Goal: Task Accomplishment & Management: Manage account settings

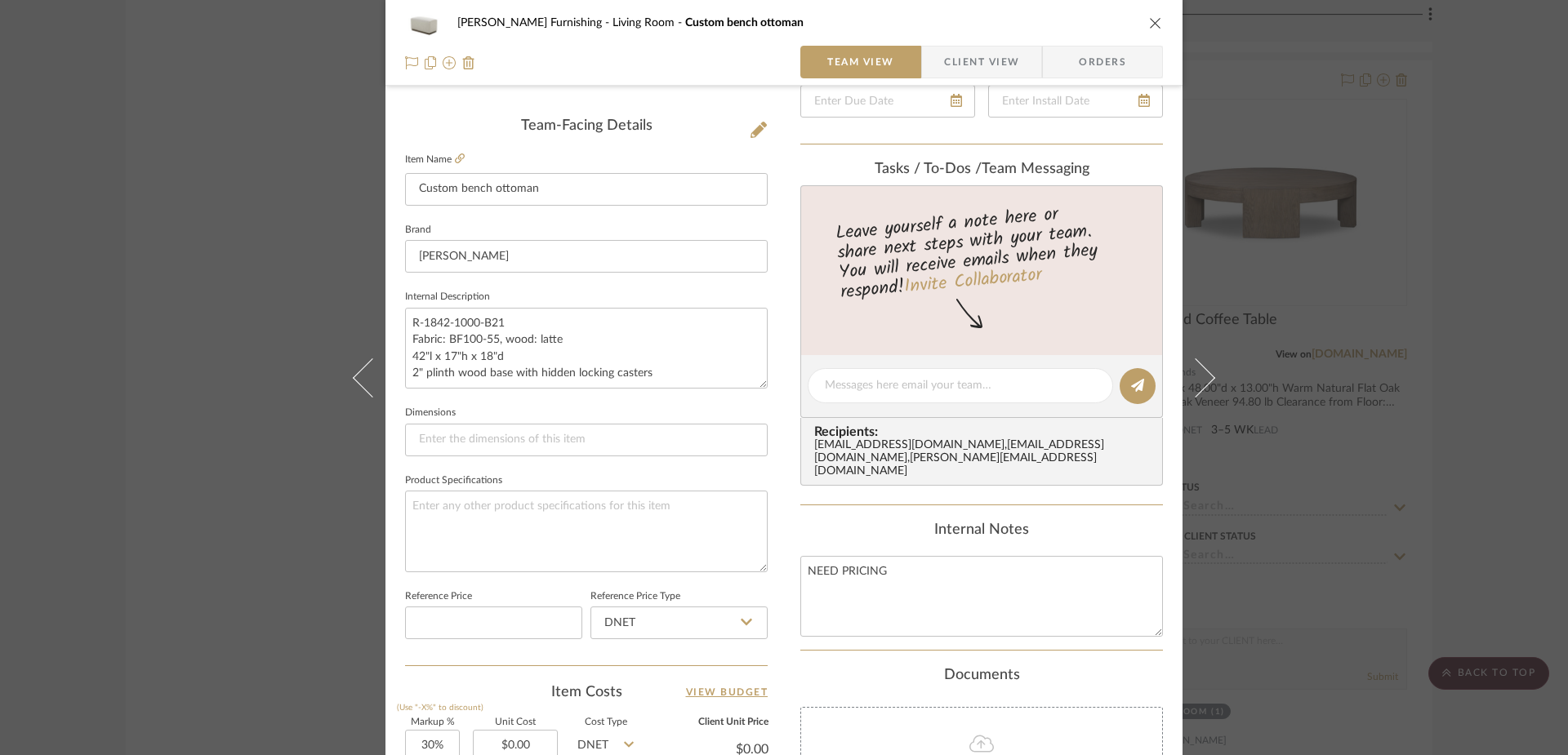
scroll to position [765, 0]
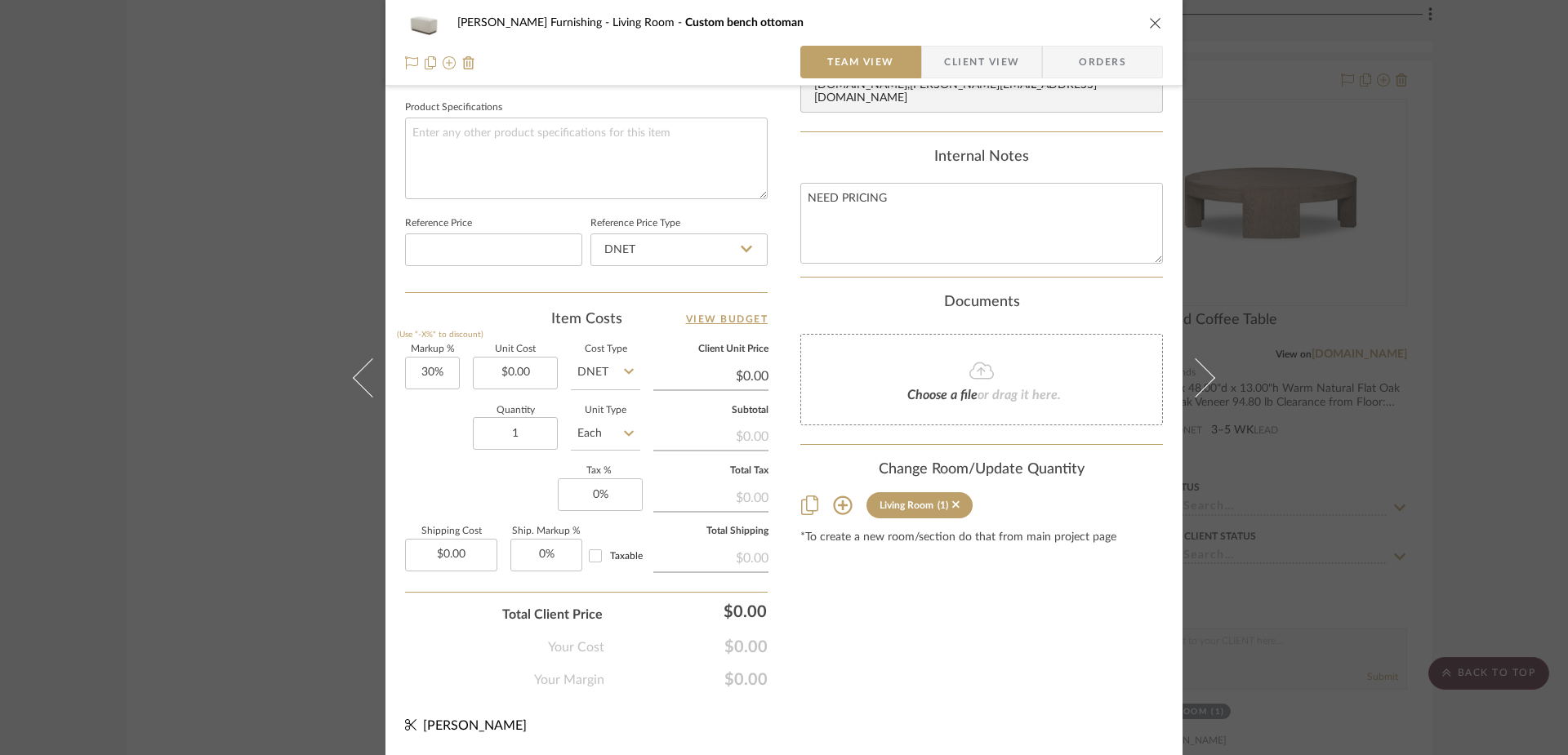
click at [1156, 21] on icon "close" at bounding box center [1155, 23] width 13 height 13
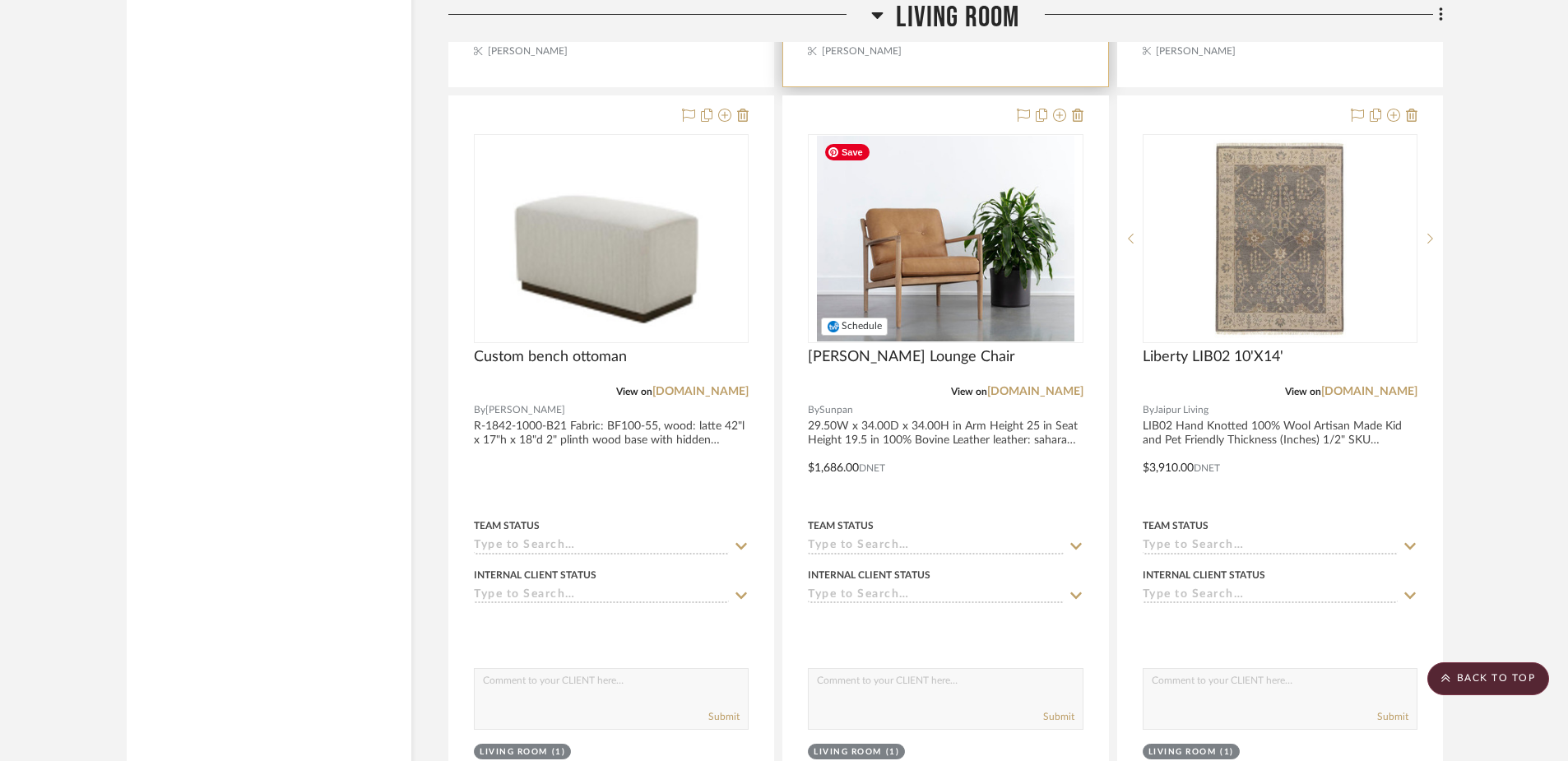
scroll to position [4889, 0]
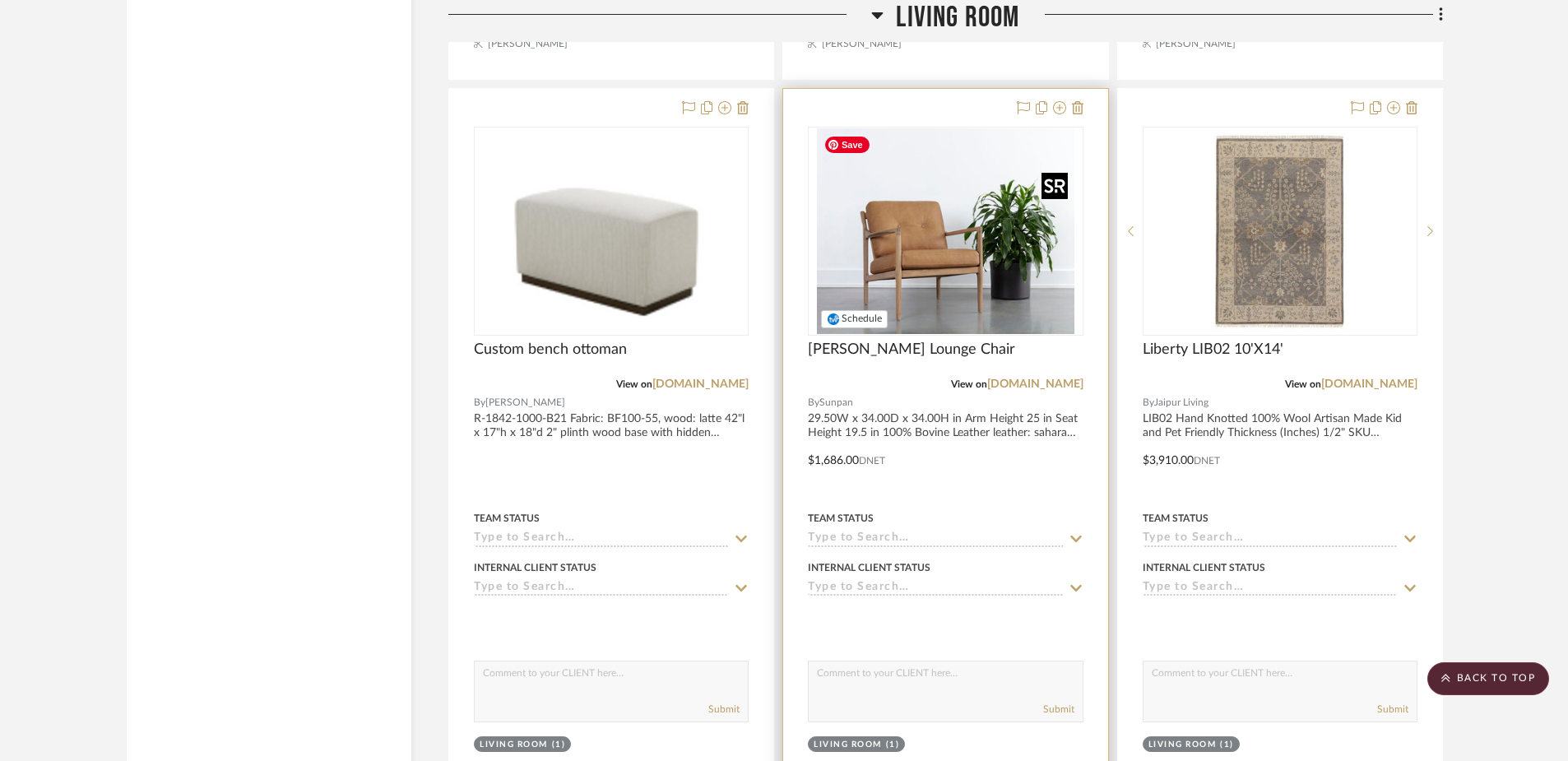
click at [964, 243] on img "0" at bounding box center [945, 231] width 257 height 206
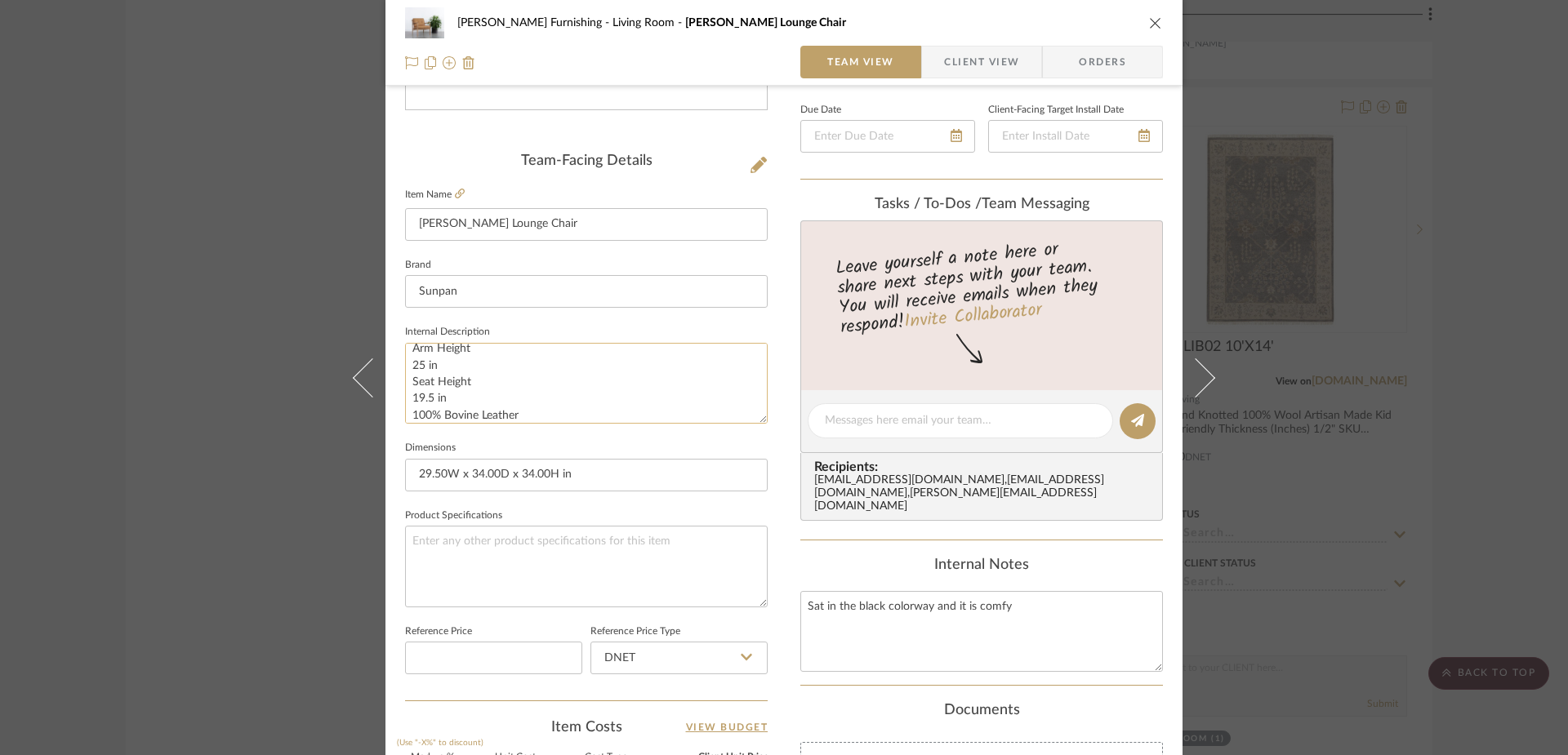
scroll to position [0, 0]
click at [456, 190] on icon at bounding box center [459, 193] width 10 height 10
click at [455, 195] on icon at bounding box center [459, 193] width 10 height 10
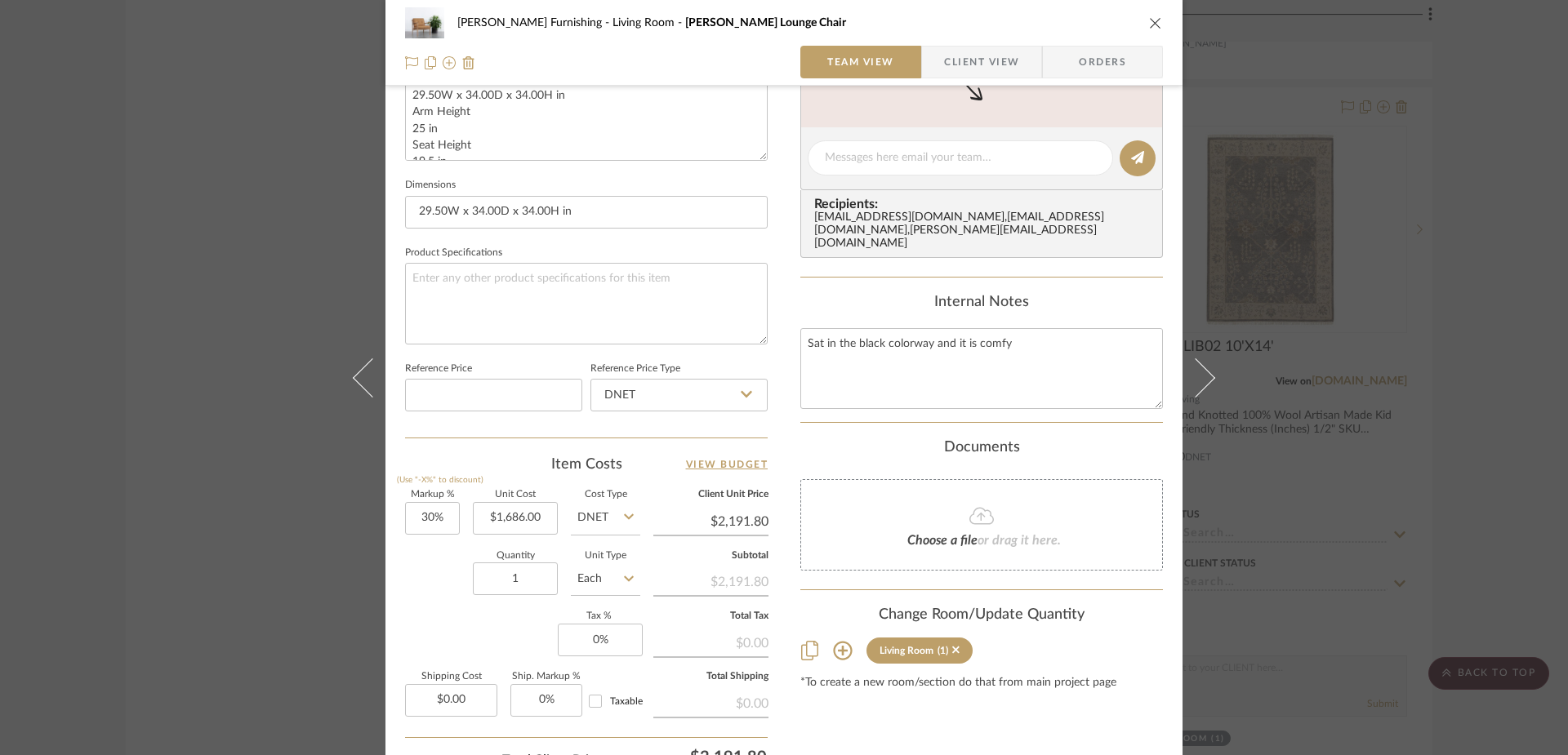
scroll to position [674, 0]
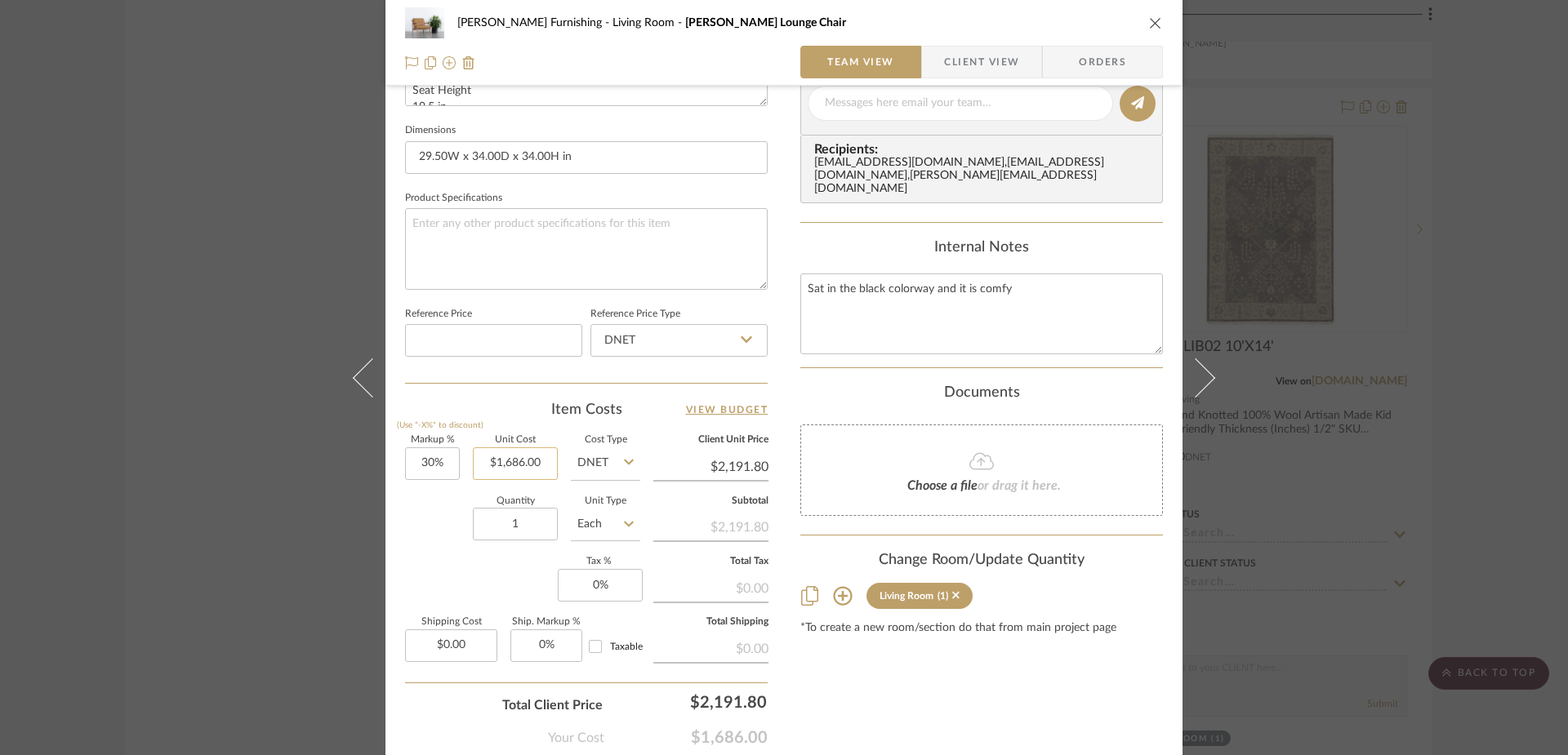
click at [516, 470] on input "$1,686.00" at bounding box center [515, 463] width 85 height 32
click at [516, 470] on input "1686.00" at bounding box center [515, 463] width 85 height 32
click at [806, 239] on div "Content here copies to Client View - confirm visibility there. Show in Client D…" at bounding box center [981, 109] width 362 height 1343
type input "$1,299.00"
type input "$1,688.70"
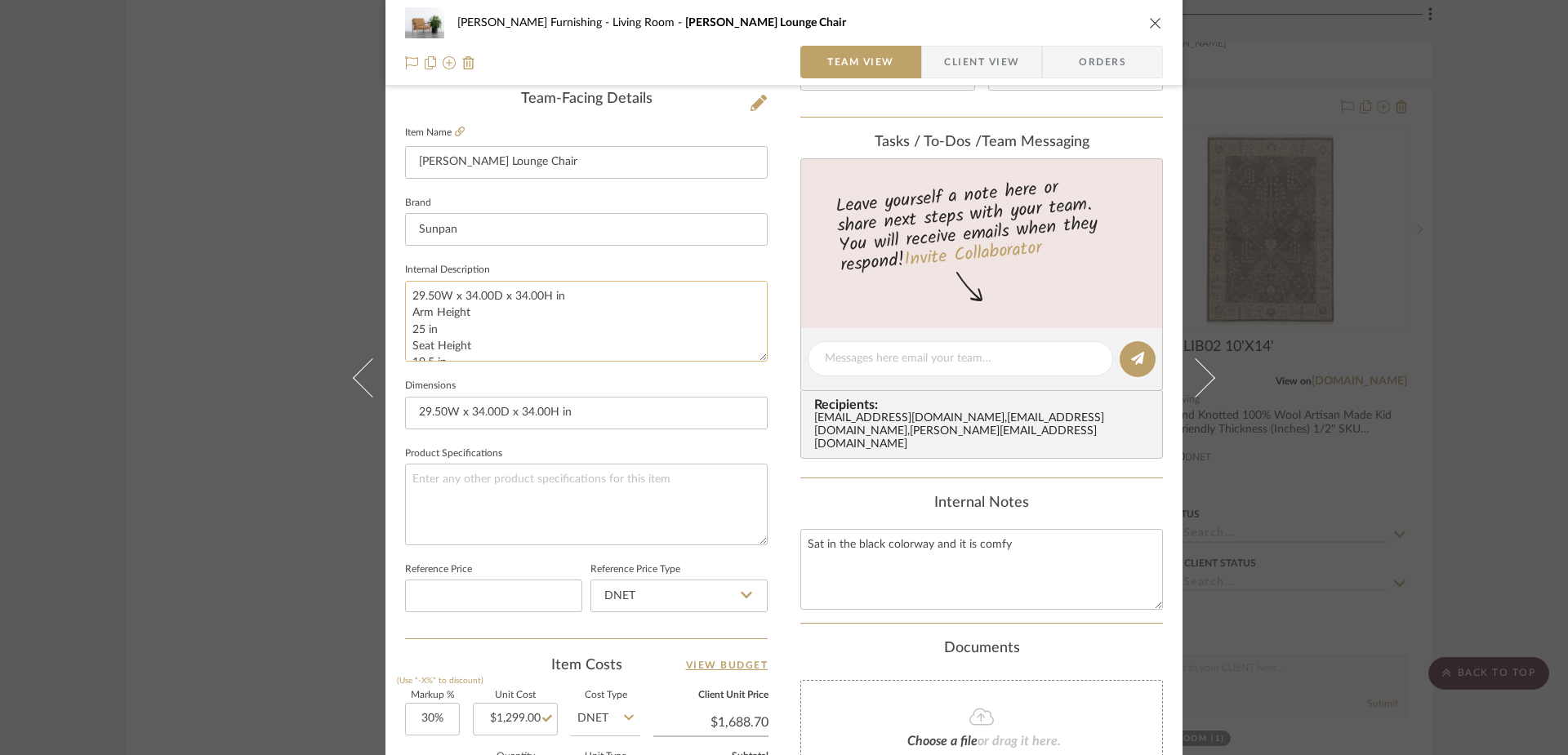
scroll to position [100, 0]
drag, startPoint x: 474, startPoint y: 340, endPoint x: 454, endPoint y: 350, distance: 22.4
click at [454, 350] on textarea "29.50W x 34.00D x 34.00H in Arm Height 25 in Seat Height 19.5 in 100% Bovine Le…" at bounding box center [586, 321] width 362 height 81
type textarea "29.50W x 34.00D x 34.00H in Arm Height 25 in Seat Height 19.5 in 100% Bovine Le…"
click at [1007, 561] on textarea "Sat in the black colorway and it is comfy" at bounding box center [981, 569] width 362 height 81
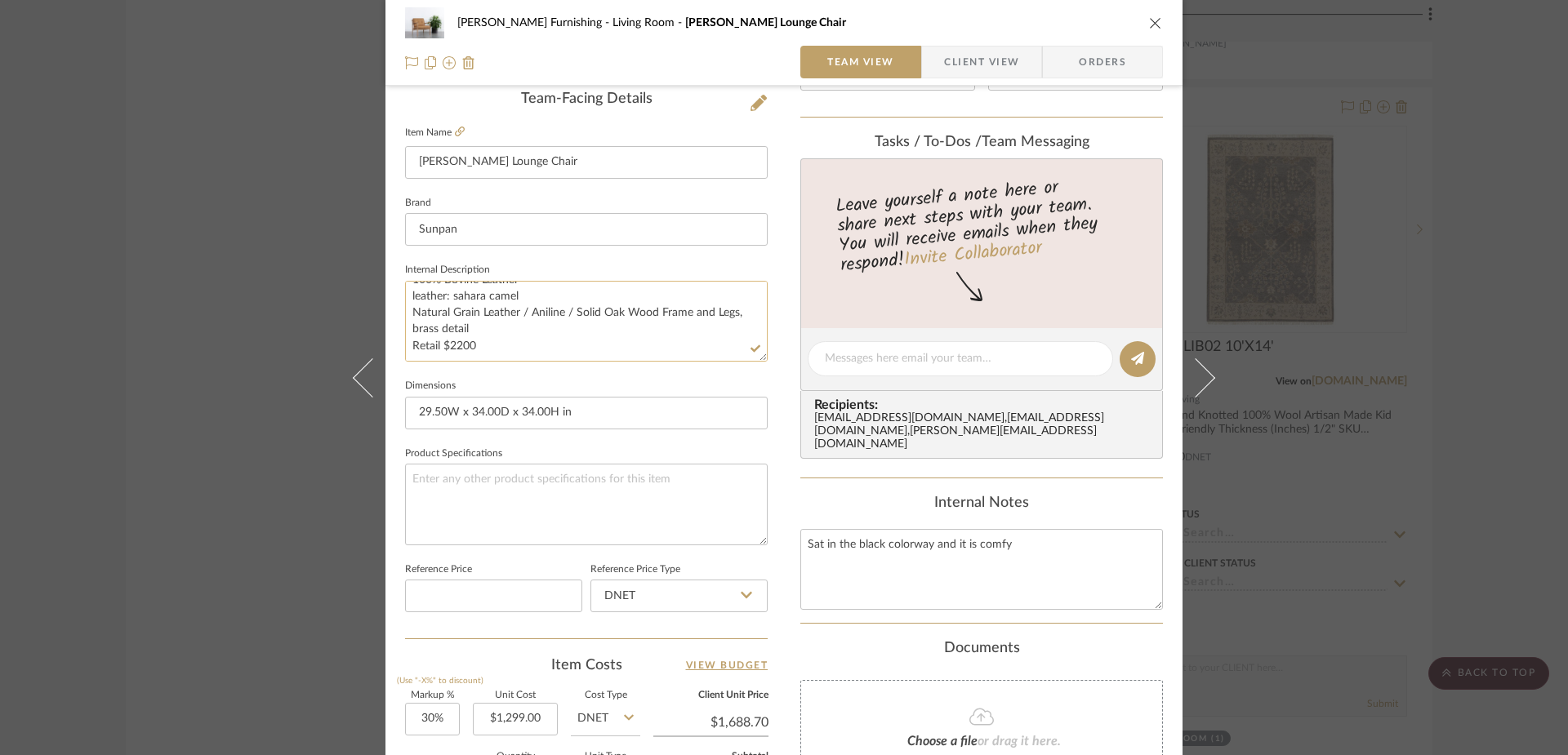
click at [480, 354] on textarea "29.50W x 34.00D x 34.00H in Arm Height 25 in Seat Height 19.5 in 100% Bovine Le…" at bounding box center [586, 321] width 362 height 81
click at [1019, 553] on textarea "Sat in the black colorway and it is comfy" at bounding box center [981, 569] width 362 height 81
paste textarea "Retail $2200"
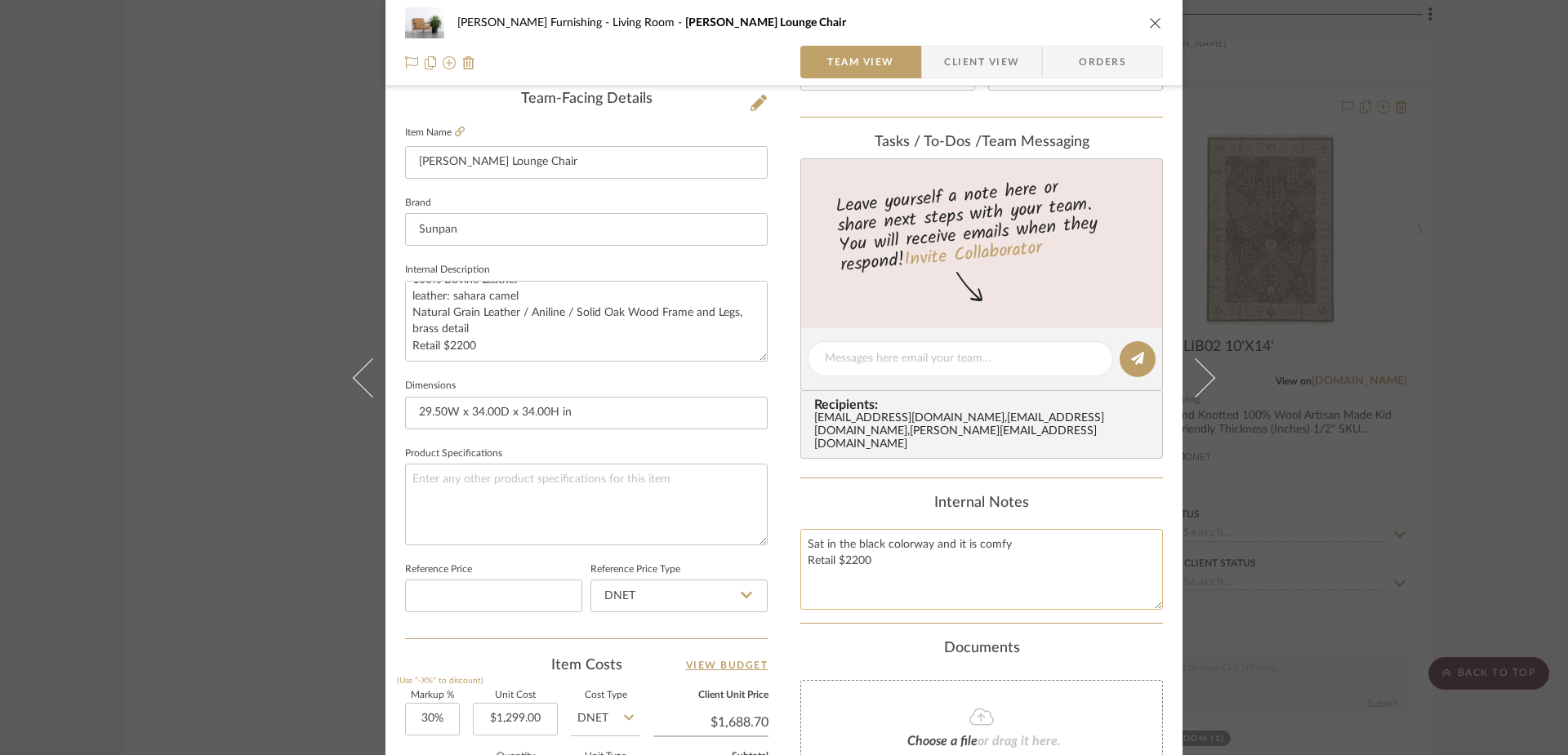
scroll to position [765, 0]
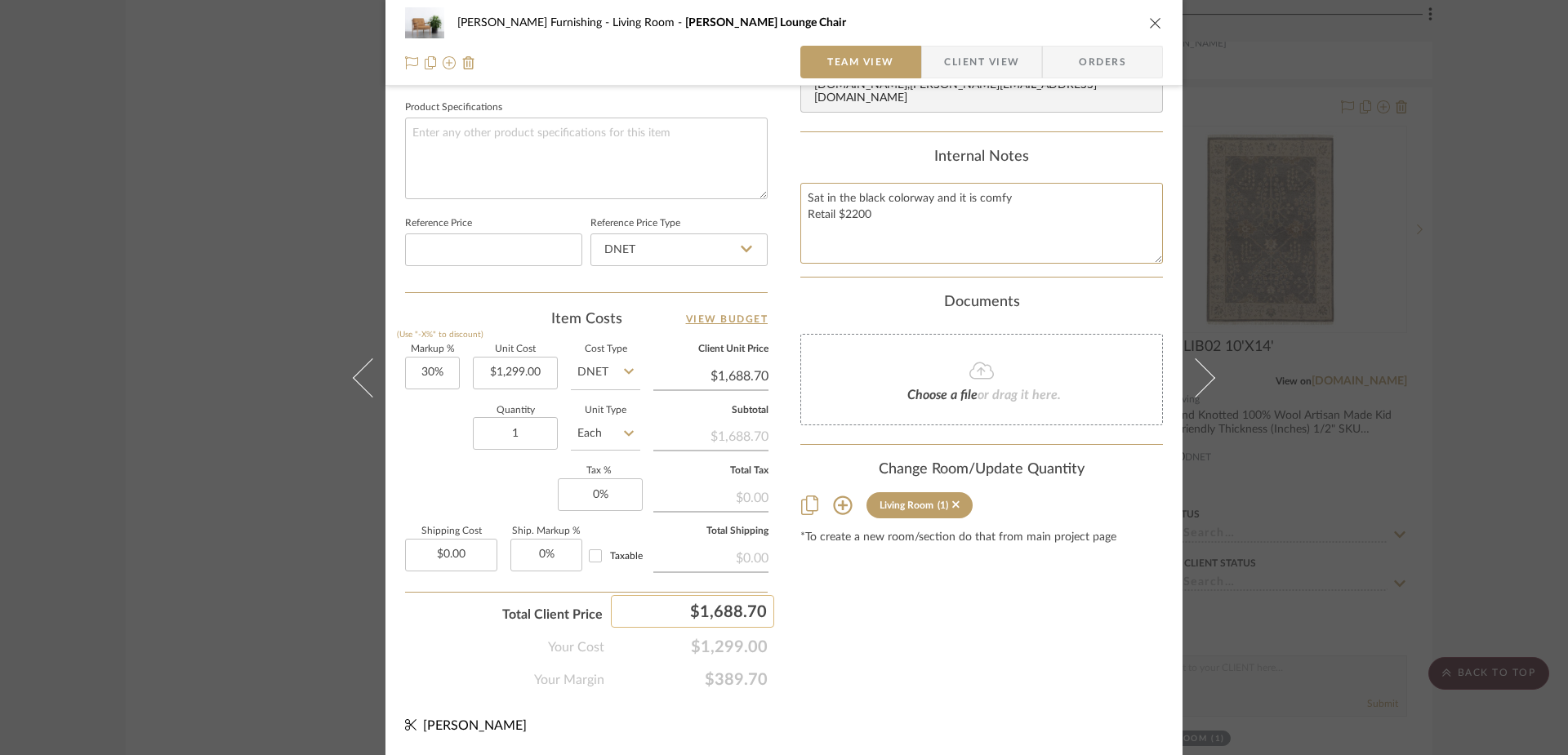
type textarea "Sat in the black colorway and it is comfy Retail $2200"
click at [709, 613] on div "$1,688.70" at bounding box center [692, 610] width 163 height 32
type input "1980"
click at [848, 632] on div "Content here copies to Client View - confirm visibility there. Show in Client D…" at bounding box center [981, 18] width 362 height 1343
type input "52.42%"
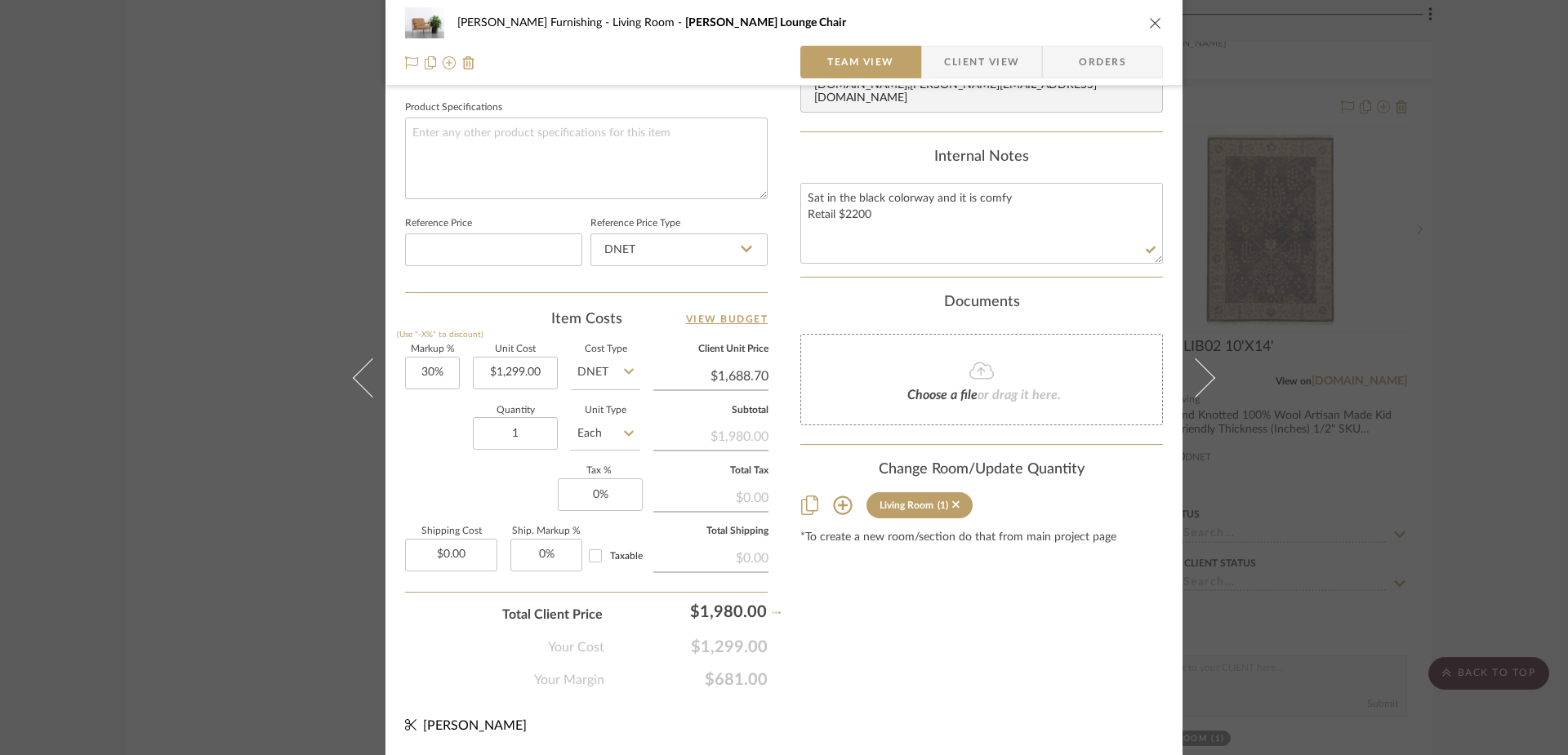
type input "$1,980.00"
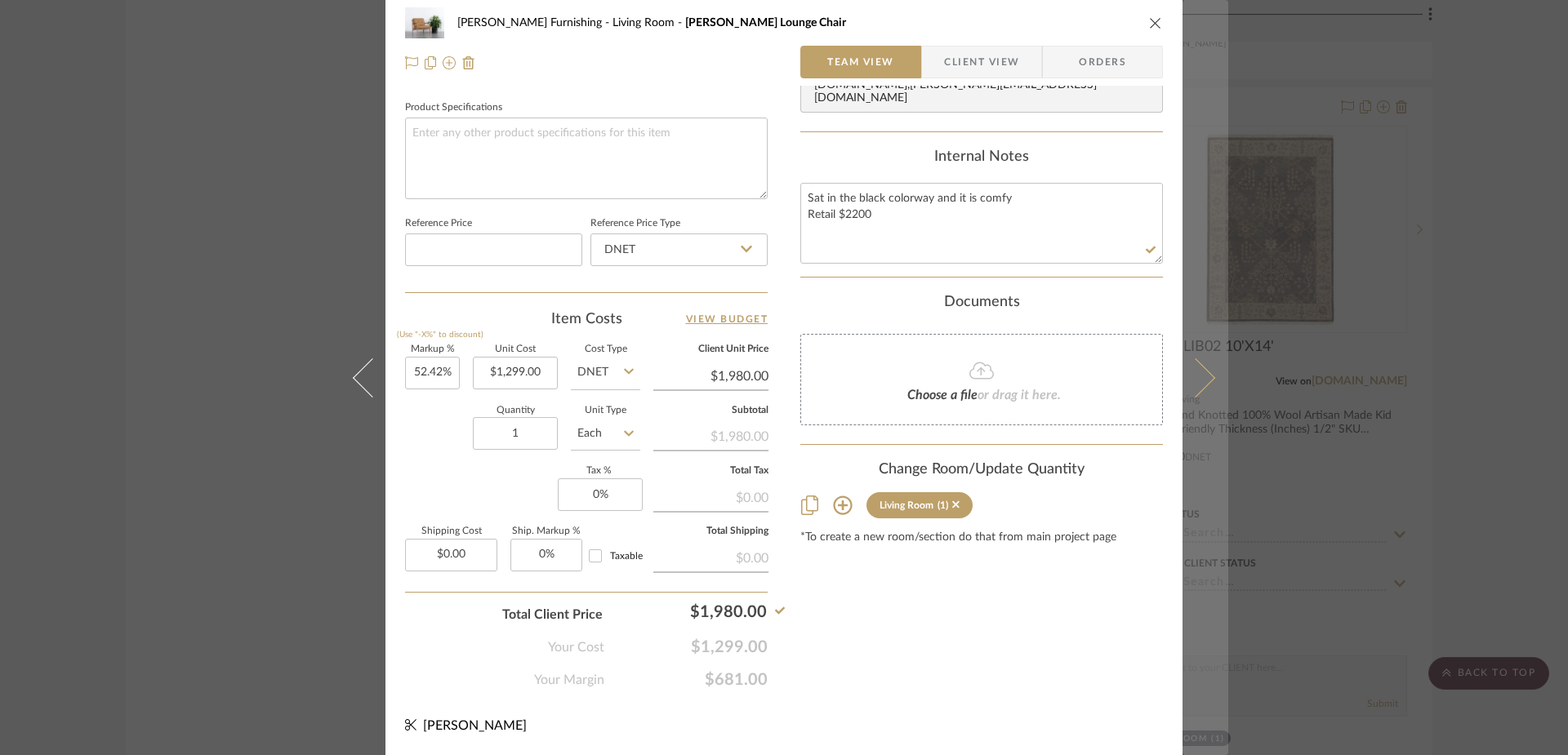
scroll to position [0, 0]
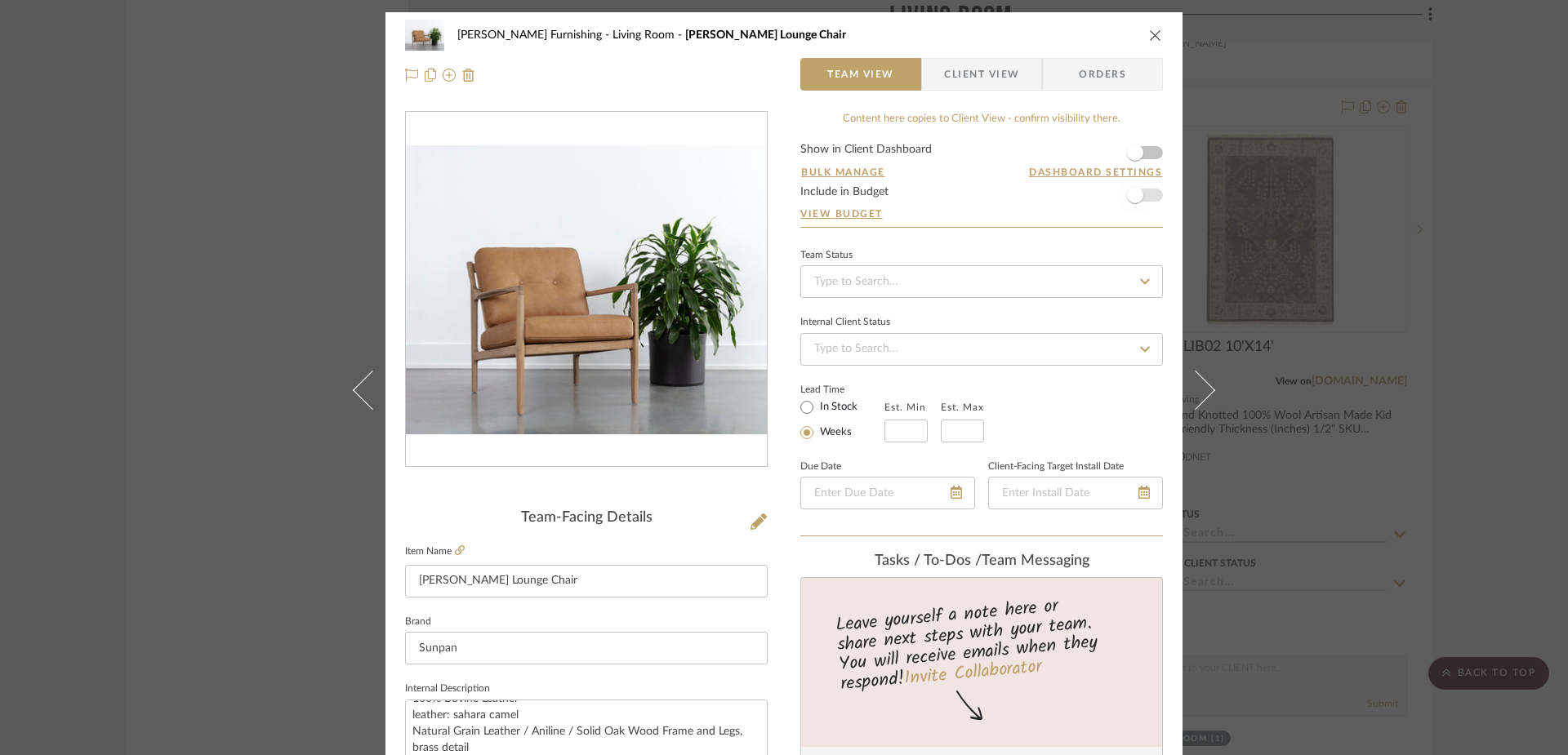
click at [1139, 193] on span "button" at bounding box center [1135, 195] width 36 height 36
click at [1139, 193] on span "button" at bounding box center [1154, 195] width 36 height 36
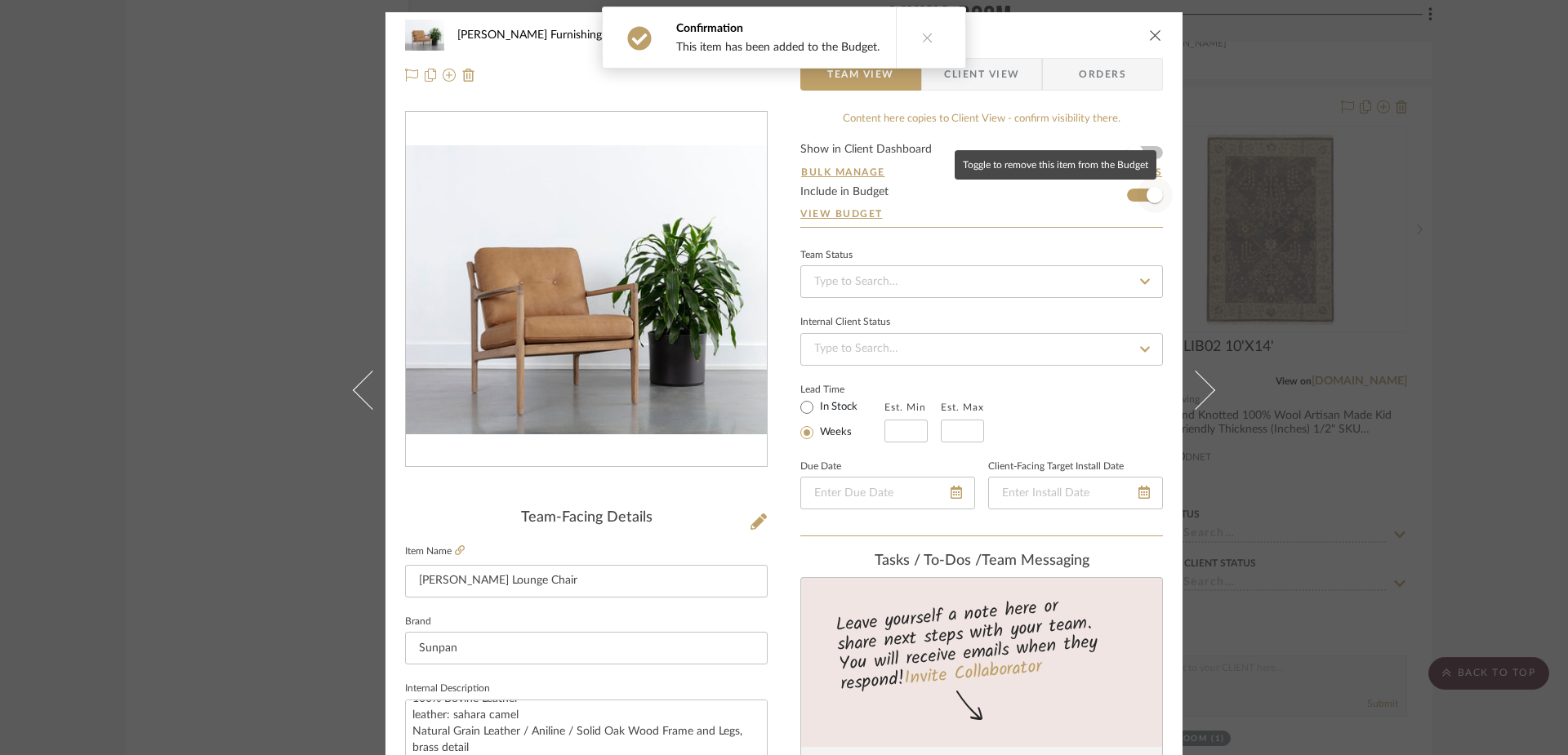
click at [1139, 193] on span "button" at bounding box center [1154, 195] width 36 height 36
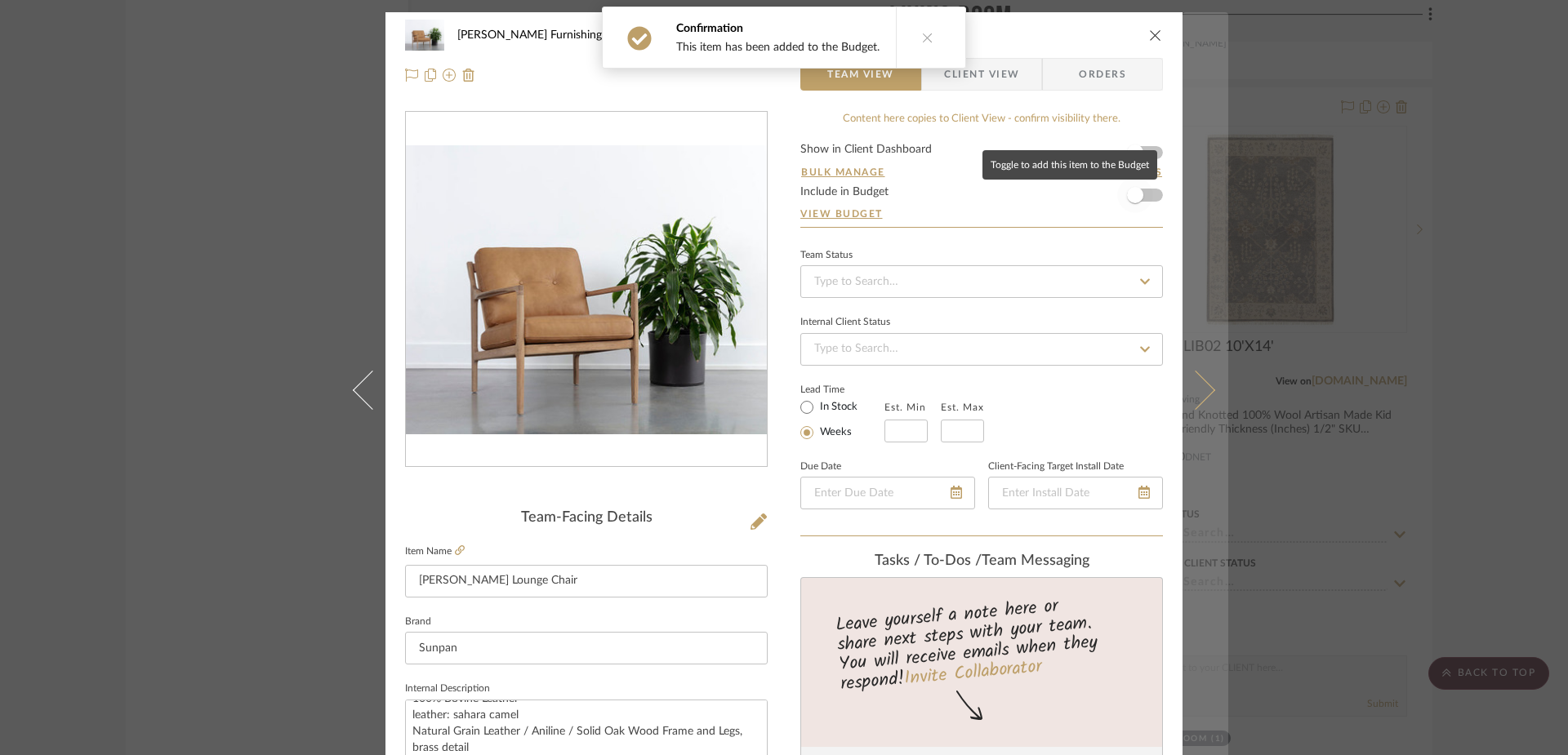
click at [1193, 395] on icon at bounding box center [1195, 389] width 39 height 39
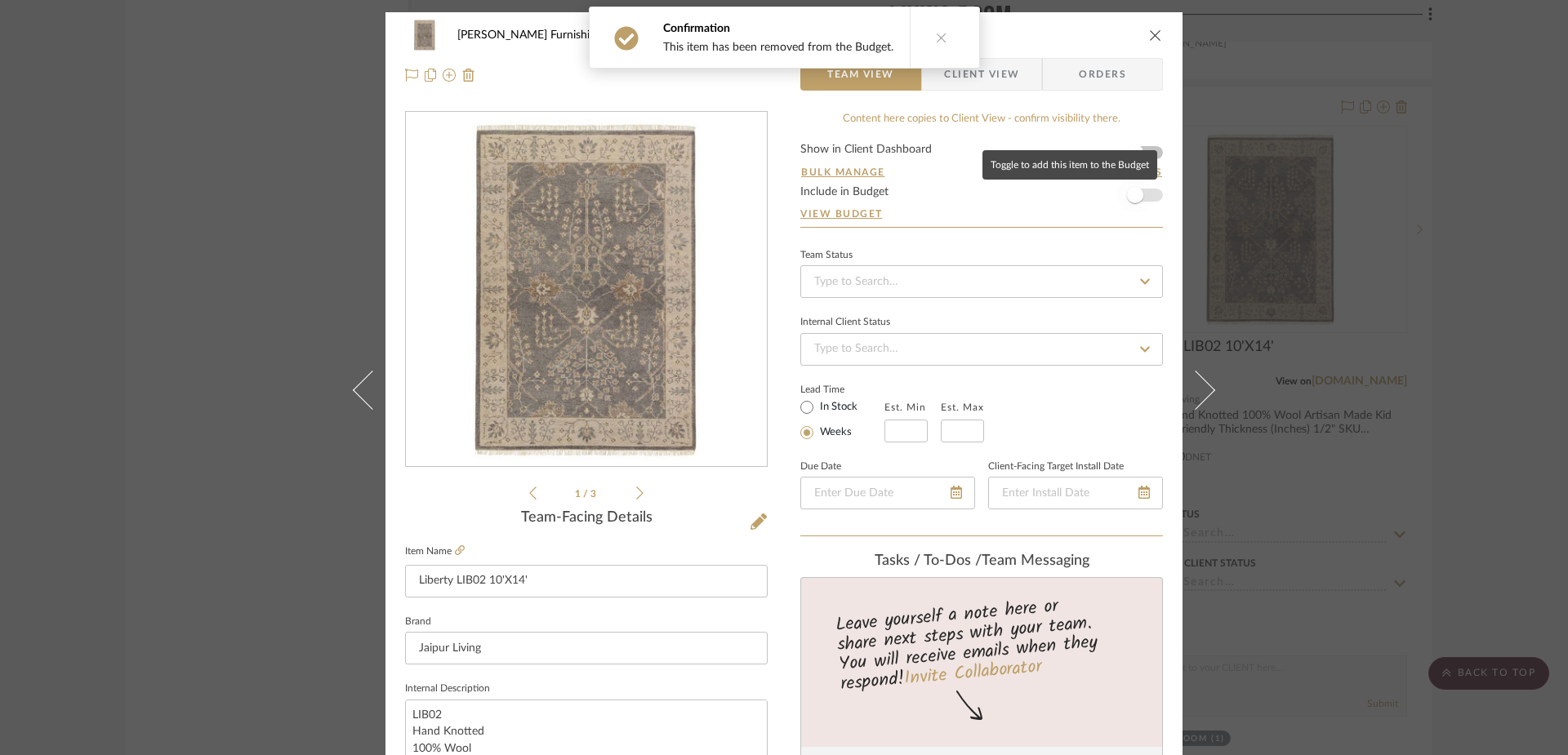
click at [1141, 195] on span "button" at bounding box center [1135, 195] width 36 height 36
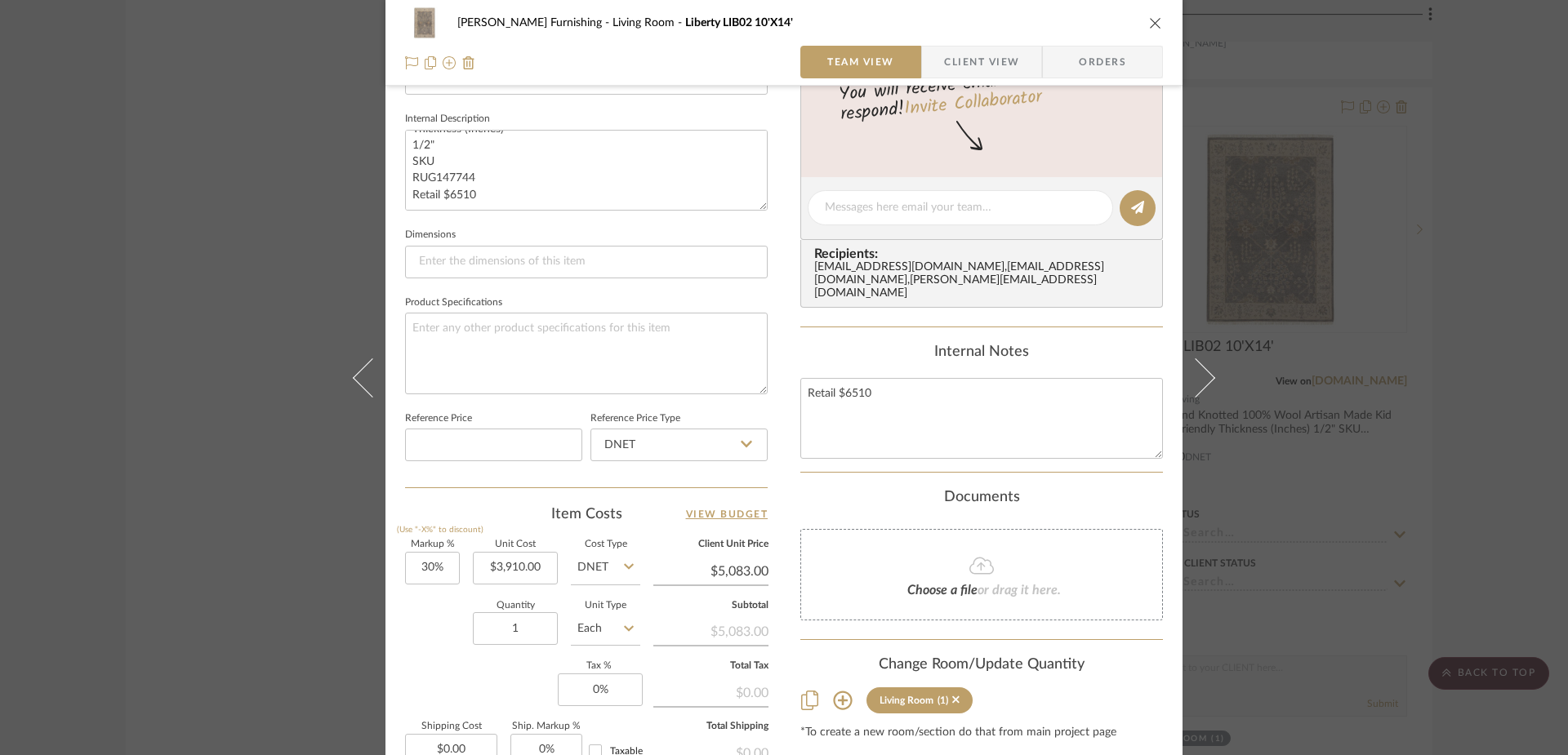
scroll to position [765, 0]
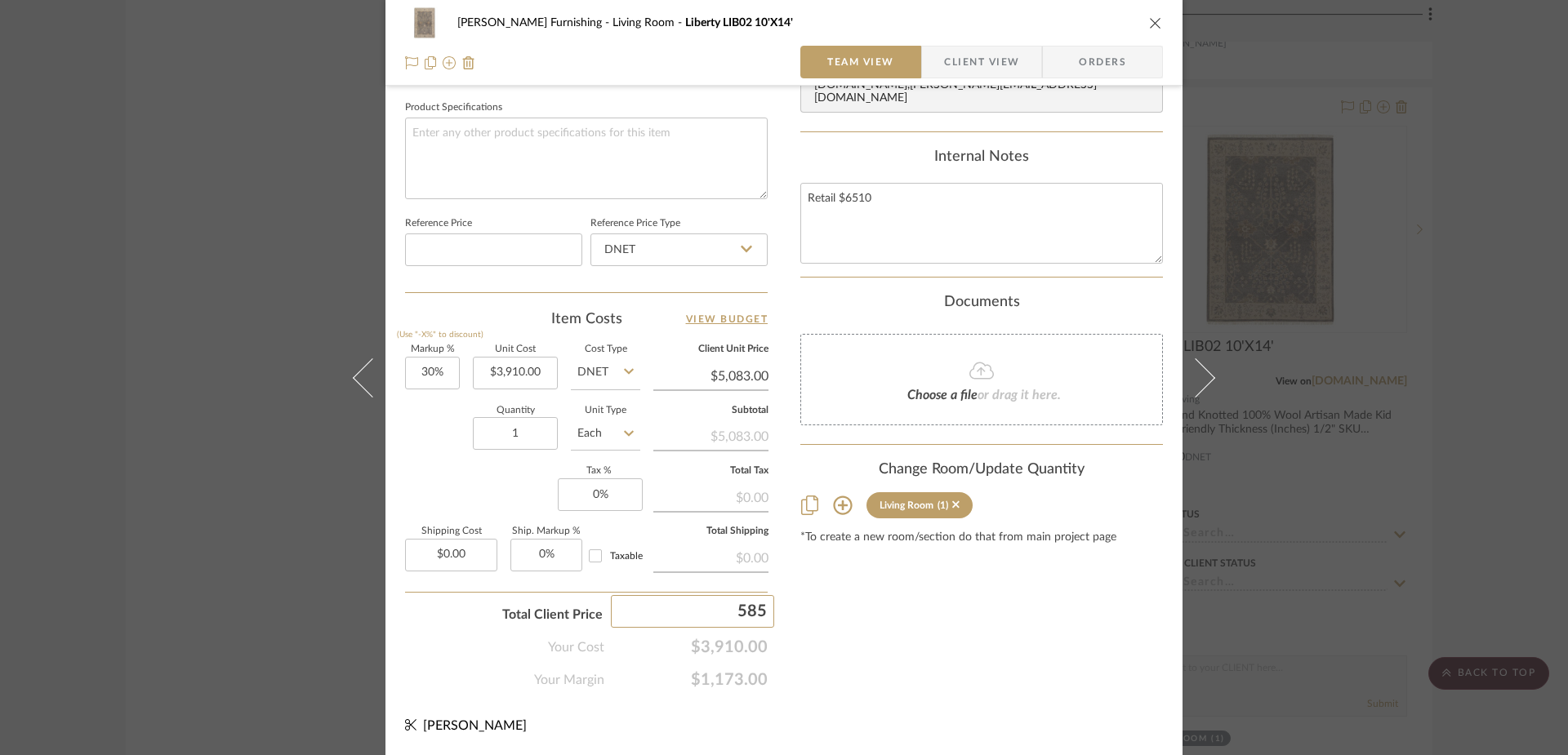
type input "5859"
click at [948, 719] on div "[PERSON_NAME] Furnishing Living Room Liberty LIB02 10'X14' Team View Client Vie…" at bounding box center [784, 1] width 797 height 1507
type input "49.84%"
type input "$5,859.00"
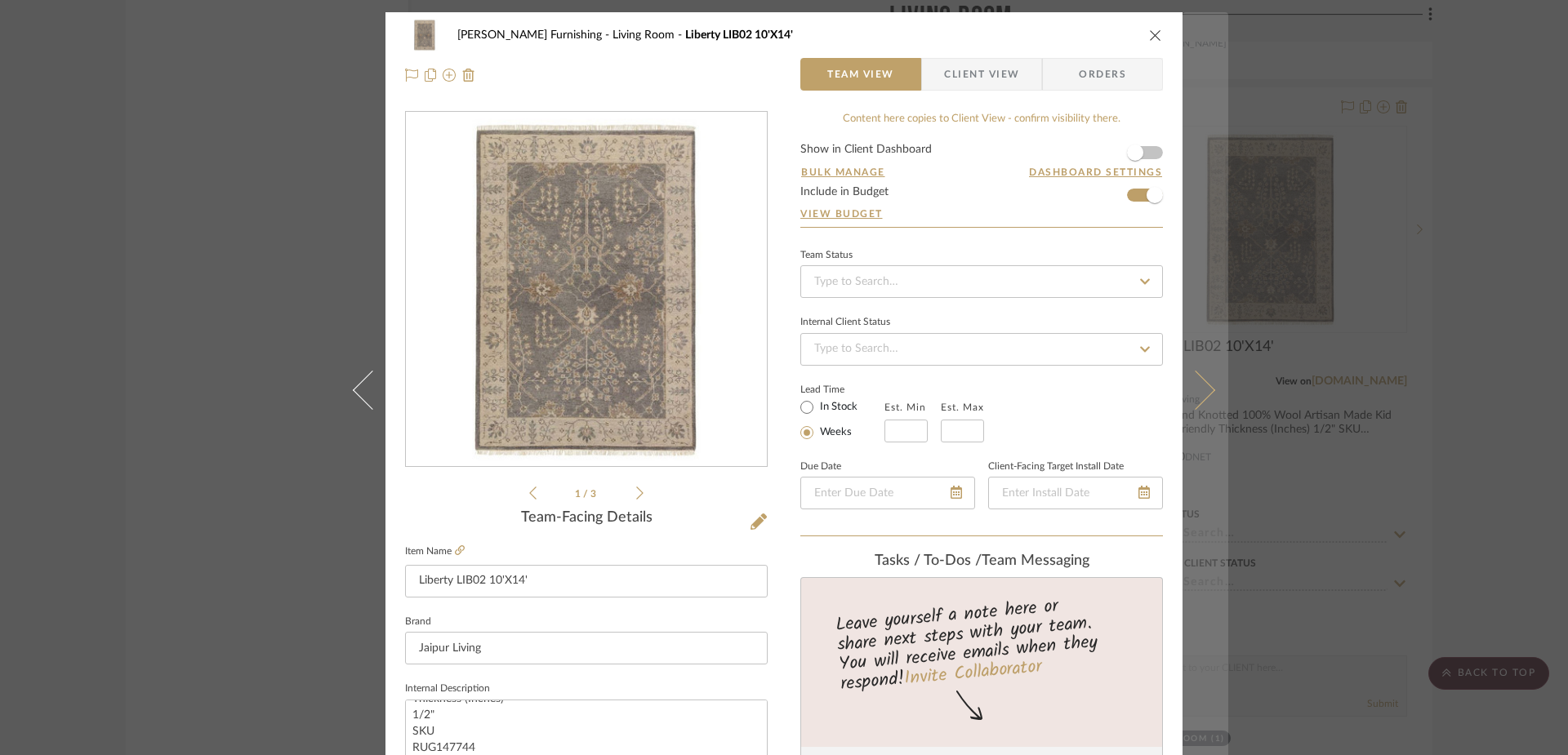
click at [1205, 389] on icon at bounding box center [1195, 389] width 39 height 39
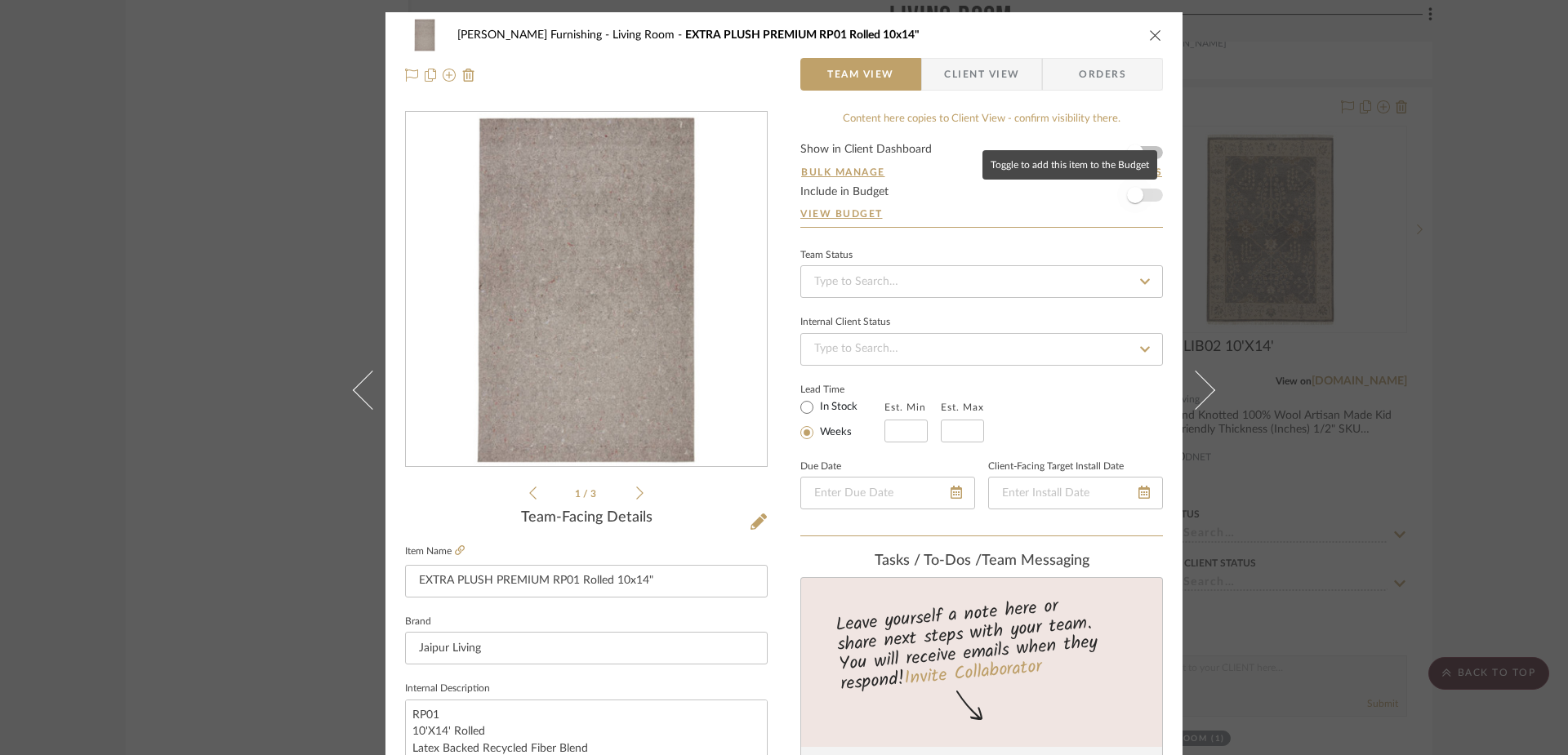
click at [1138, 198] on span "button" at bounding box center [1135, 195] width 36 height 36
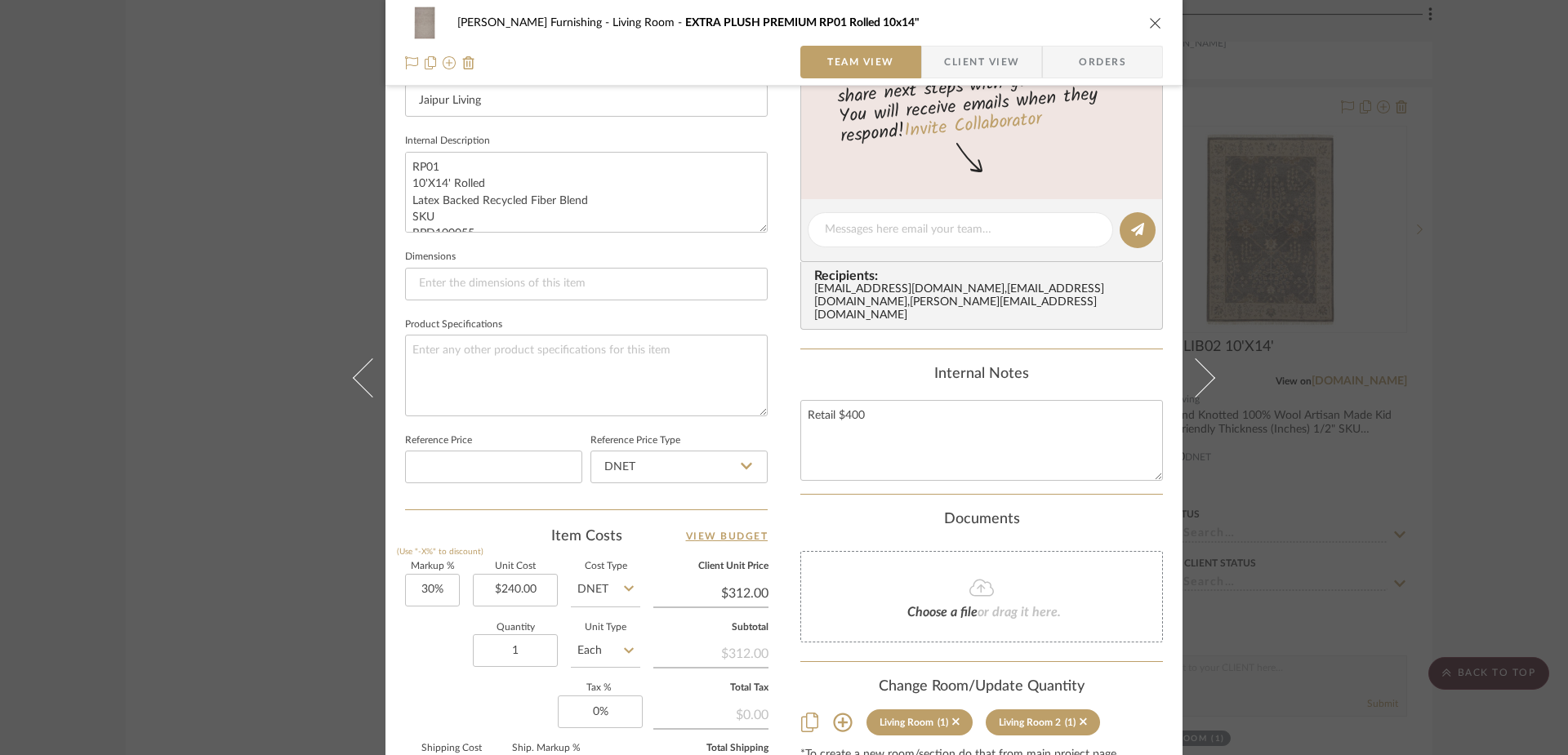
scroll to position [765, 0]
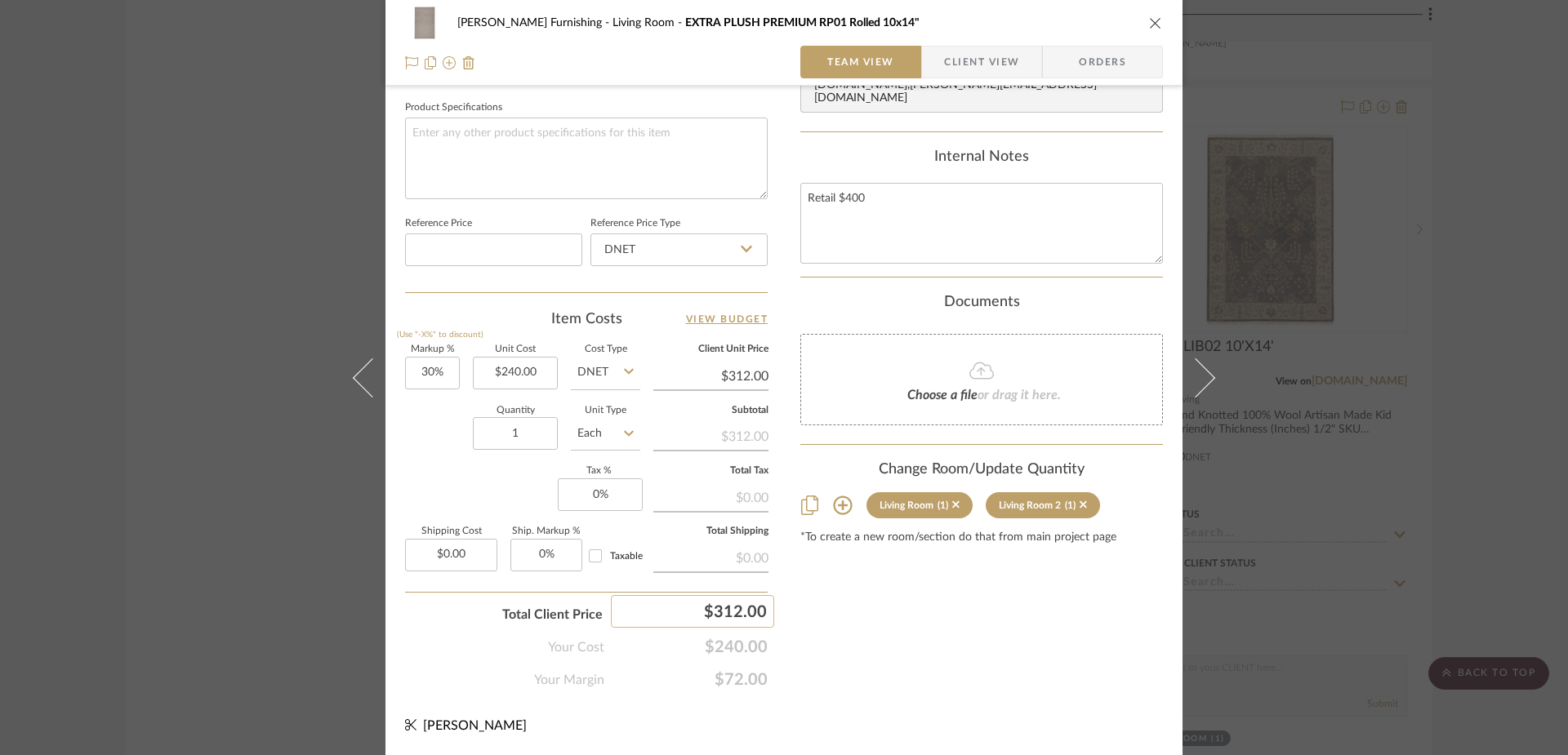
click at [723, 613] on div "$312.00" at bounding box center [692, 610] width 163 height 32
type input "360"
click at [960, 645] on div "Content here copies to Client View - confirm visibility there. Show in Client D…" at bounding box center [981, 18] width 362 height 1343
type input "50%"
type input "$360.00"
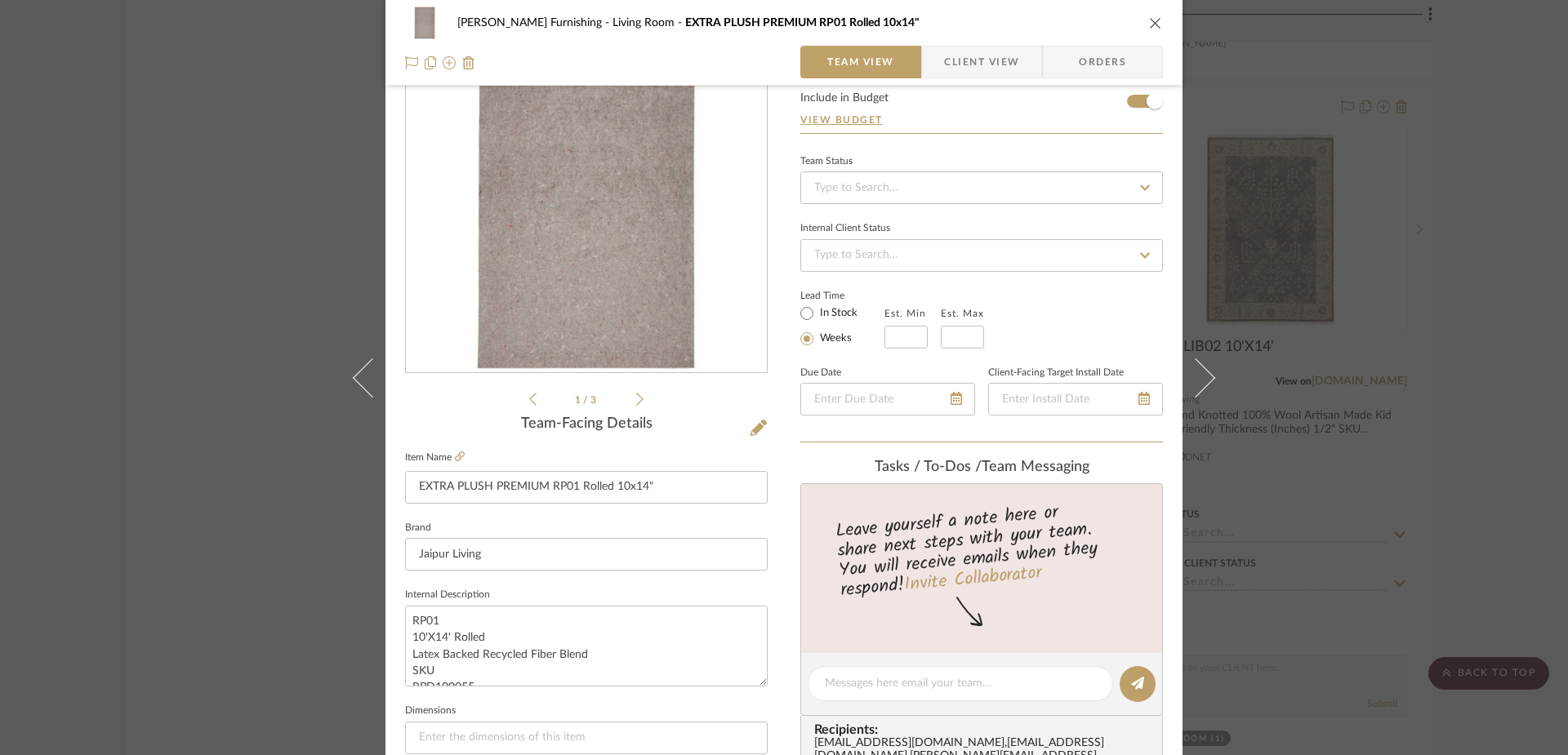
scroll to position [0, 0]
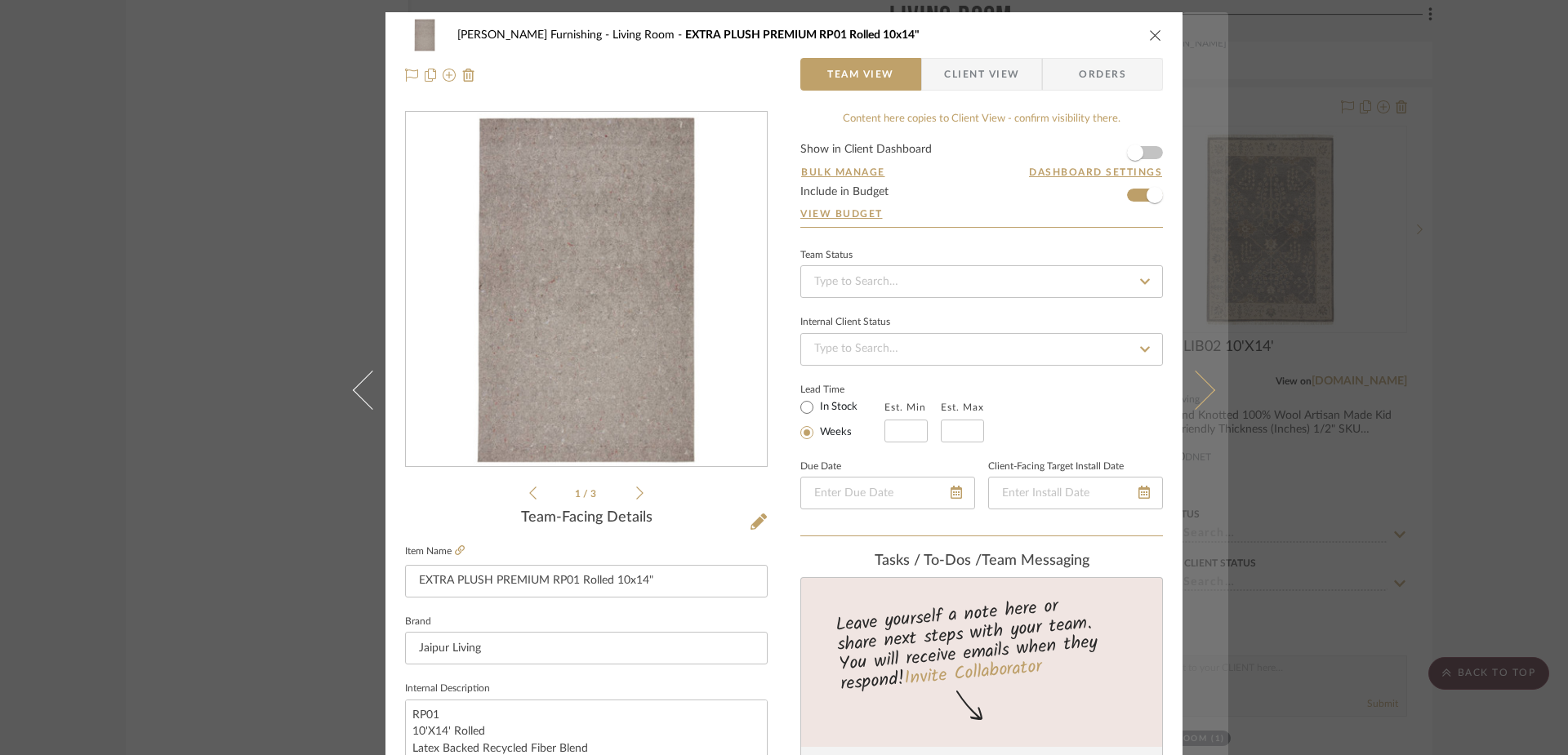
click at [1200, 393] on icon at bounding box center [1195, 389] width 39 height 39
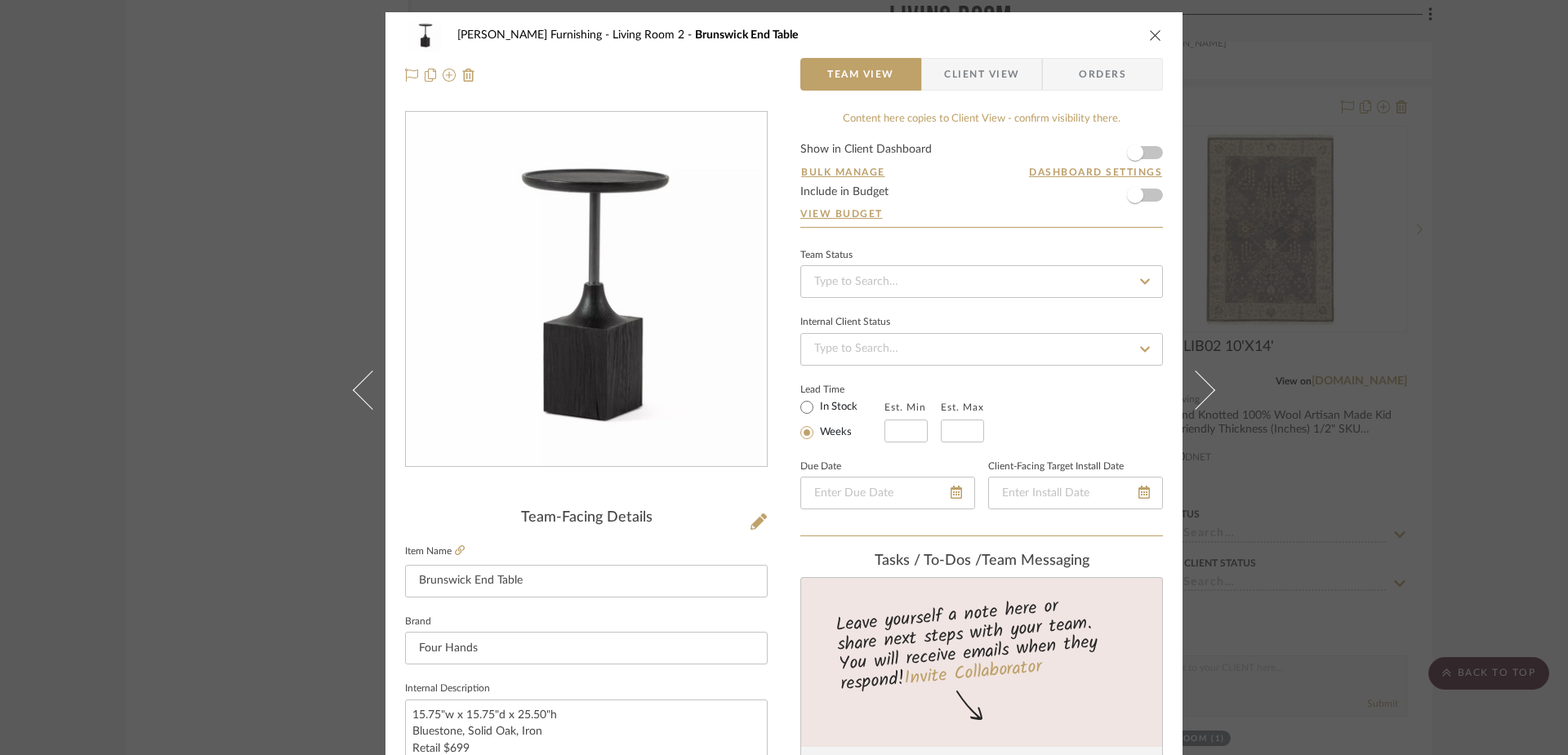
click at [1154, 25] on div "[PERSON_NAME] Furnishing Living Room 2 Brunswick End Table" at bounding box center [784, 34] width 758 height 32
click at [1150, 34] on icon "close" at bounding box center [1155, 35] width 13 height 13
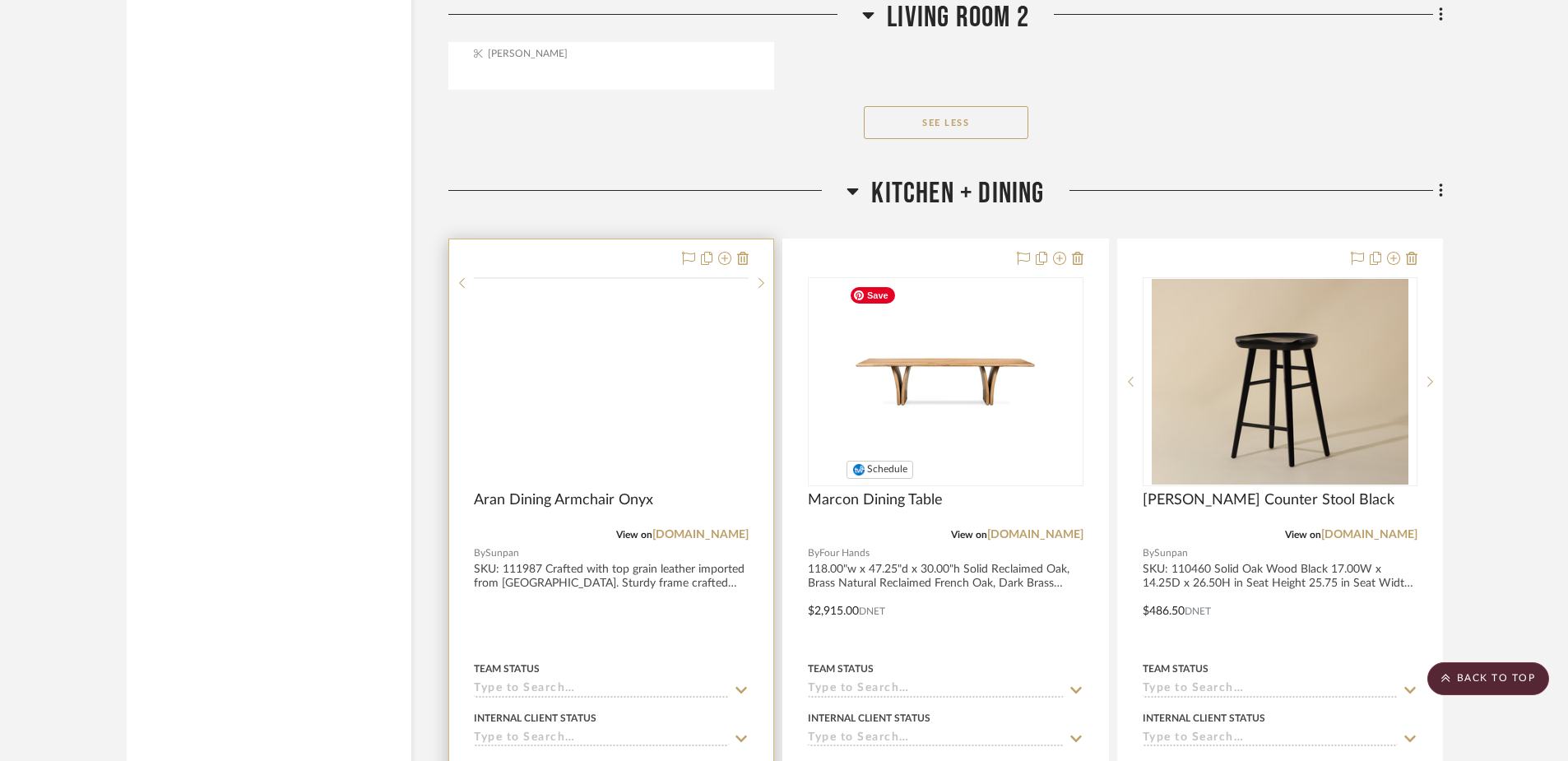
scroll to position [10883, 0]
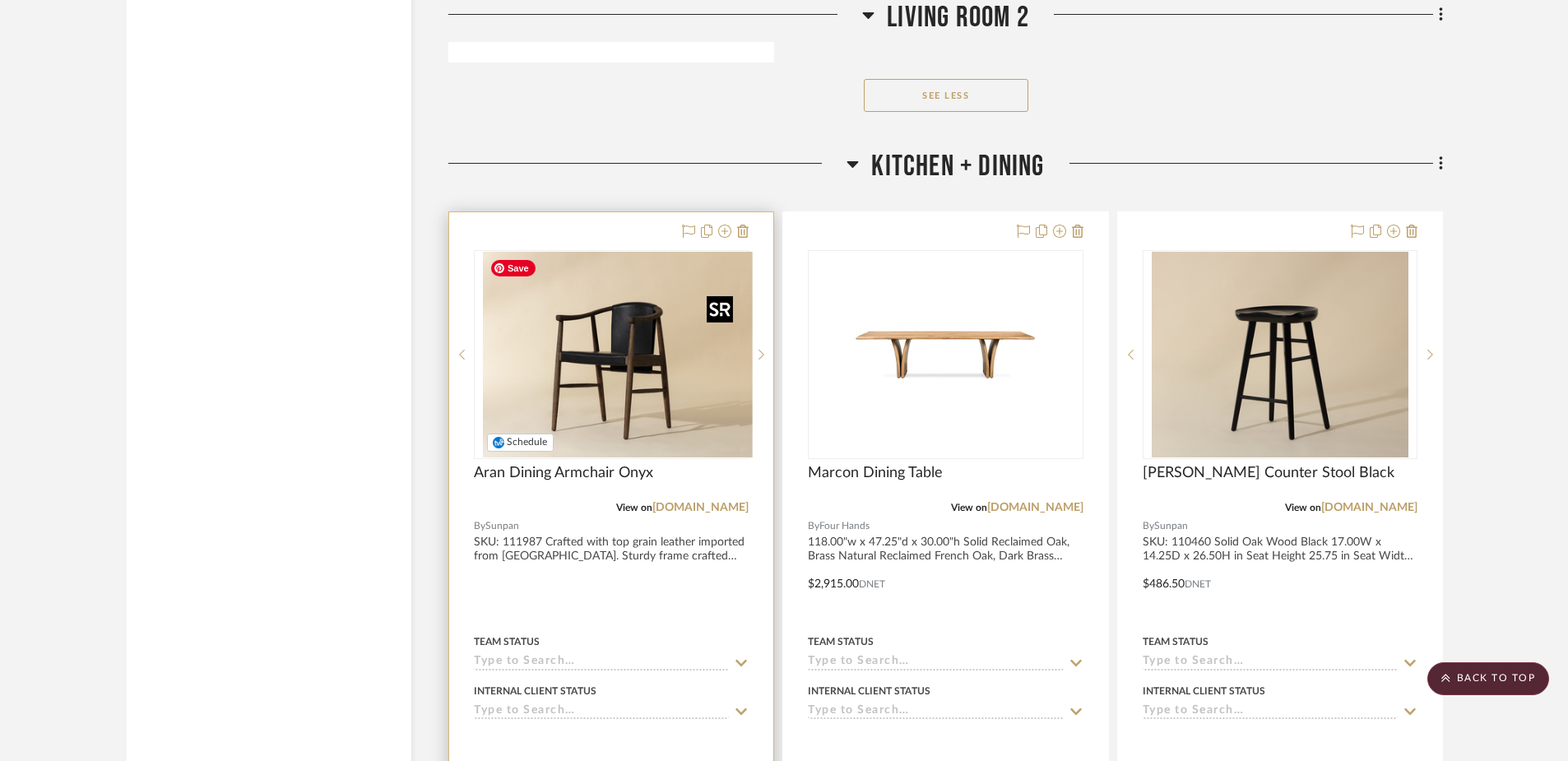
click at [631, 343] on img "0" at bounding box center [623, 354] width 257 height 206
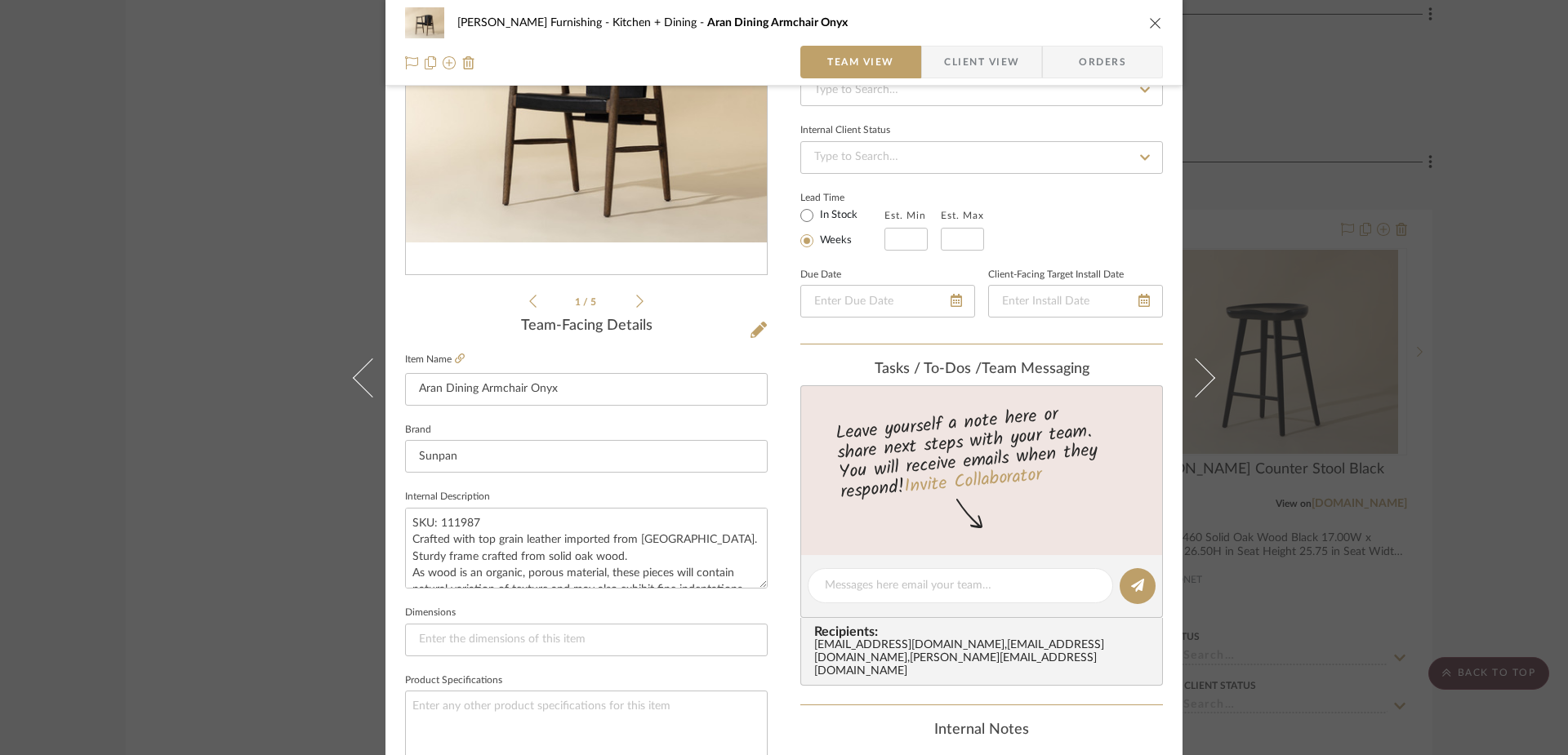
scroll to position [0, 0]
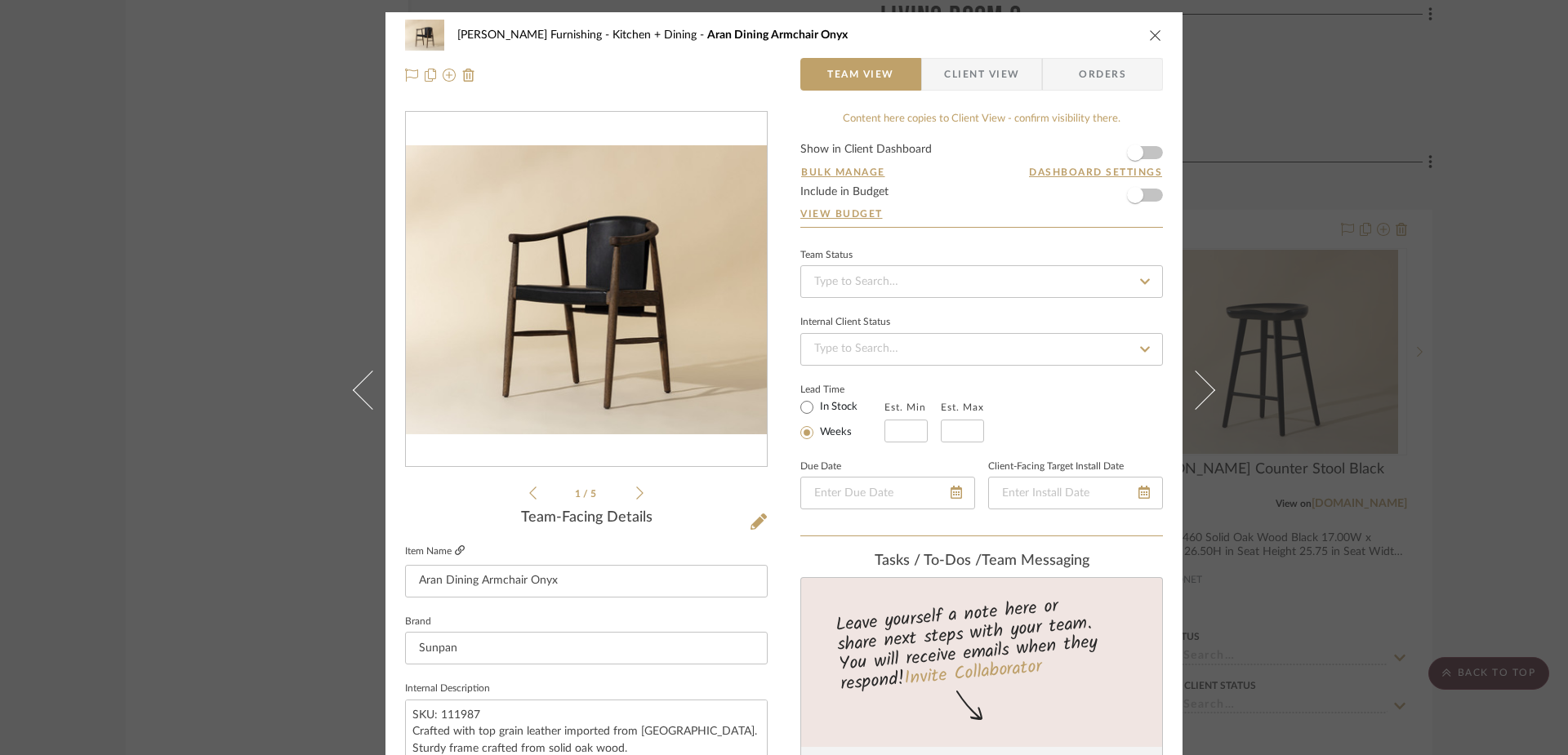
click at [455, 547] on icon at bounding box center [459, 550] width 10 height 10
click at [754, 524] on icon at bounding box center [758, 521] width 17 height 17
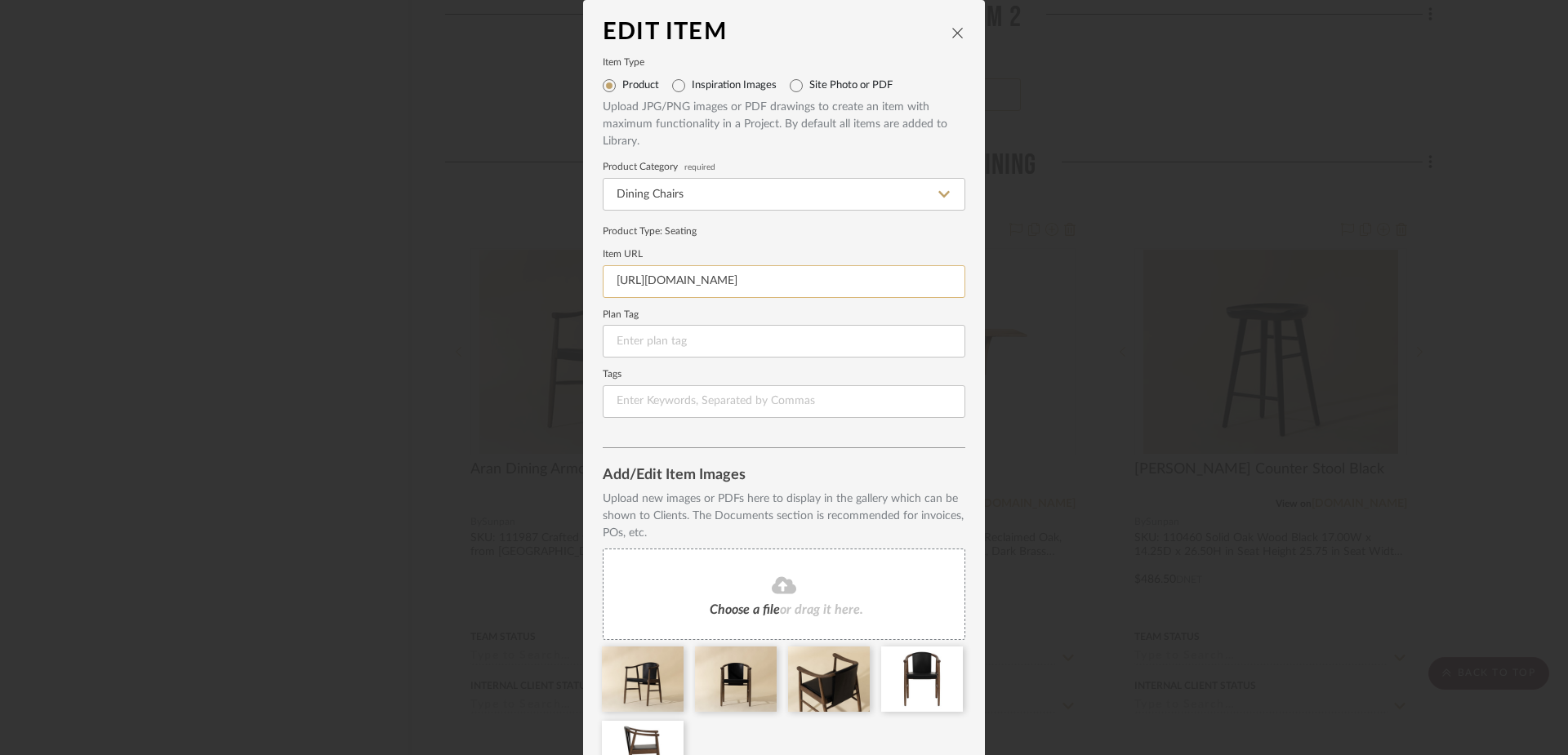
click at [692, 288] on input "[URL][DOMAIN_NAME]" at bounding box center [784, 281] width 362 height 32
paste input "[DOMAIN_NAME][URL]"
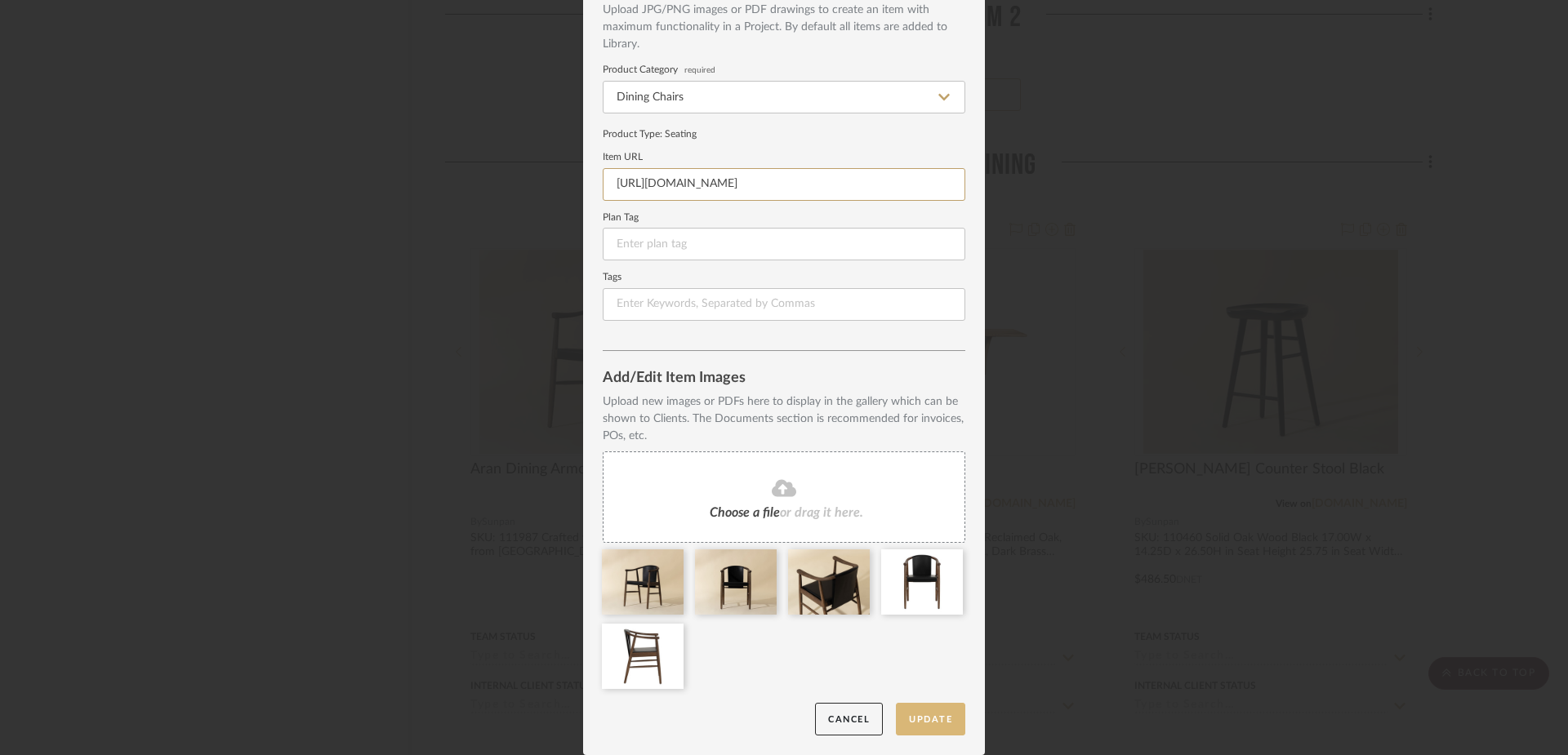
type input "[URL][DOMAIN_NAME]"
click at [940, 725] on button "Update" at bounding box center [930, 719] width 69 height 33
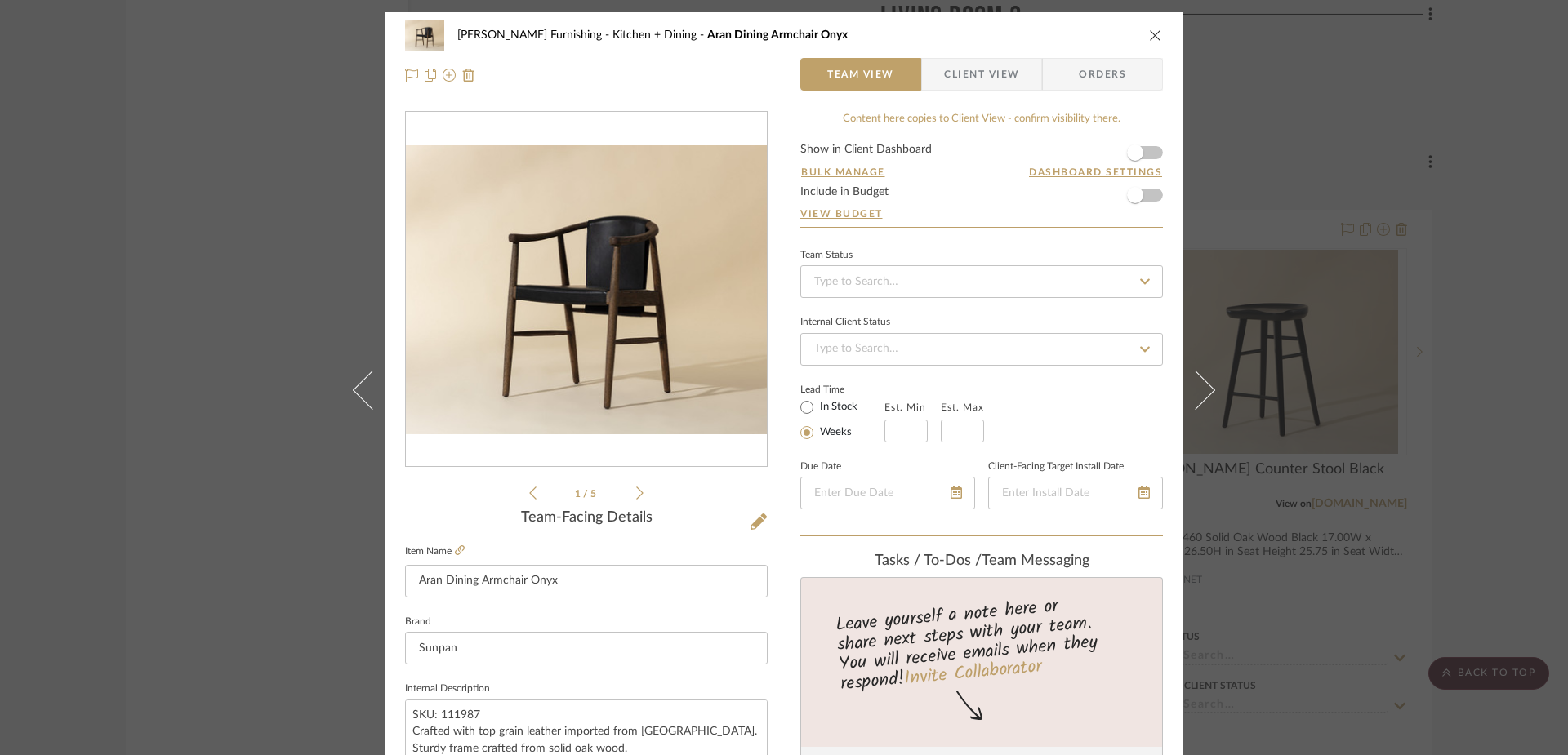
scroll to position [765, 0]
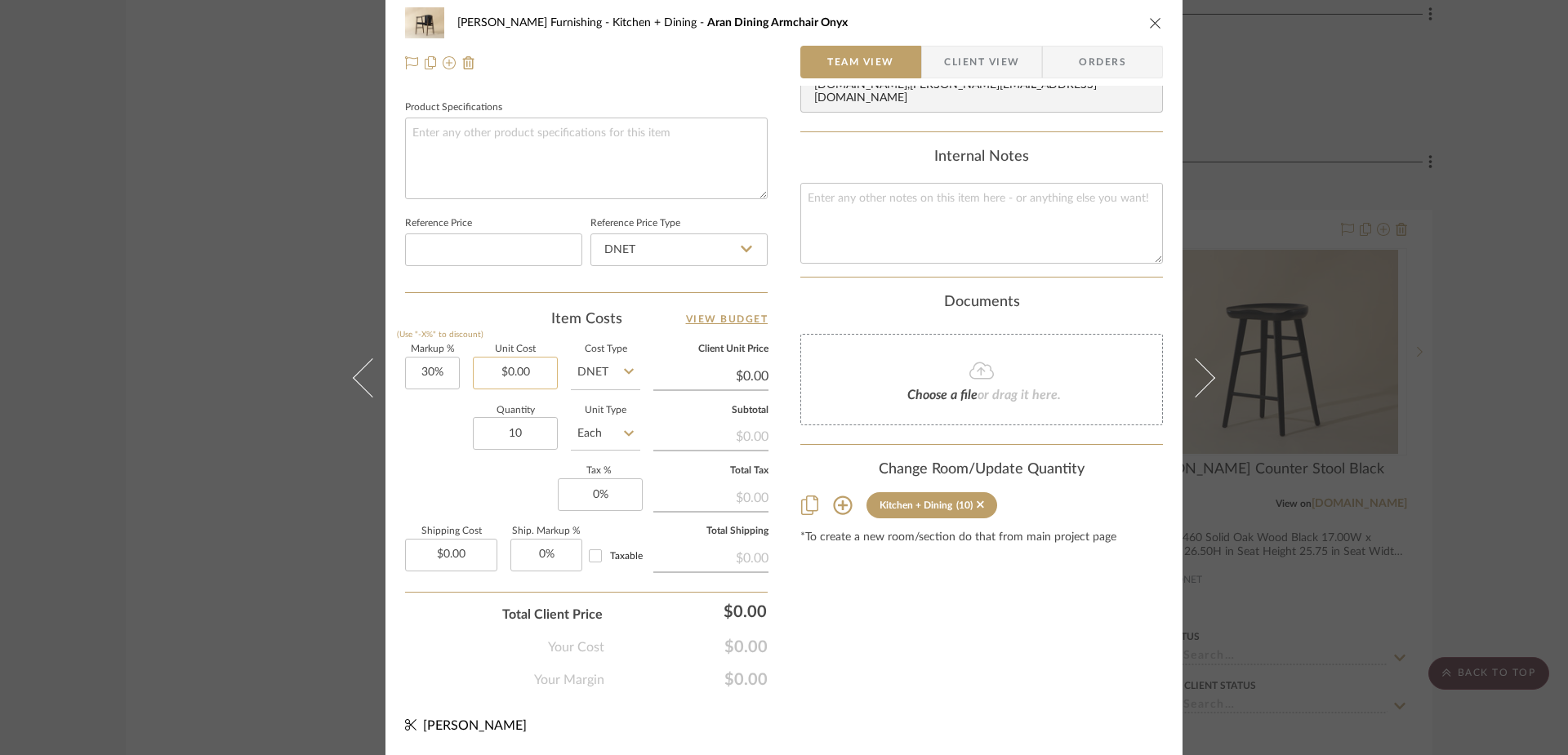
click at [521, 386] on input "$0.00" at bounding box center [515, 373] width 85 height 32
click at [521, 386] on input "0.00" at bounding box center [515, 373] width 85 height 32
click at [926, 669] on div "Content here copies to Client View - confirm visibility there. Show in Client D…" at bounding box center [981, 18] width 362 height 1343
type input "$558.00"
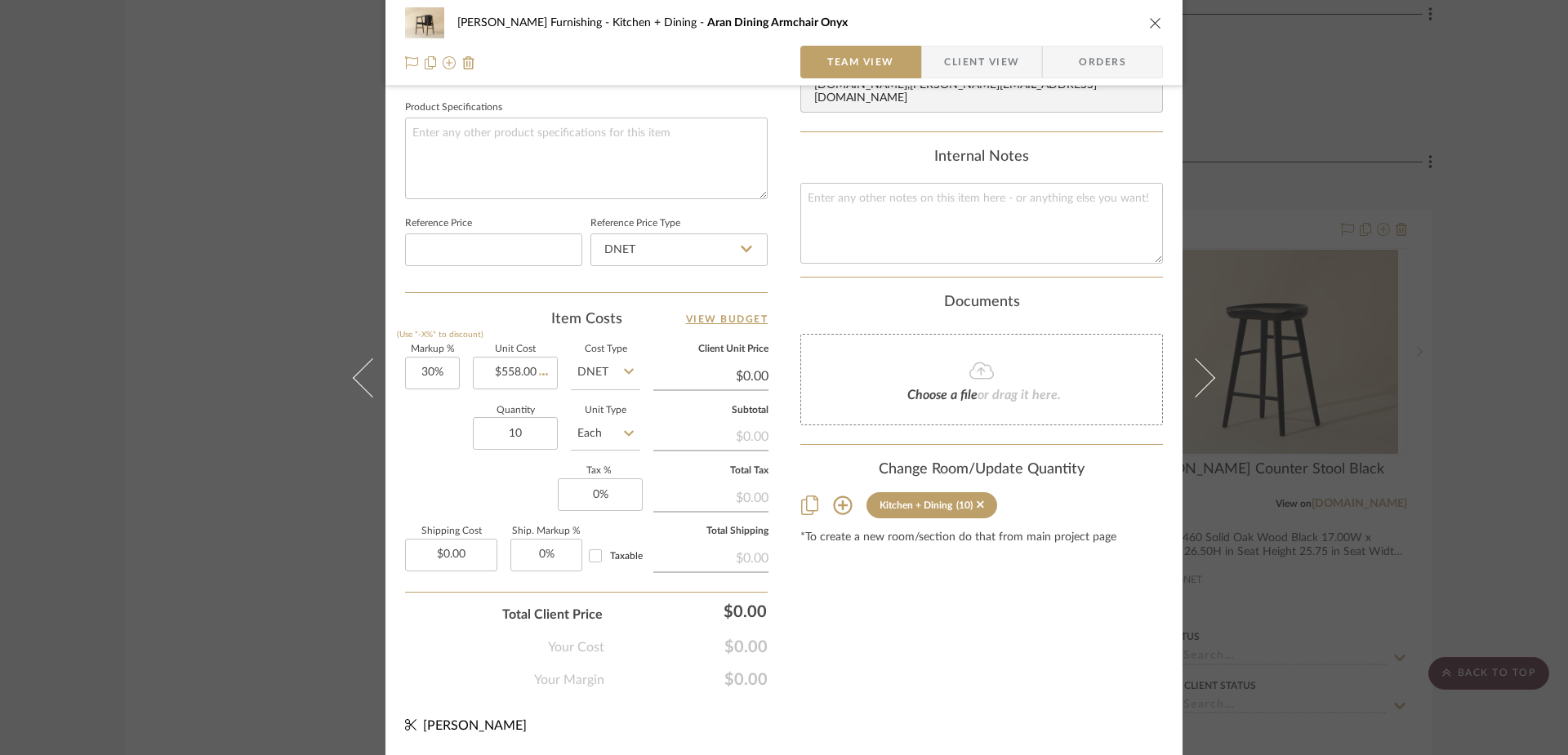
type input "$725.40"
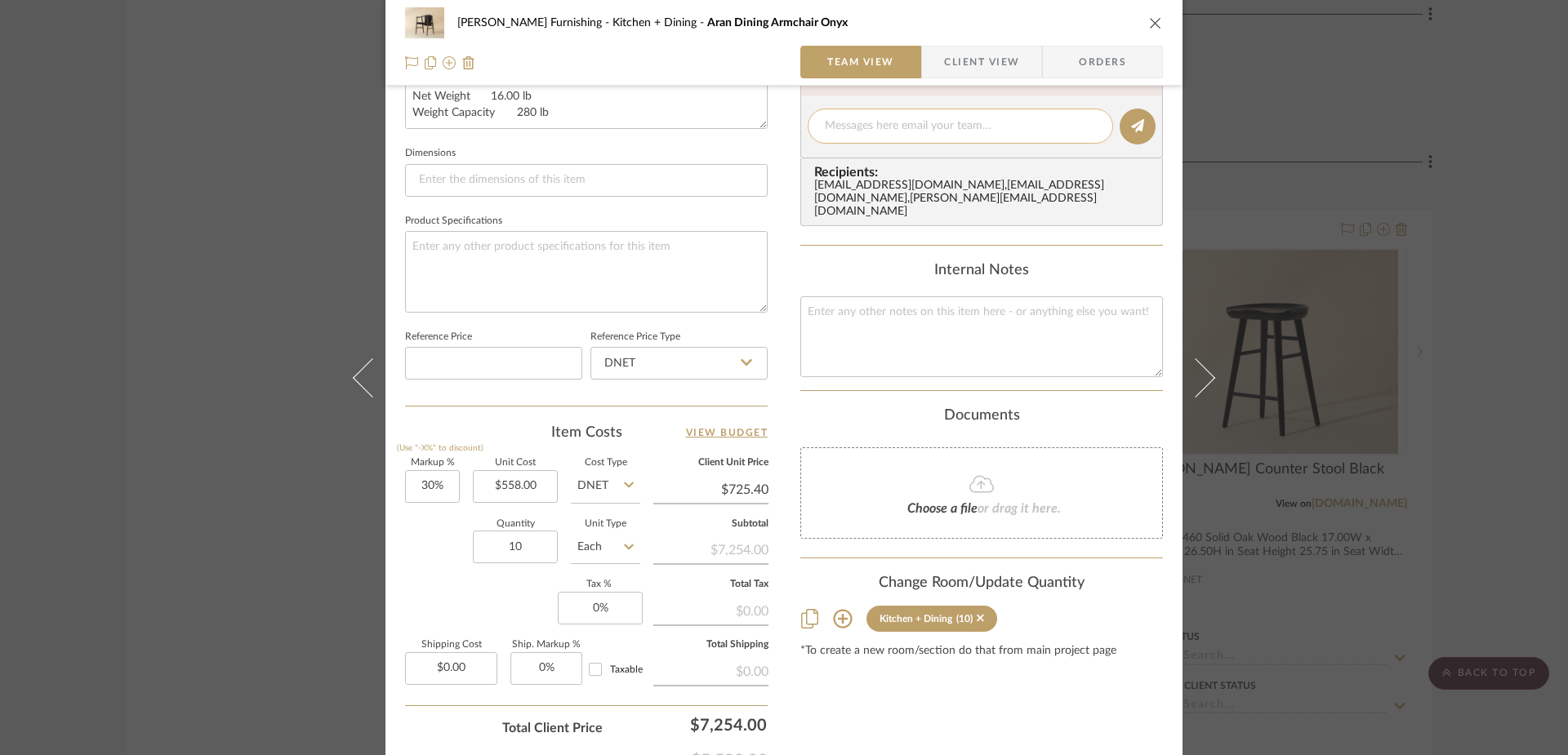
scroll to position [436, 0]
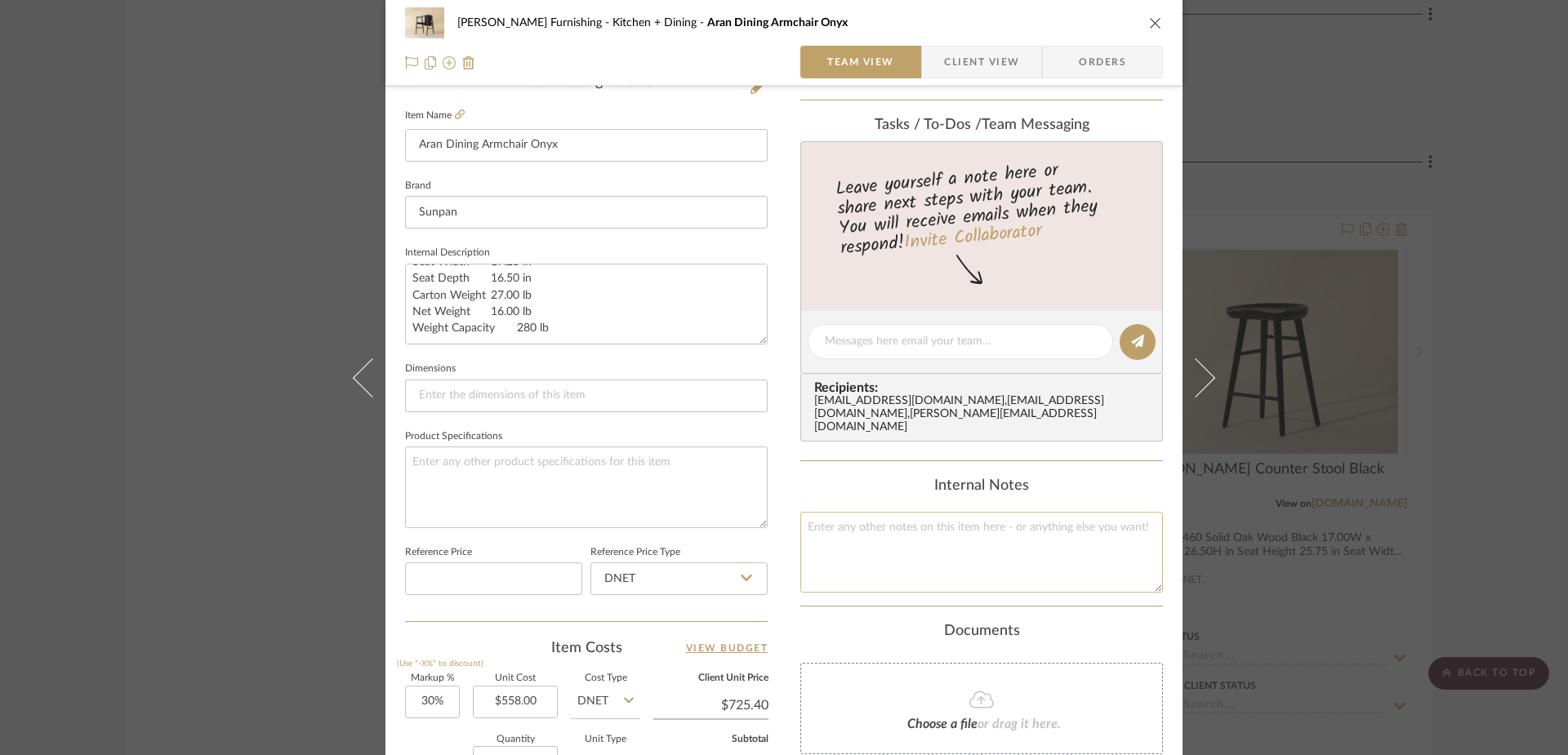
click at [811, 558] on textarea at bounding box center [981, 552] width 362 height 81
drag, startPoint x: 917, startPoint y: 545, endPoint x: 720, endPoint y: 524, distance: 198.1
click at [720, 524] on div "[PERSON_NAME] Furnishing Kitchen + Dining Aran Dining Armchair Onyx Team View C…" at bounding box center [784, 330] width 797 height 1507
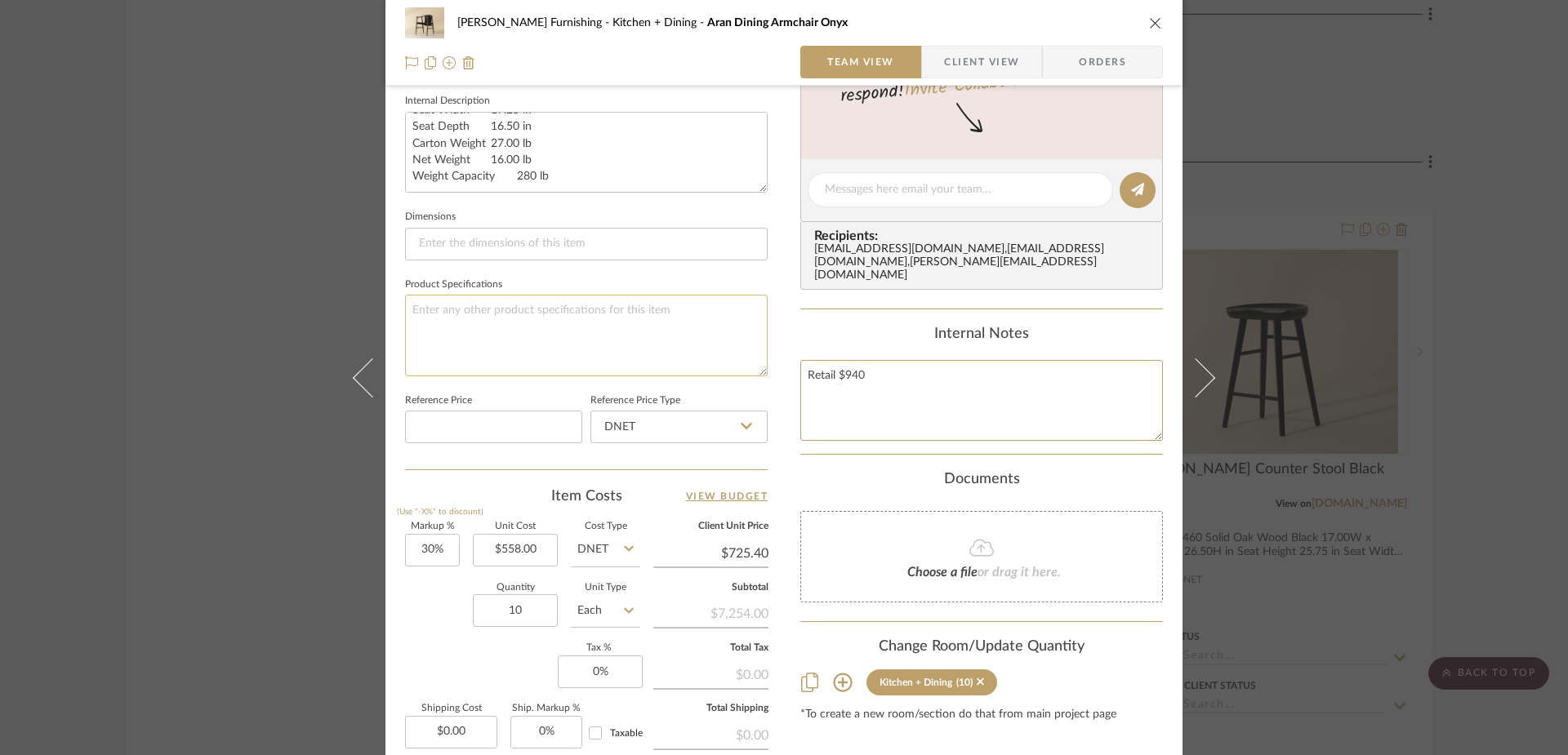
scroll to position [488, 0]
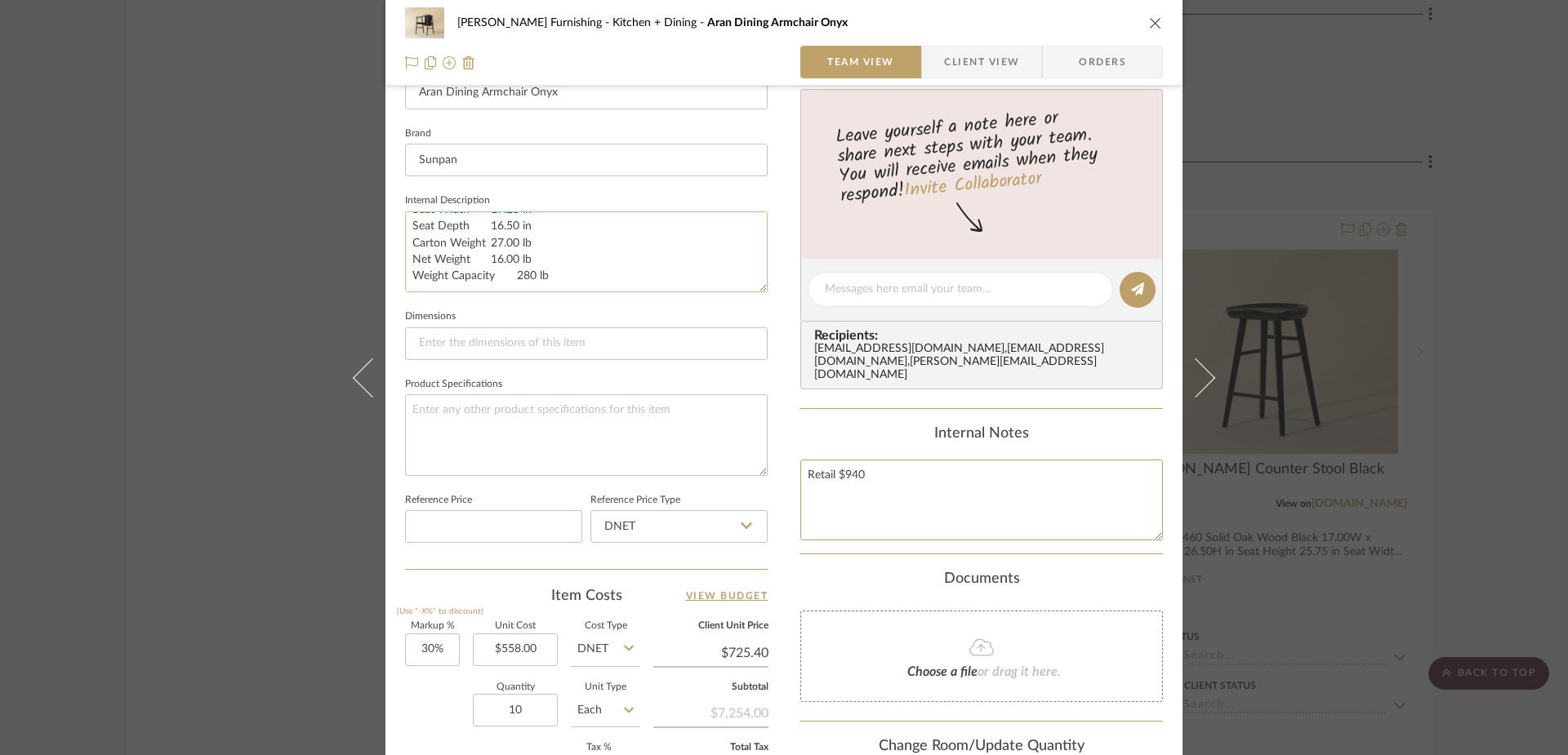
type textarea "Retail $940"
click at [555, 276] on textarea "SKU: 111987 Crafted with top grain leather imported from [GEOGRAPHIC_DATA]. Stu…" at bounding box center [586, 252] width 362 height 81
paste textarea "Retail $940"
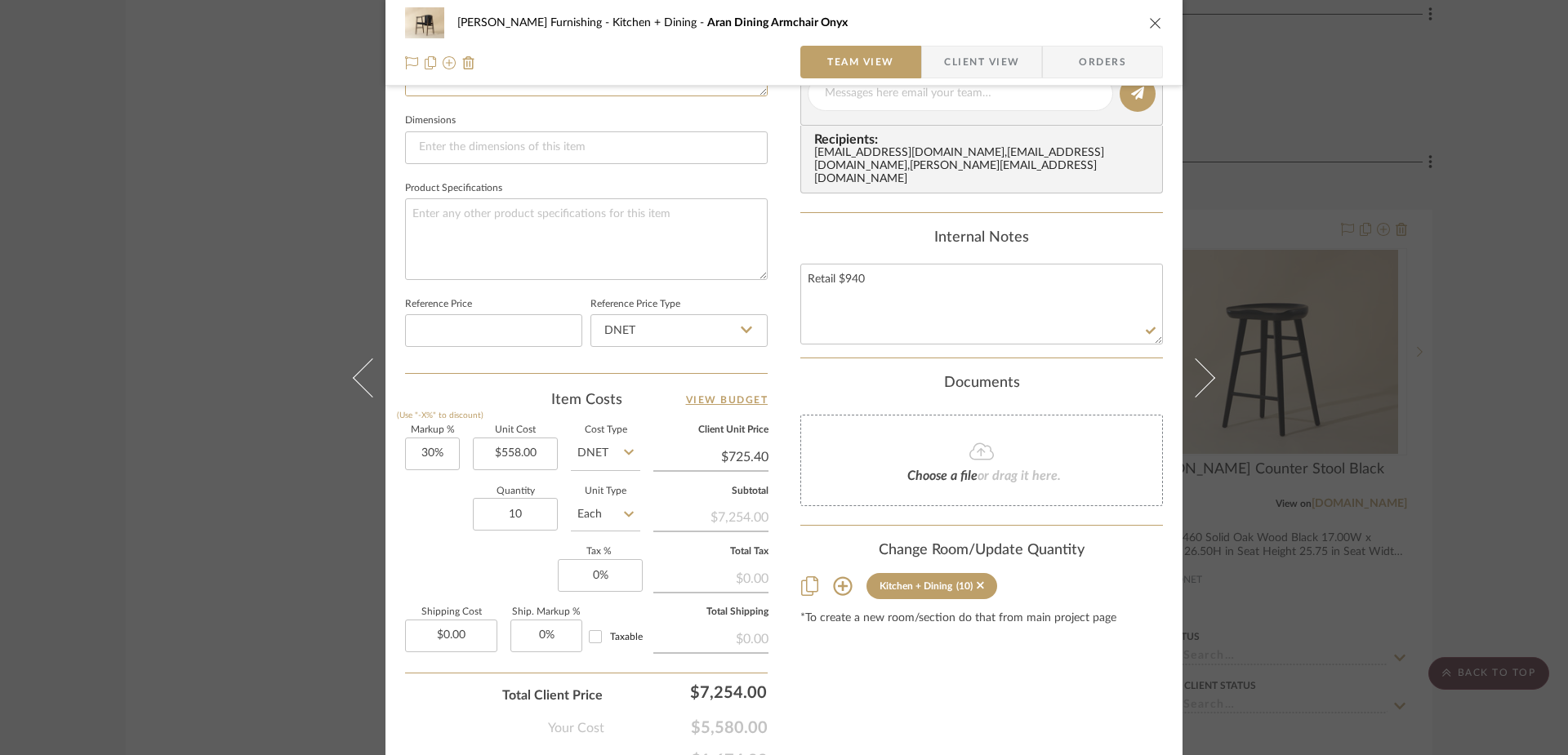
type textarea "SKU: 111987 Crafted with top grain leather imported from [GEOGRAPHIC_DATA]. Stu…"
type input "725.40"
click at [724, 464] on input "725.40" at bounding box center [711, 457] width 115 height 25
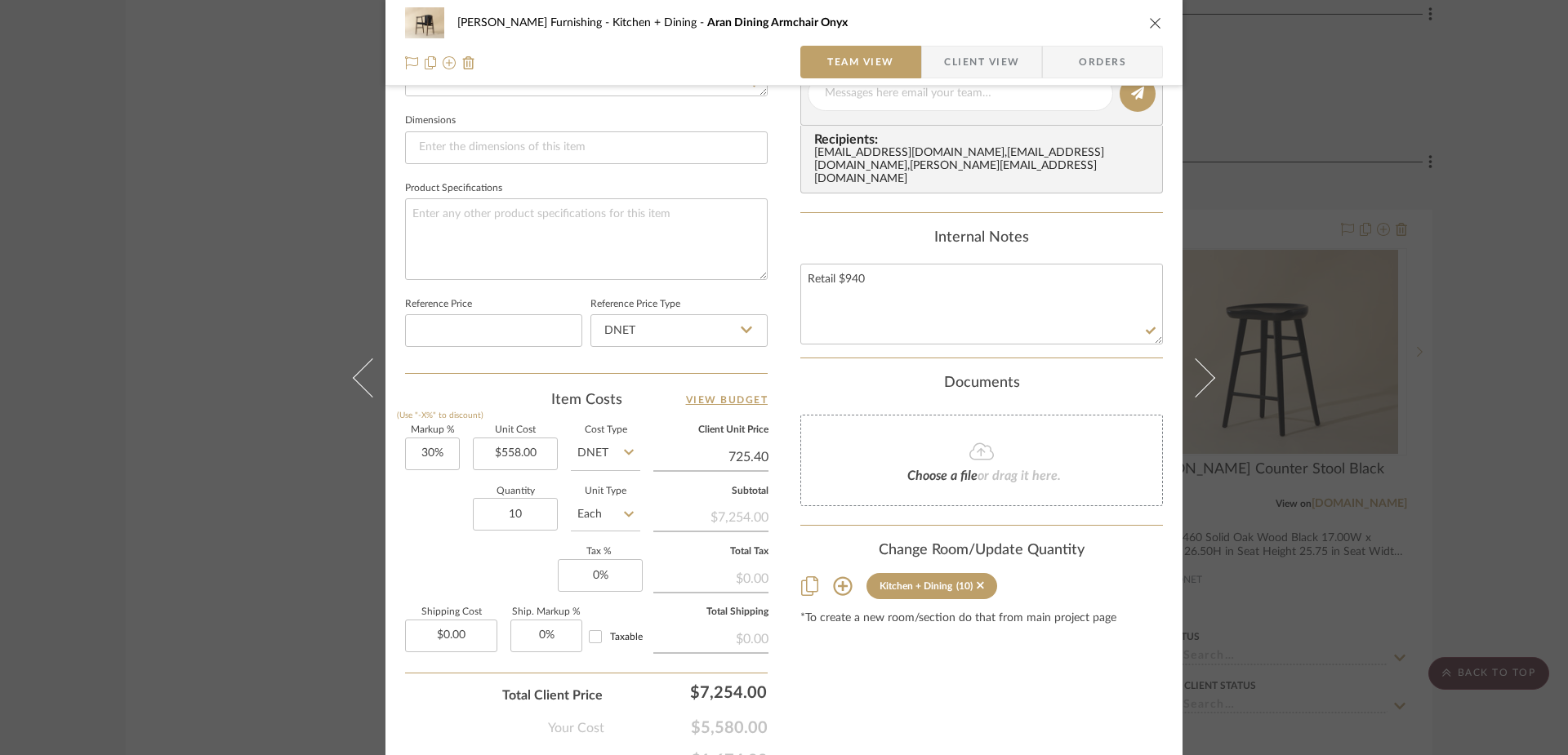
click at [724, 464] on input "725.40" at bounding box center [711, 457] width 115 height 25
type input "940"
click at [967, 736] on div "Content here copies to Client View - confirm visibility there. Show in Client D…" at bounding box center [981, 99] width 362 height 1343
type input "68.46%"
type input "$940.00"
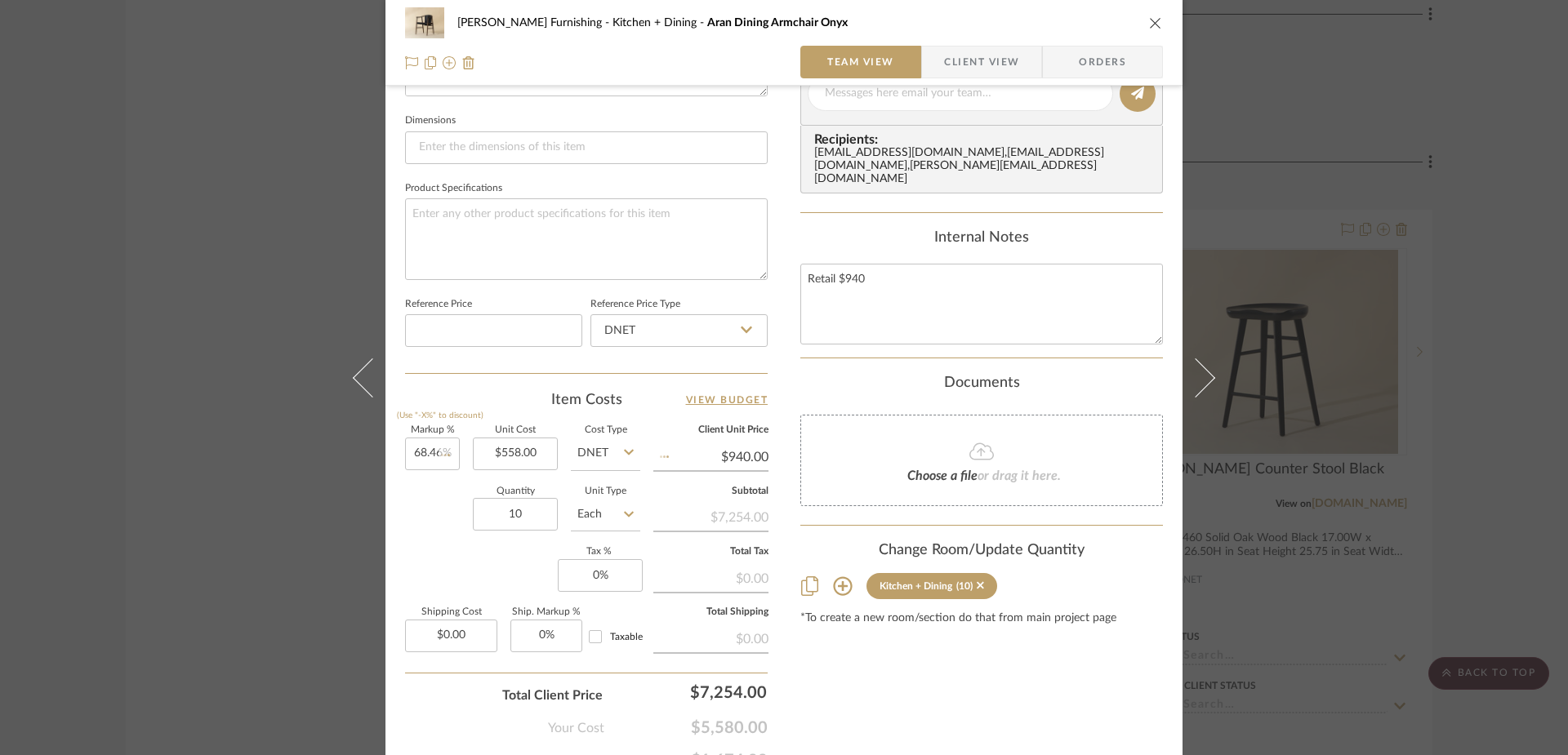
type input "$940.01"
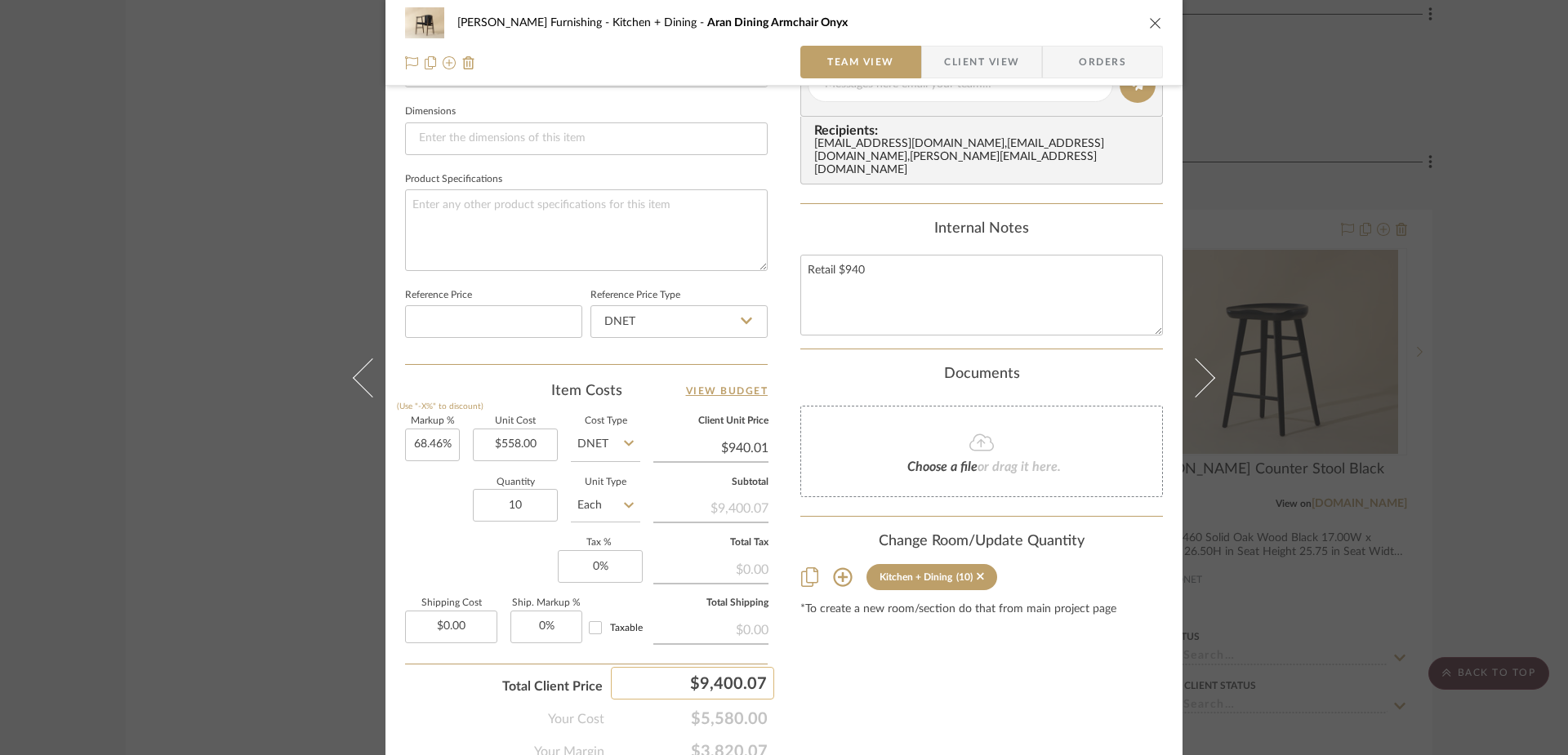
click at [740, 673] on div "$9,400.07" at bounding box center [692, 682] width 163 height 32
type input "9400"
click at [816, 687] on div "Content here copies to Client View - confirm visibility there. Show in Client D…" at bounding box center [981, 89] width 362 height 1343
type input "68.45%"
type input "$940.00"
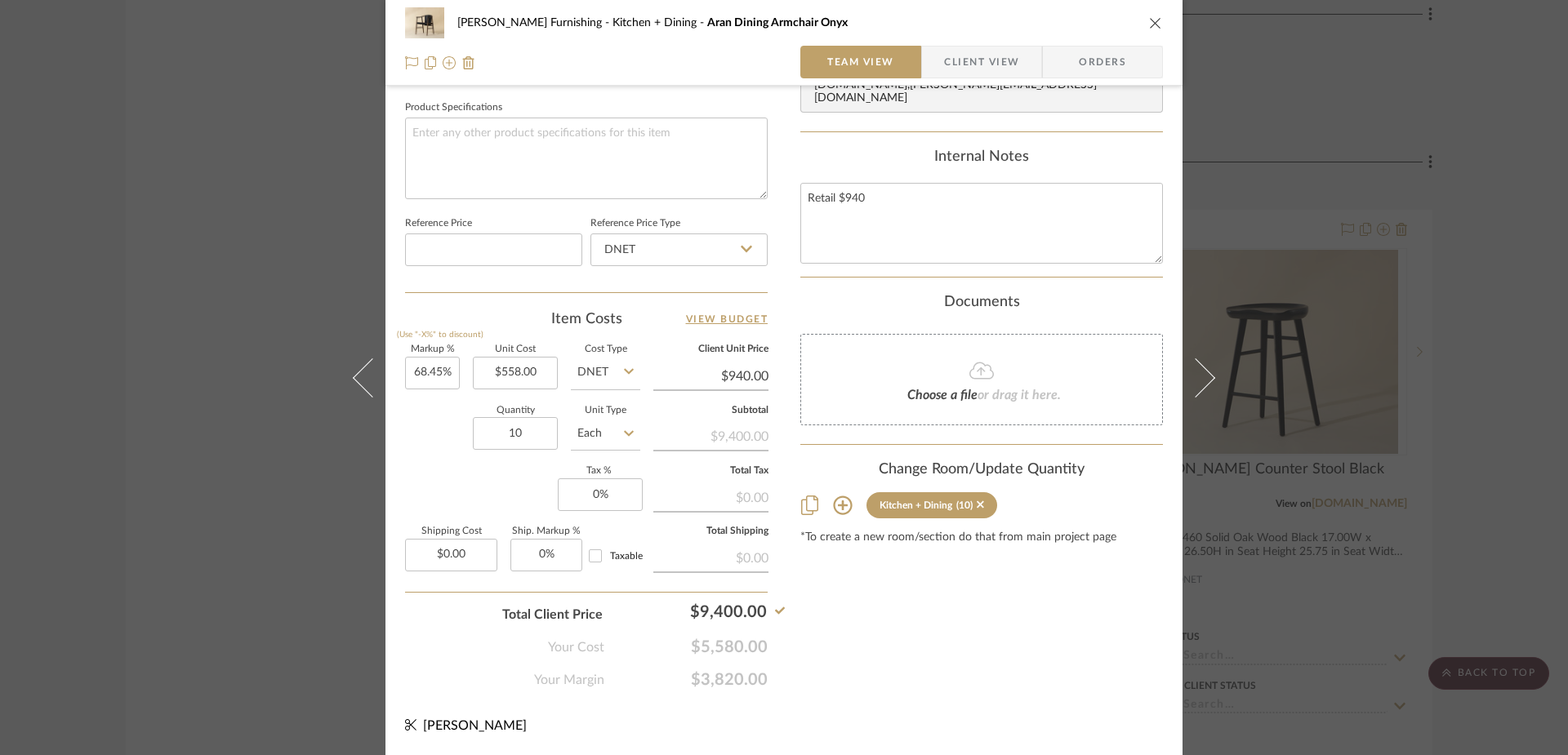
scroll to position [715, 0]
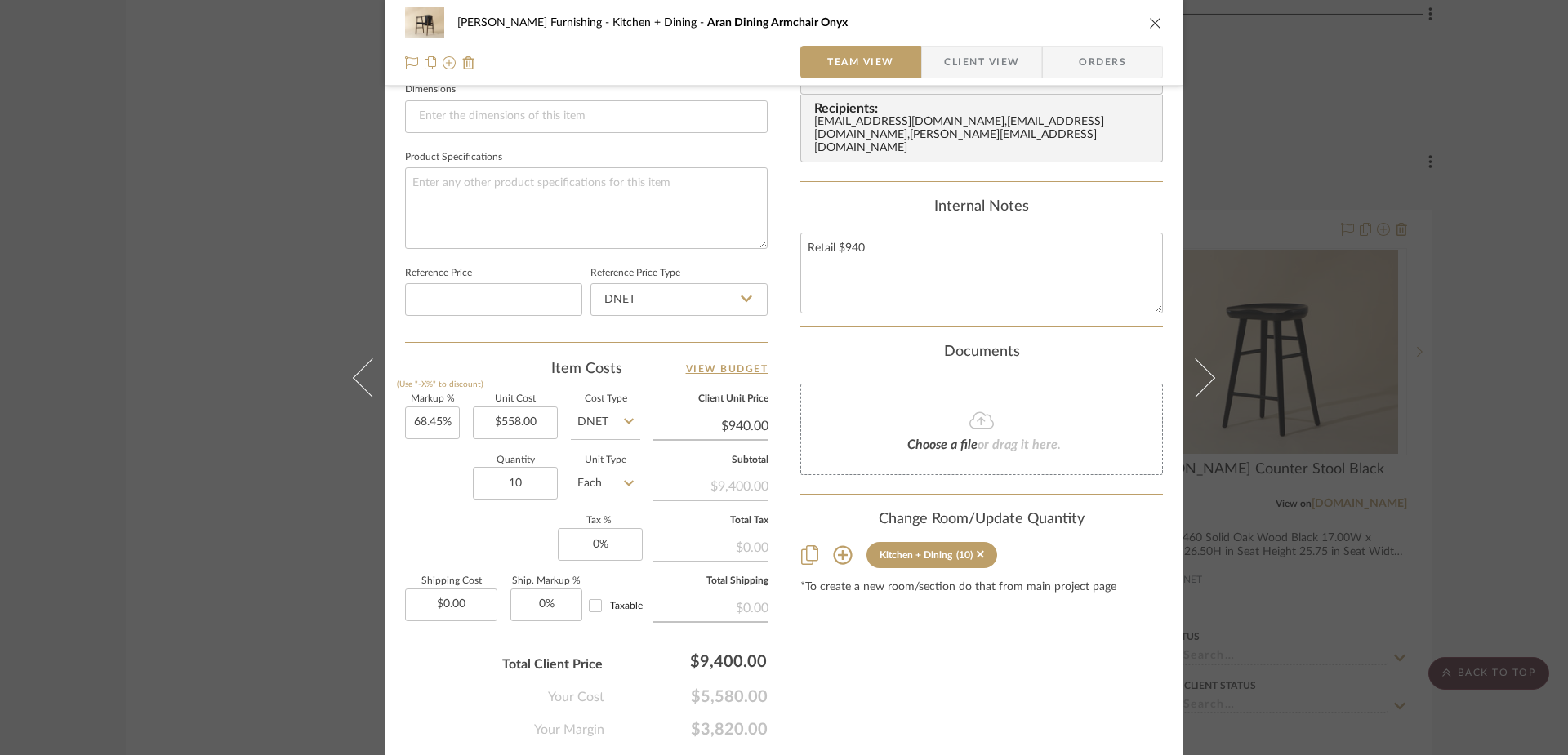
click at [738, 433] on input "$940.00" at bounding box center [711, 426] width 115 height 25
click at [738, 433] on input "940.00" at bounding box center [711, 426] width 115 height 25
type input "846"
click at [890, 661] on div "Content here copies to Client View - confirm visibility there. Show in Client D…" at bounding box center [981, 68] width 362 height 1343
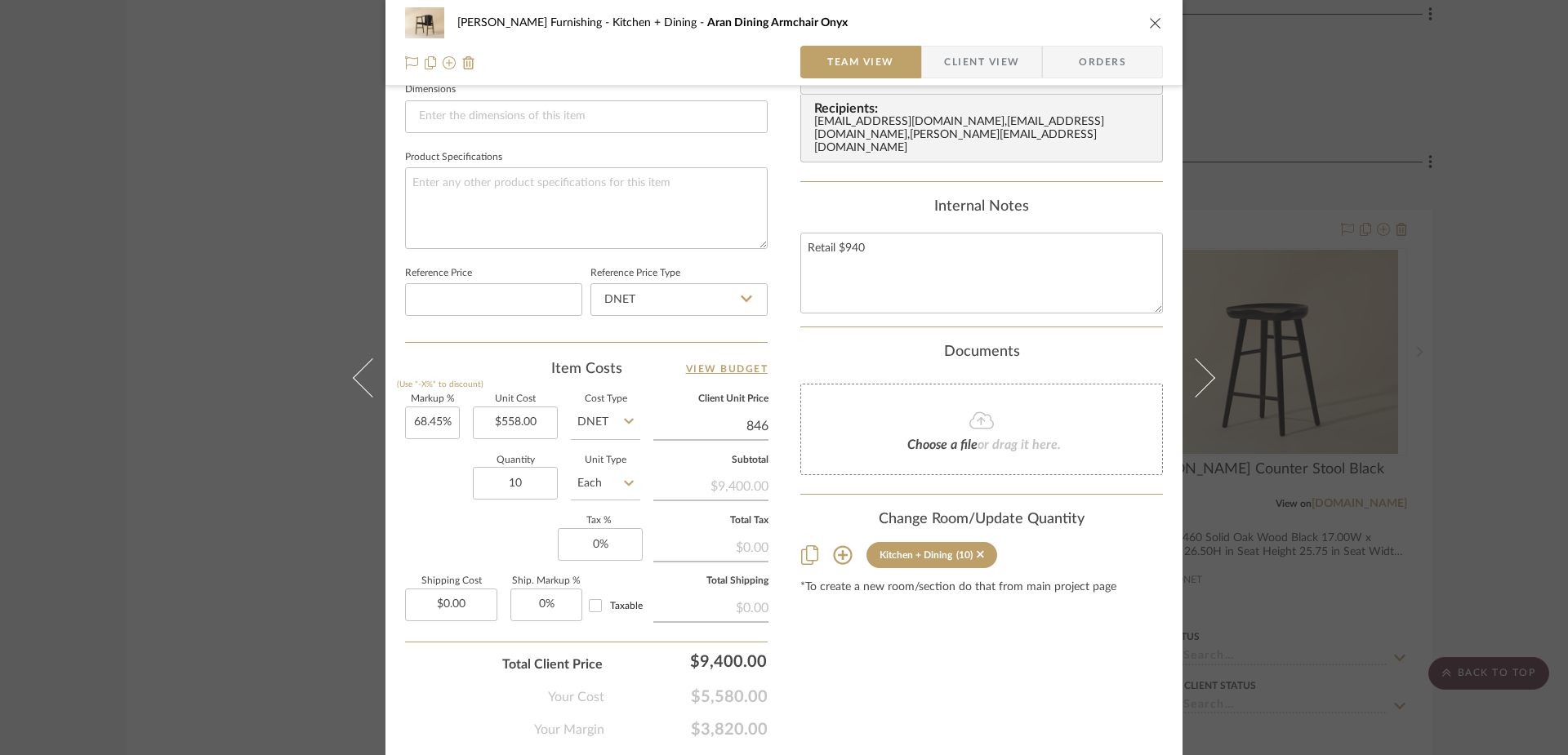
type input "51.61%"
type input "$846.00"
type input "$845.98"
click at [705, 659] on div "$8,459.84" at bounding box center [692, 660] width 163 height 32
type input "8460"
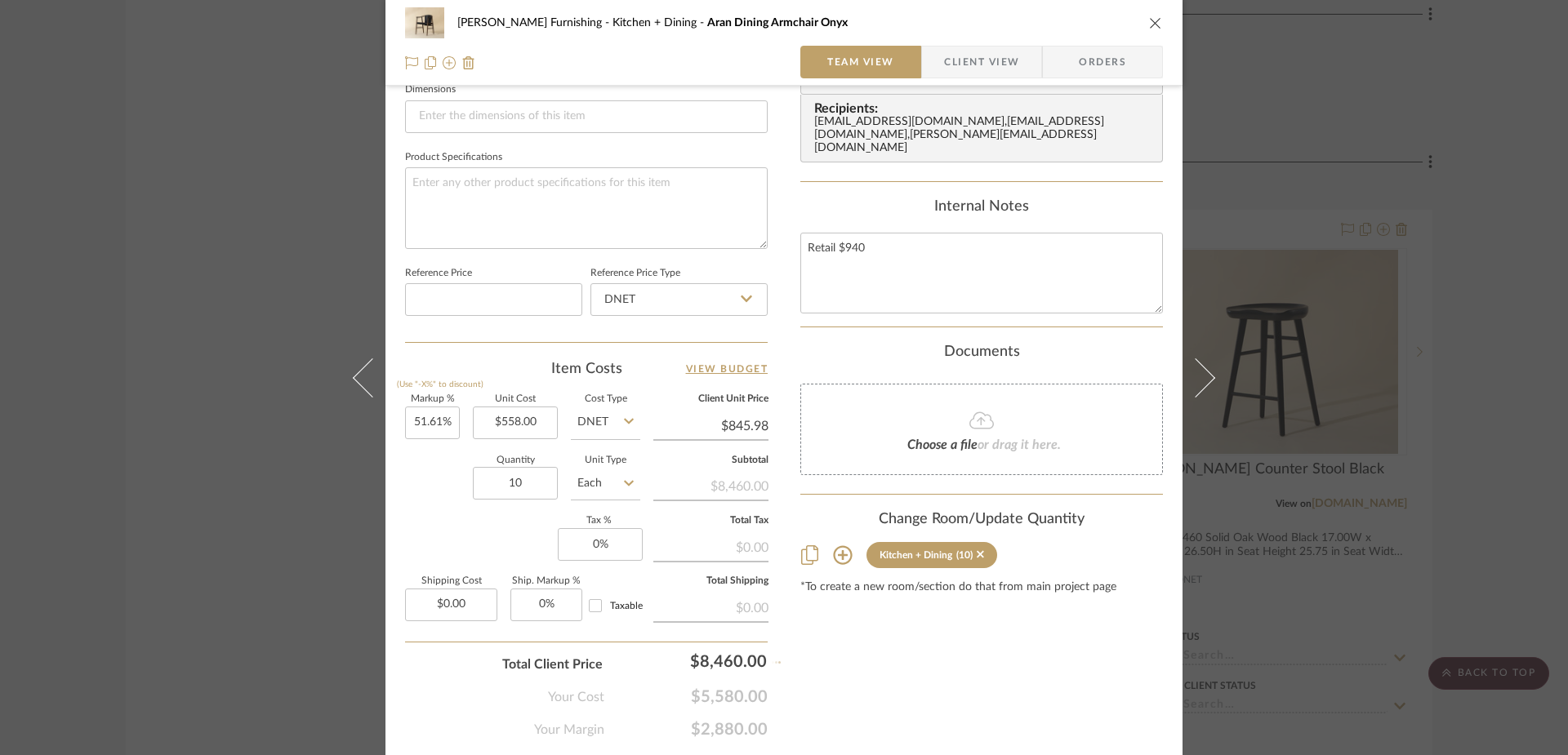
type input "$846.00"
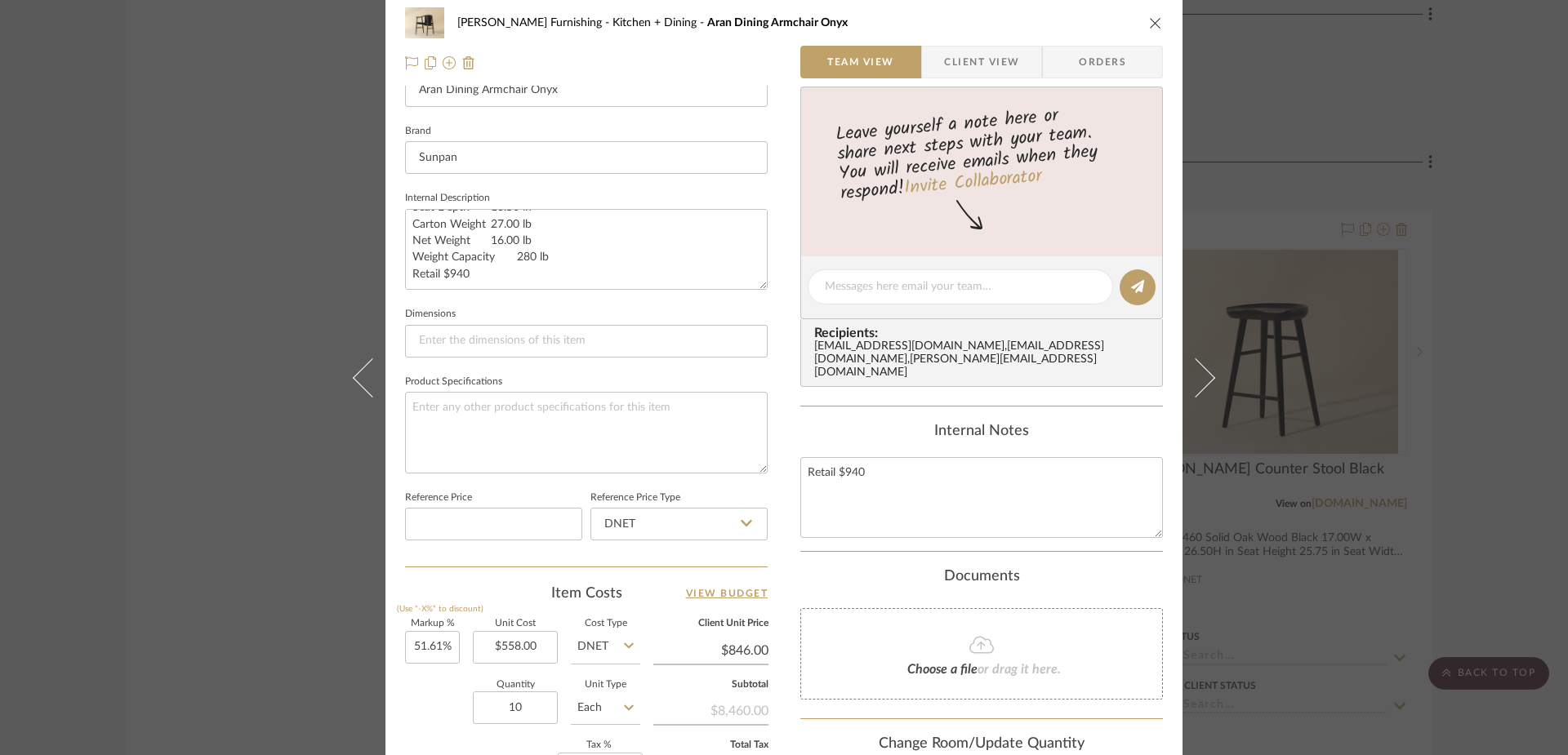
scroll to position [0, 0]
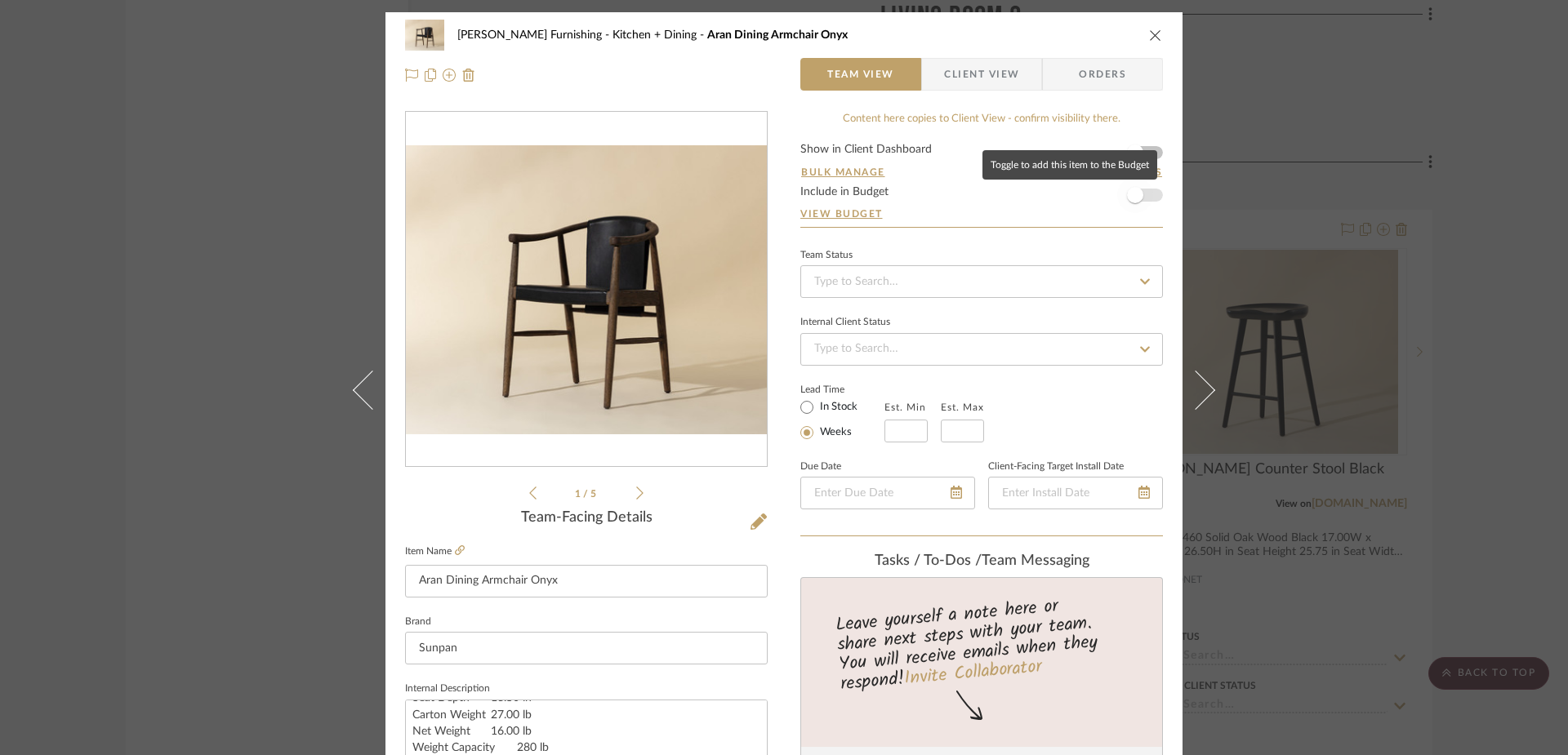
click at [1132, 194] on span "button" at bounding box center [1135, 195] width 17 height 17
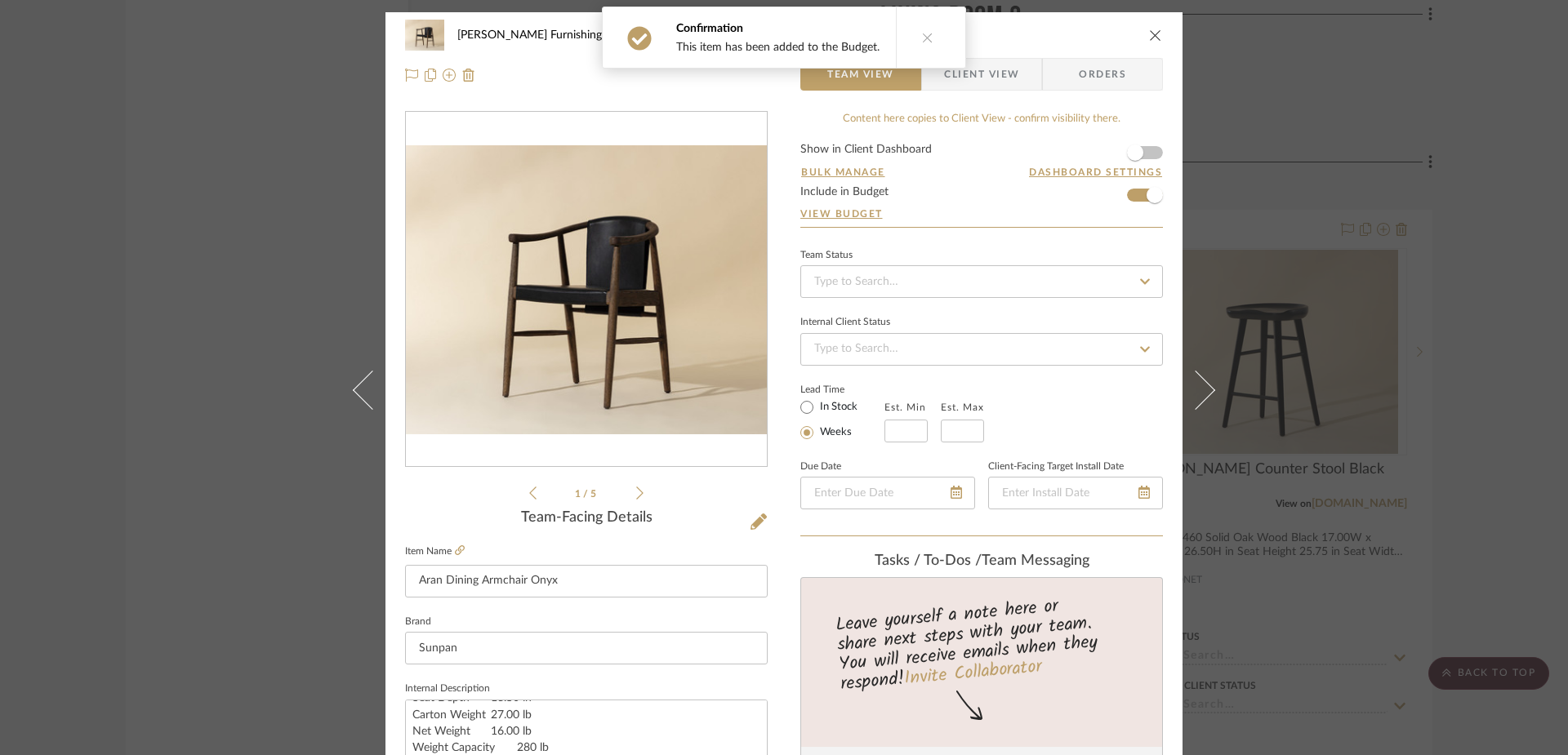
click at [1278, 175] on div "[PERSON_NAME] Furnishing Kitchen + Dining Aran Dining Armchair Onyx Team View C…" at bounding box center [784, 377] width 1568 height 755
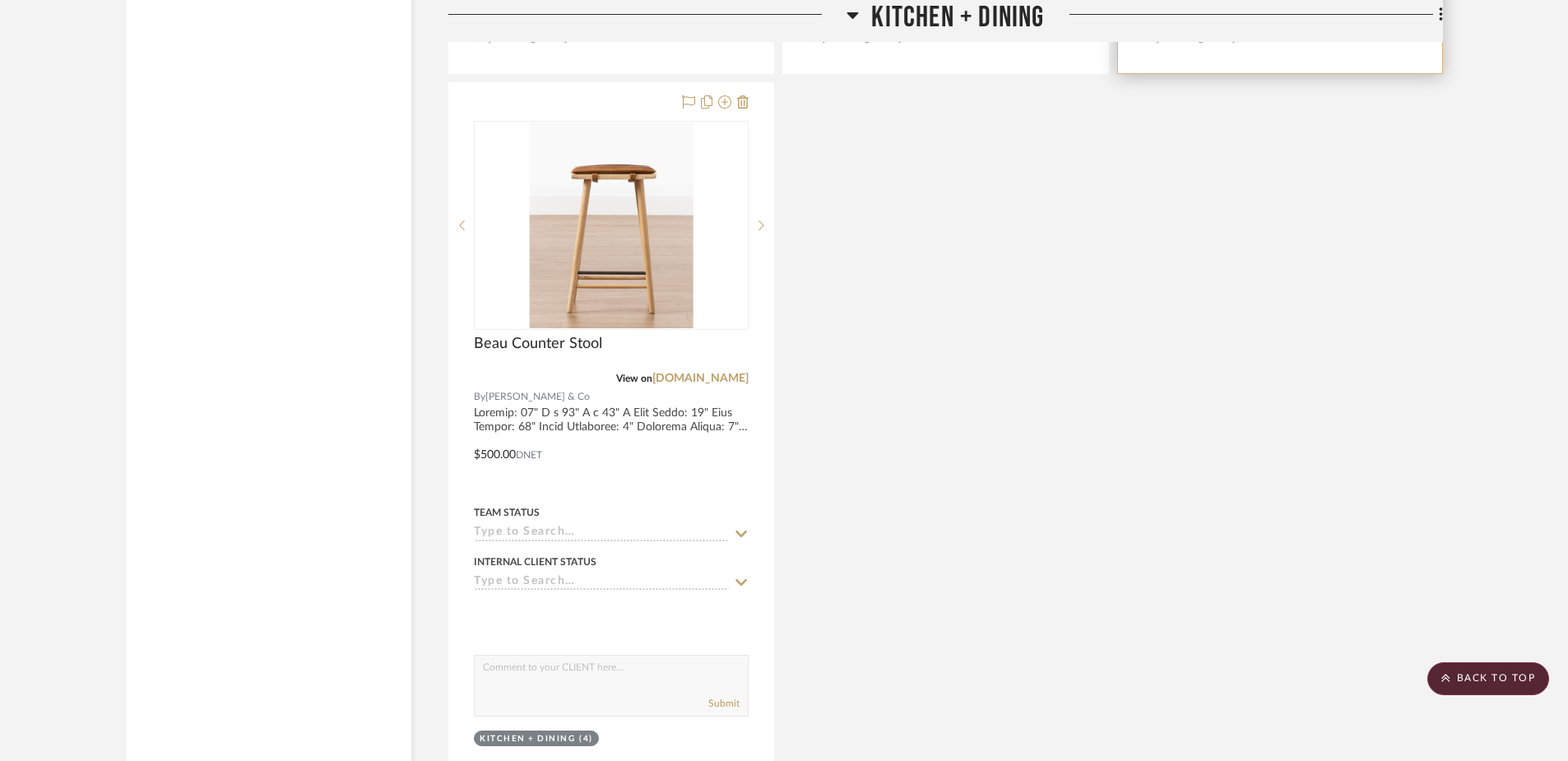
scroll to position [11381, 0]
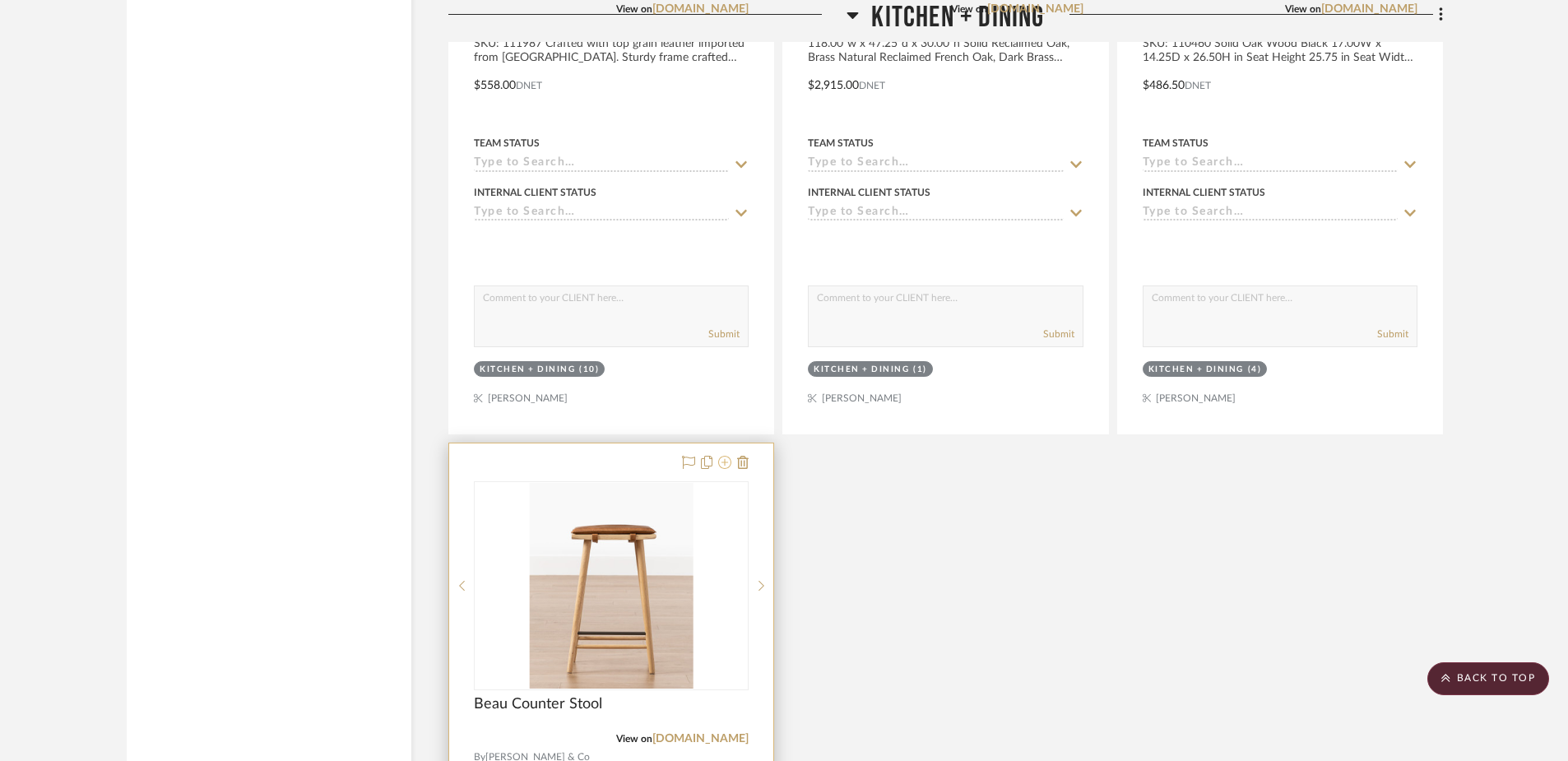
click at [727, 464] on icon at bounding box center [724, 462] width 13 height 13
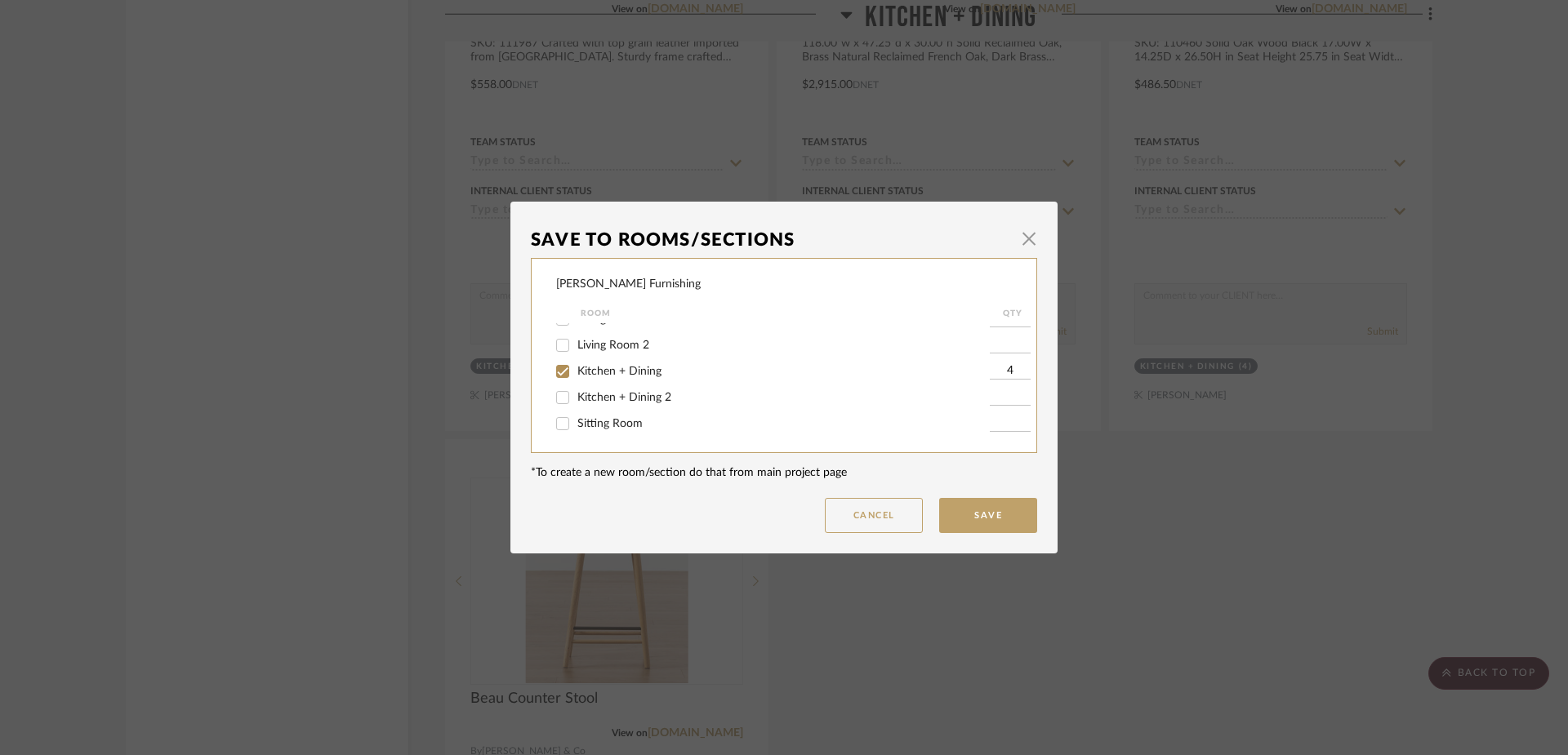
scroll to position [89, 0]
click at [631, 380] on span "Kitchen + Dining 2" at bounding box center [624, 378] width 94 height 11
click at [576, 380] on input "Kitchen + Dining 2" at bounding box center [562, 379] width 26 height 26
checkbox input "true"
type input "1"
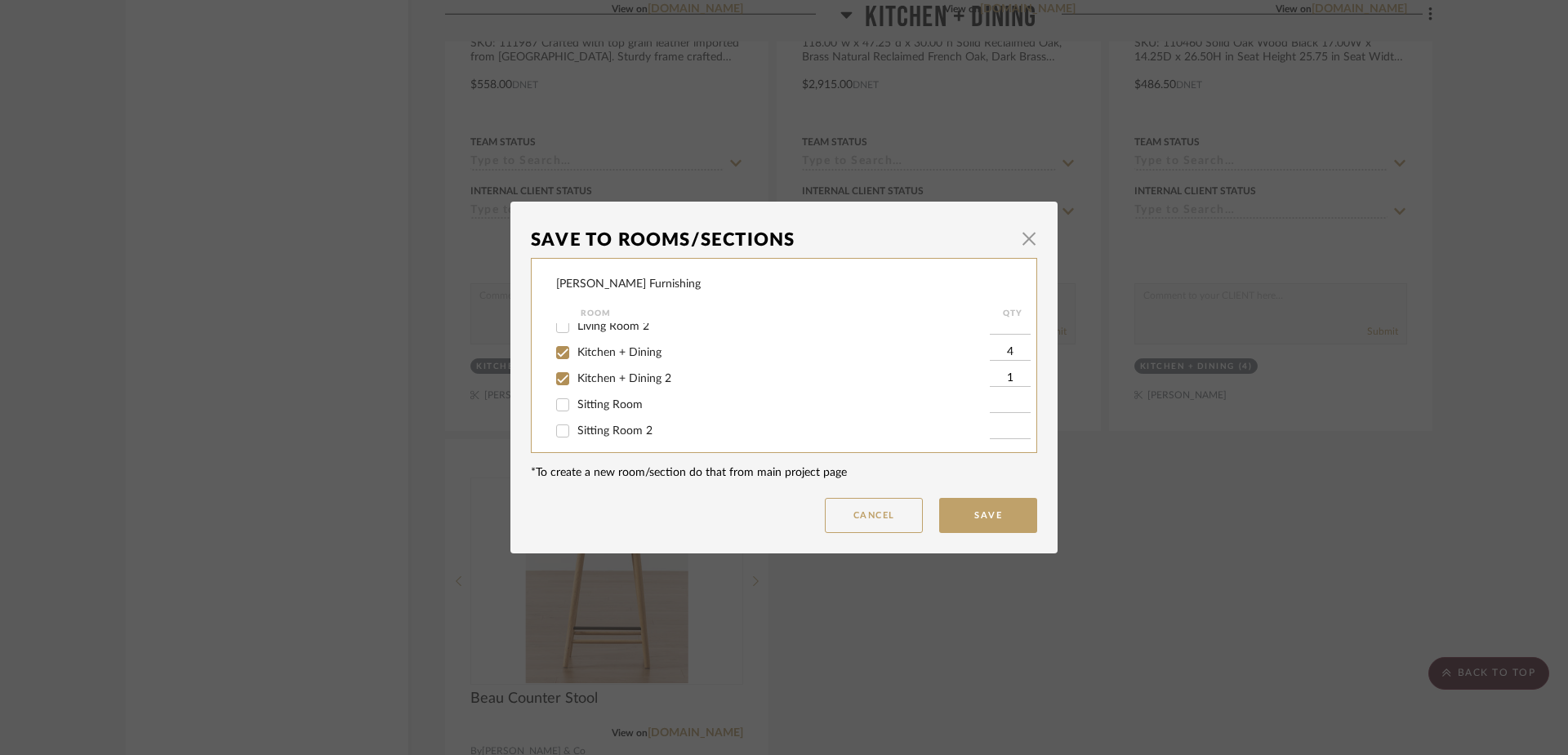
click at [653, 351] on span "Kitchen + Dining" at bounding box center [619, 353] width 84 height 11
click at [576, 351] on input "Kitchen + Dining" at bounding box center [562, 353] width 26 height 26
checkbox input "false"
click at [1006, 380] on input "1" at bounding box center [1010, 379] width 41 height 17
type input "4"
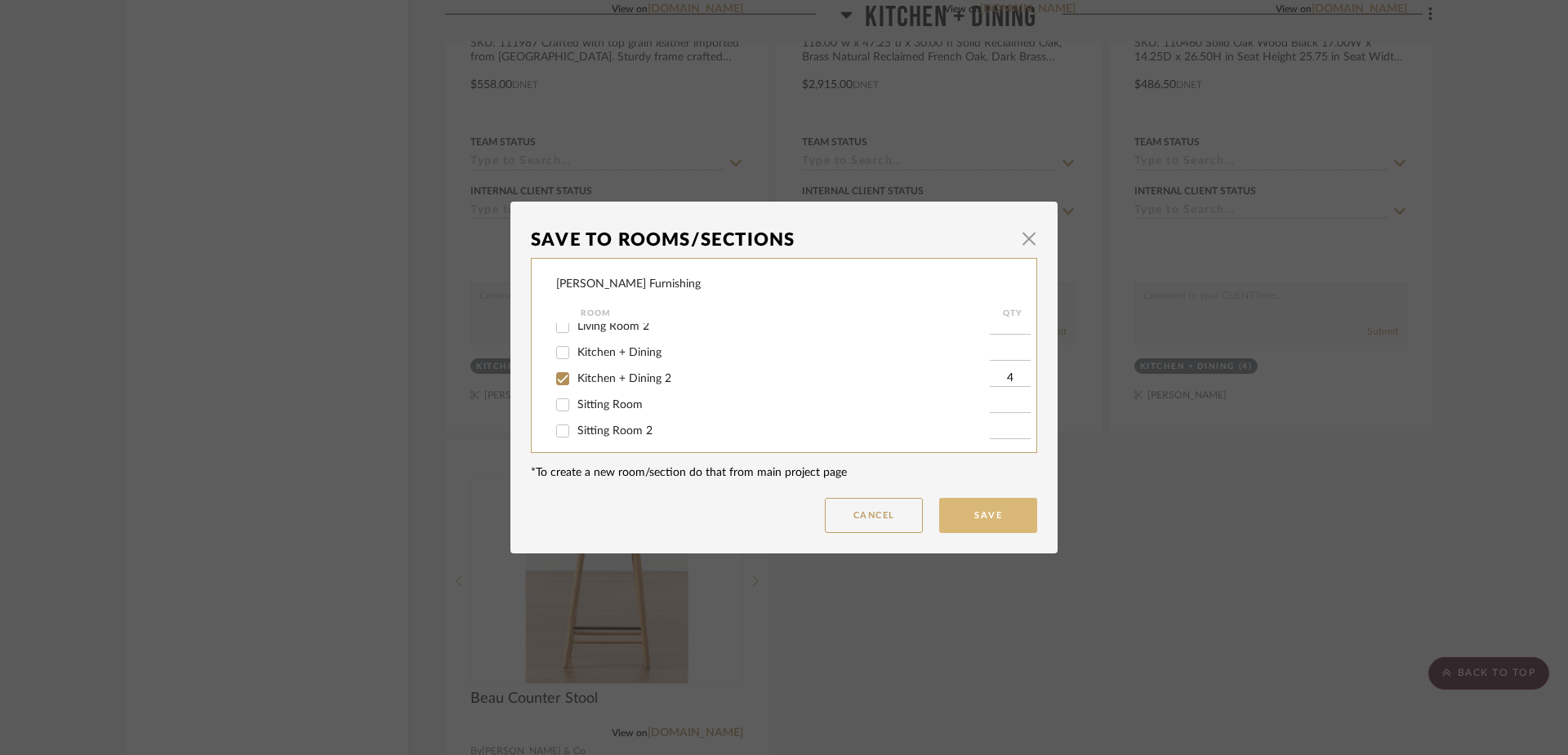
click at [994, 509] on button "Save" at bounding box center [988, 516] width 98 height 35
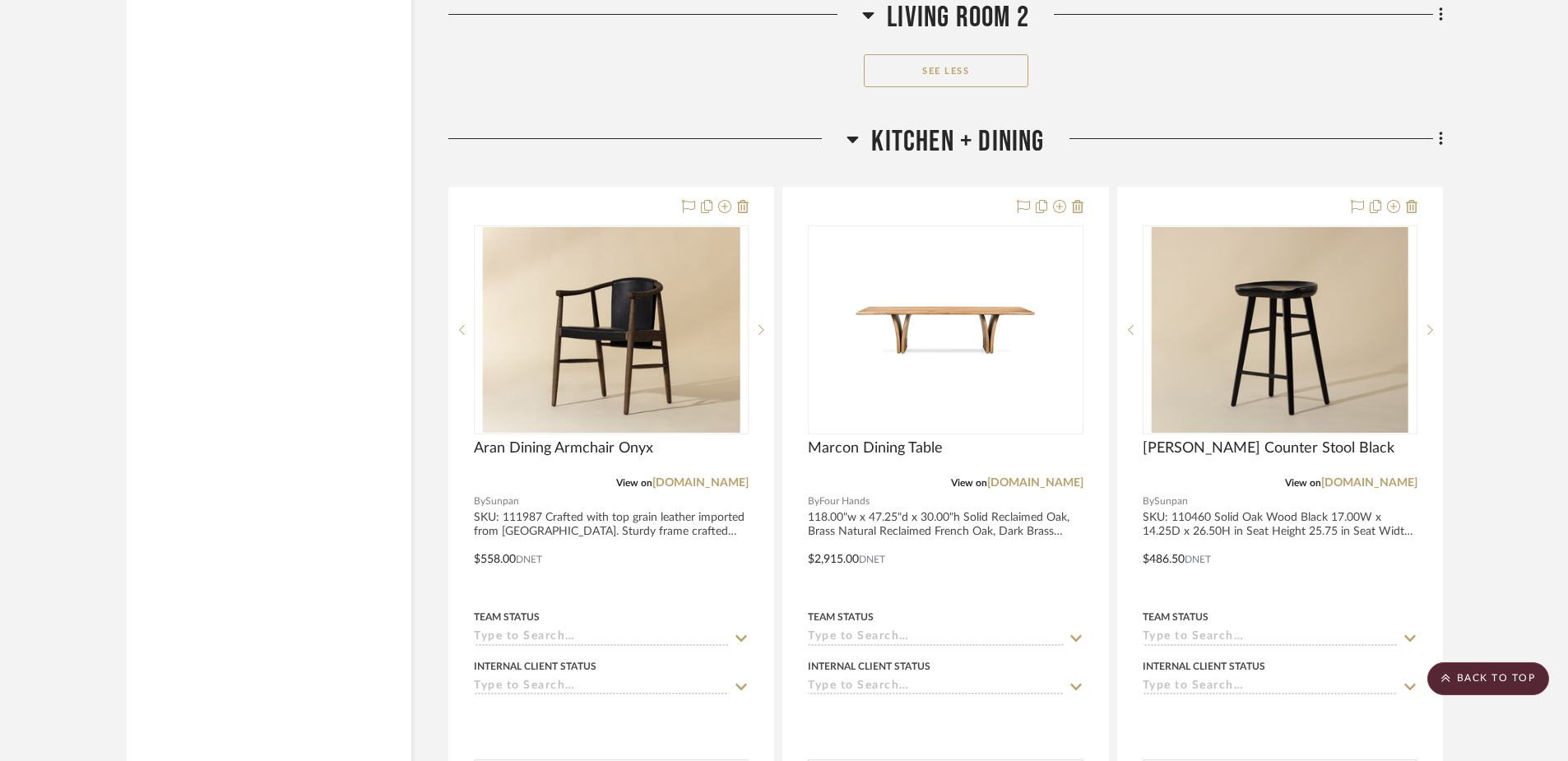
scroll to position [10909, 0]
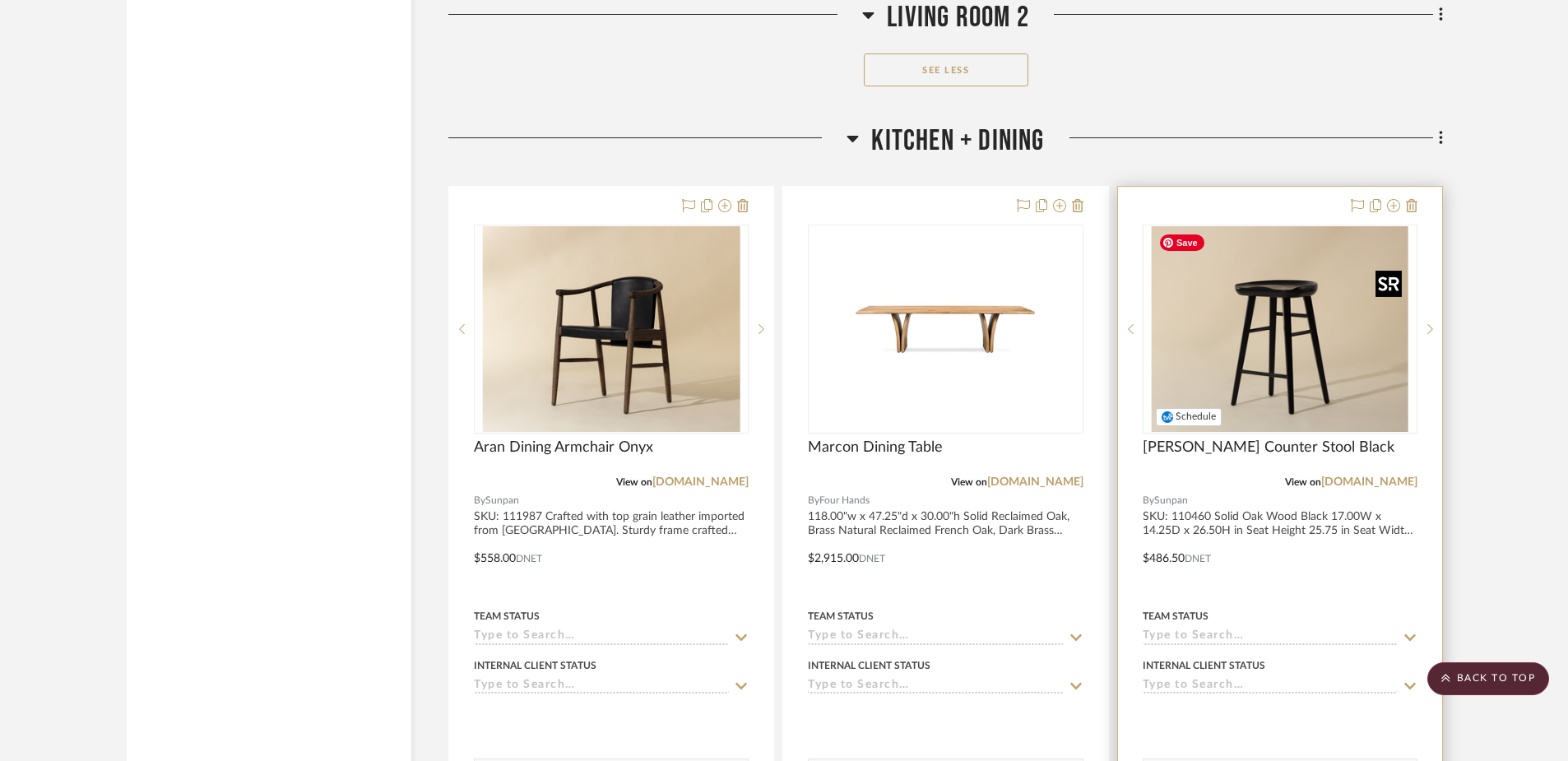
click at [1268, 315] on img "0" at bounding box center [1280, 329] width 257 height 206
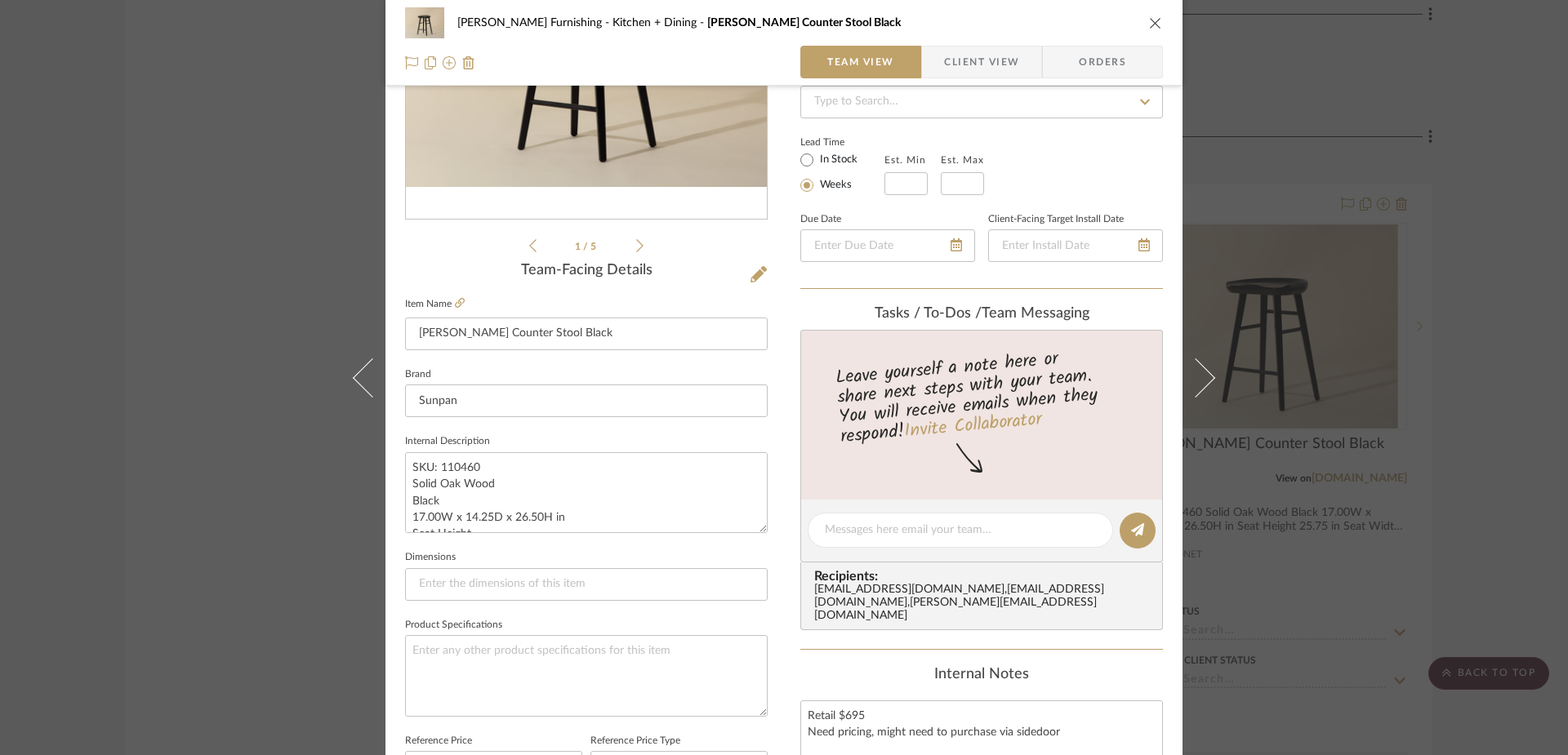
scroll to position [116, 0]
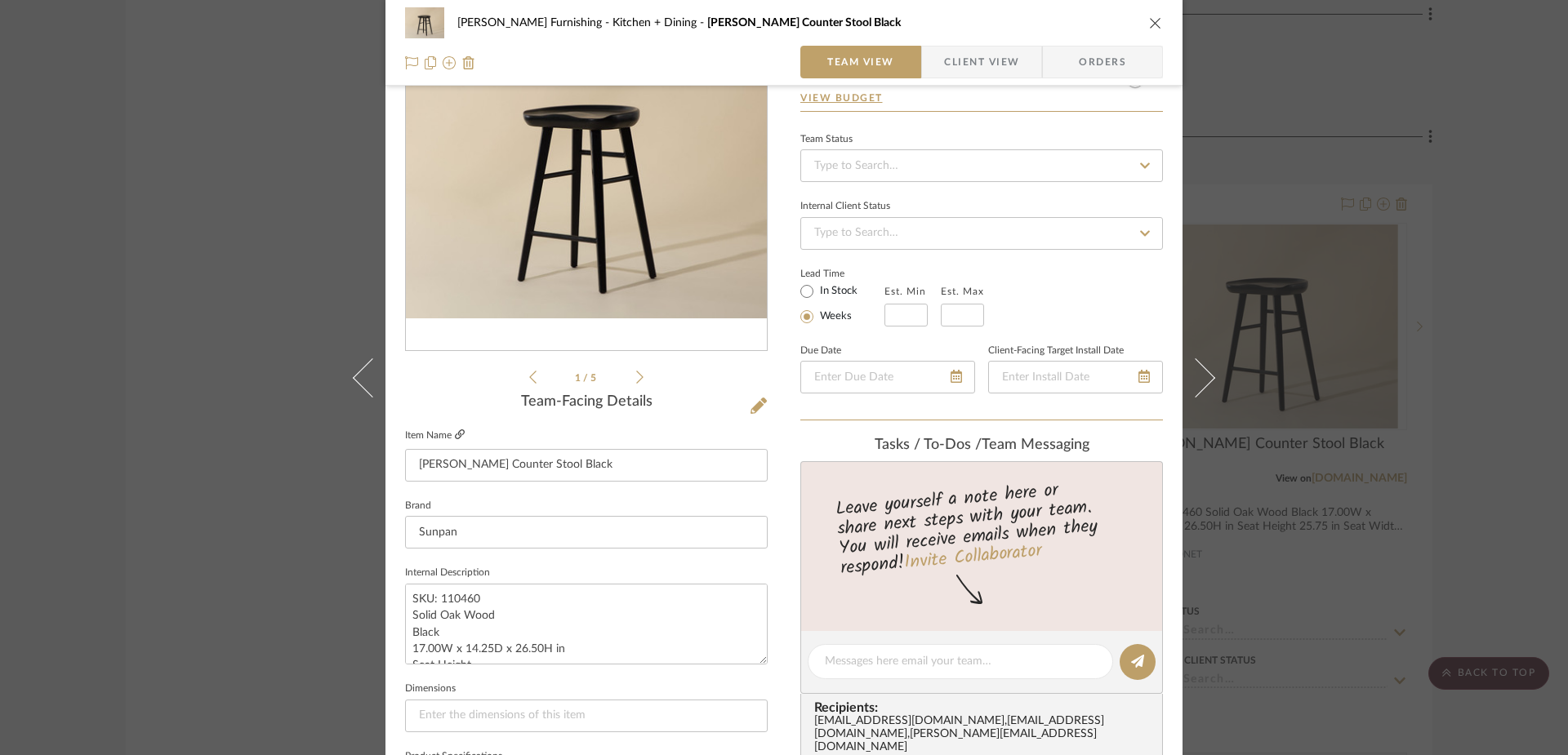
click at [455, 433] on icon at bounding box center [459, 434] width 10 height 10
click at [755, 404] on icon at bounding box center [758, 405] width 17 height 17
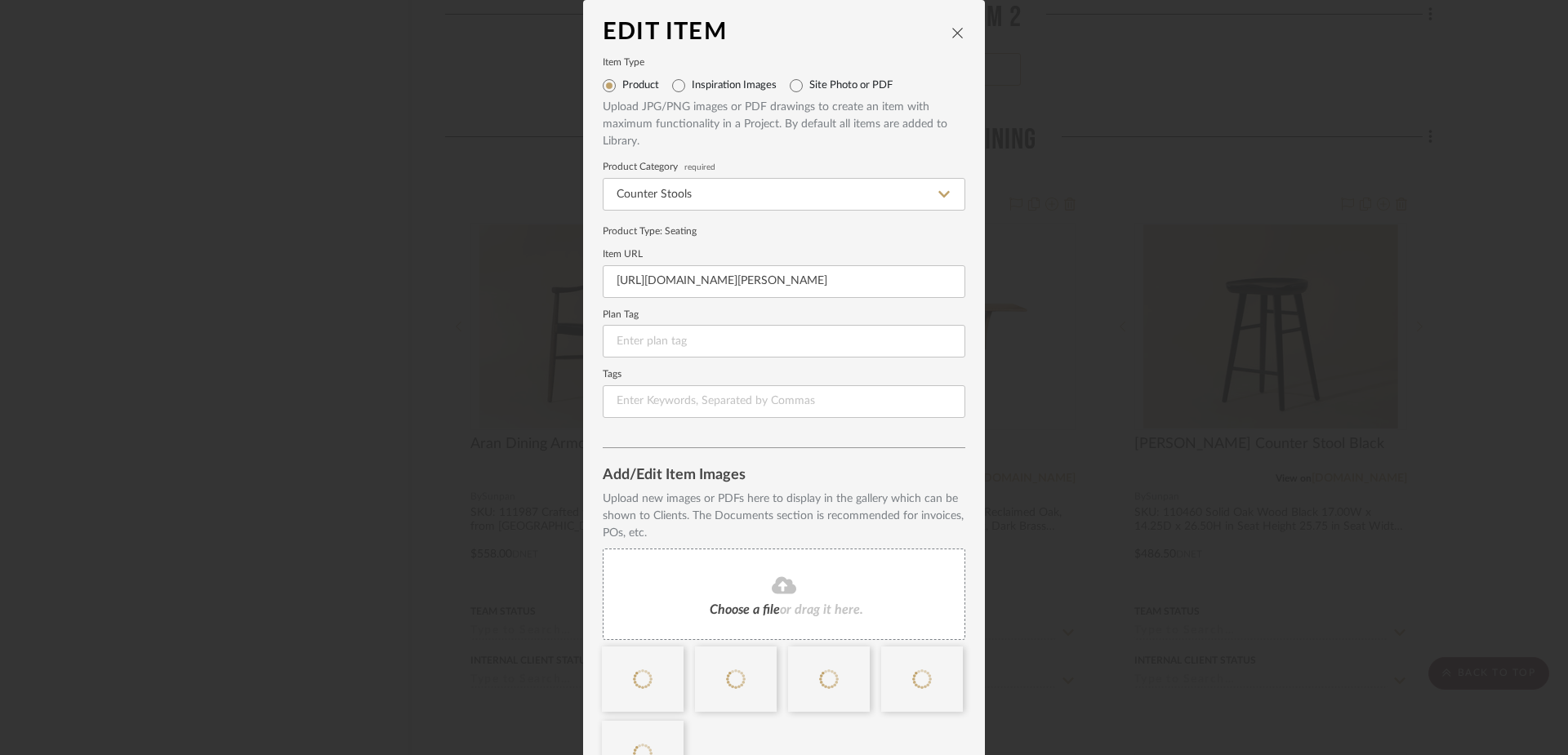
scroll to position [0, 0]
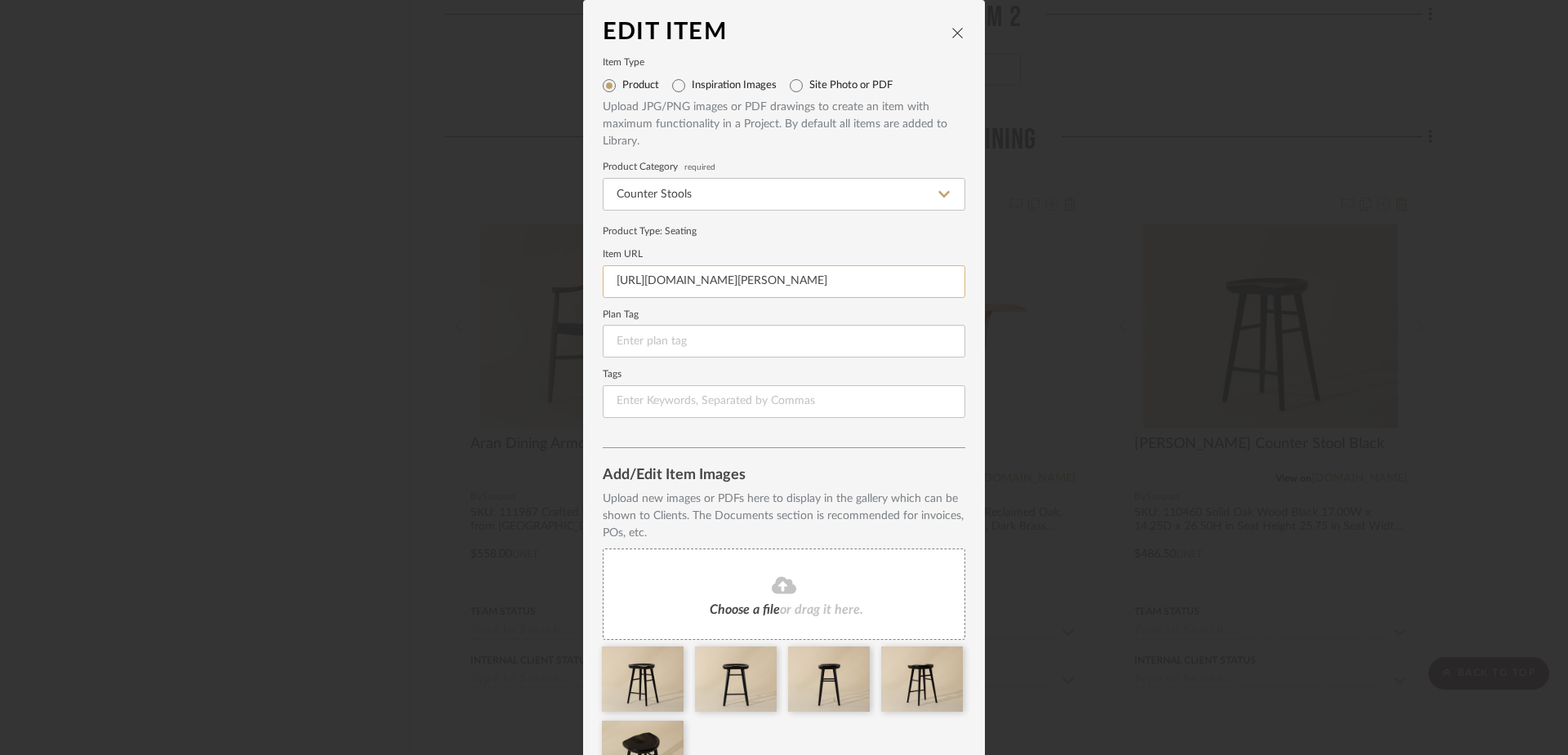
click at [681, 281] on input "[URL][DOMAIN_NAME][PERSON_NAME]" at bounding box center [784, 281] width 362 height 32
paste input "[DOMAIN_NAME][URL][PERSON_NAME]"
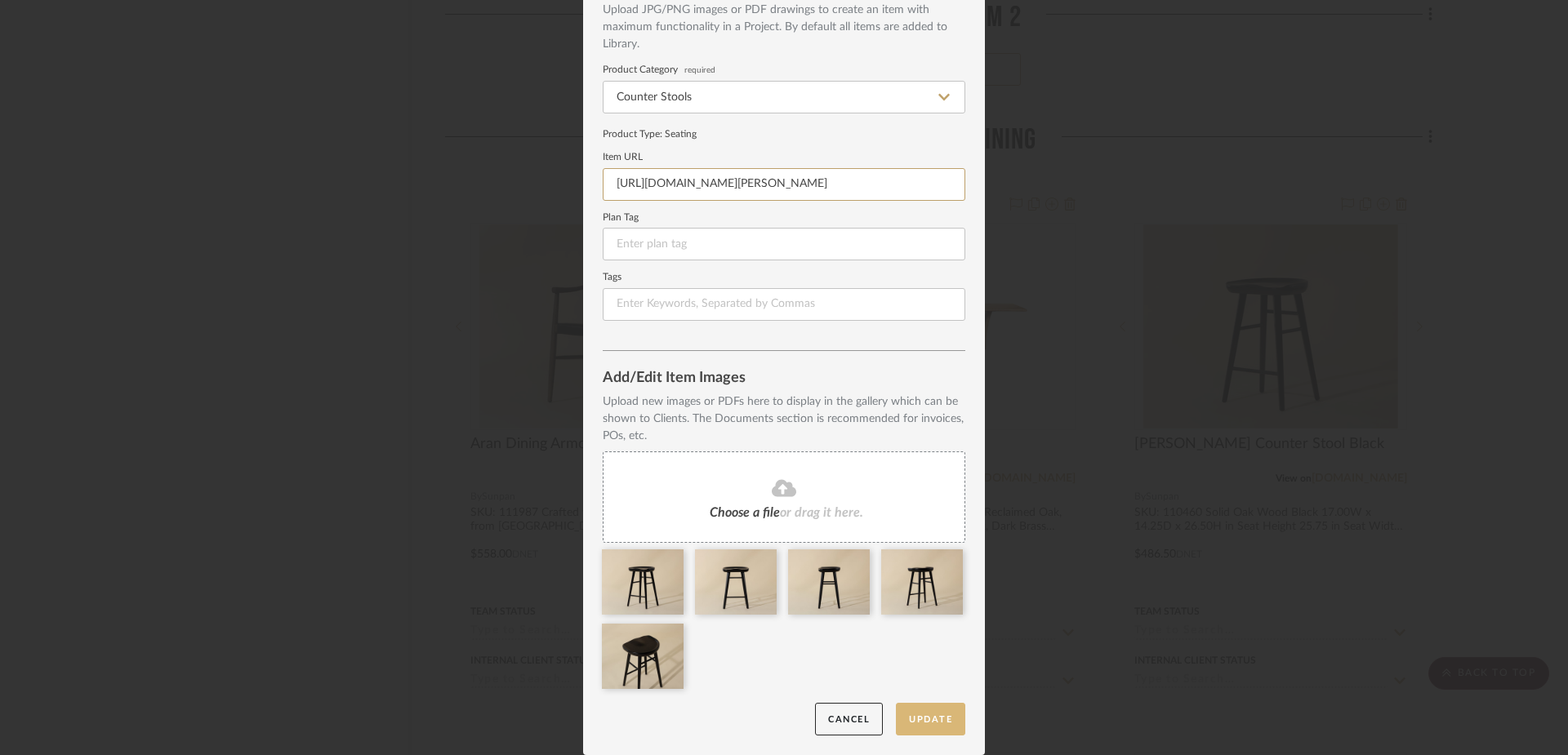
type input "[URL][DOMAIN_NAME][PERSON_NAME]"
click at [946, 720] on button "Update" at bounding box center [930, 719] width 69 height 33
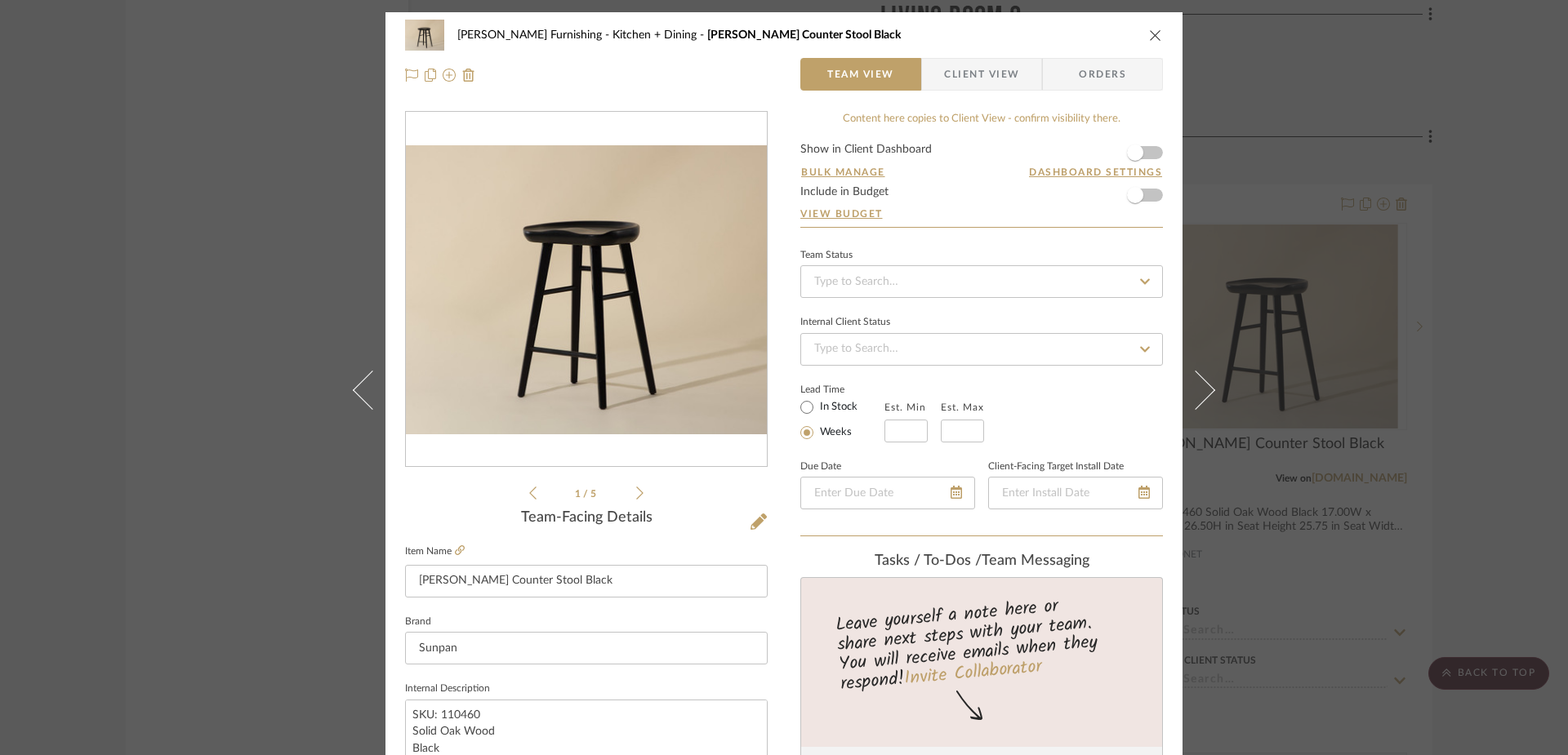
scroll to position [498, 0]
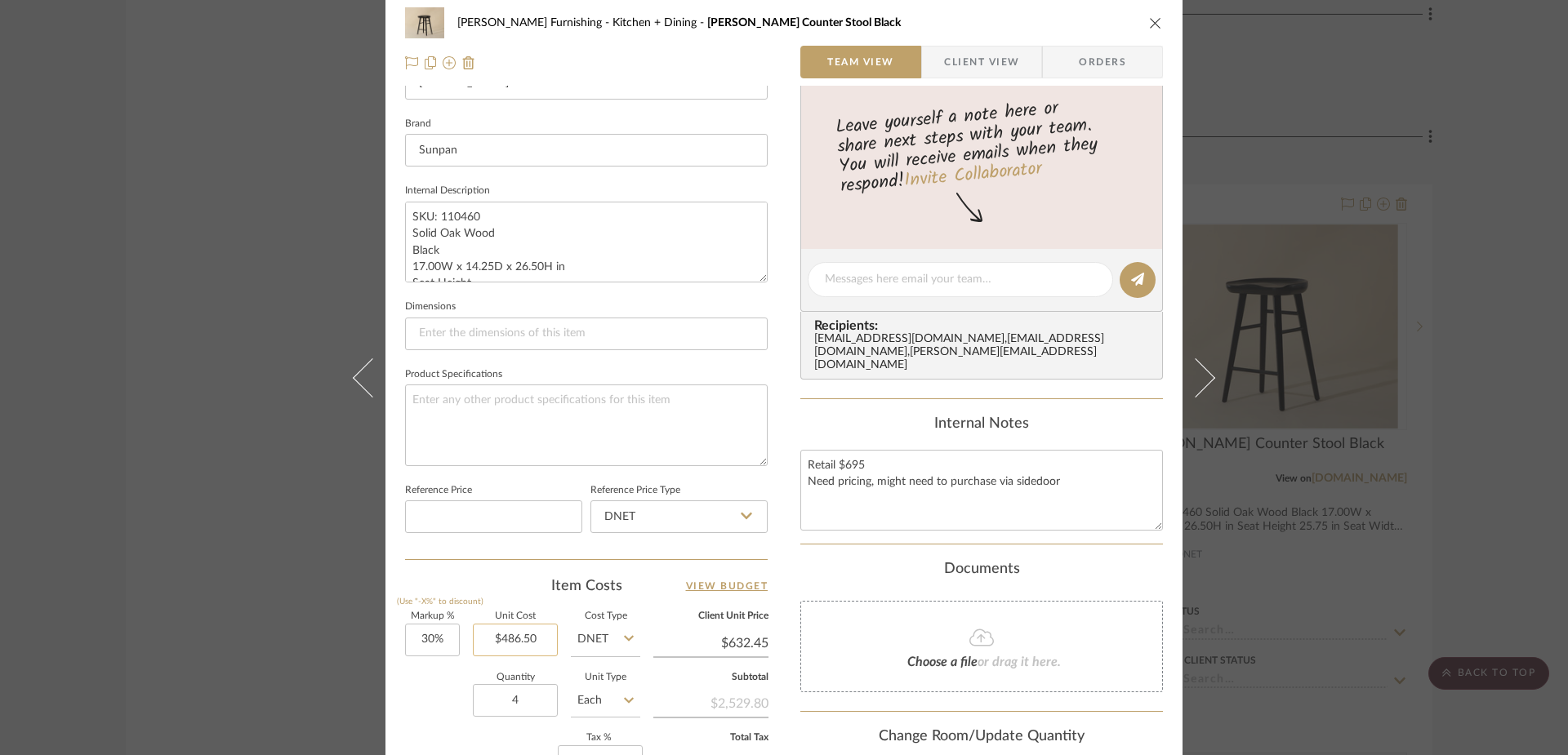
click at [518, 639] on input "$486.50" at bounding box center [515, 639] width 85 height 32
click at [518, 639] on input "486.50" at bounding box center [515, 639] width 85 height 32
click at [842, 560] on div "Documents" at bounding box center [981, 569] width 362 height 18
type input "$402.00"
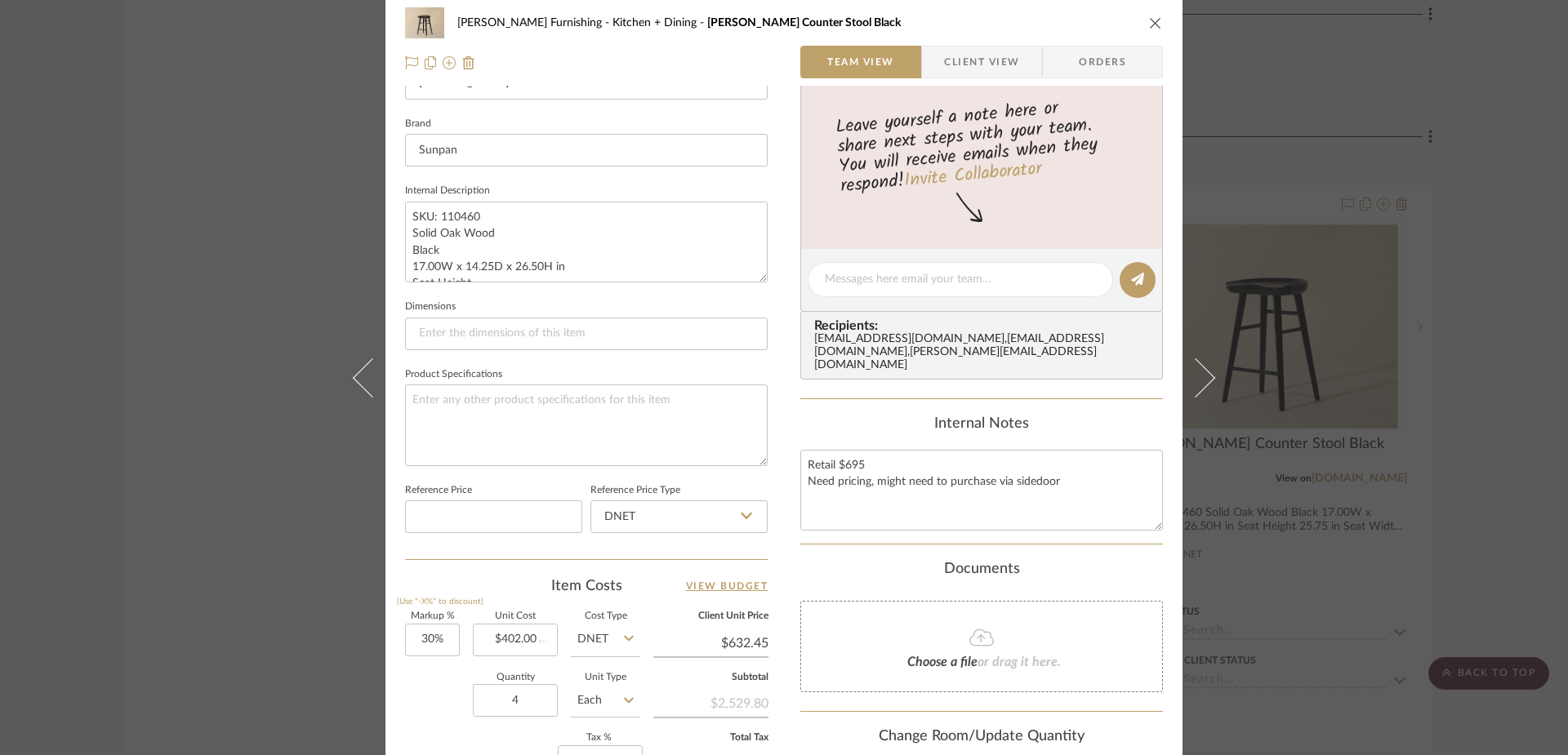
type input "$522.60"
drag, startPoint x: 1064, startPoint y: 483, endPoint x: 1099, endPoint y: 495, distance: 37.0
click at [1099, 495] on textarea "Retail $695 Need pricing, might need to purchase via sidedoor" at bounding box center [981, 490] width 362 height 81
type textarea "Retail $695"
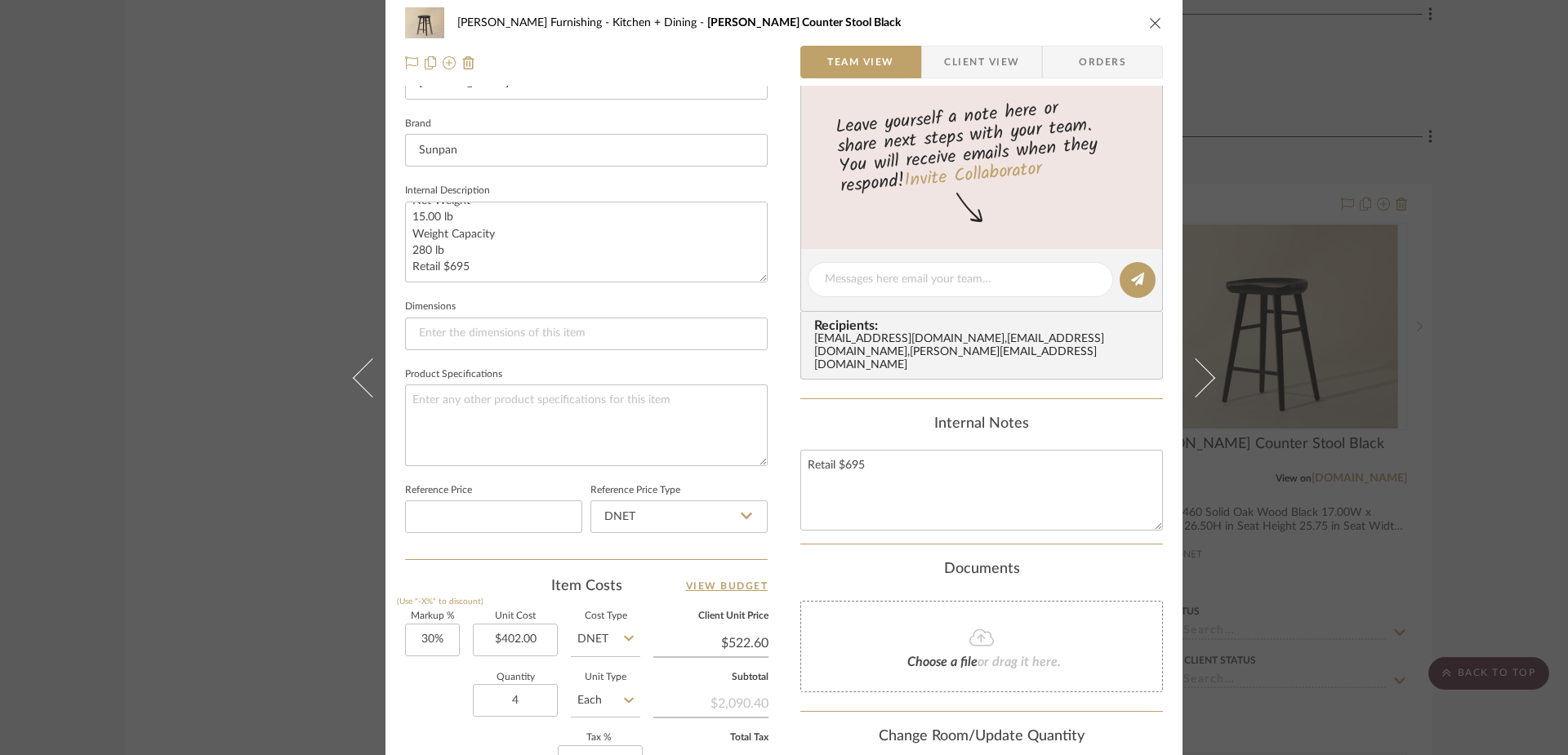
type input "522.60"
click at [744, 641] on input "522.60" at bounding box center [711, 643] width 115 height 25
click at [760, 647] on input "522.60" at bounding box center [711, 643] width 115 height 25
click at [760, 646] on input "522.60" at bounding box center [711, 643] width 115 height 25
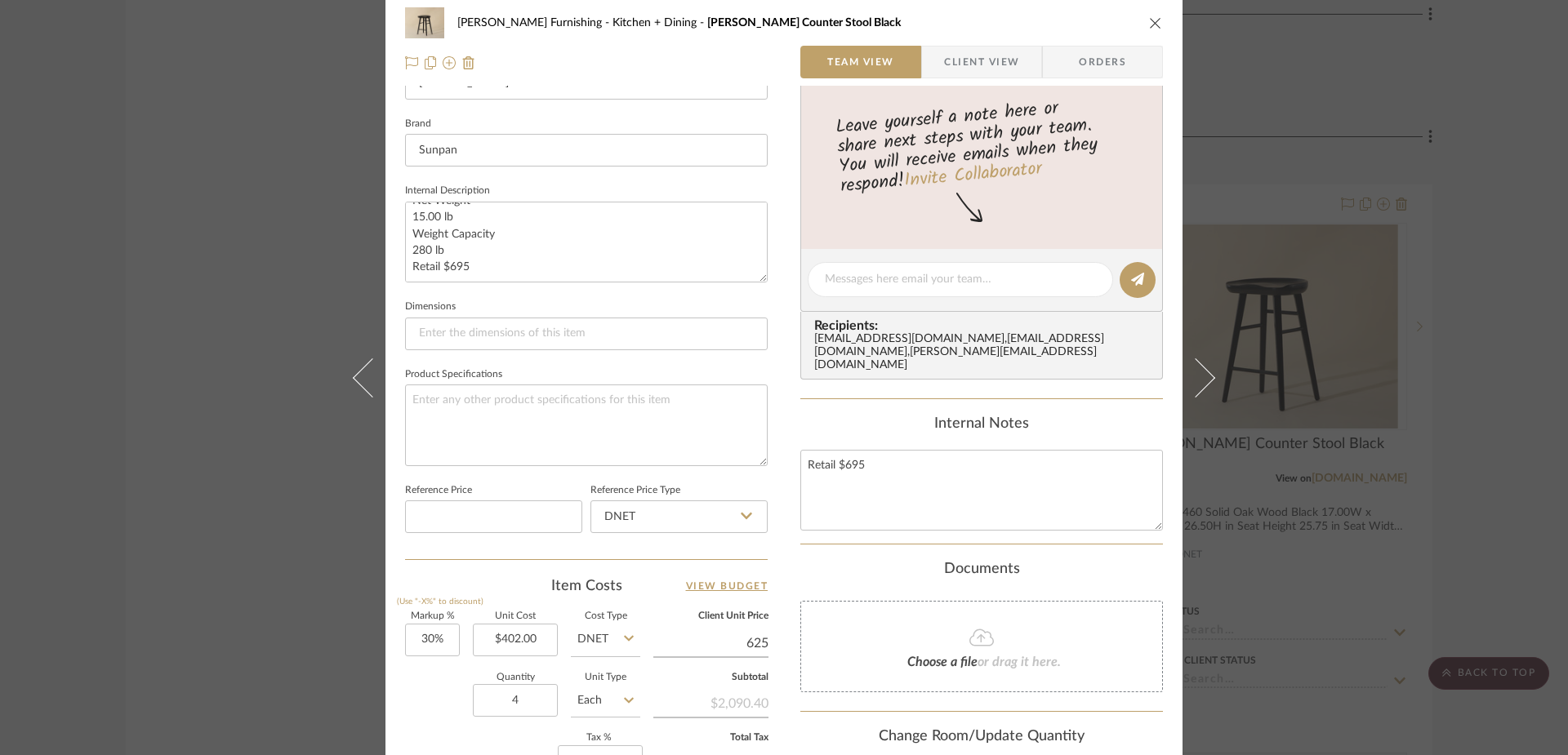
type input "625"
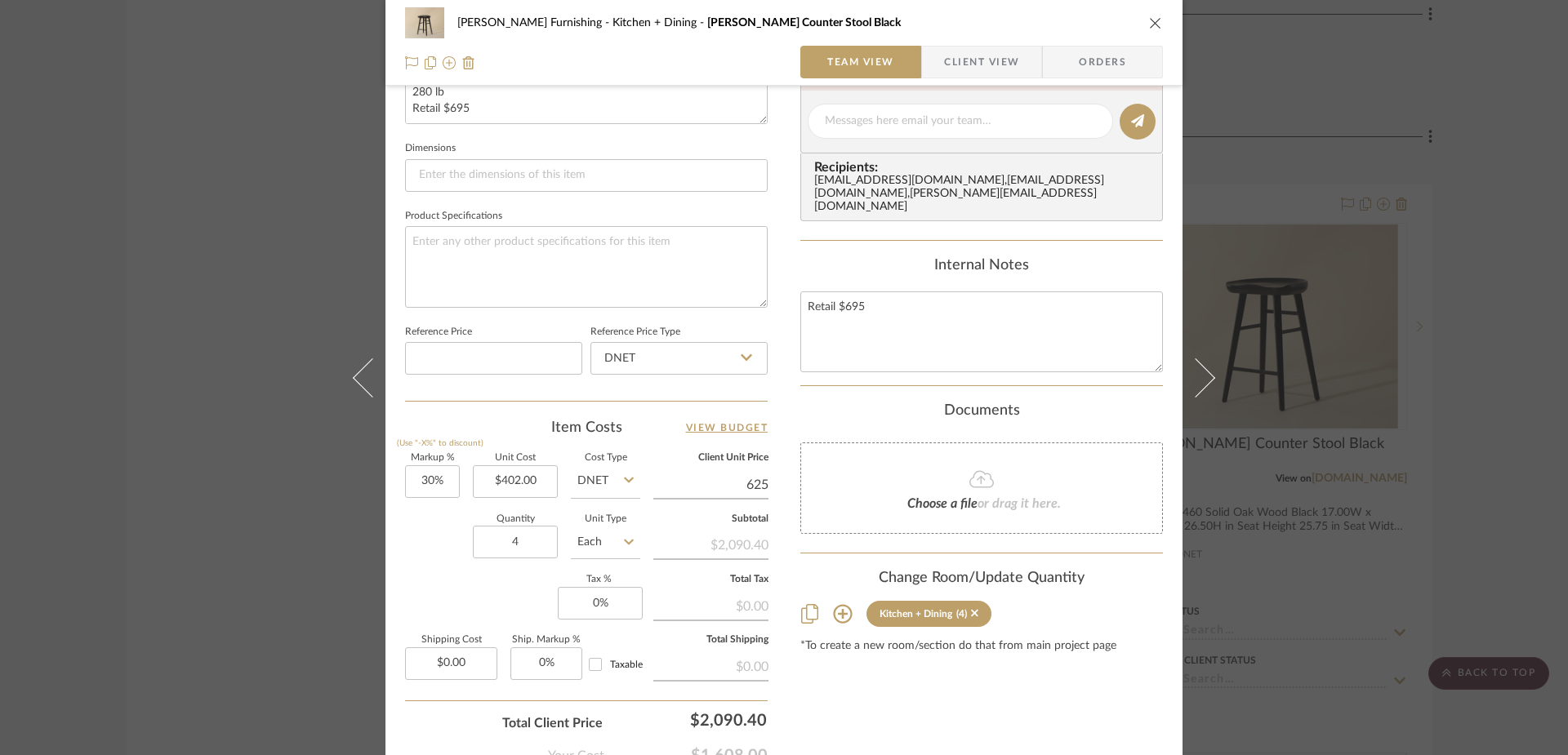
scroll to position [667, 0]
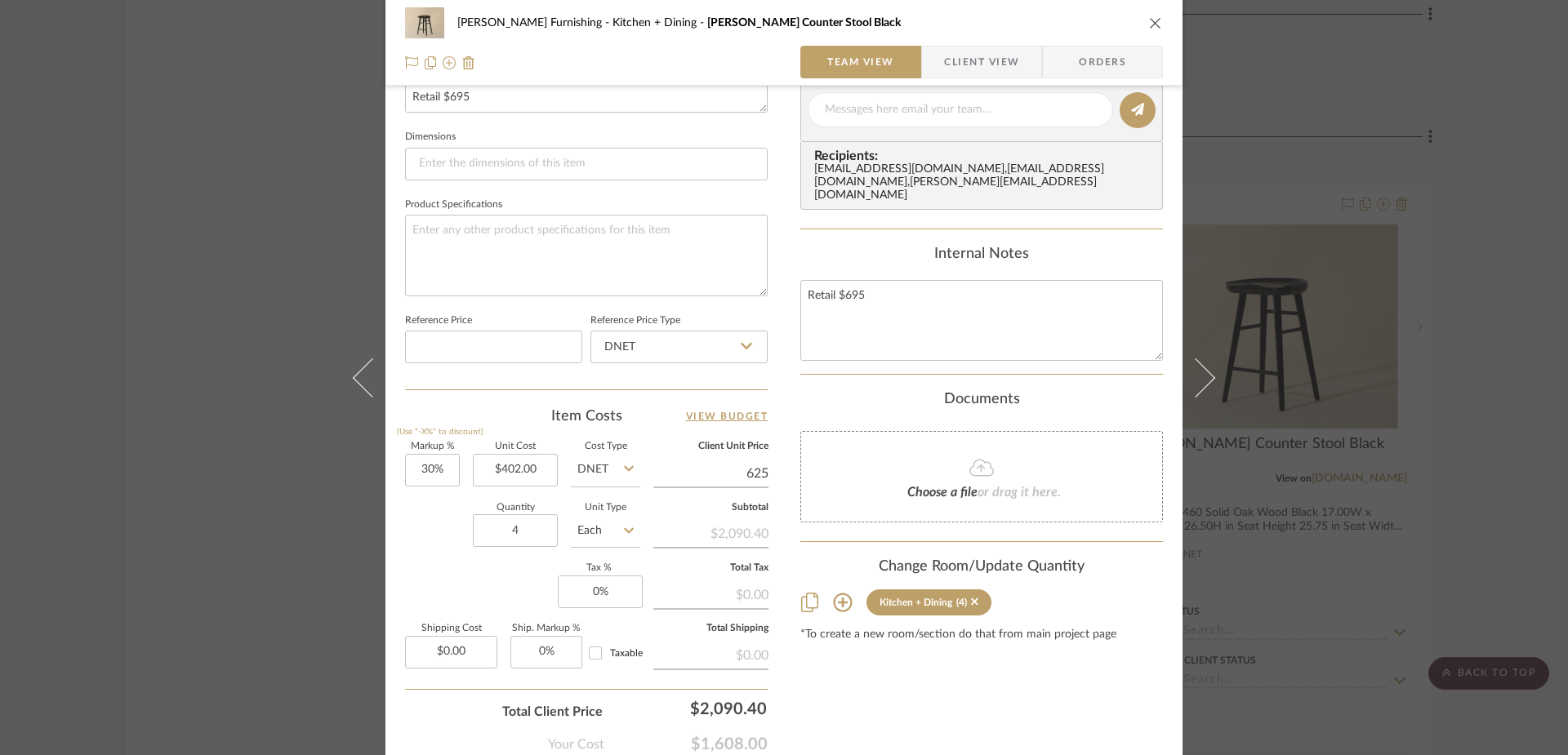
click at [934, 716] on div "Content here copies to Client View - confirm visibility there. Show in Client D…" at bounding box center [981, 115] width 362 height 1343
type input "55.47%"
type input "$625.00"
type input "$624.99"
click at [722, 722] on div "Your Cost $1,608.00" at bounding box center [586, 737] width 362 height 32
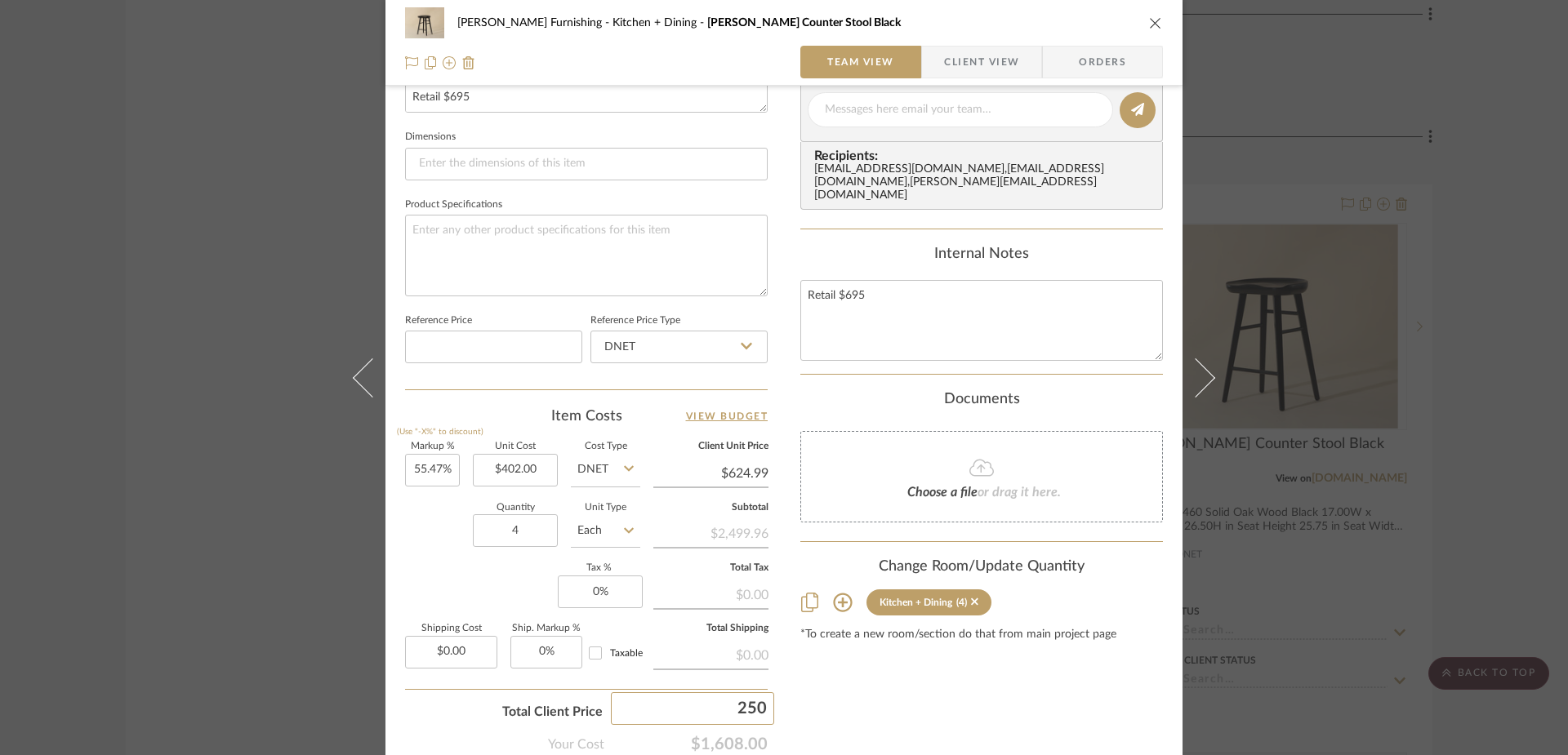
type input "2500"
click at [873, 703] on div "Content here copies to Client View - confirm visibility there. Show in Client D…" at bounding box center [981, 115] width 362 height 1343
type input "$625.00"
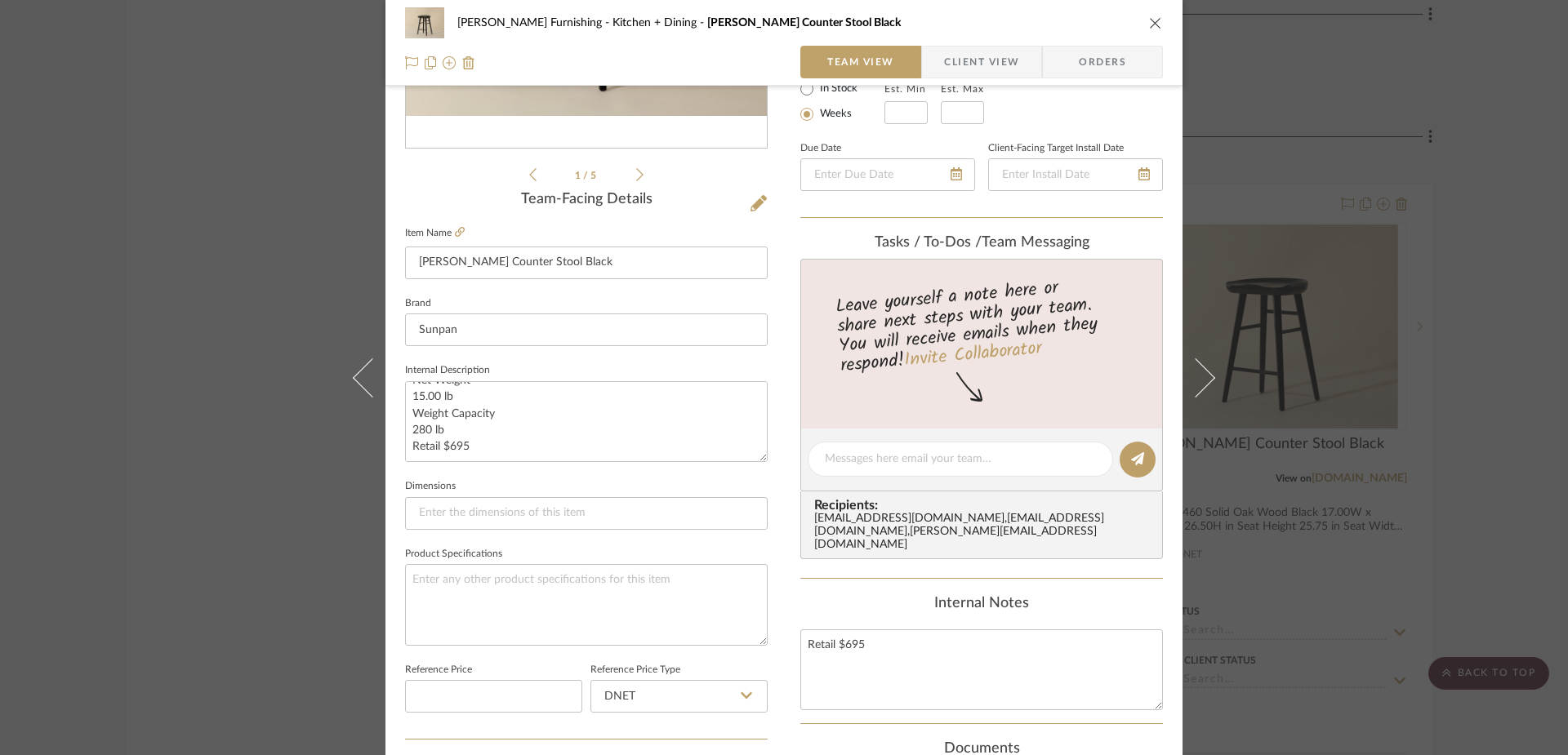
scroll to position [16, 0]
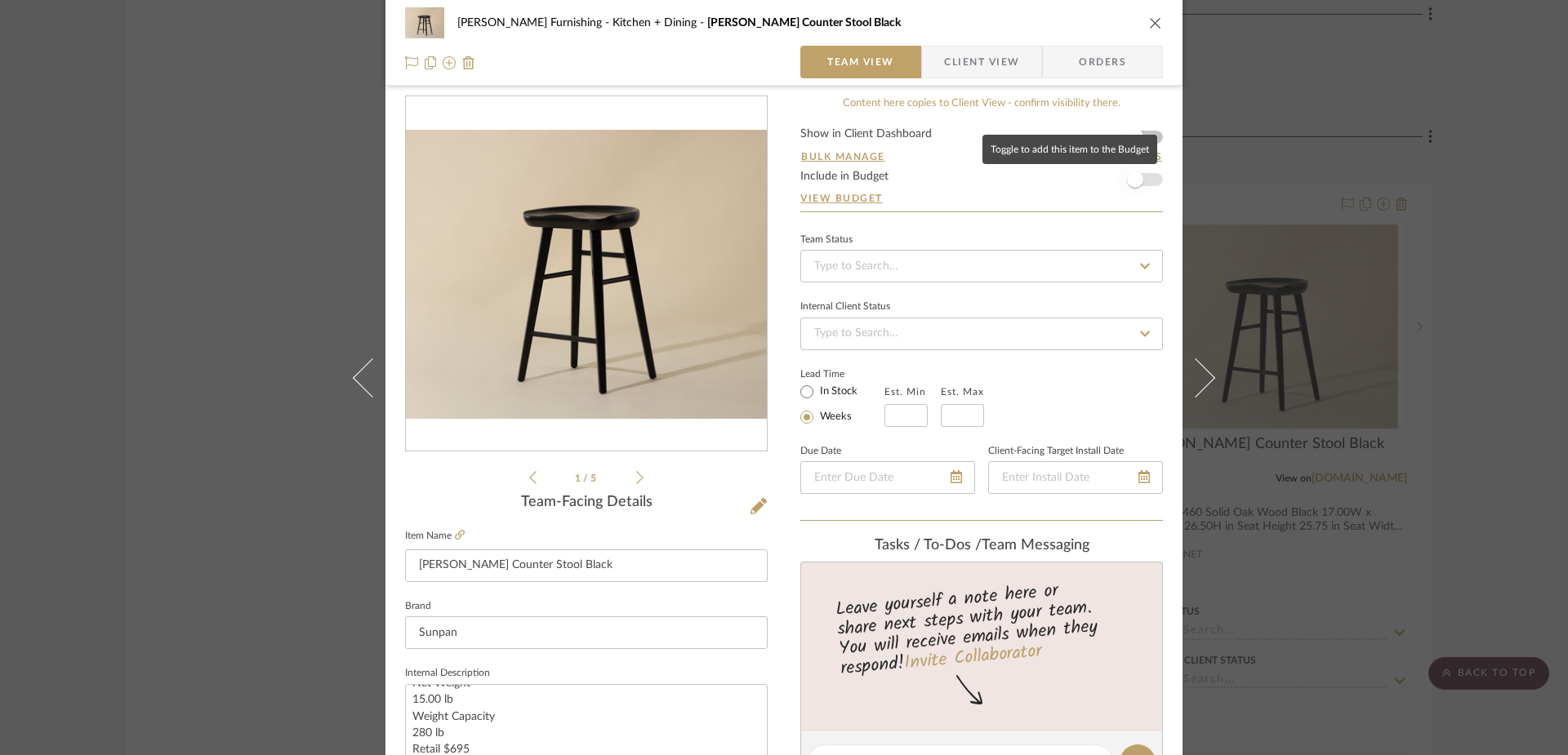
click at [1141, 175] on span "button" at bounding box center [1135, 179] width 36 height 36
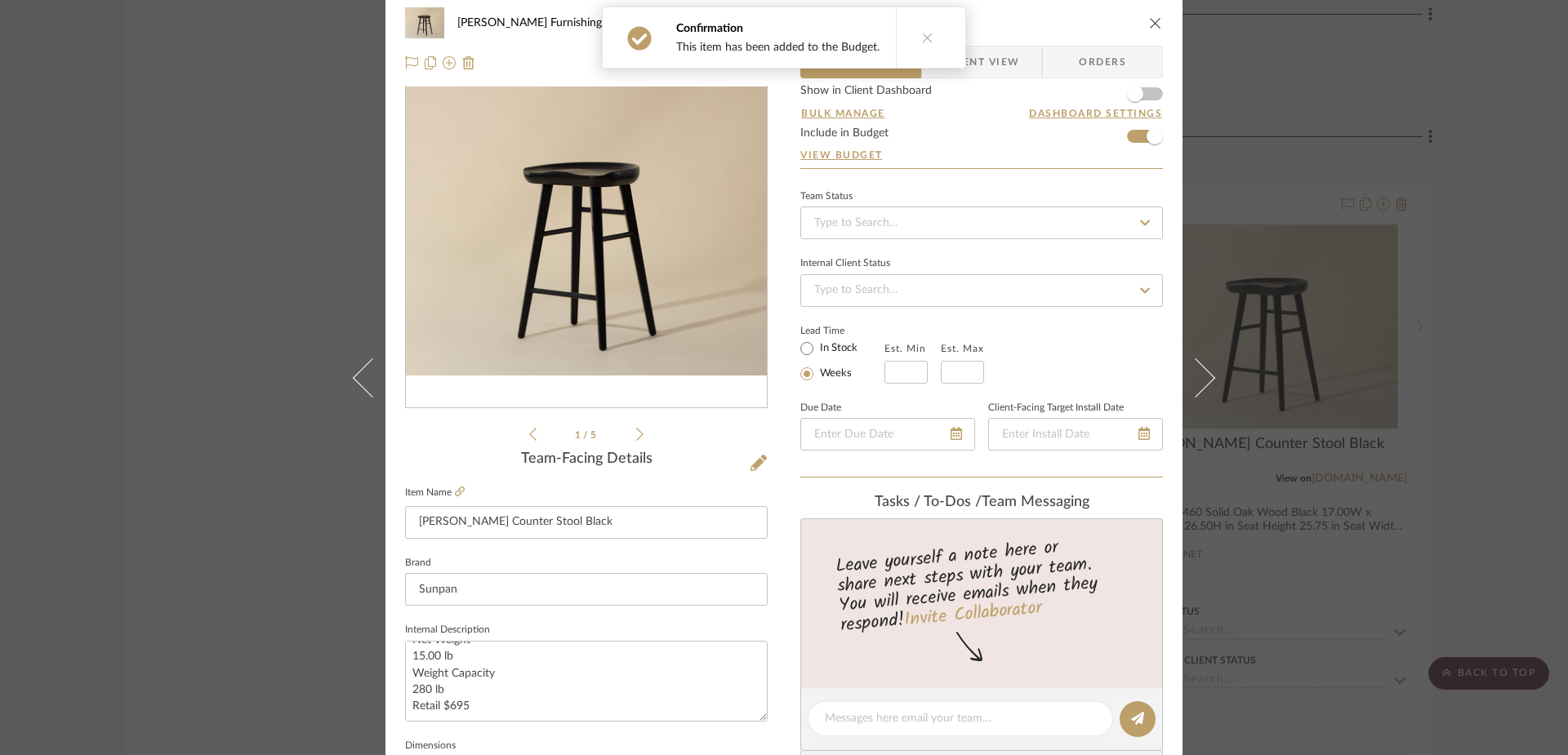
scroll to position [0, 0]
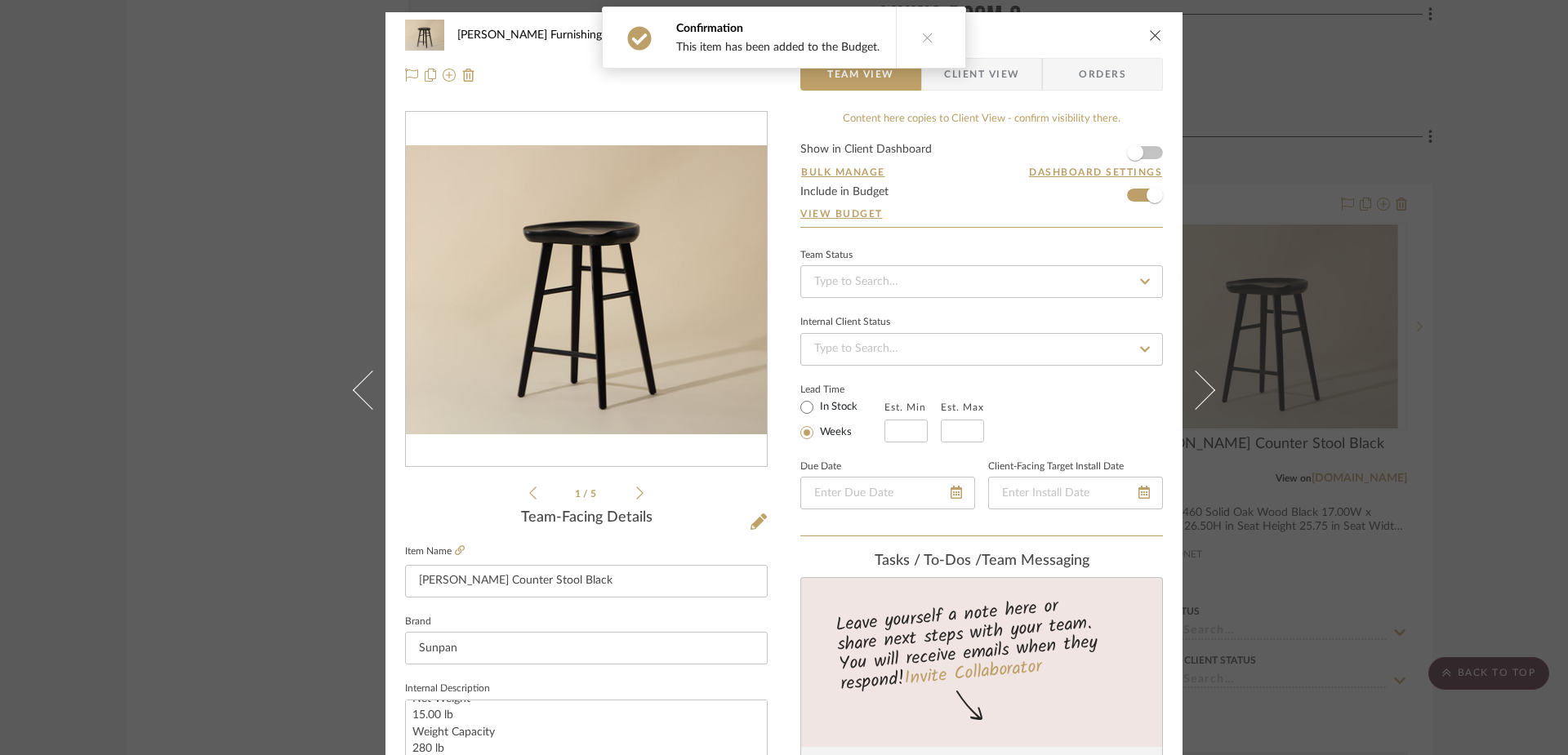
click at [1150, 33] on icon "close" at bounding box center [1155, 35] width 13 height 13
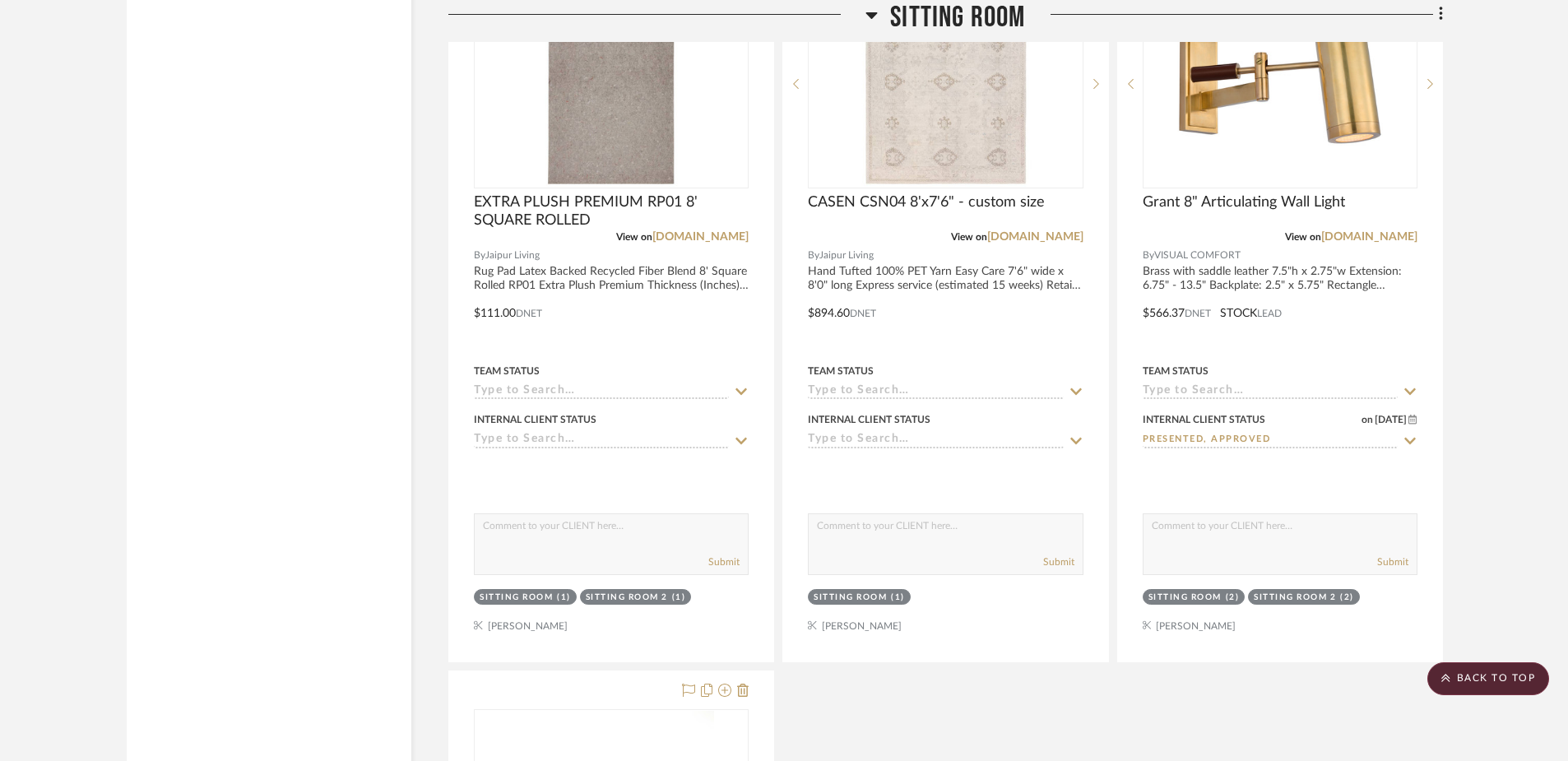
scroll to position [13462, 0]
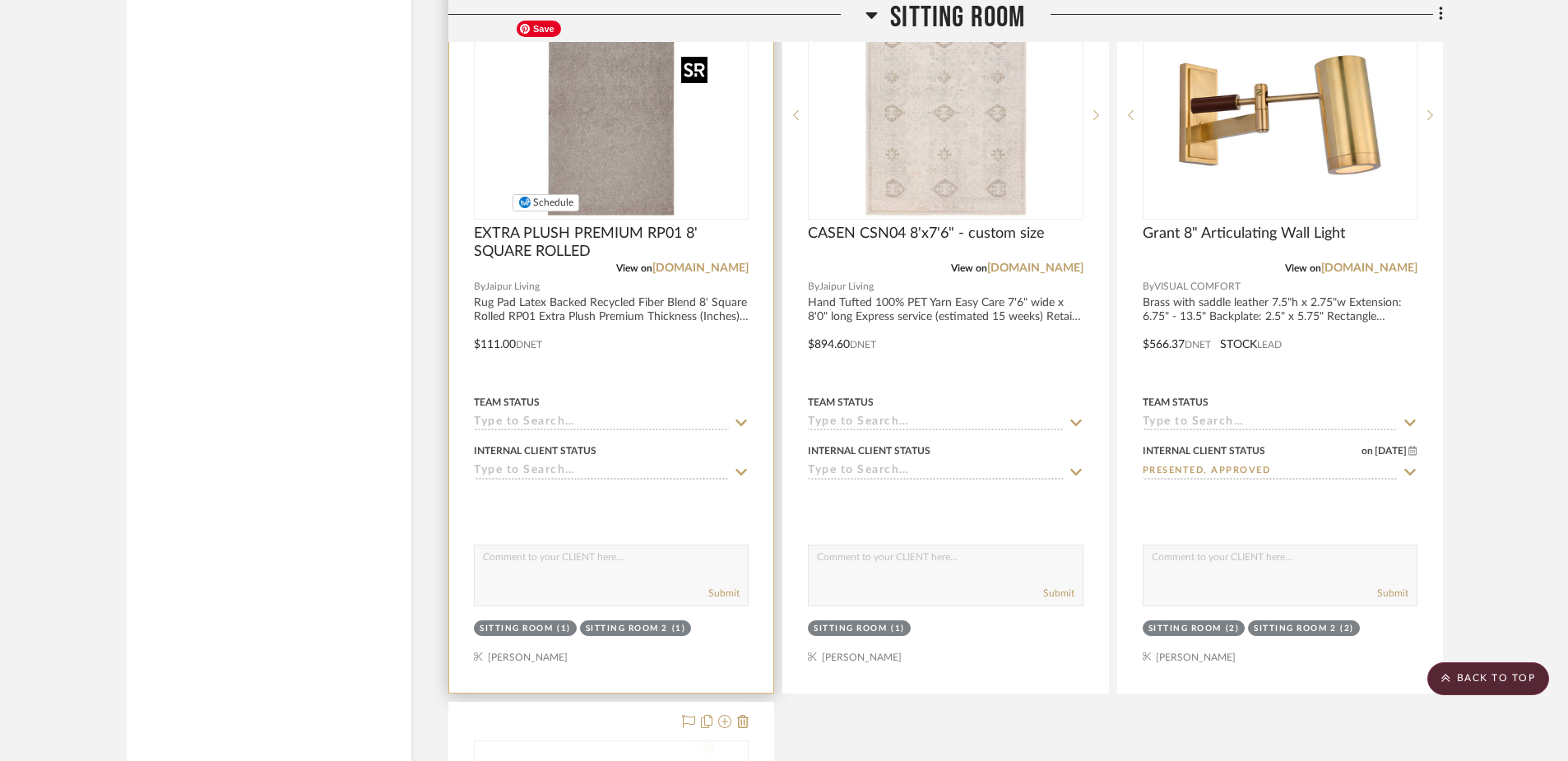
click at [609, 126] on img "0" at bounding box center [611, 115] width 206 height 206
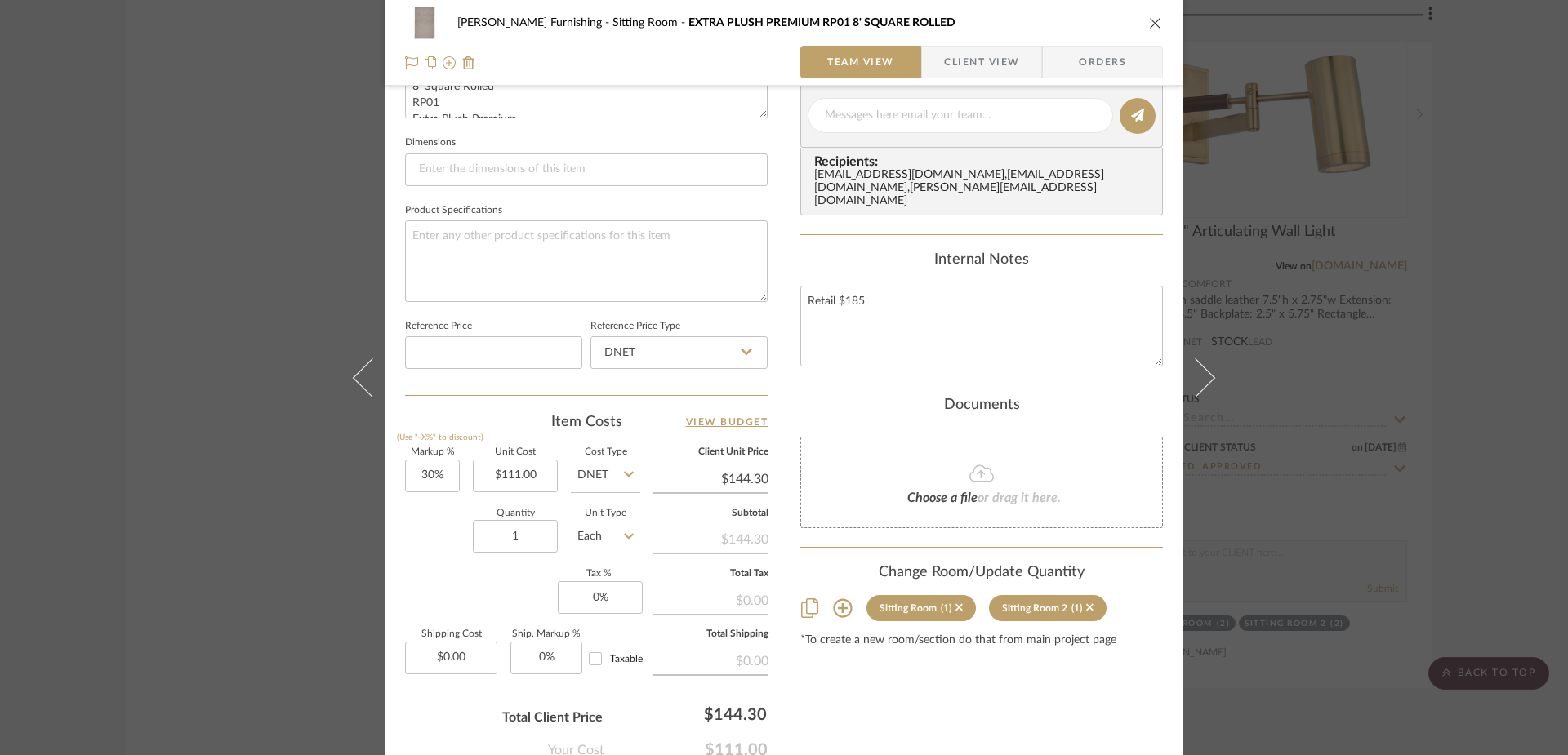
scroll to position [765, 0]
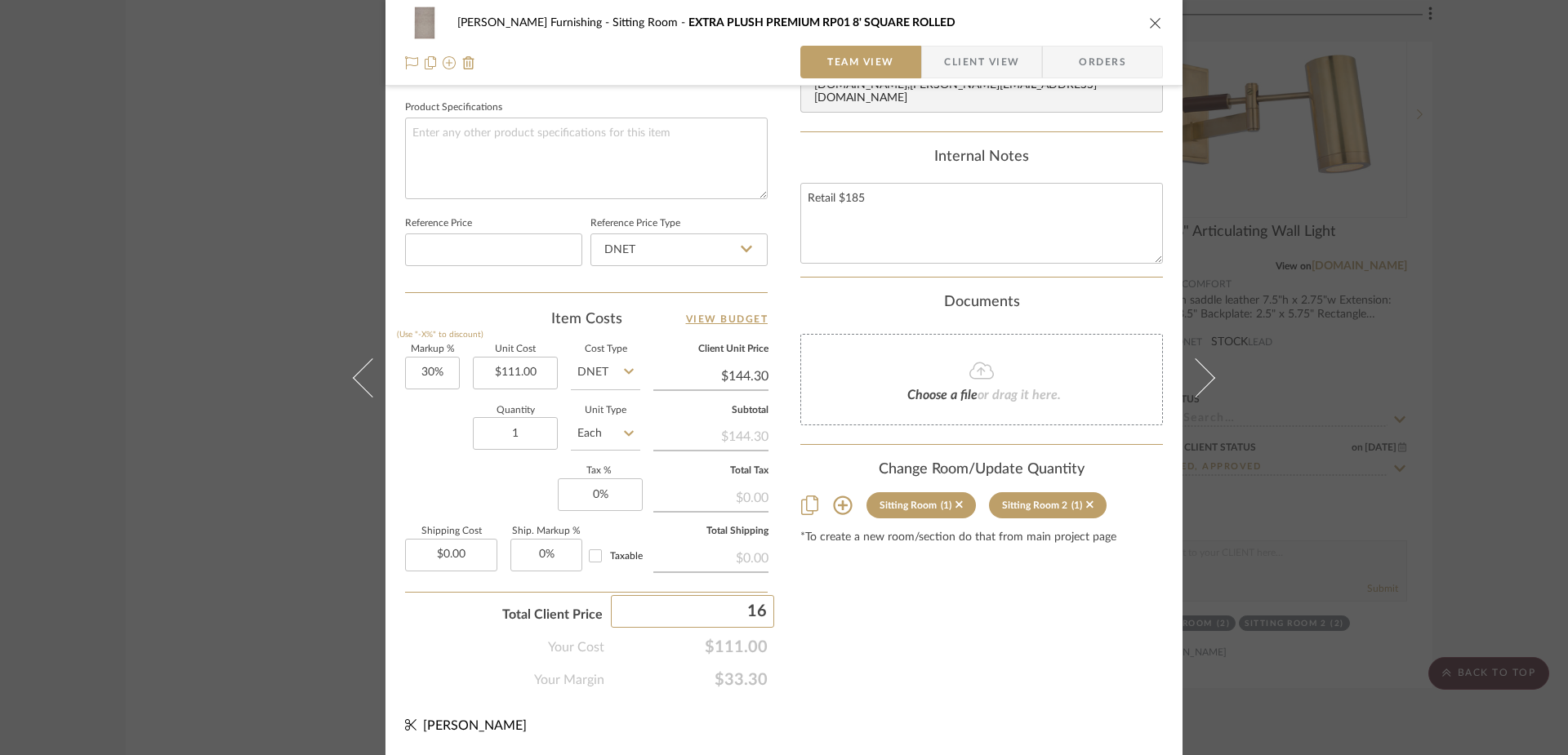
type input "166"
click at [826, 623] on div "Content here copies to Client View - confirm visibility there. Show in Client D…" at bounding box center [981, 18] width 362 height 1343
type input "49.54%"
type input "$166.00"
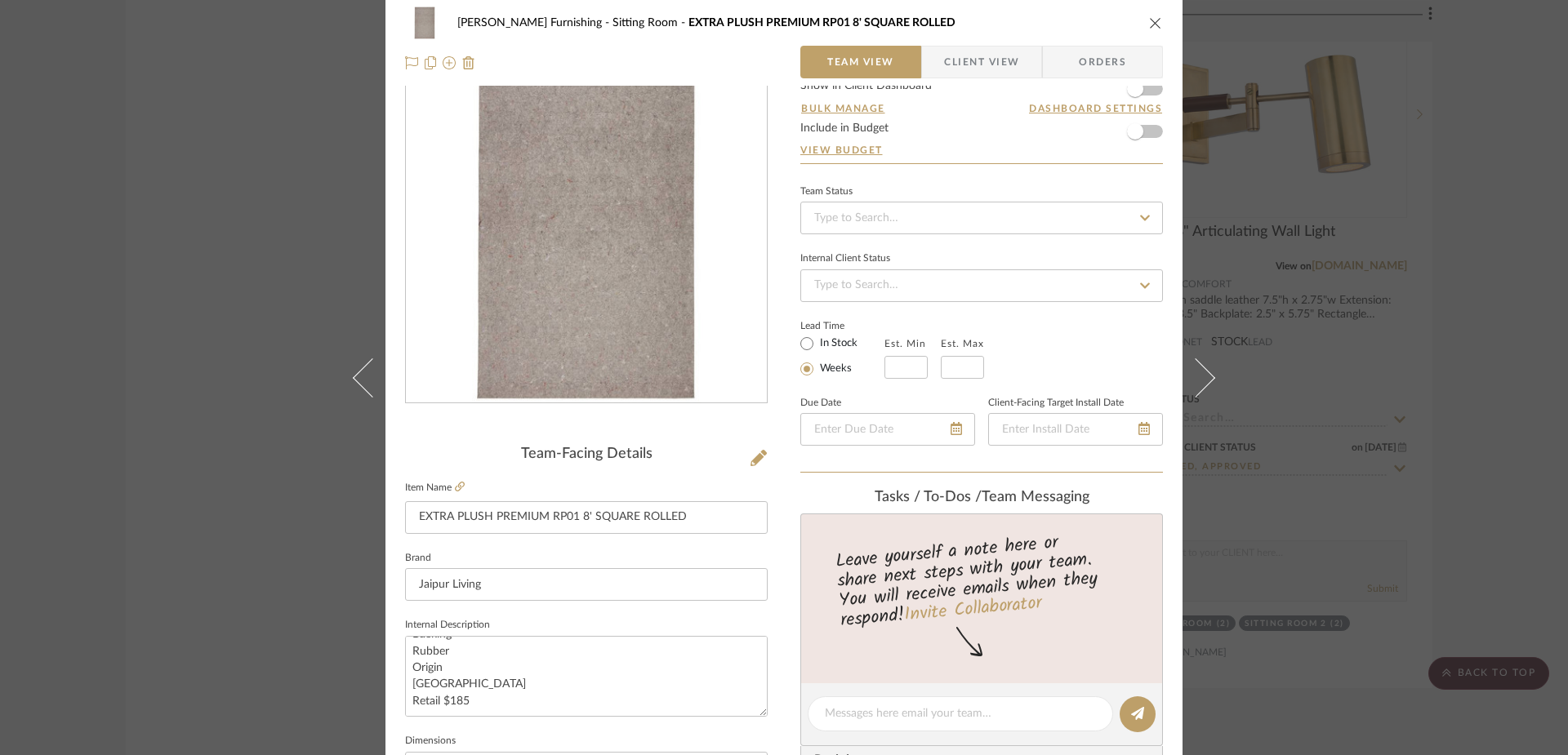
scroll to position [0, 0]
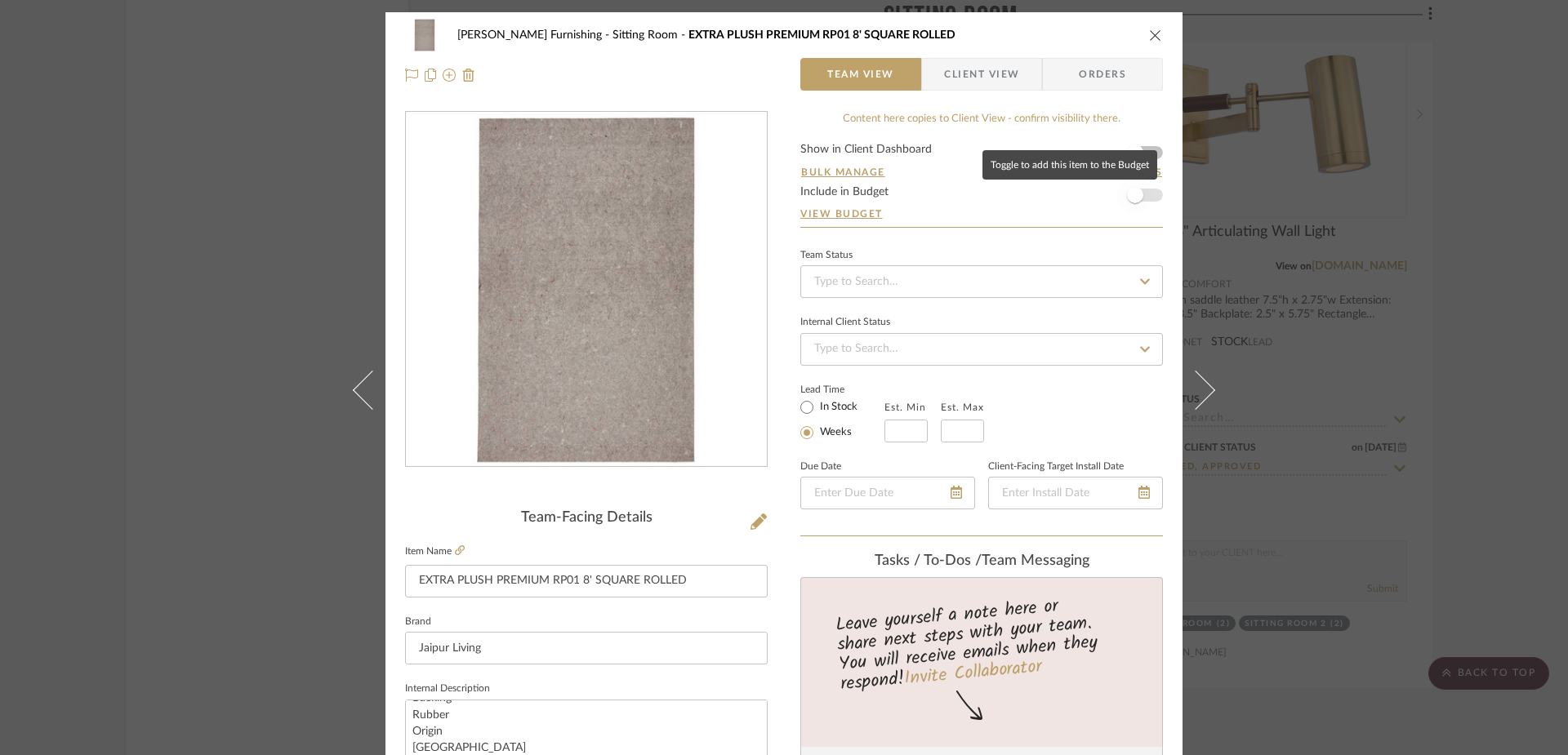
click at [1130, 200] on span "button" at bounding box center [1135, 195] width 17 height 17
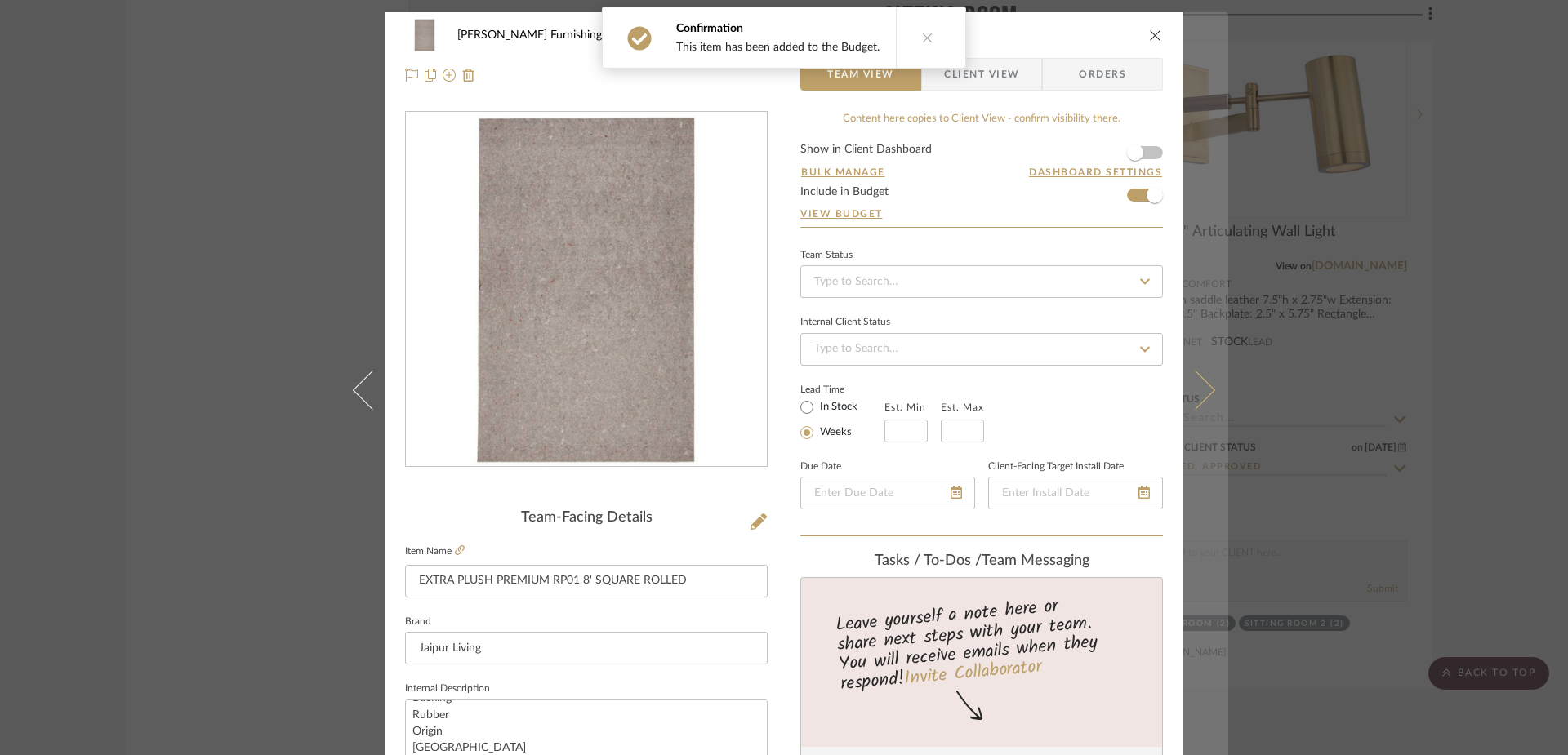
click at [1199, 396] on icon at bounding box center [1195, 389] width 39 height 39
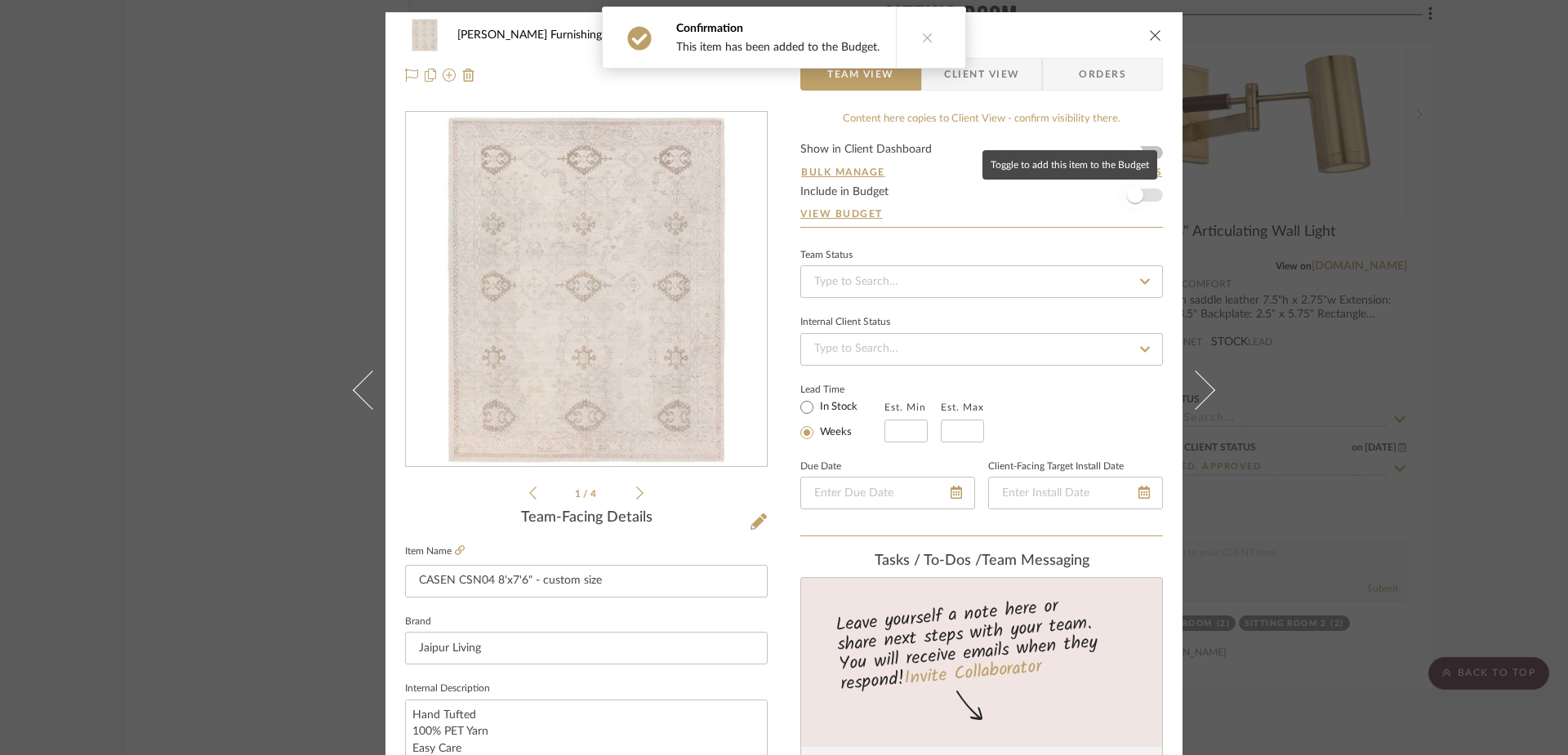
click at [1136, 199] on span "button" at bounding box center [1135, 195] width 36 height 36
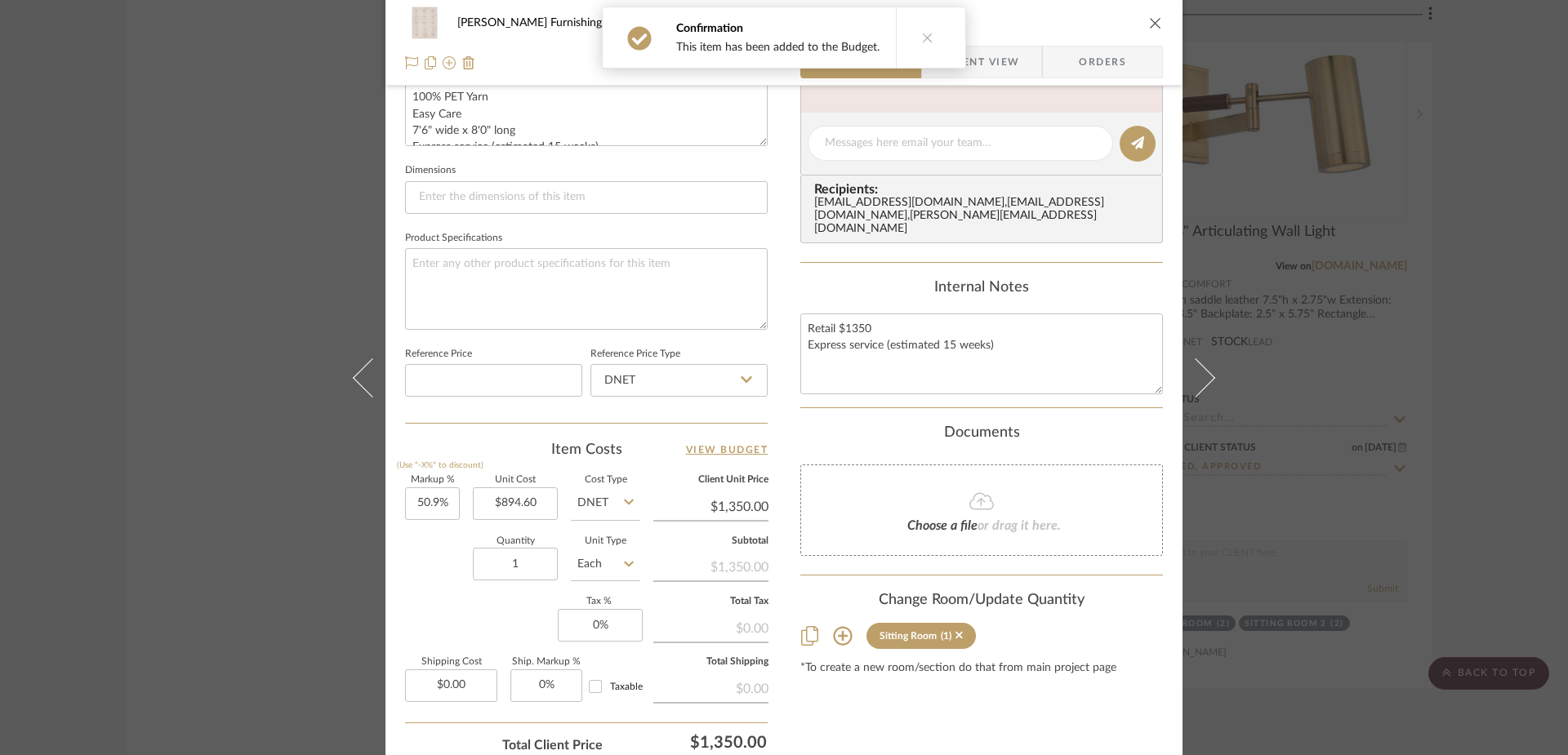
scroll to position [636, 0]
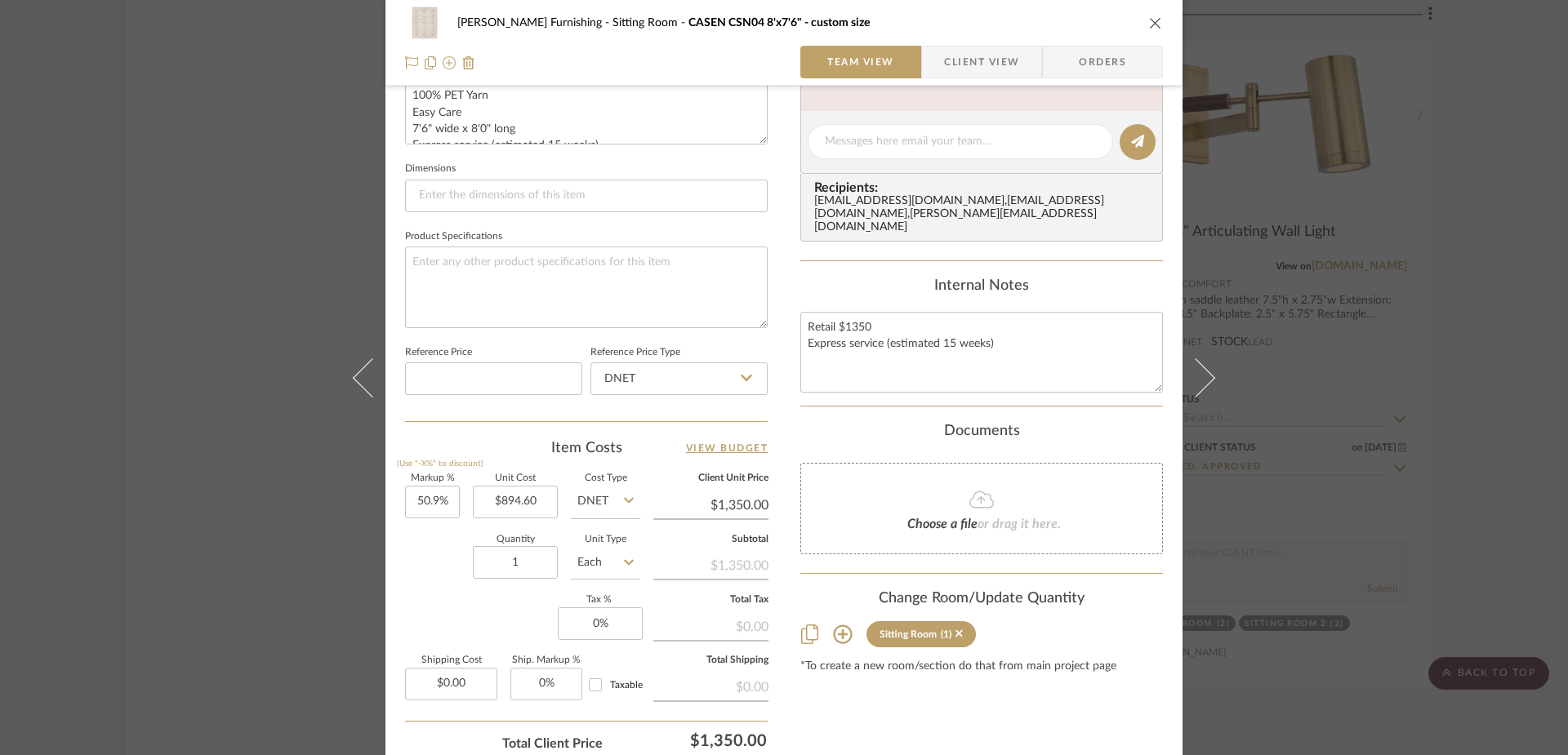
click at [718, 516] on input "$1,350.00" at bounding box center [711, 505] width 115 height 25
click at [920, 737] on div "Content here copies to Client View - confirm visibility there. Show in Client D…" at bounding box center [981, 147] width 362 height 1343
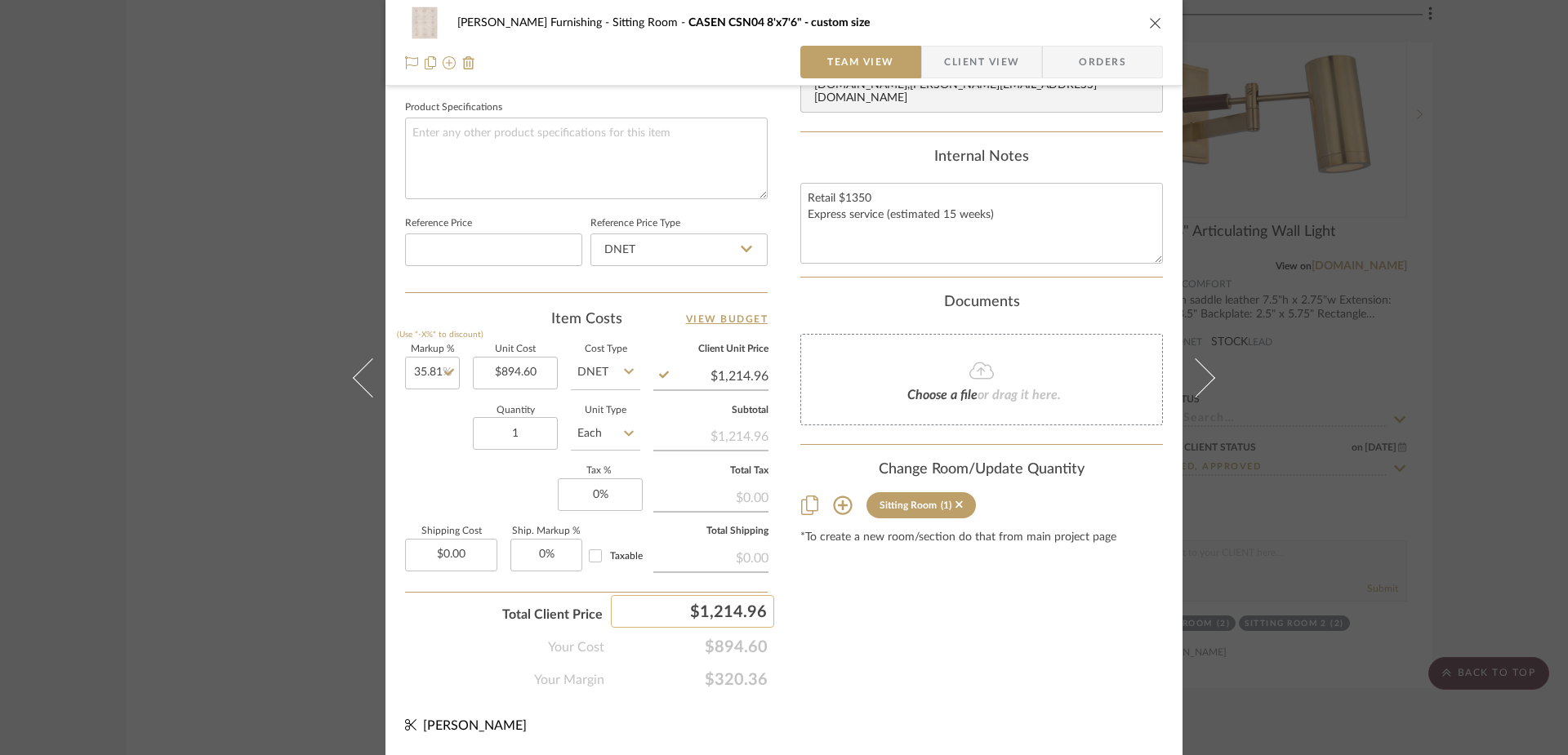
click at [708, 604] on div "$1,214.96" at bounding box center [692, 610] width 163 height 32
click at [903, 636] on div "Content here copies to Client View - confirm visibility there. Show in Client D…" at bounding box center [981, 18] width 362 height 1343
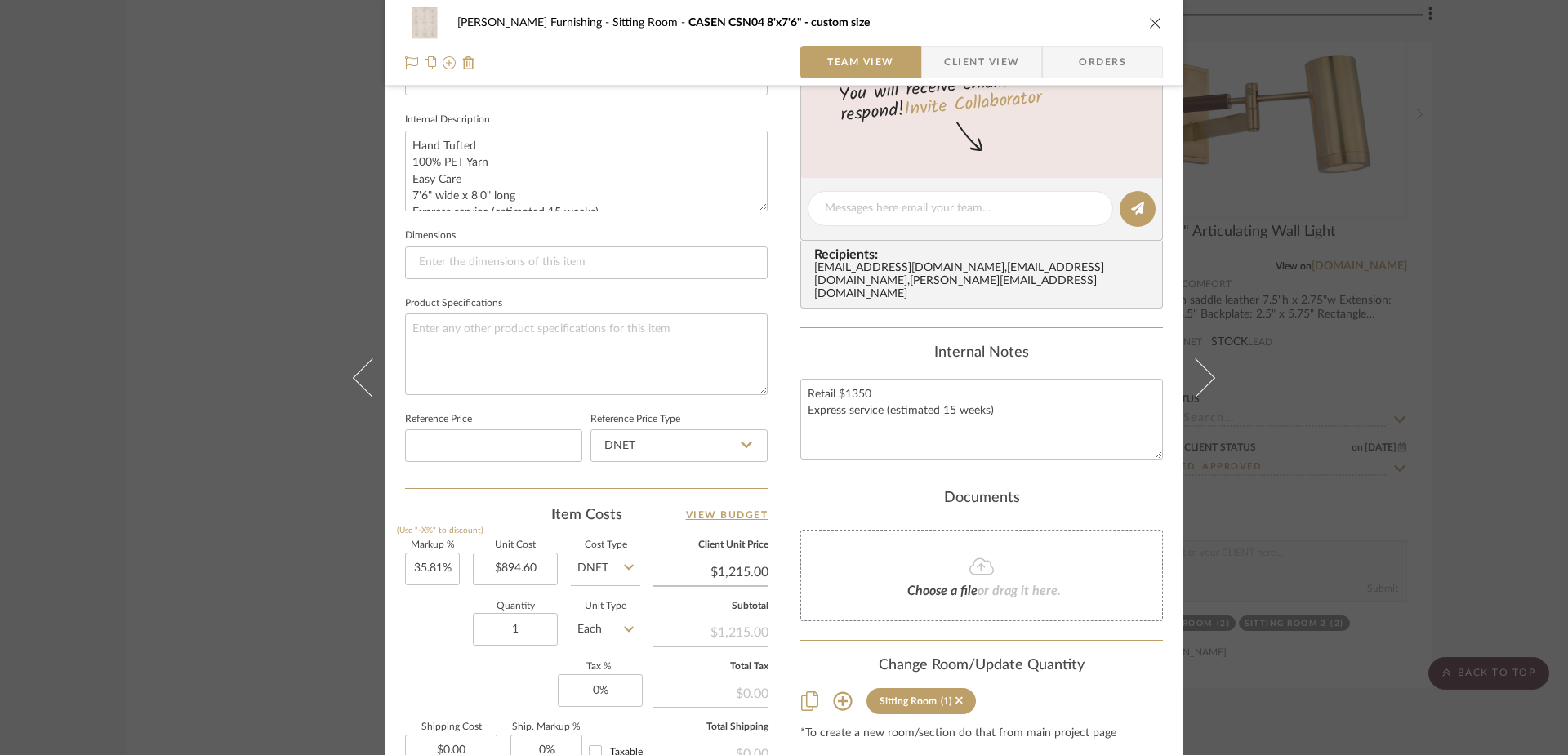
scroll to position [0, 0]
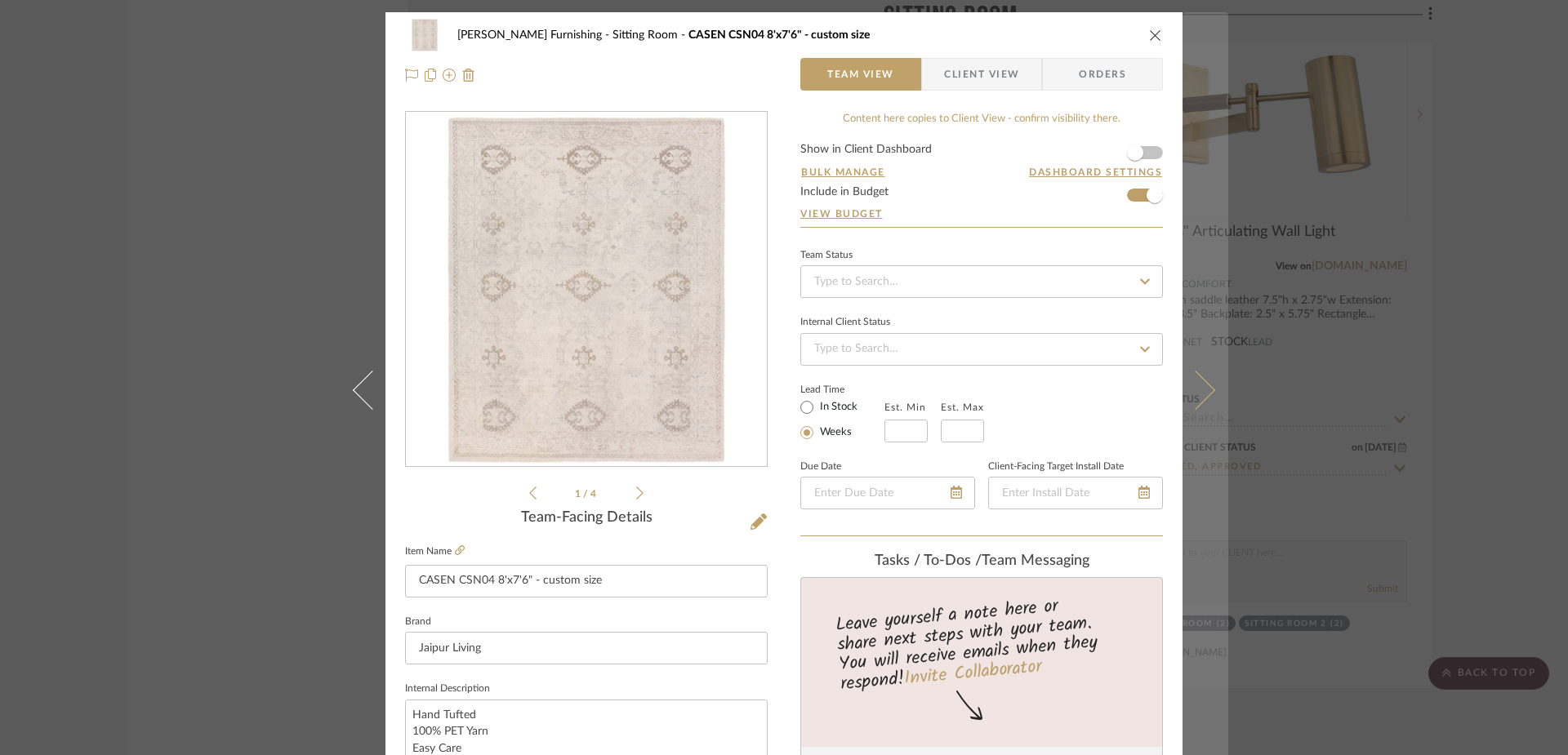
click at [1196, 395] on icon at bounding box center [1195, 389] width 39 height 39
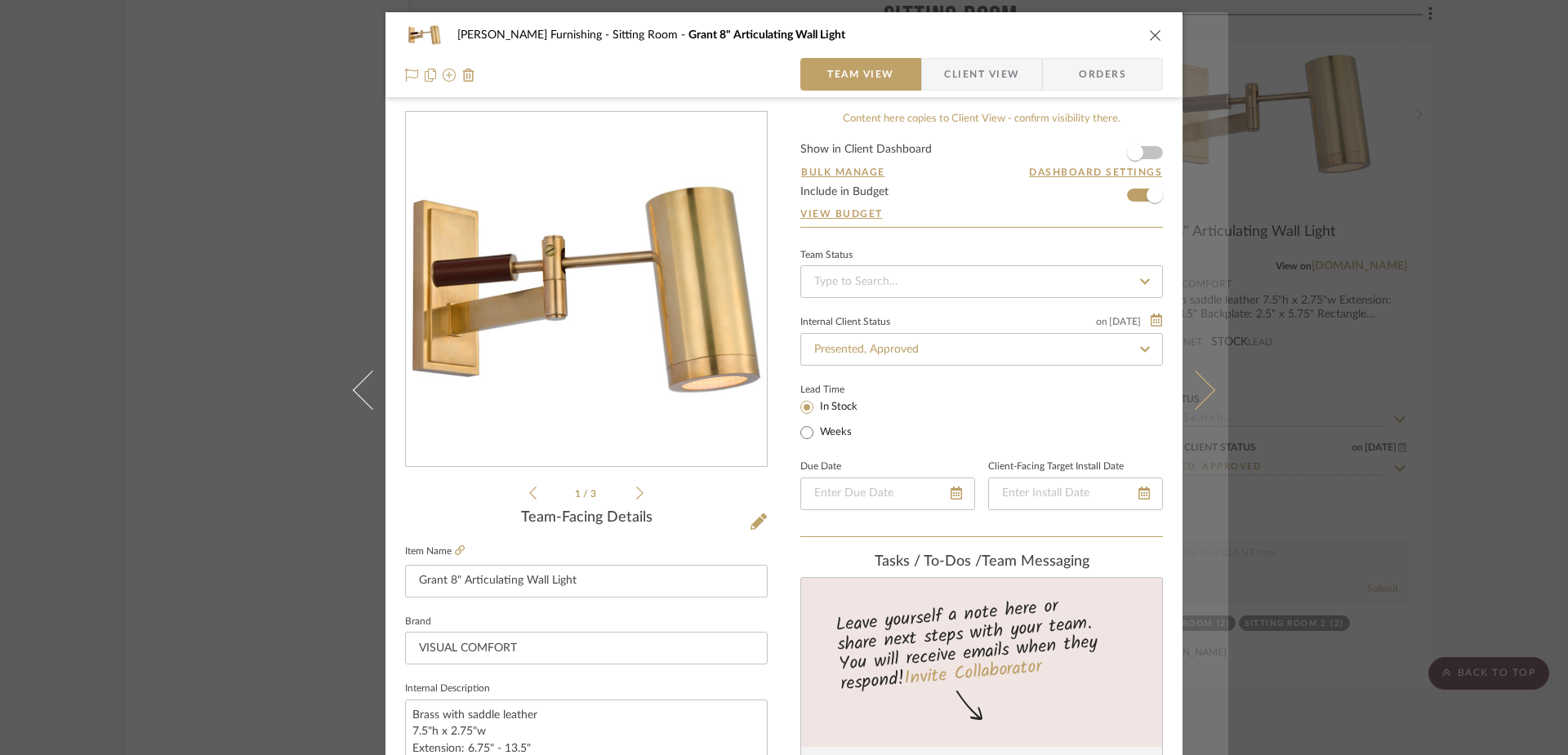
scroll to position [11, 0]
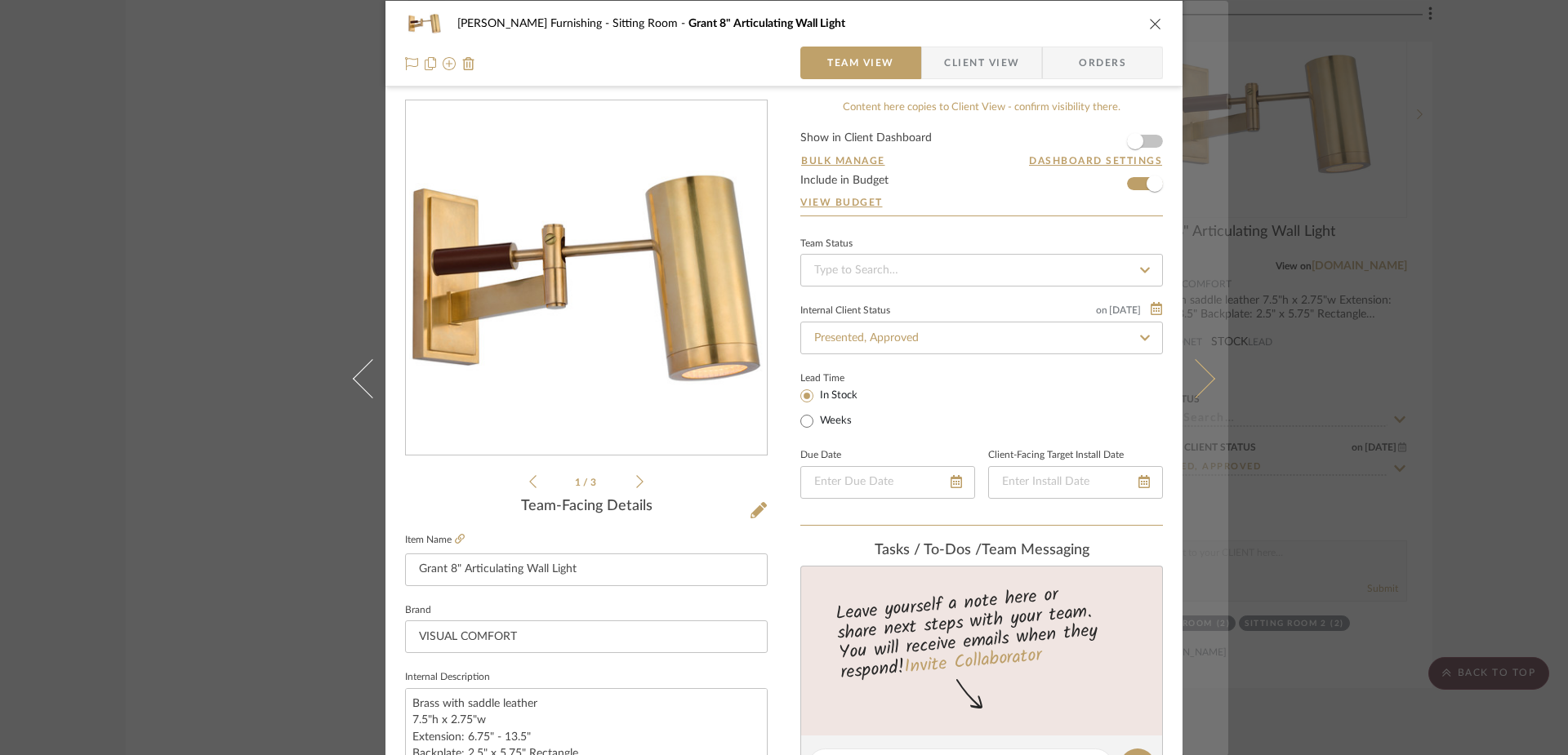
click at [1198, 380] on icon at bounding box center [1195, 378] width 39 height 39
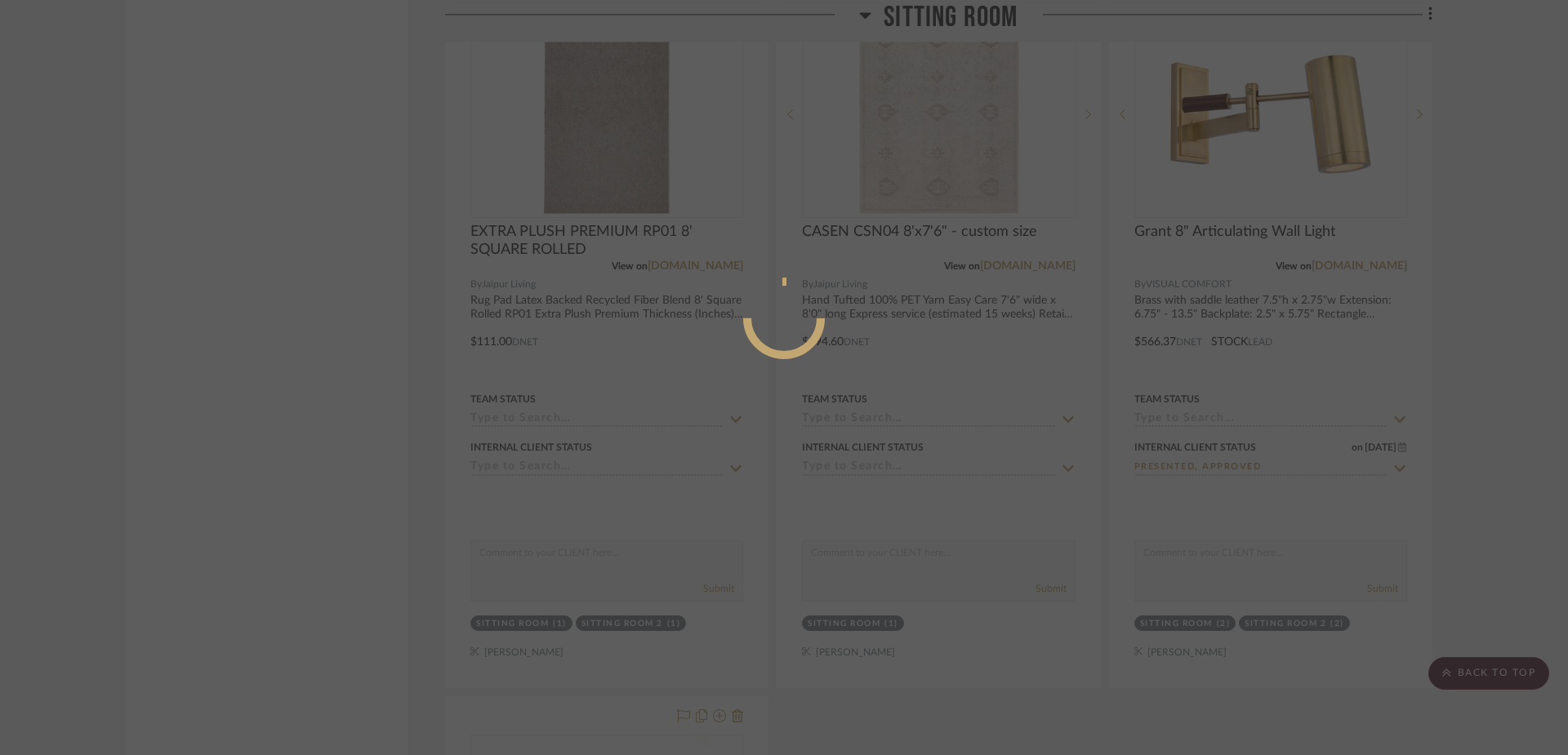
scroll to position [0, 0]
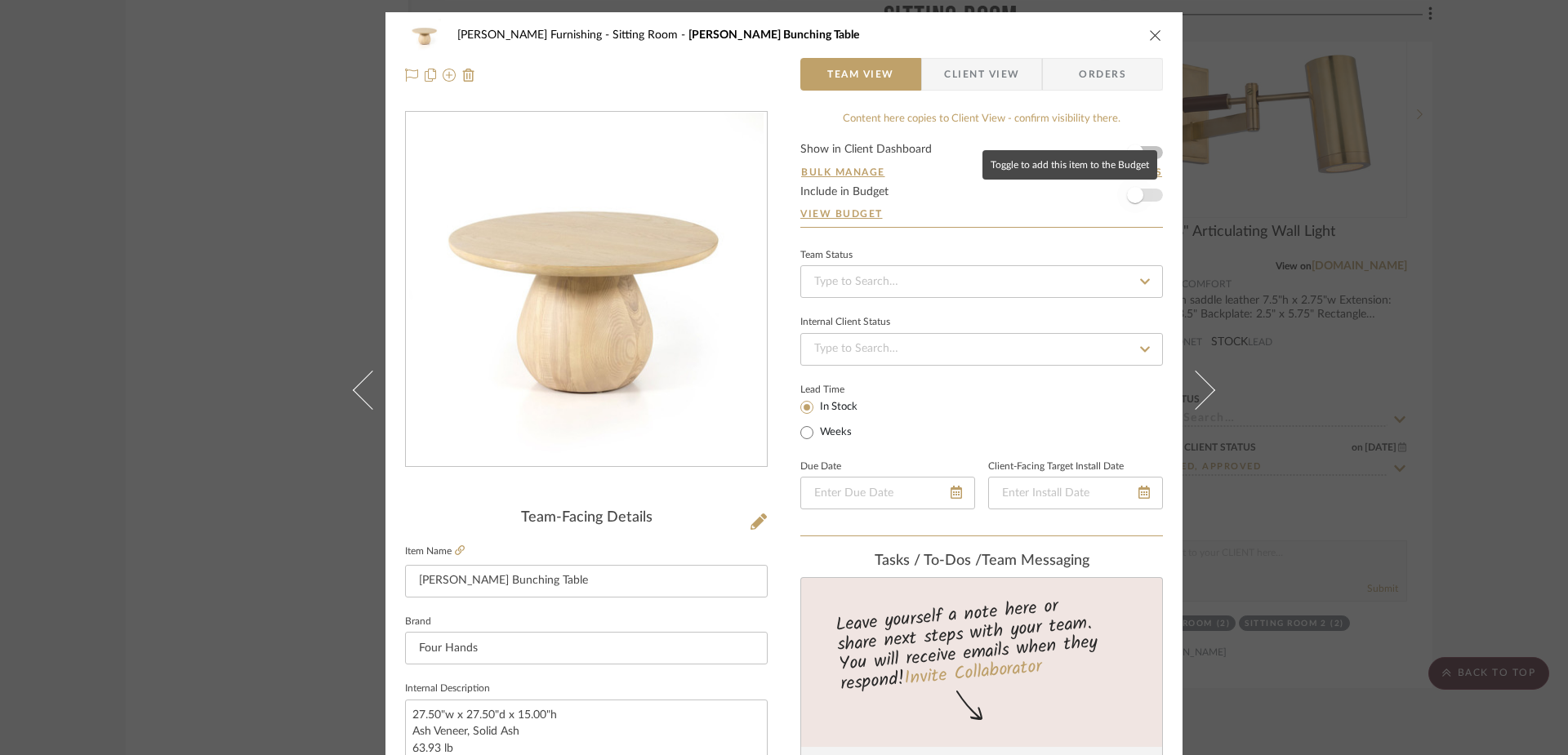
click at [1129, 192] on span "button" at bounding box center [1135, 195] width 17 height 17
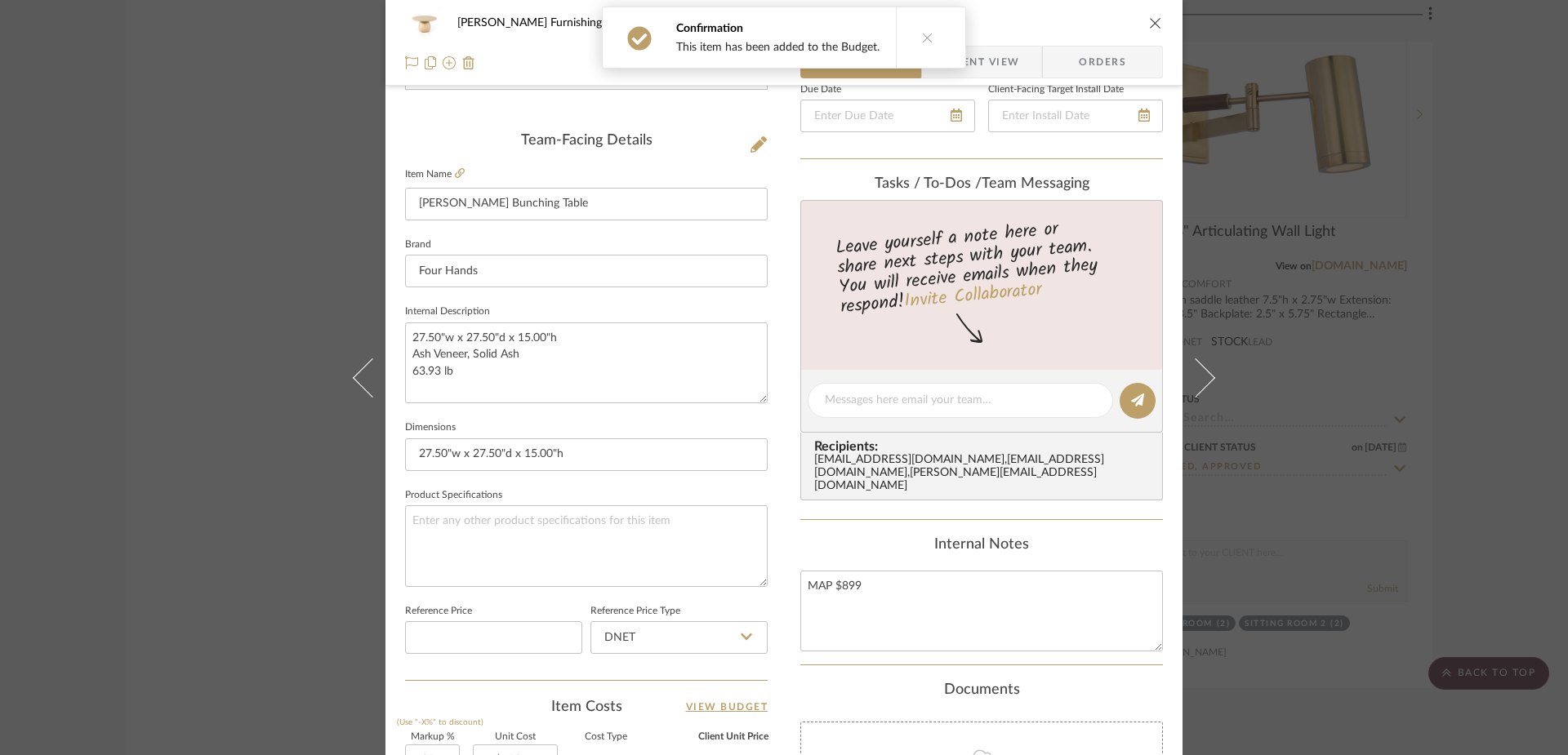
scroll to position [365, 0]
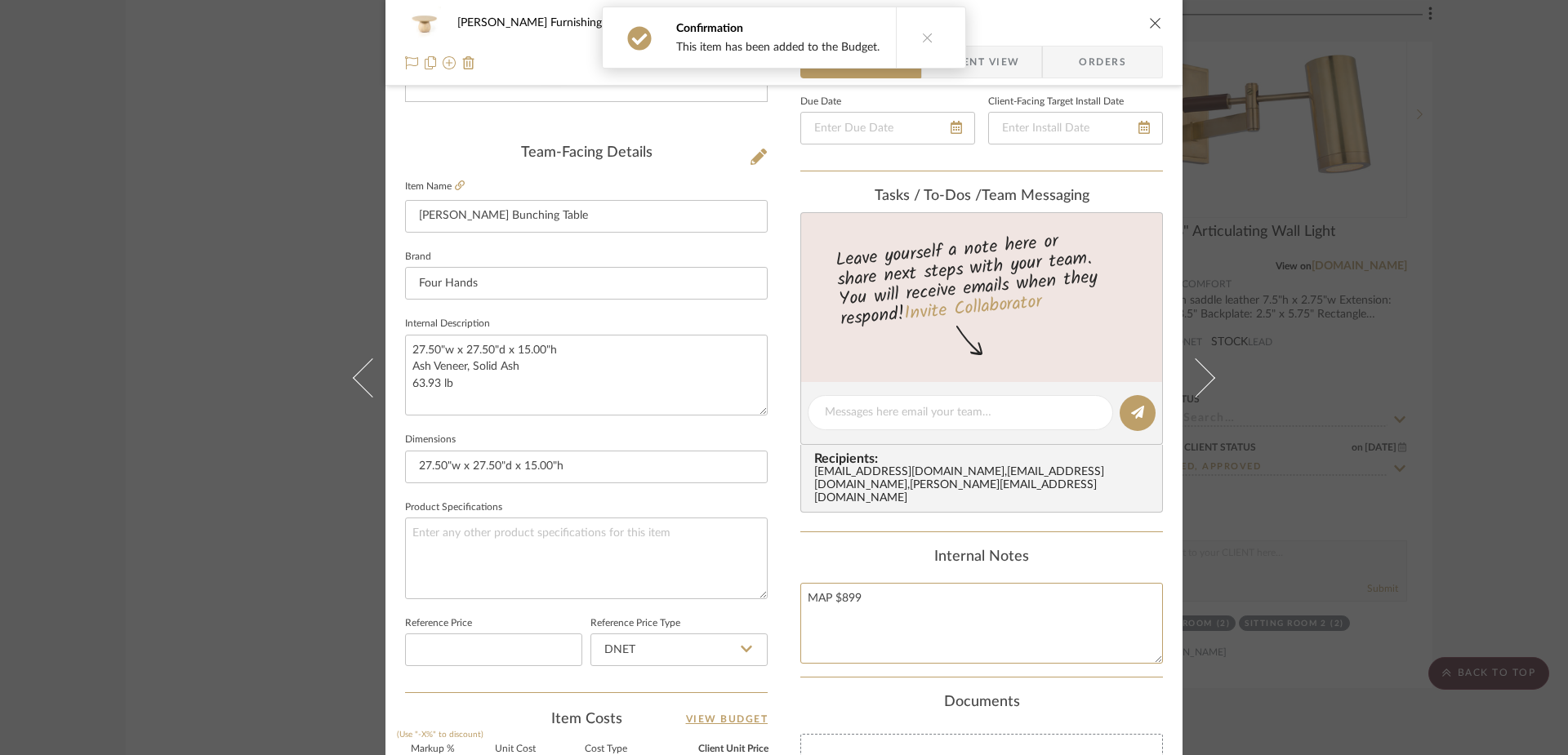
drag, startPoint x: 824, startPoint y: 602, endPoint x: 760, endPoint y: 602, distance: 64.0
click at [760, 602] on div "[PERSON_NAME] Furnishing Sitting Room [PERSON_NAME] Bunching Table Team View Cl…" at bounding box center [784, 401] width 797 height 1507
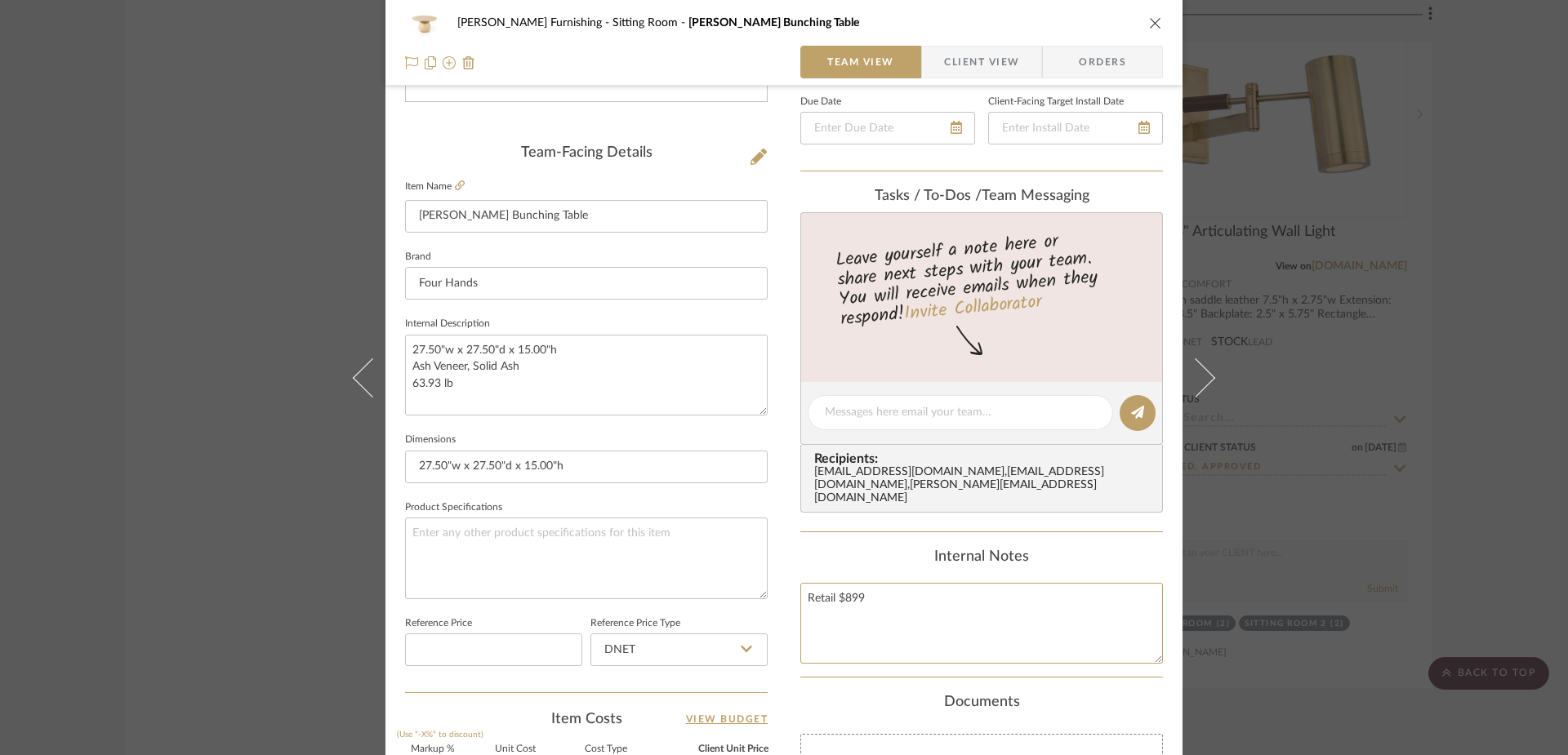
drag, startPoint x: 876, startPoint y: 595, endPoint x: 787, endPoint y: 591, distance: 89.1
click at [787, 591] on div "[PERSON_NAME] Furnishing Sitting Room [PERSON_NAME] Bunching Table Team View Cl…" at bounding box center [784, 401] width 797 height 1507
click at [532, 403] on textarea "27.50"w x 27.50"d x 15.00"h Ash Veneer, Solid Ash 63.93 lb" at bounding box center [586, 375] width 362 height 81
paste textarea "Retail $899"
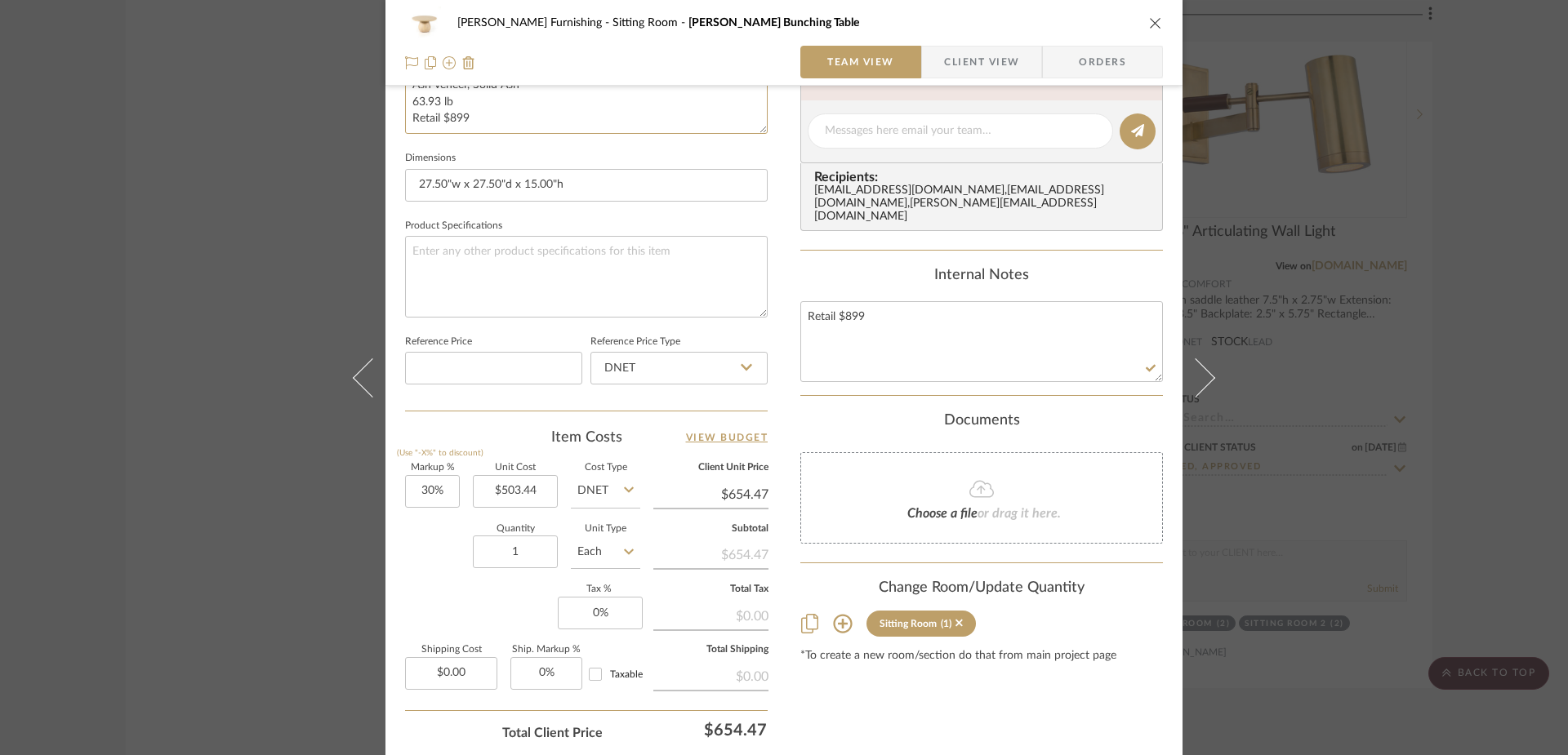
scroll to position [727, 0]
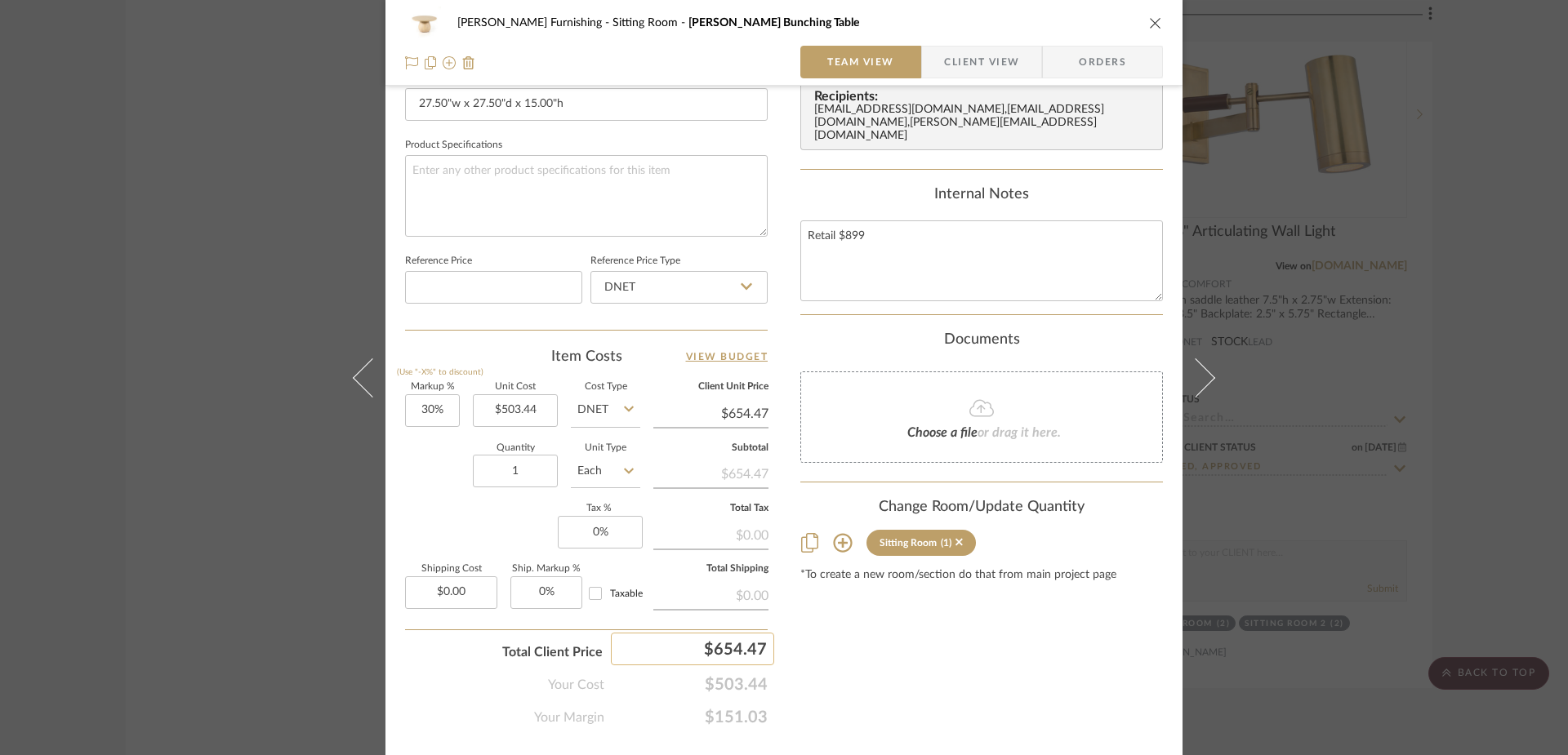
click at [734, 657] on div "$654.47" at bounding box center [692, 648] width 163 height 32
click at [834, 680] on div "Content here copies to Client View - confirm visibility there. Show in Client D…" at bounding box center [981, 55] width 362 height 1343
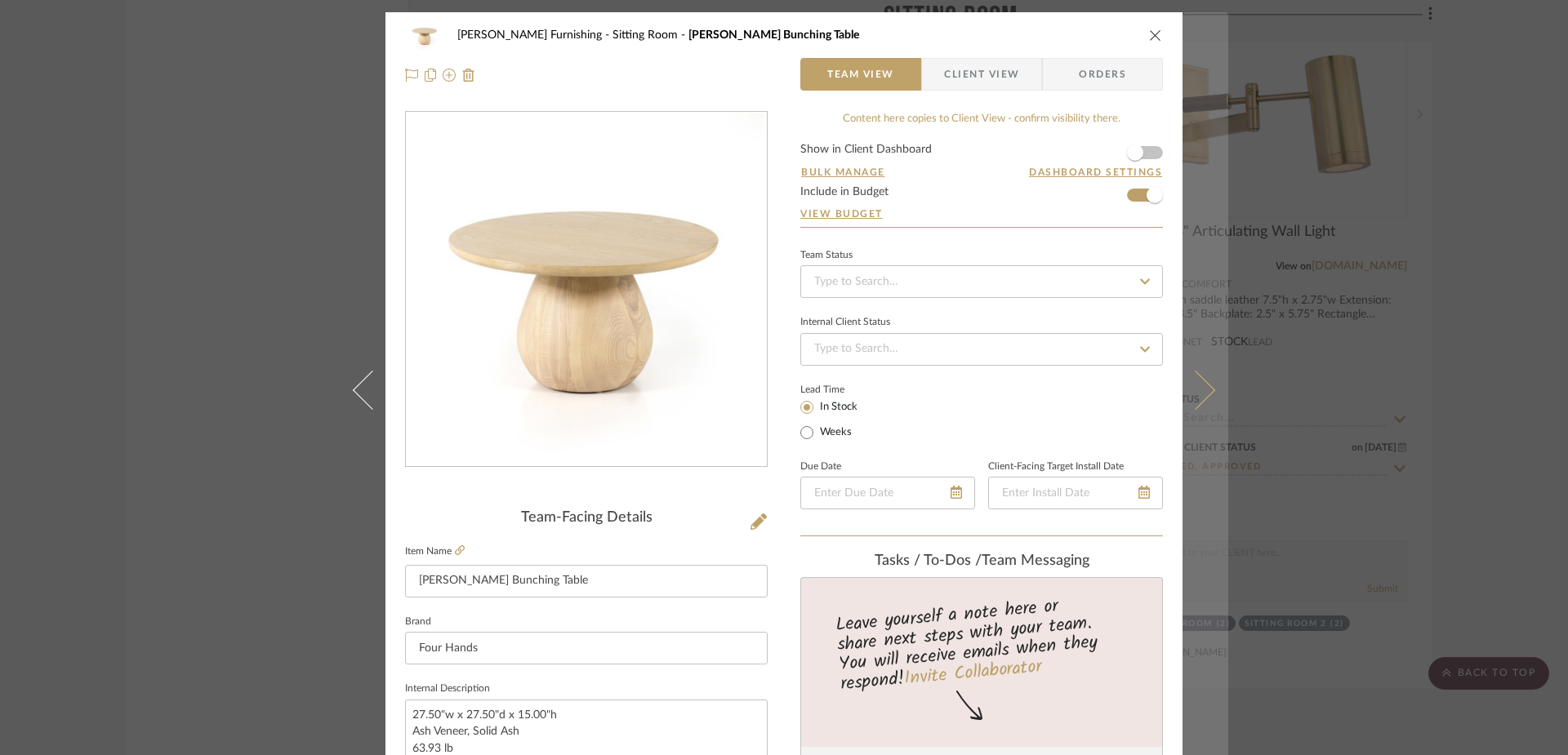
click at [1200, 384] on icon at bounding box center [1195, 389] width 39 height 39
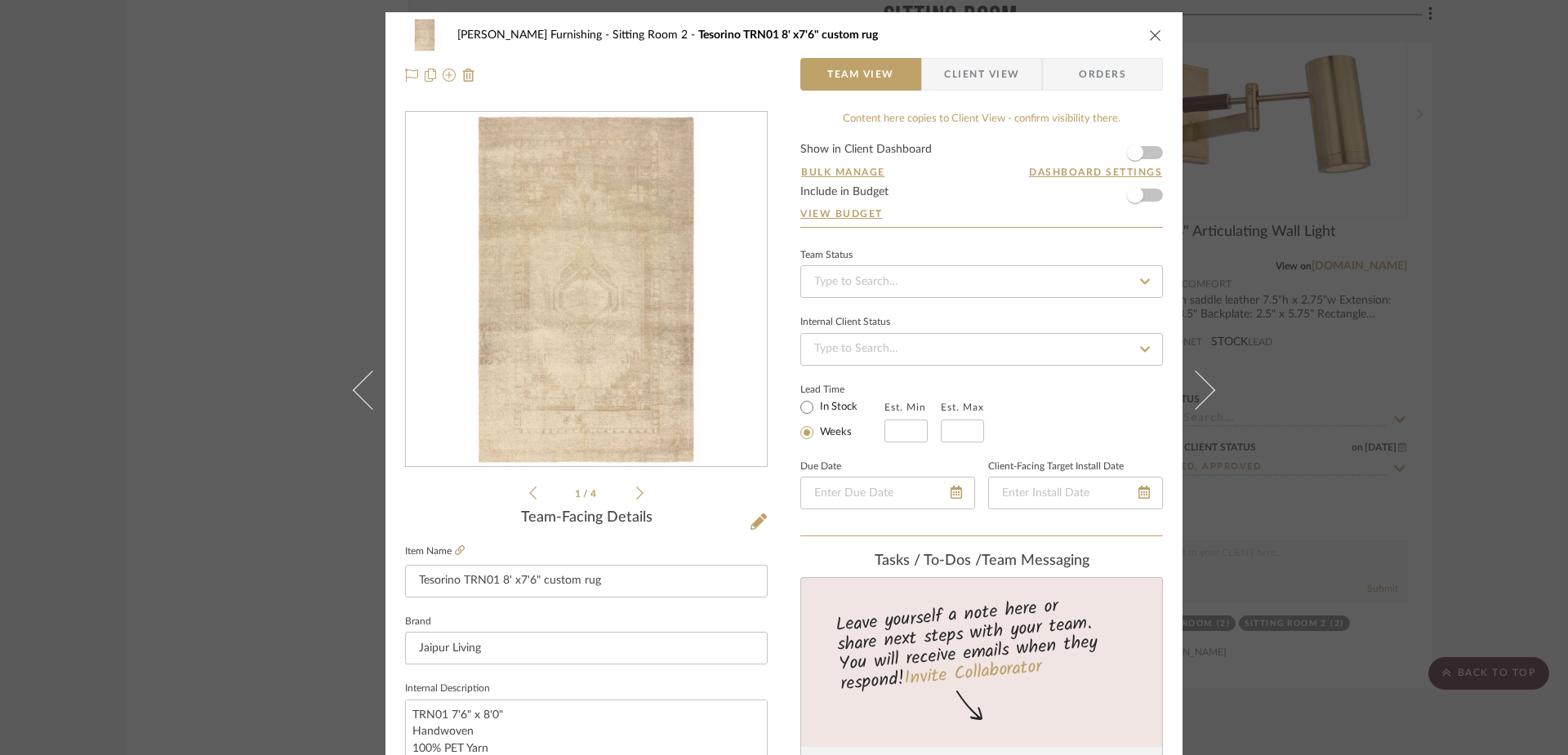
click at [1151, 32] on icon "close" at bounding box center [1155, 35] width 13 height 13
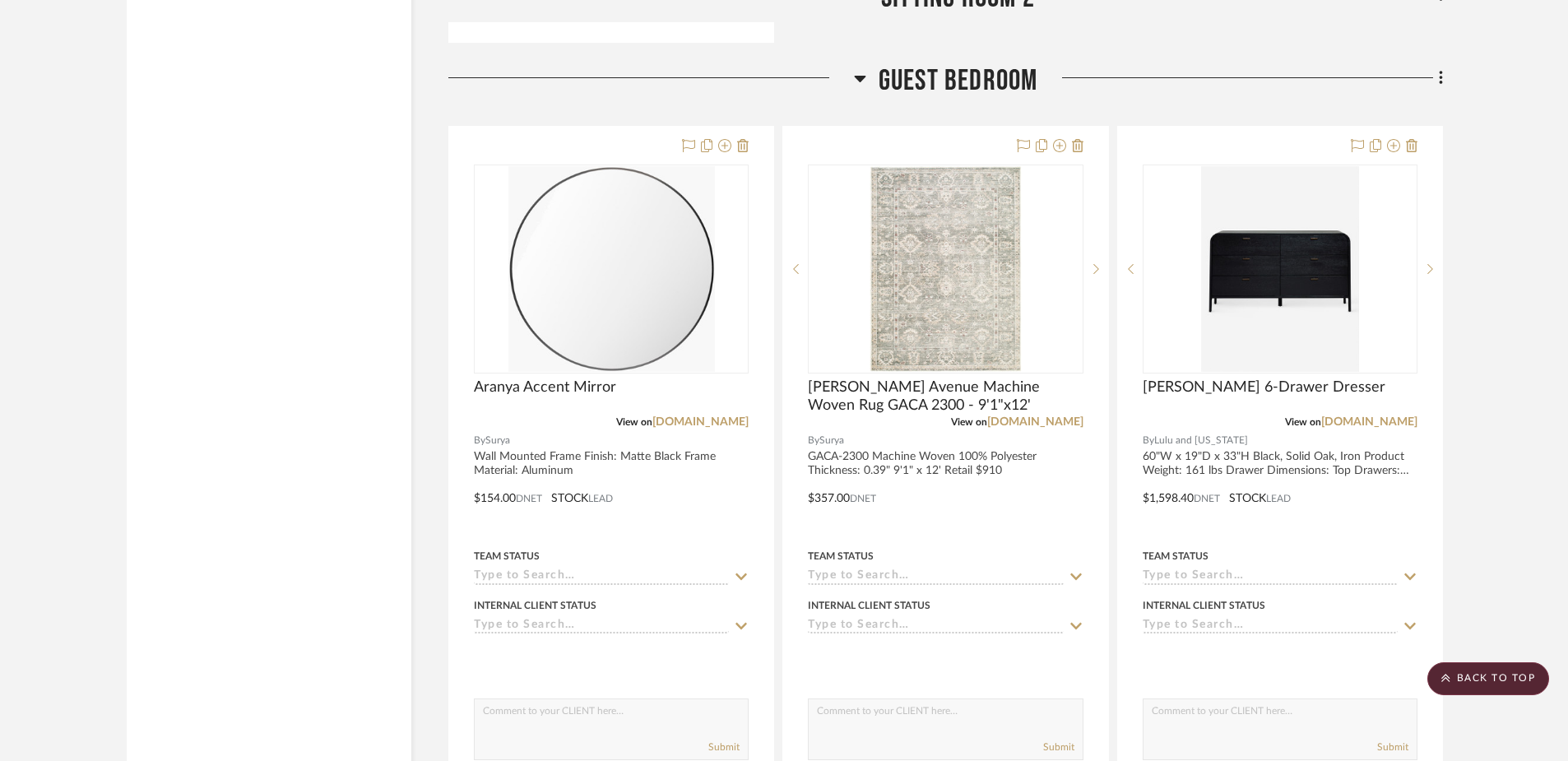
scroll to position [16363, 0]
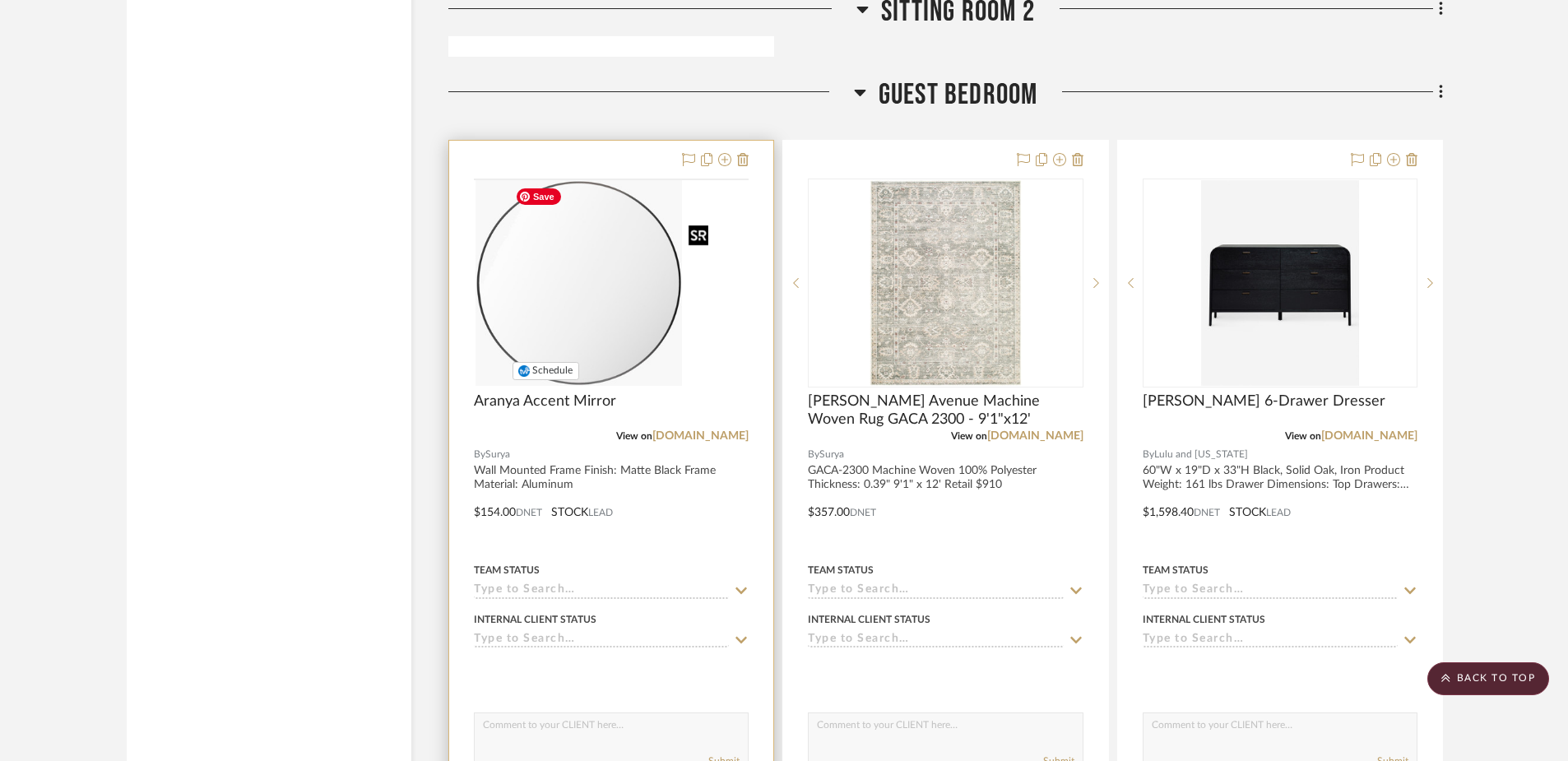
click at [0, 0] on img at bounding box center [0, 0] width 0 height 0
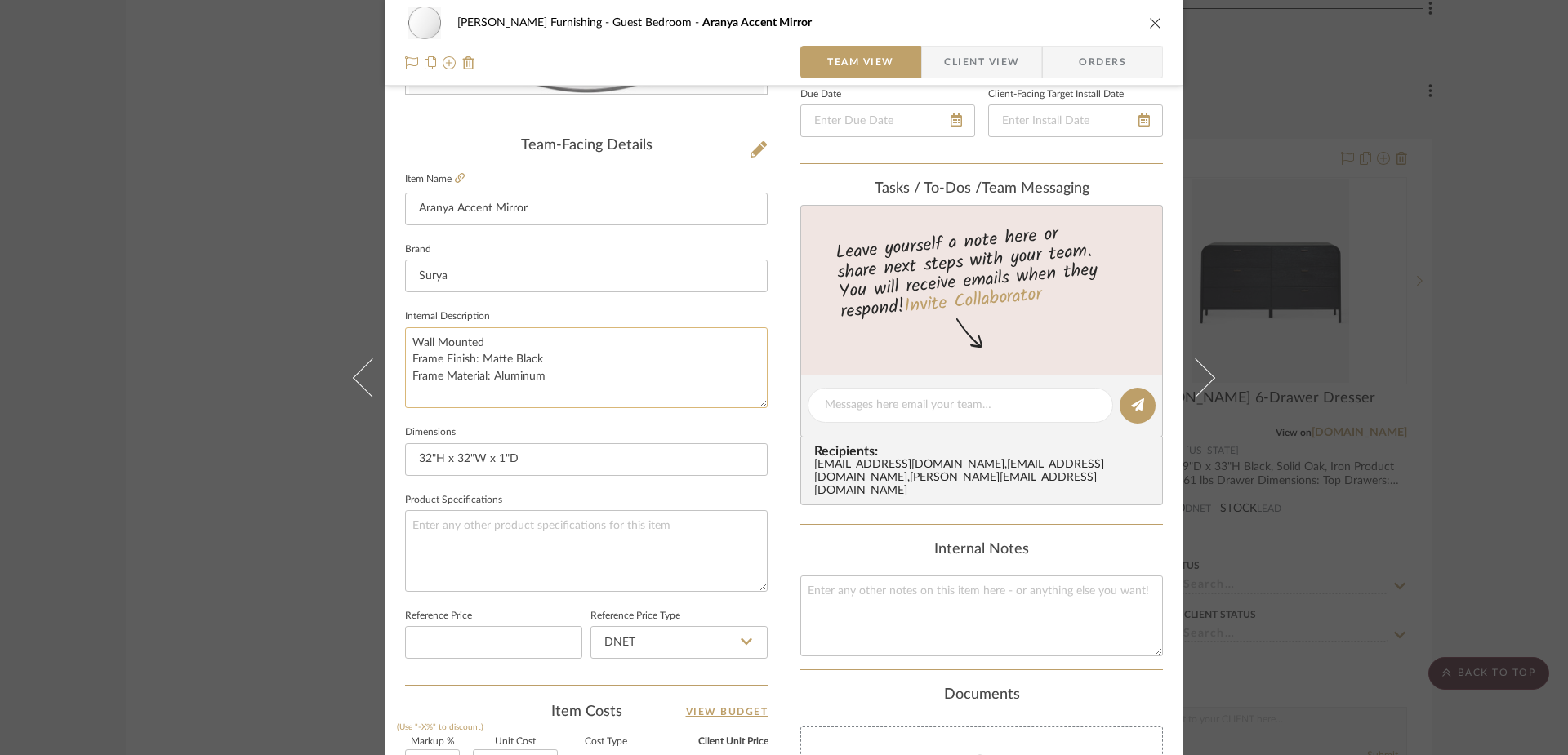
scroll to position [375, 0]
click at [455, 175] on icon at bounding box center [459, 175] width 10 height 10
click at [935, 592] on textarea at bounding box center [981, 612] width 362 height 81
drag, startPoint x: 976, startPoint y: 599, endPoint x: 750, endPoint y: 563, distance: 228.8
click at [750, 563] on div "[PERSON_NAME] Furnishing Guest Bedroom Aranya Accent Mirror Team View Client Vi…" at bounding box center [784, 390] width 797 height 1507
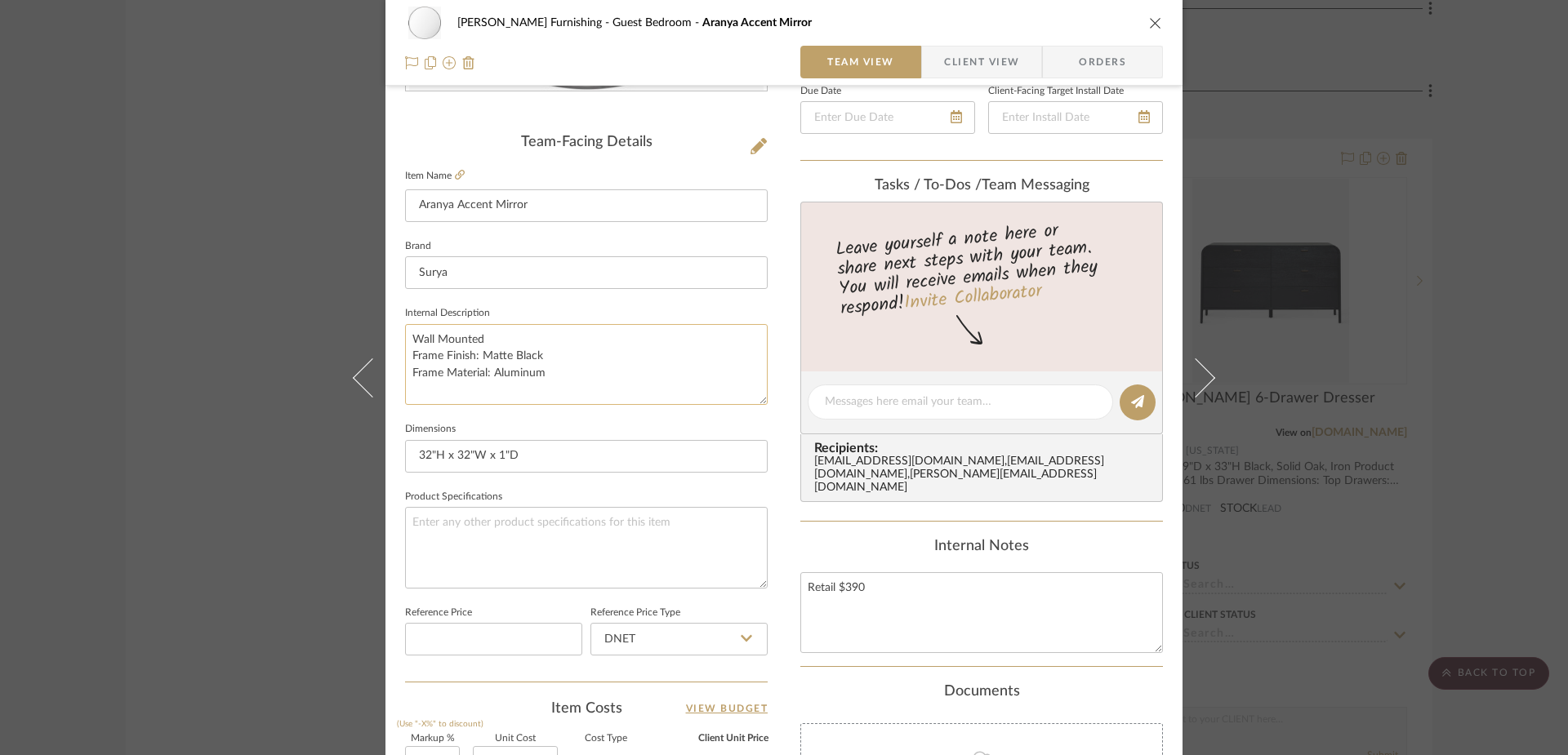
click at [523, 390] on textarea "Wall Mounted Frame Finish: Matte Black Frame Material: Aluminum" at bounding box center [586, 364] width 362 height 81
paste textarea "Retail $390"
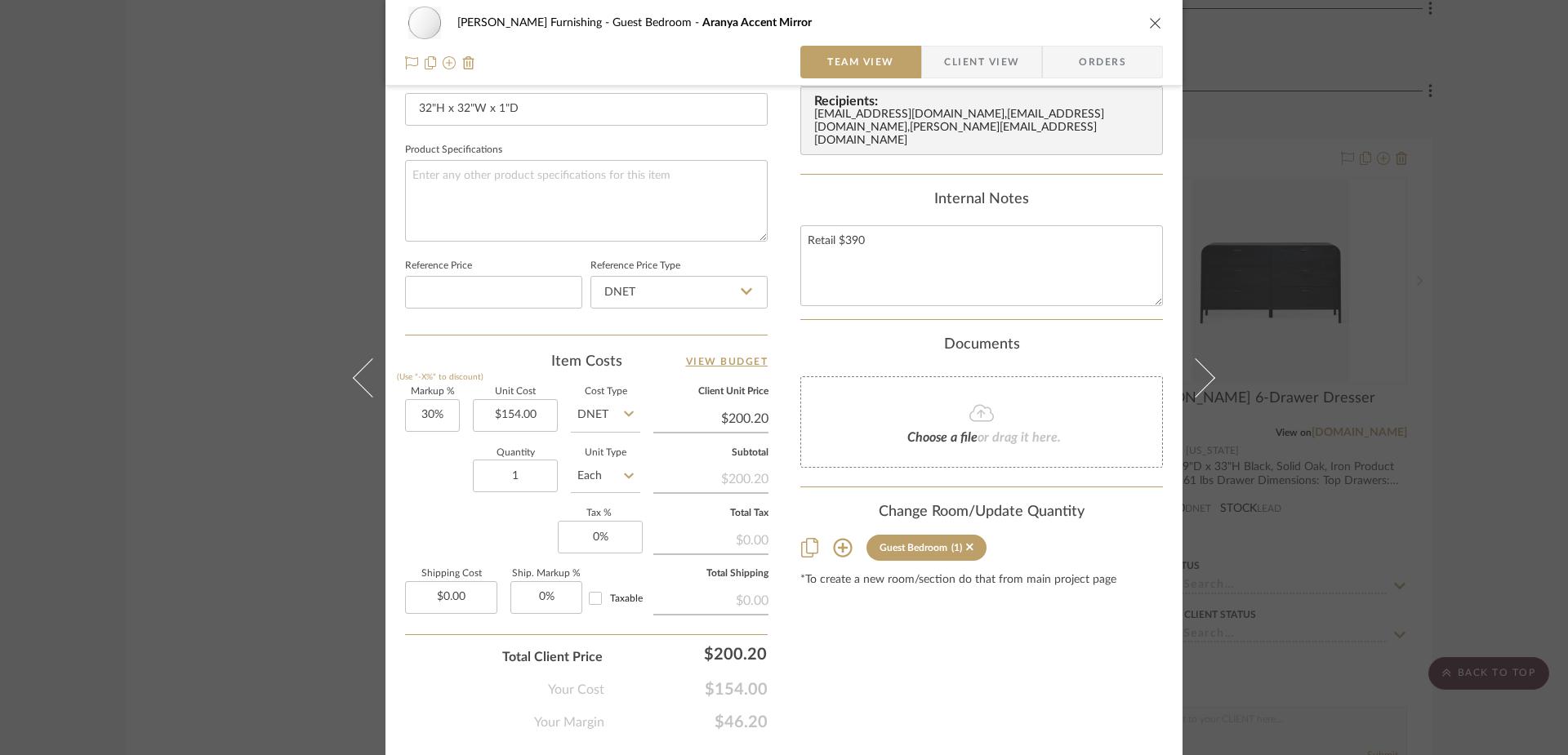
scroll to position [765, 0]
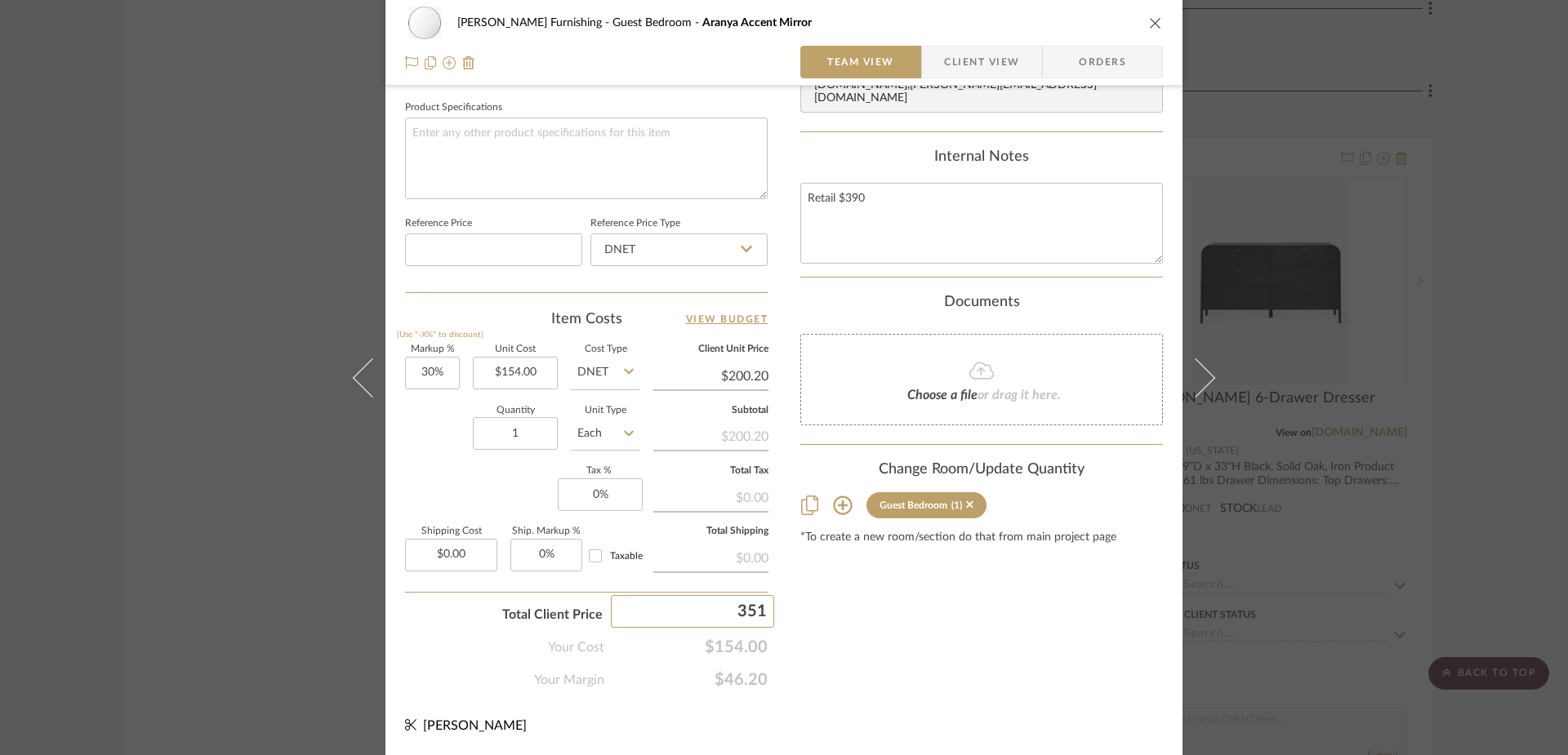
click at [907, 658] on div "Content here copies to Client View - confirm visibility there. Show in Client D…" at bounding box center [981, 18] width 362 height 1343
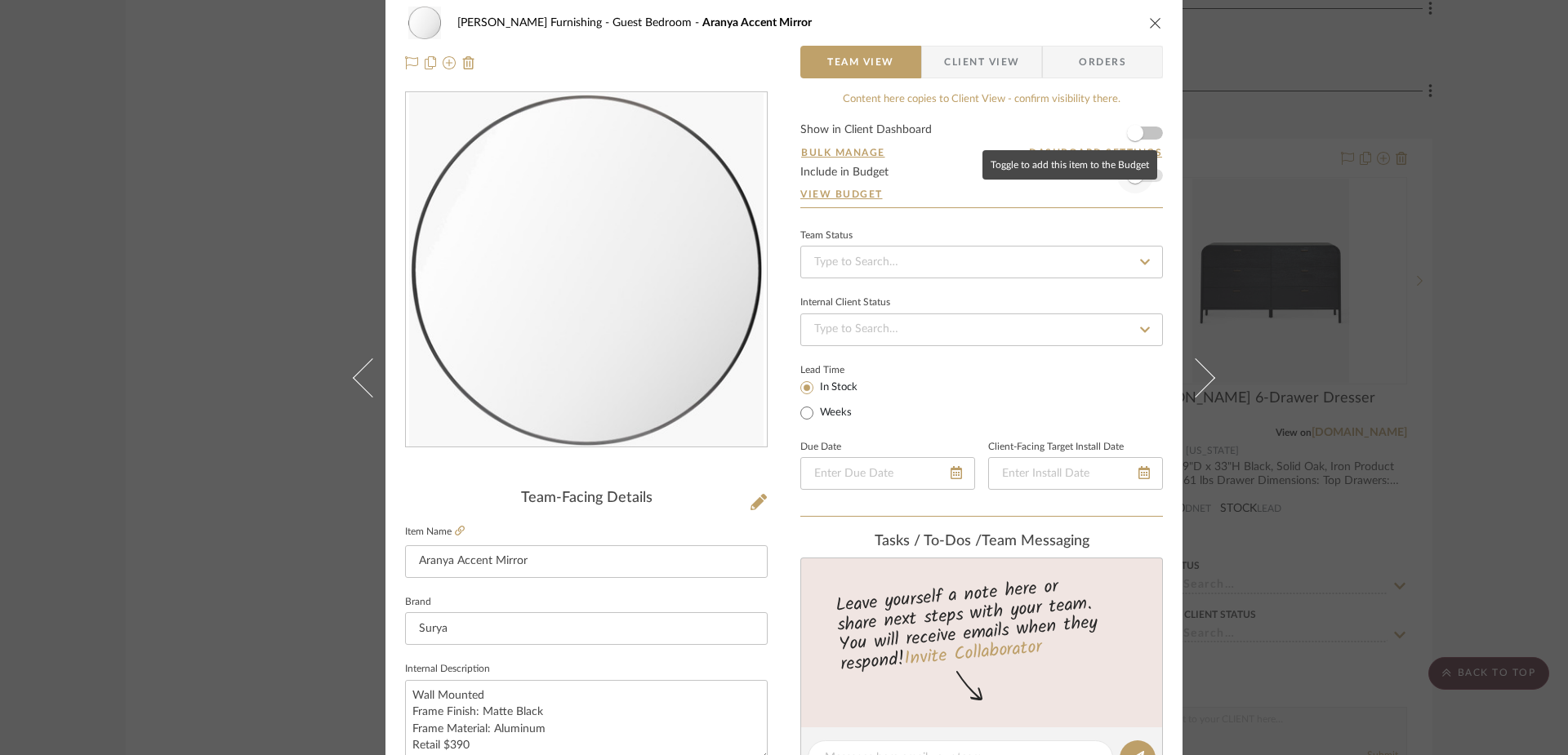
scroll to position [0, 0]
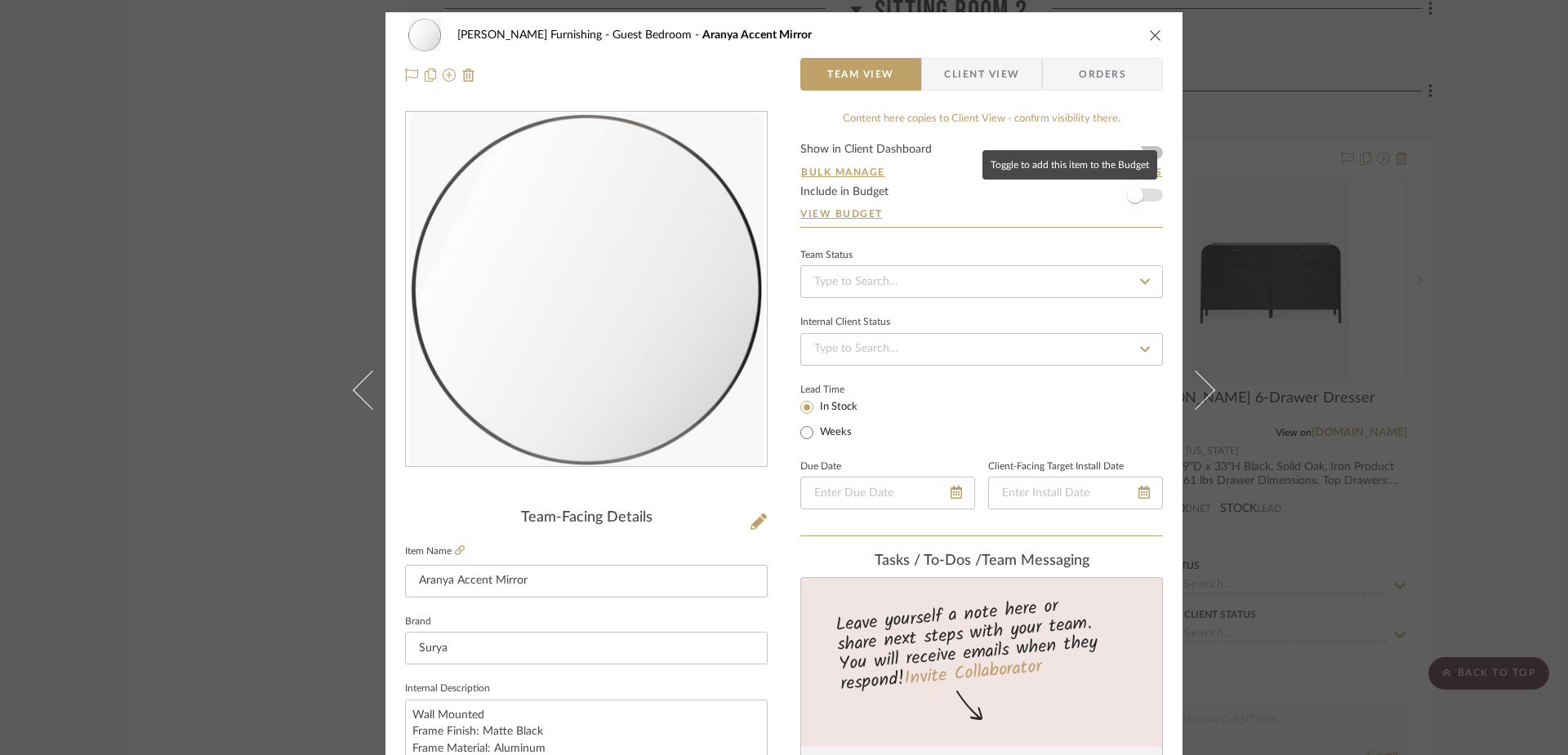
click at [1140, 196] on span "button" at bounding box center [1135, 195] width 36 height 36
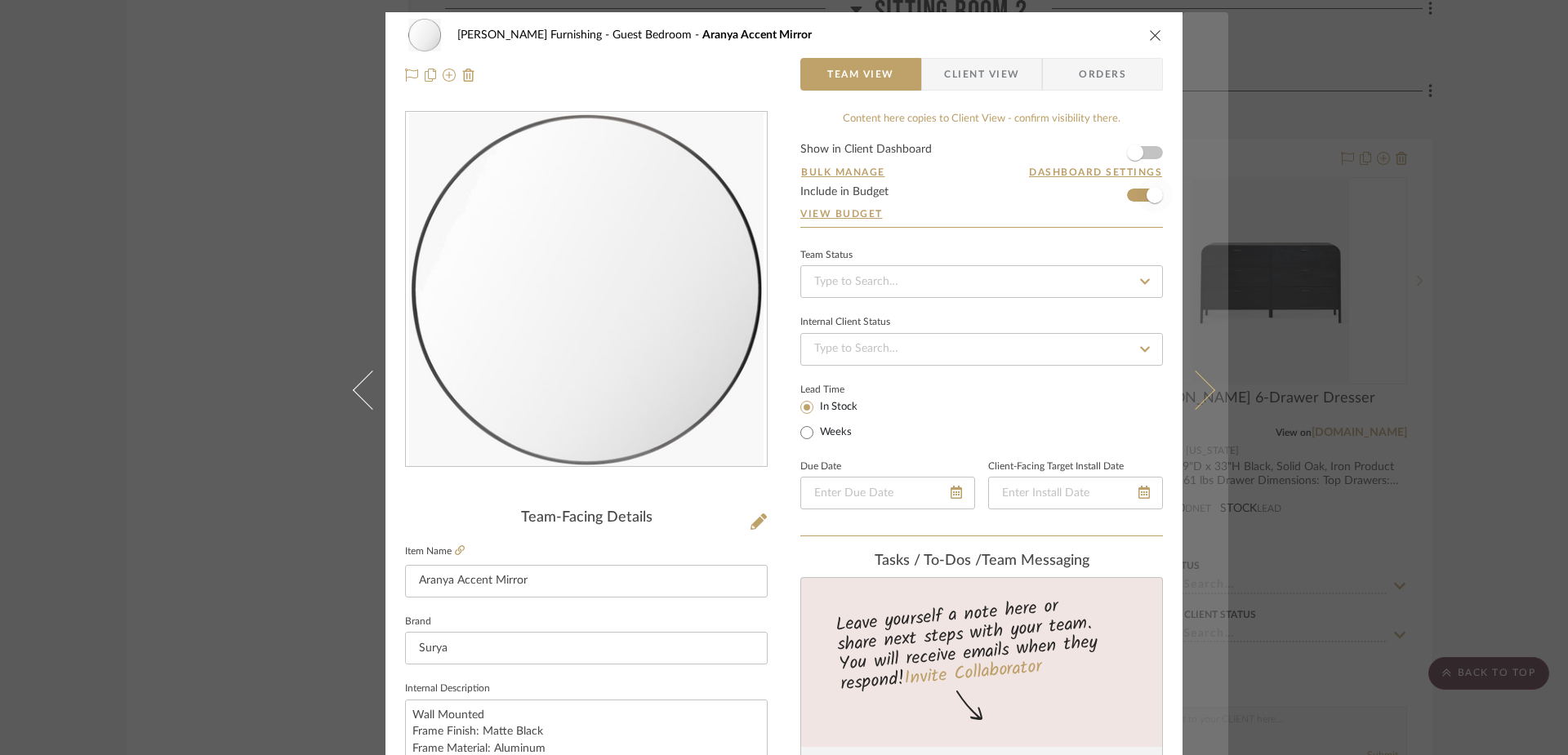
click at [1197, 392] on icon at bounding box center [1195, 389] width 39 height 39
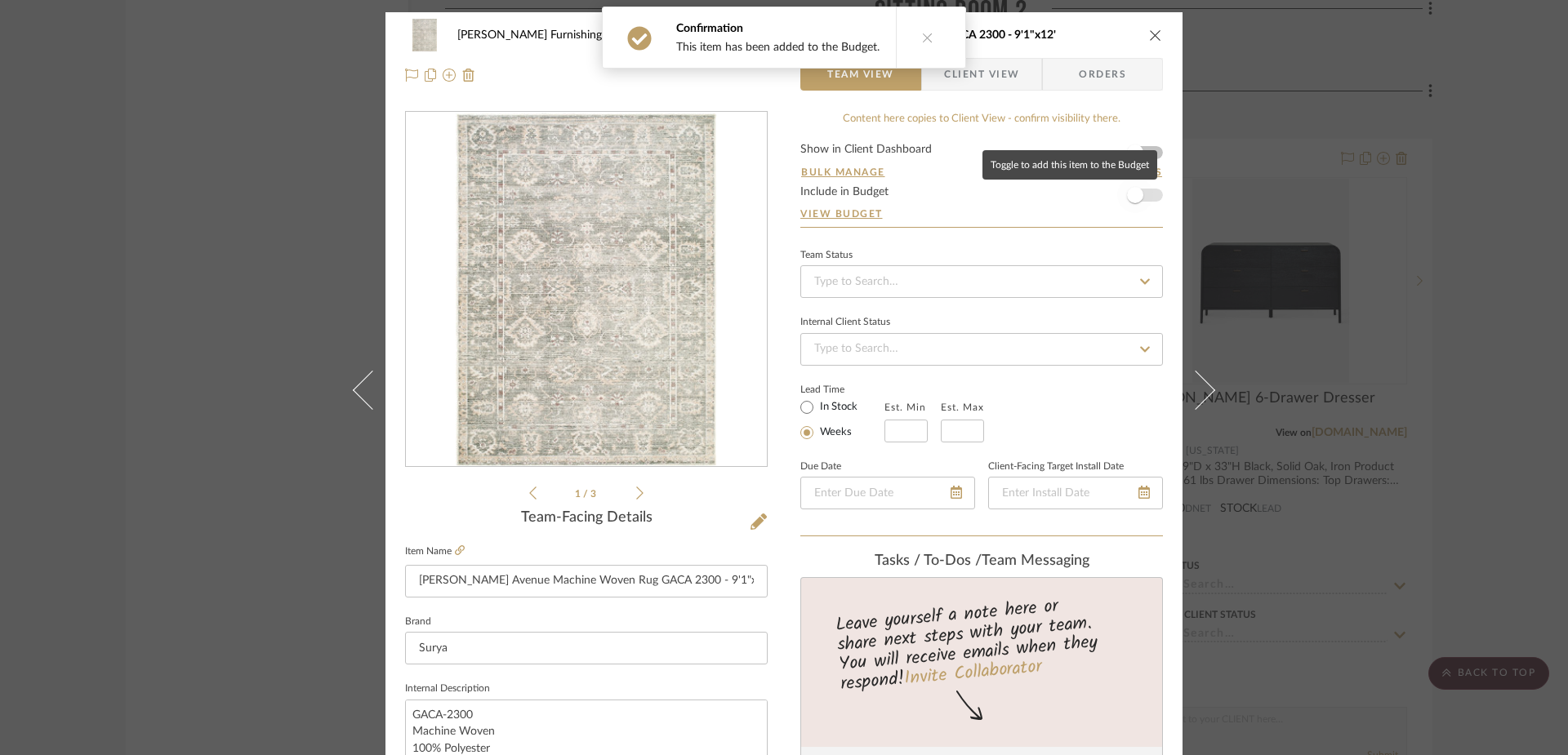
click at [1138, 193] on span "button" at bounding box center [1135, 195] width 36 height 36
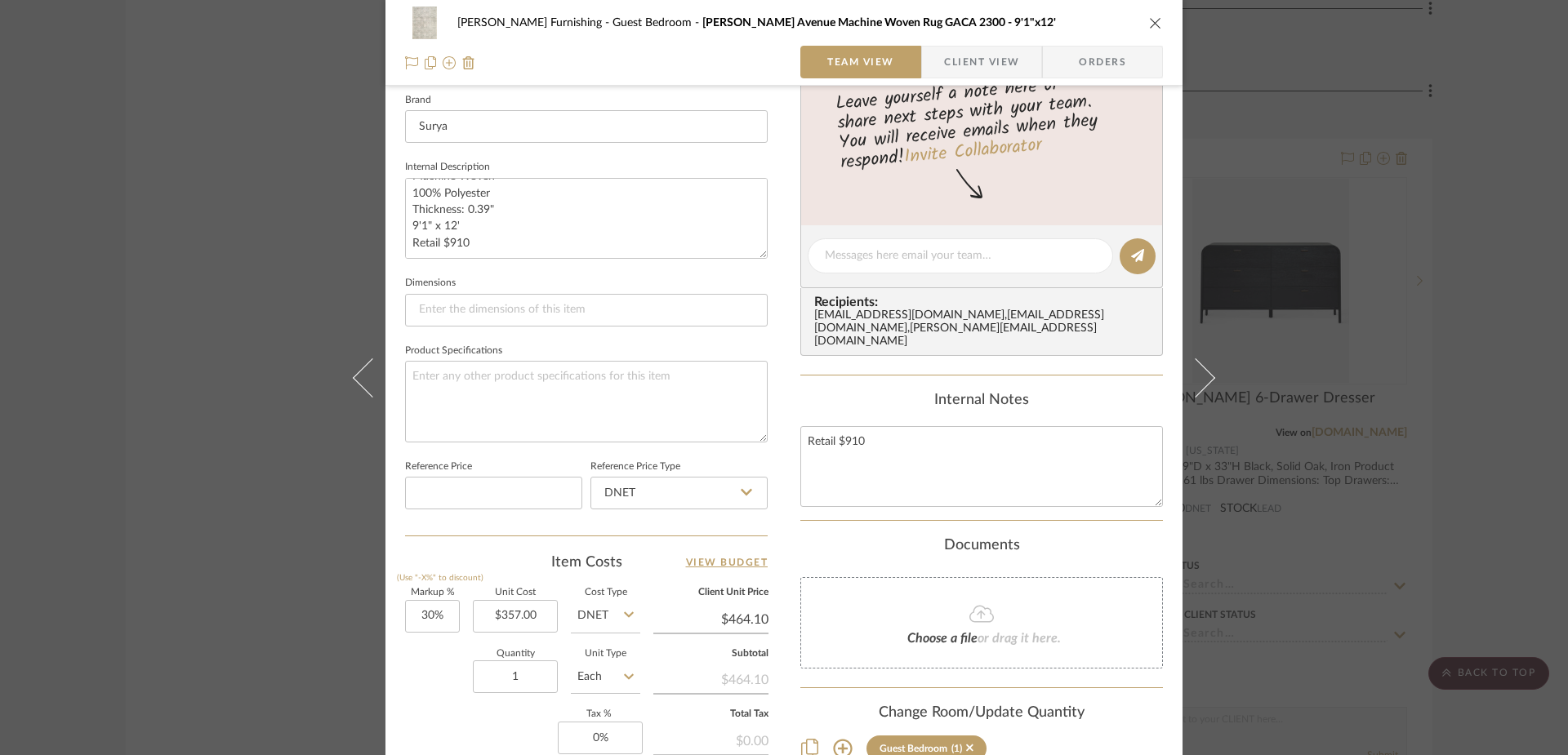
scroll to position [765, 0]
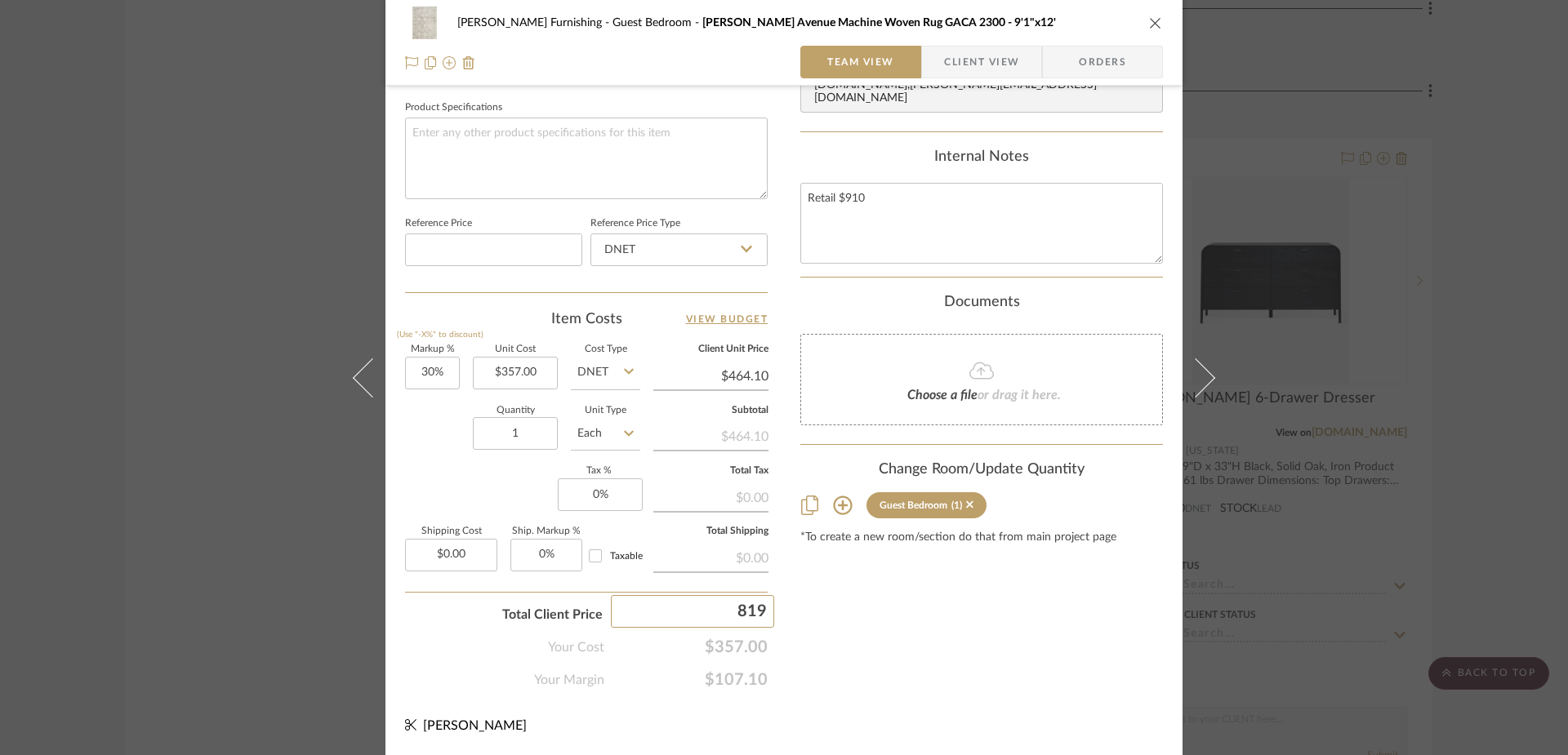
click at [924, 674] on div "Content here copies to Client View - confirm visibility there. Show in Client D…" at bounding box center [981, 18] width 362 height 1343
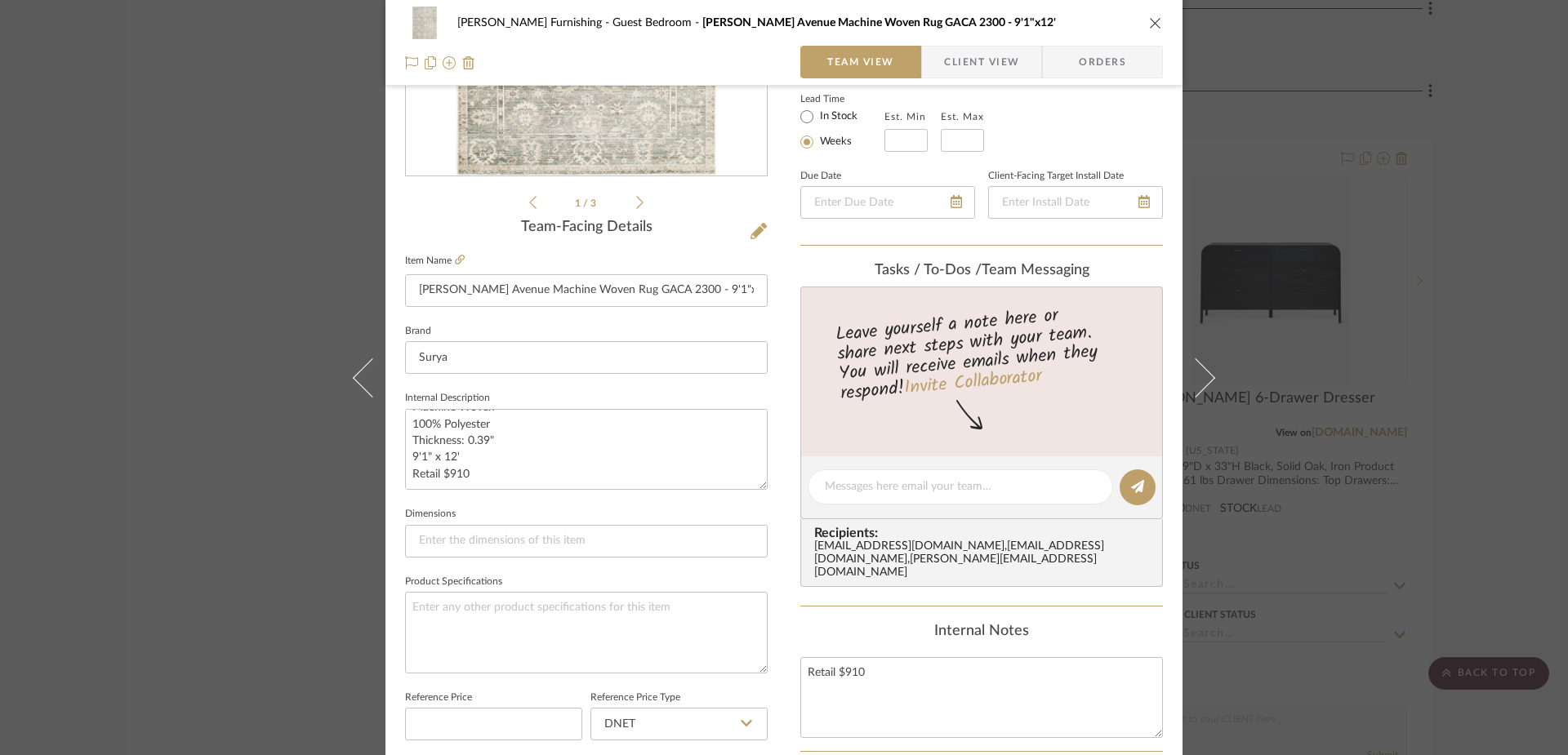
scroll to position [87, 0]
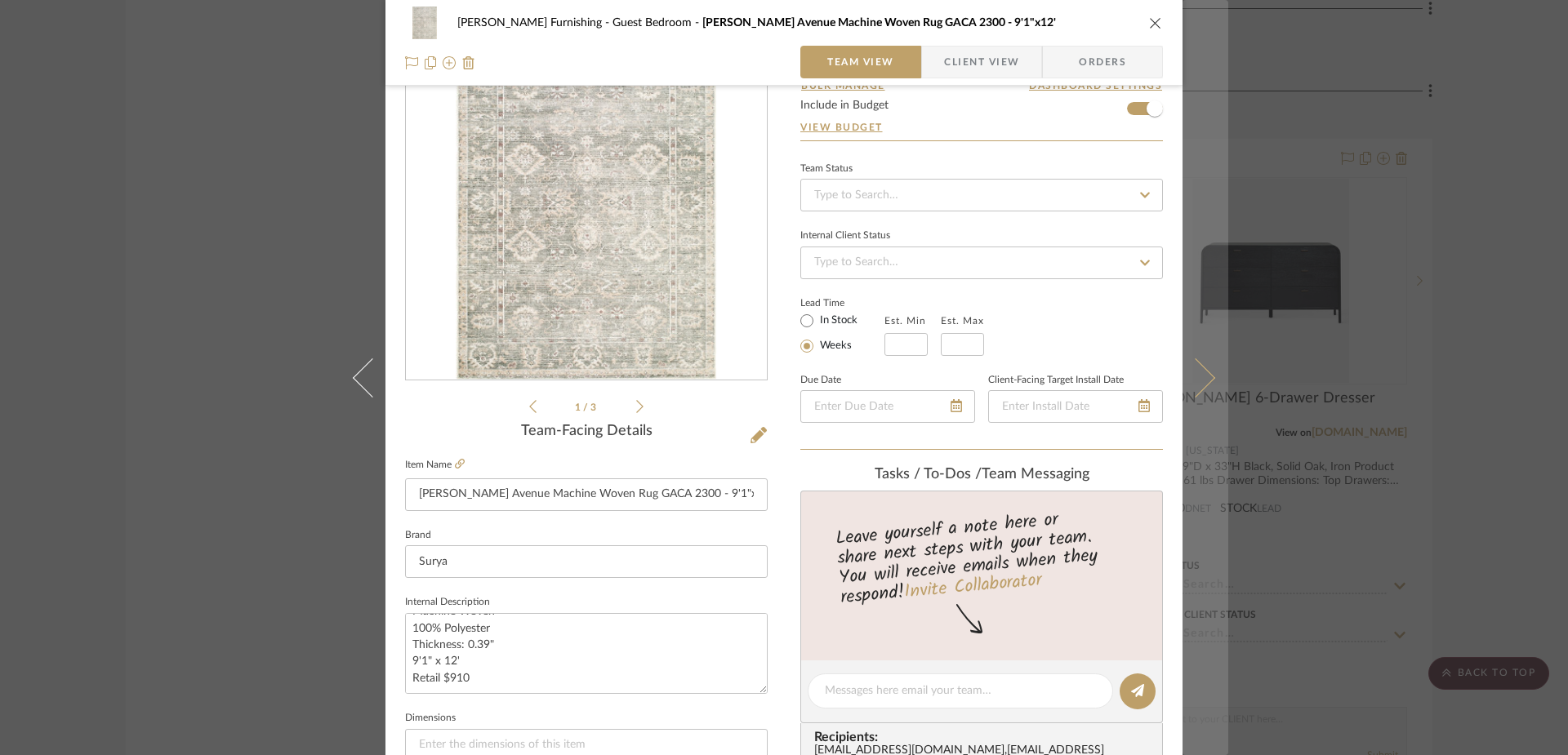
click at [1197, 371] on icon at bounding box center [1195, 377] width 39 height 39
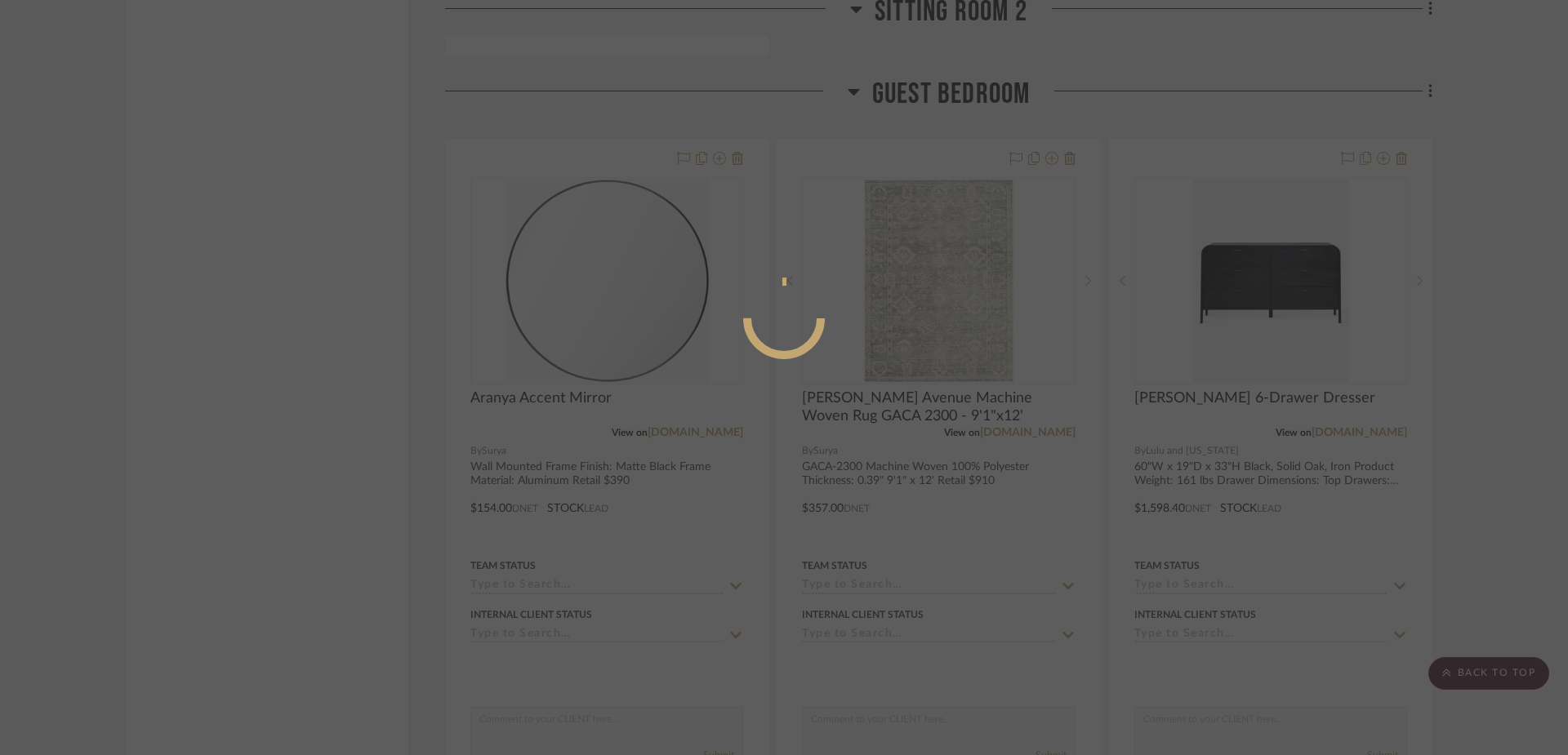
scroll to position [0, 0]
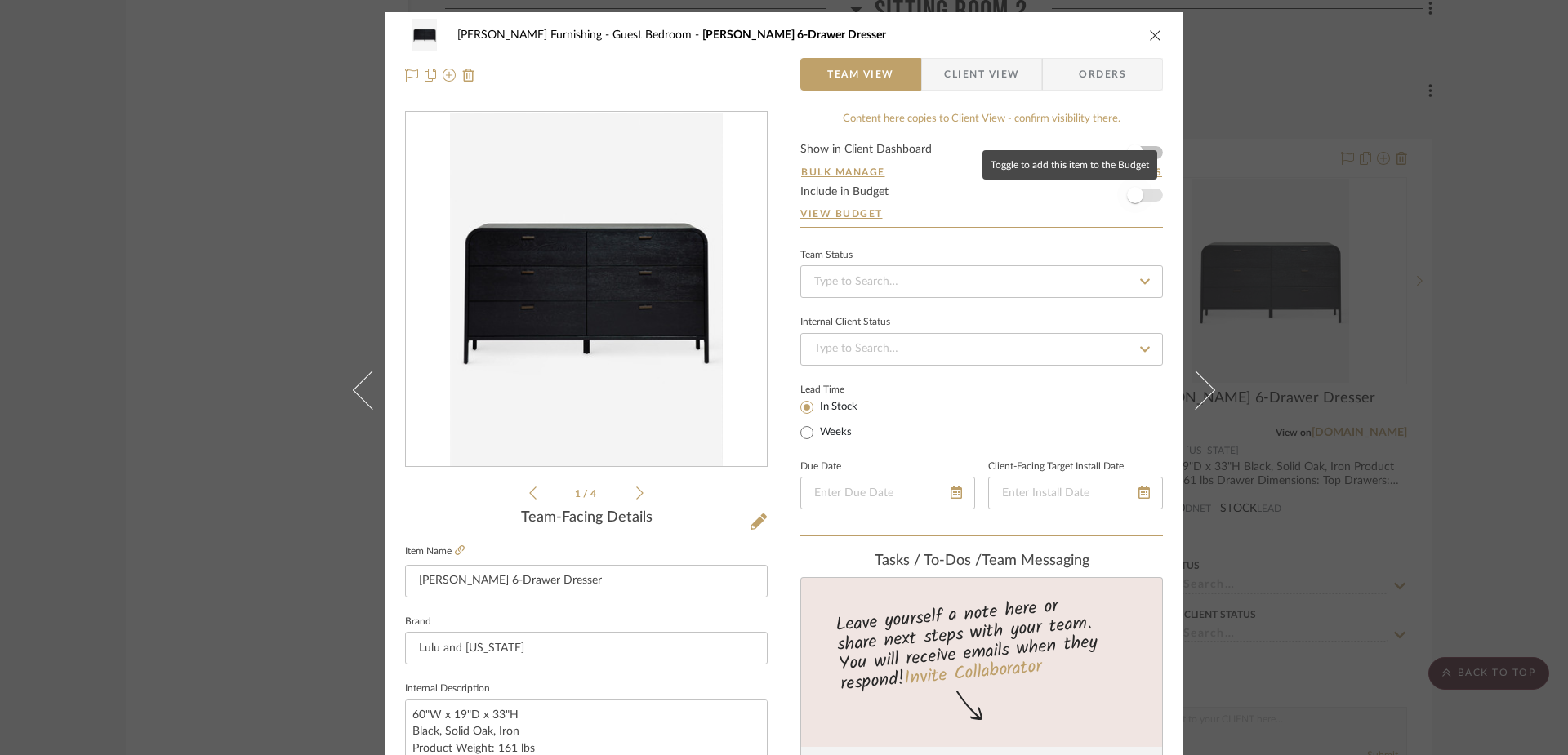
click at [1133, 194] on span "button" at bounding box center [1135, 195] width 17 height 17
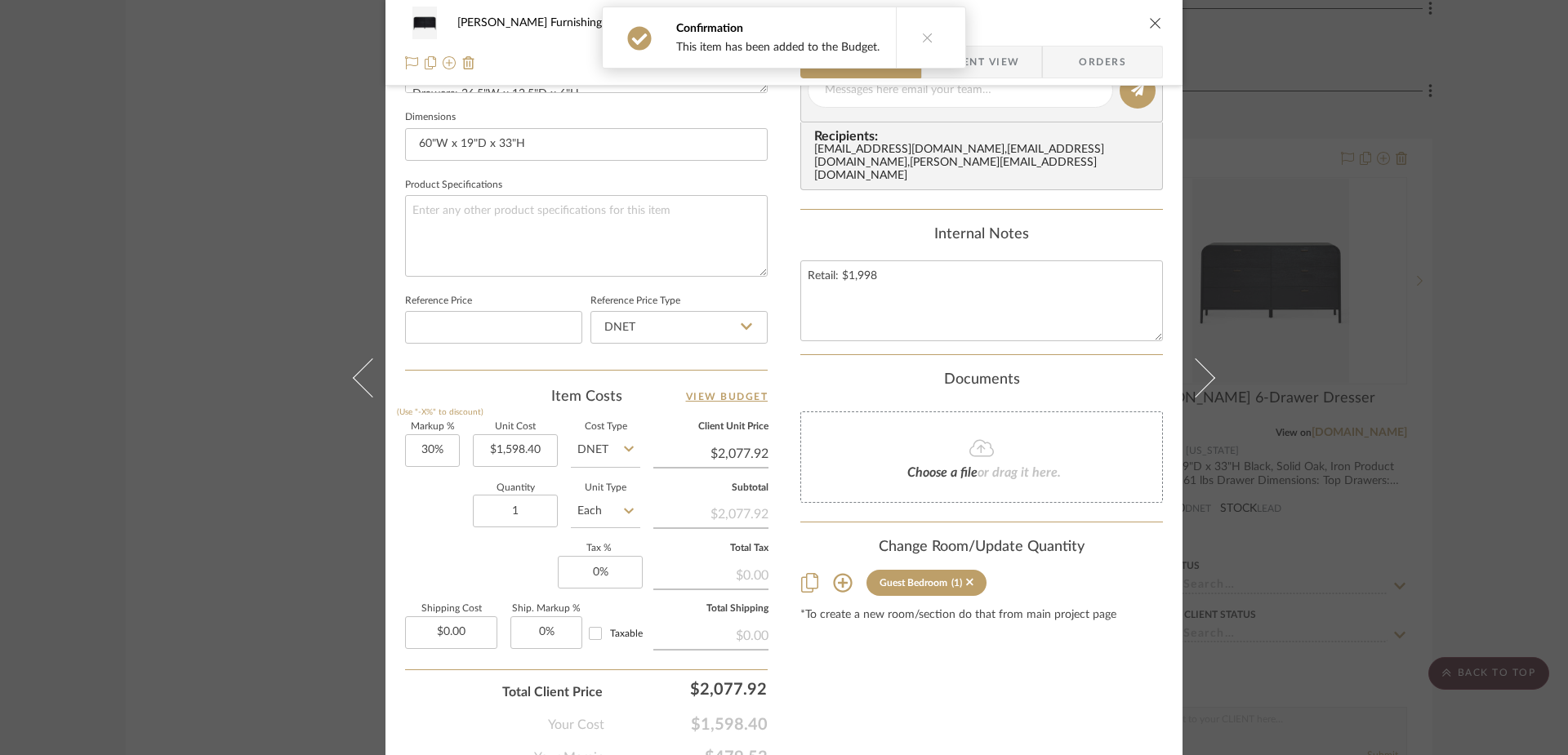
scroll to position [765, 0]
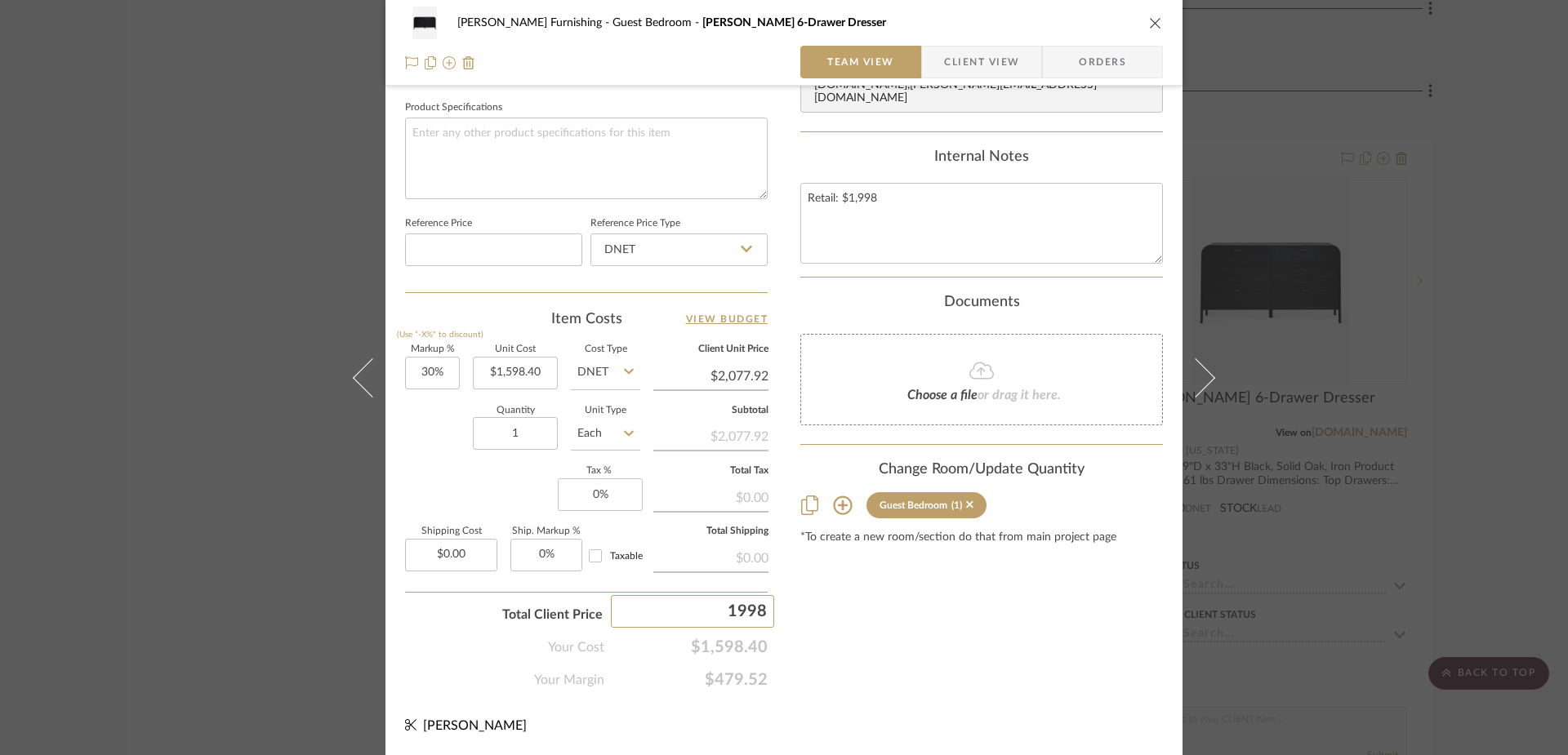
click at [960, 687] on div "Content here copies to Client View - confirm visibility there. Show in Client D…" at bounding box center [981, 18] width 362 height 1343
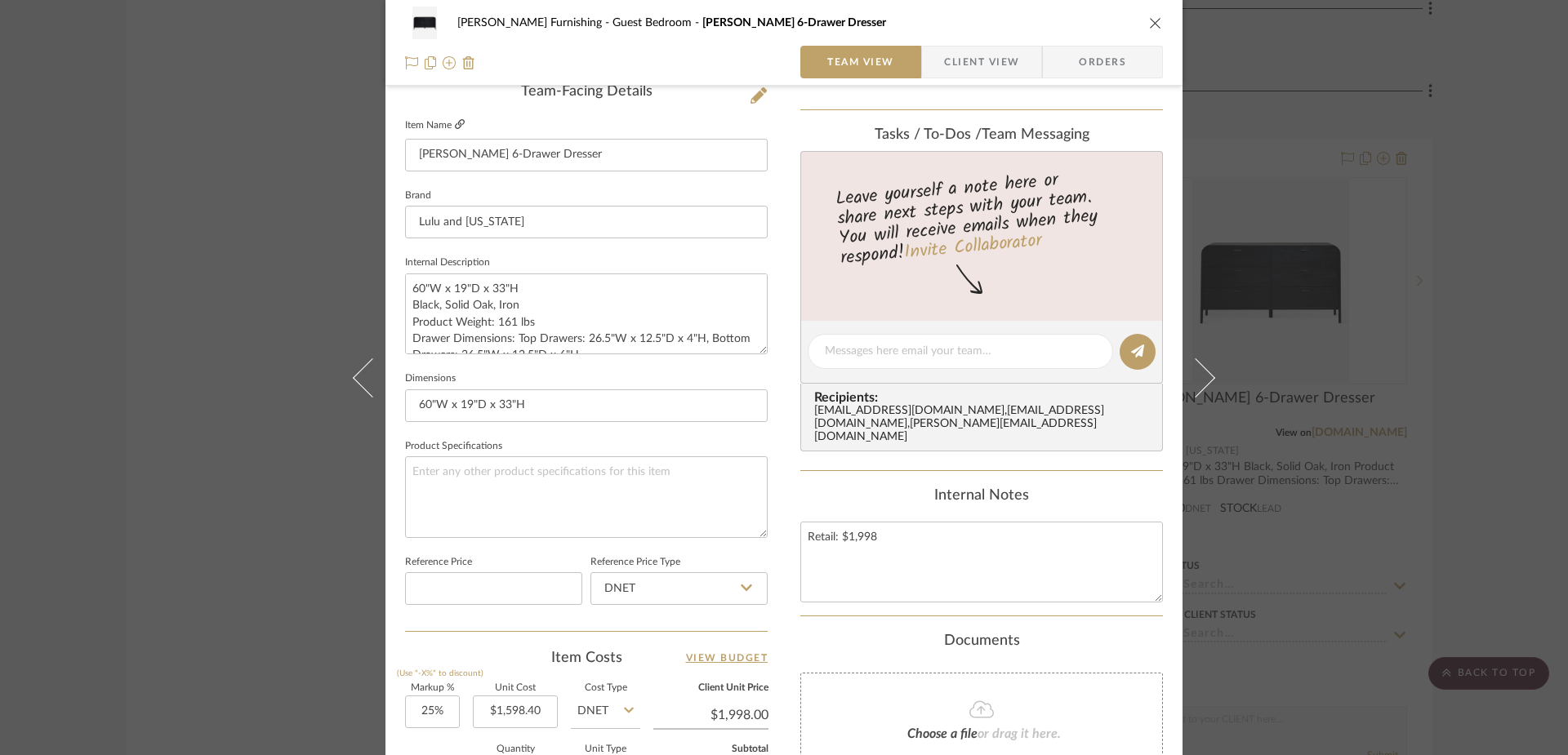
click at [455, 122] on icon at bounding box center [459, 124] width 10 height 10
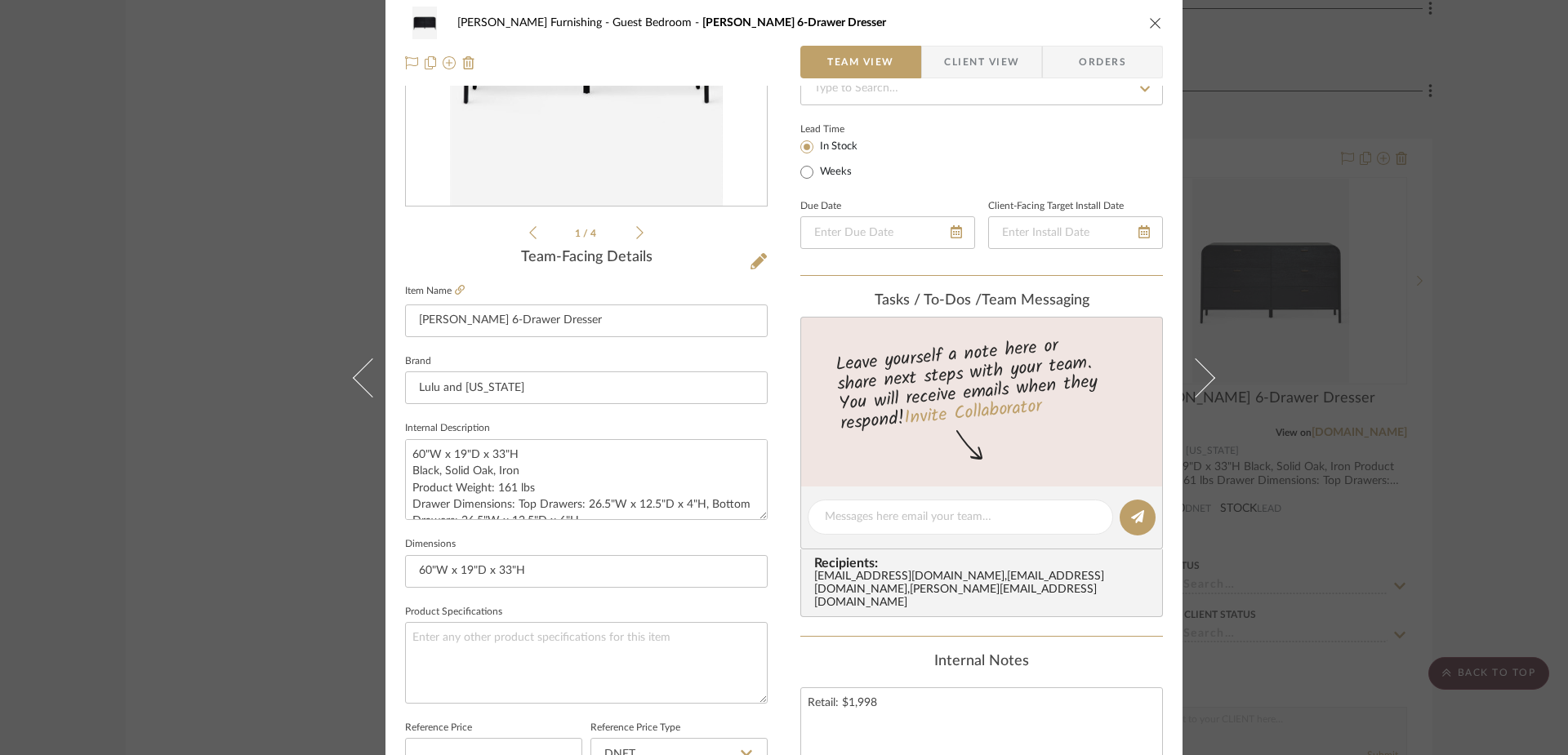
scroll to position [0, 0]
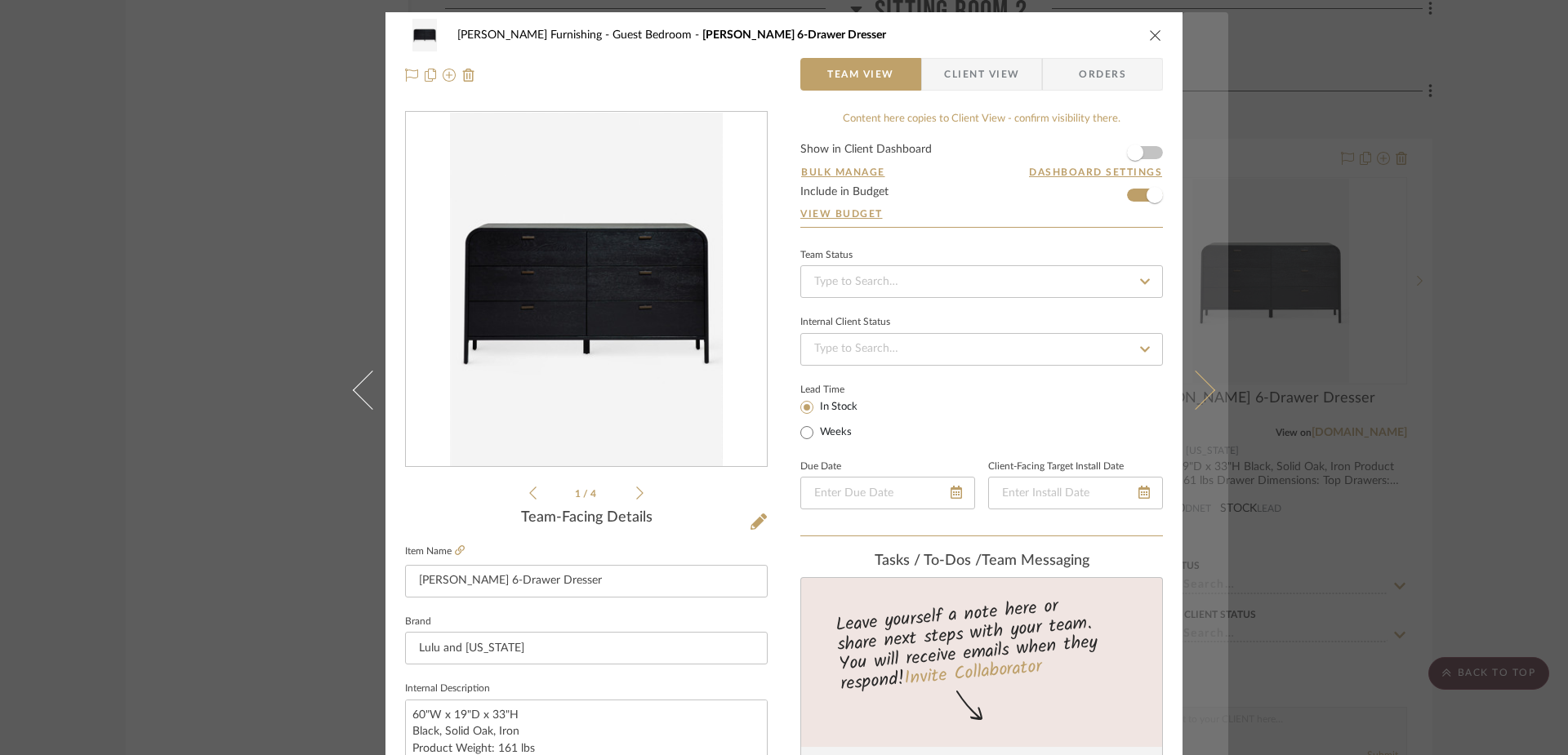
click at [1206, 391] on icon at bounding box center [1195, 389] width 39 height 39
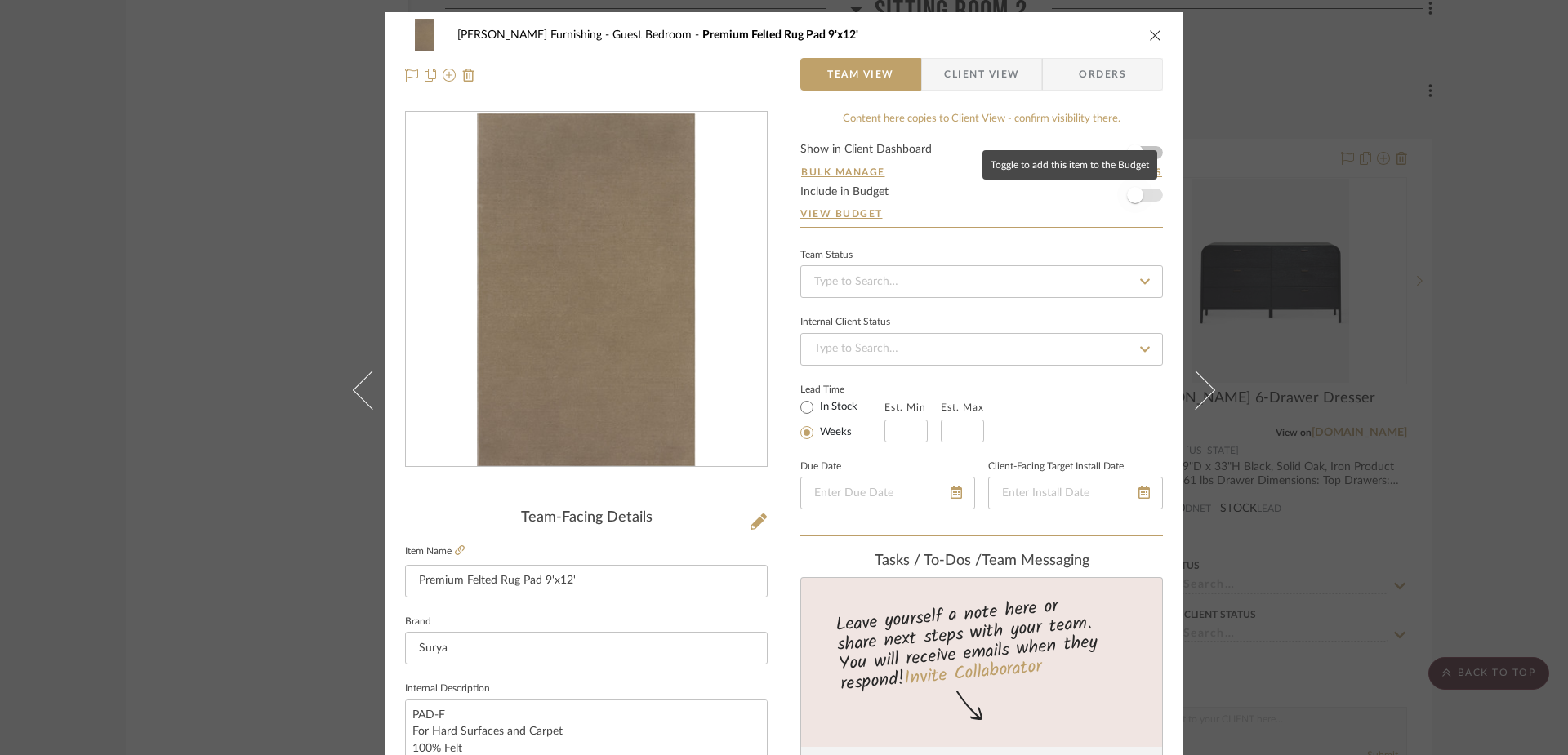
click at [1135, 196] on span "button" at bounding box center [1135, 195] width 17 height 17
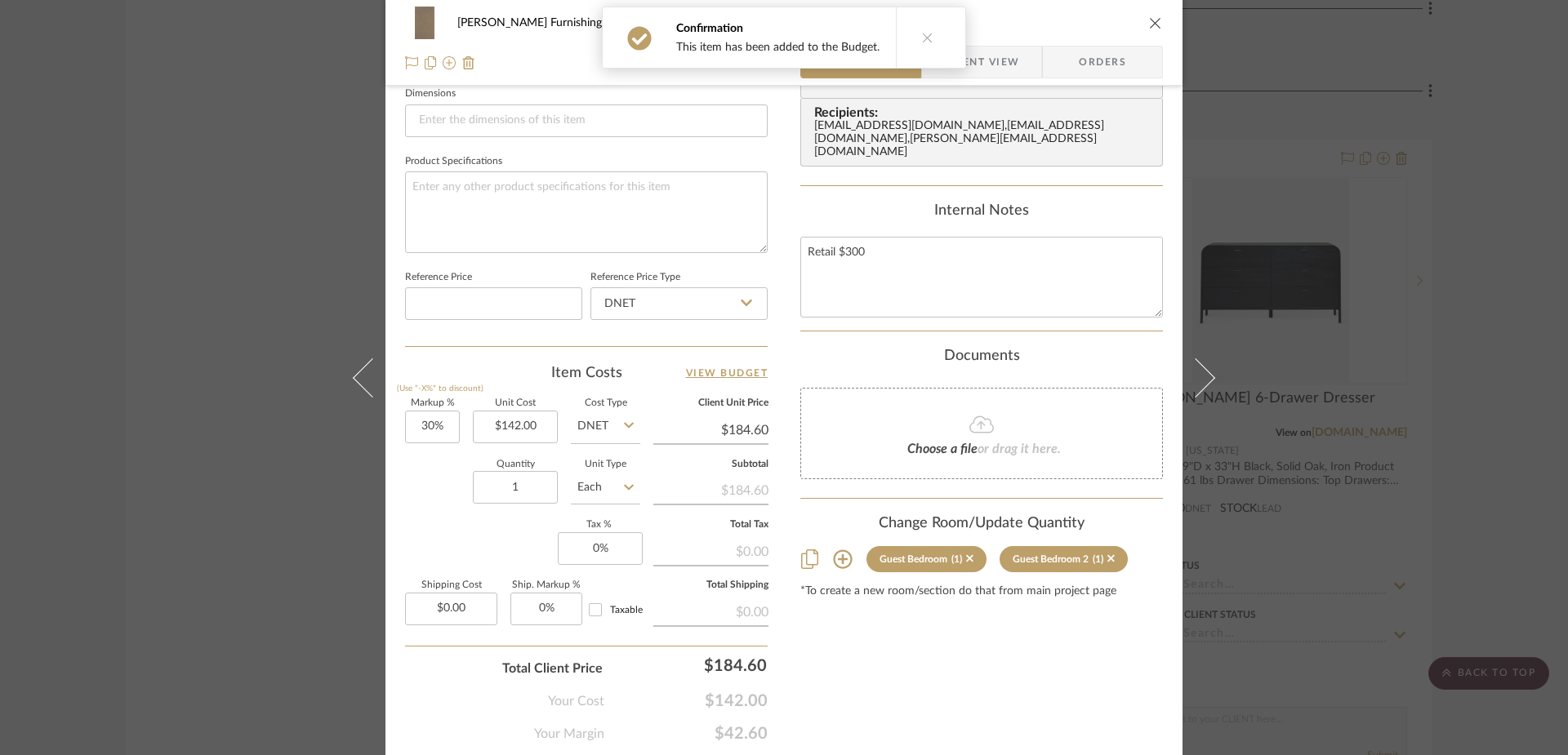
scroll to position [720, 0]
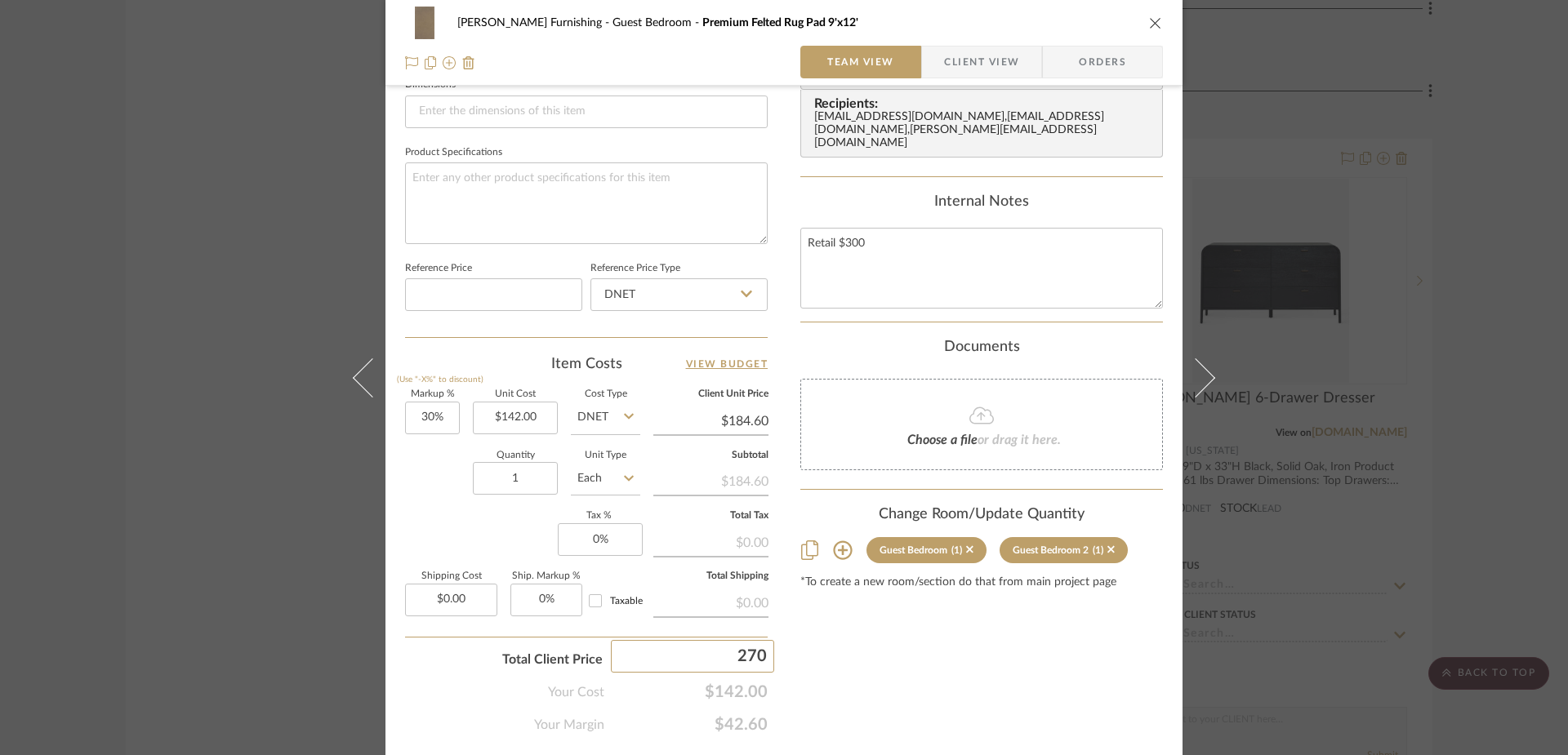
click at [1027, 652] on div "Content here copies to Client View - confirm visibility there. Show in Client D…" at bounding box center [981, 63] width 362 height 1343
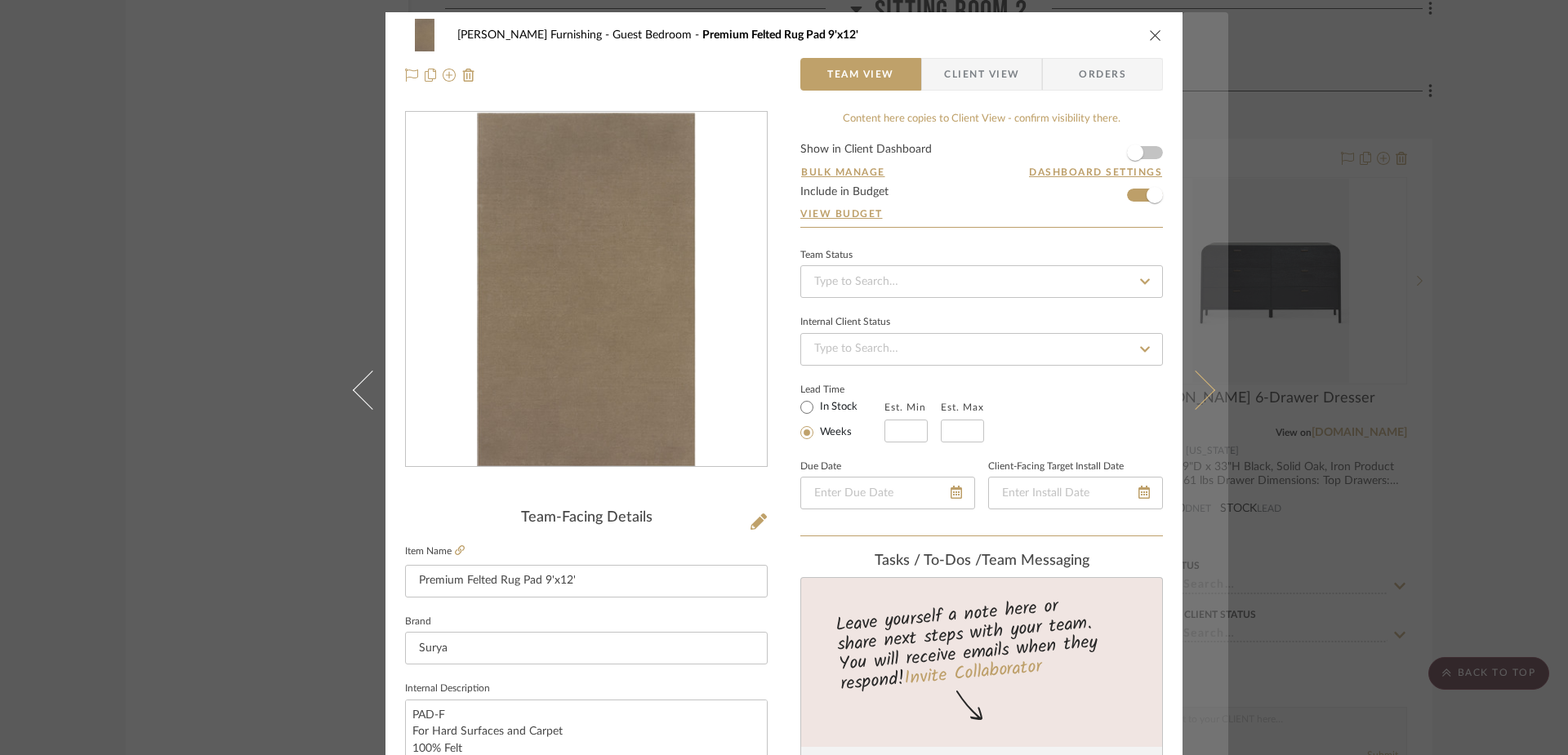
click at [1201, 381] on button at bounding box center [1206, 389] width 46 height 755
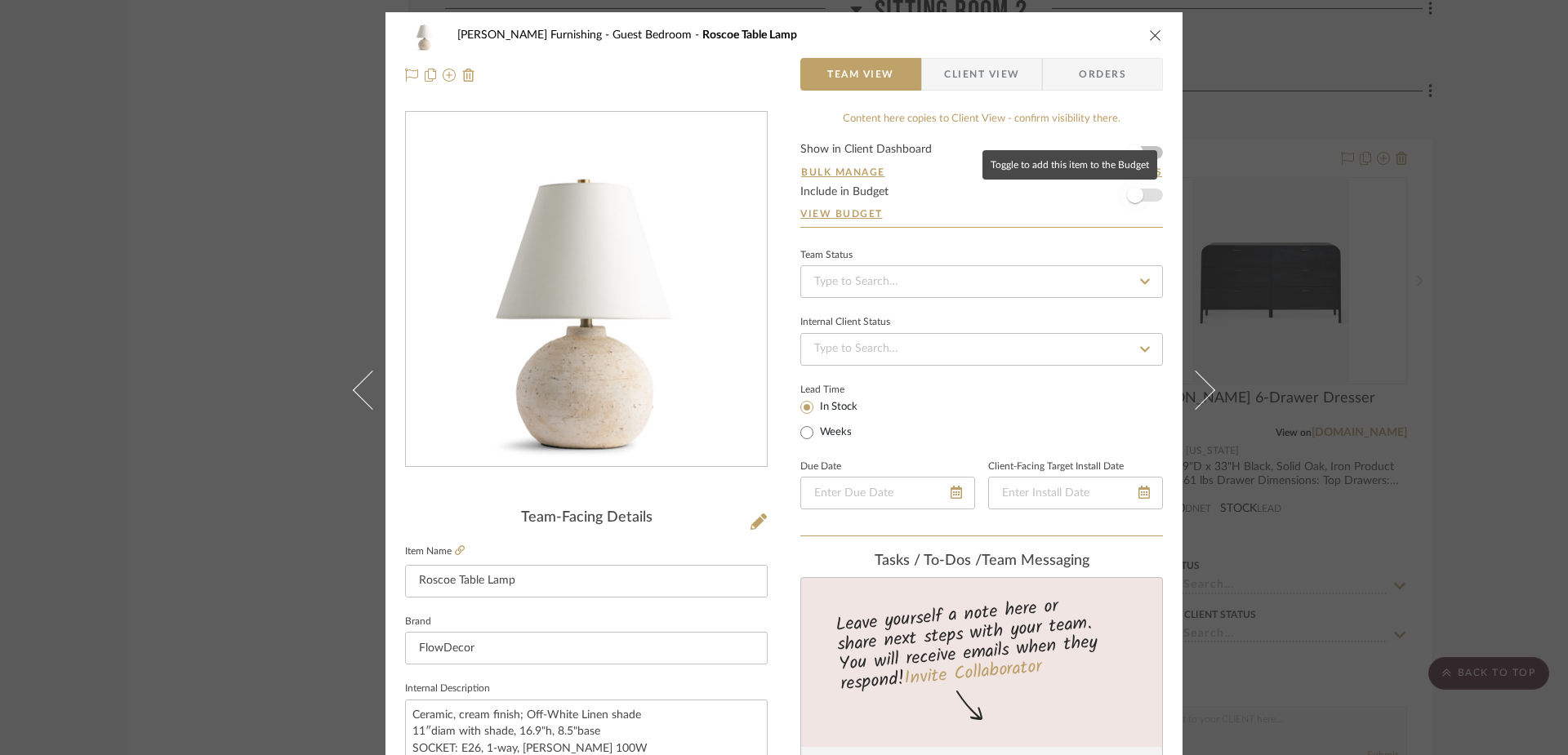
click at [1136, 186] on span "button" at bounding box center [1135, 195] width 36 height 36
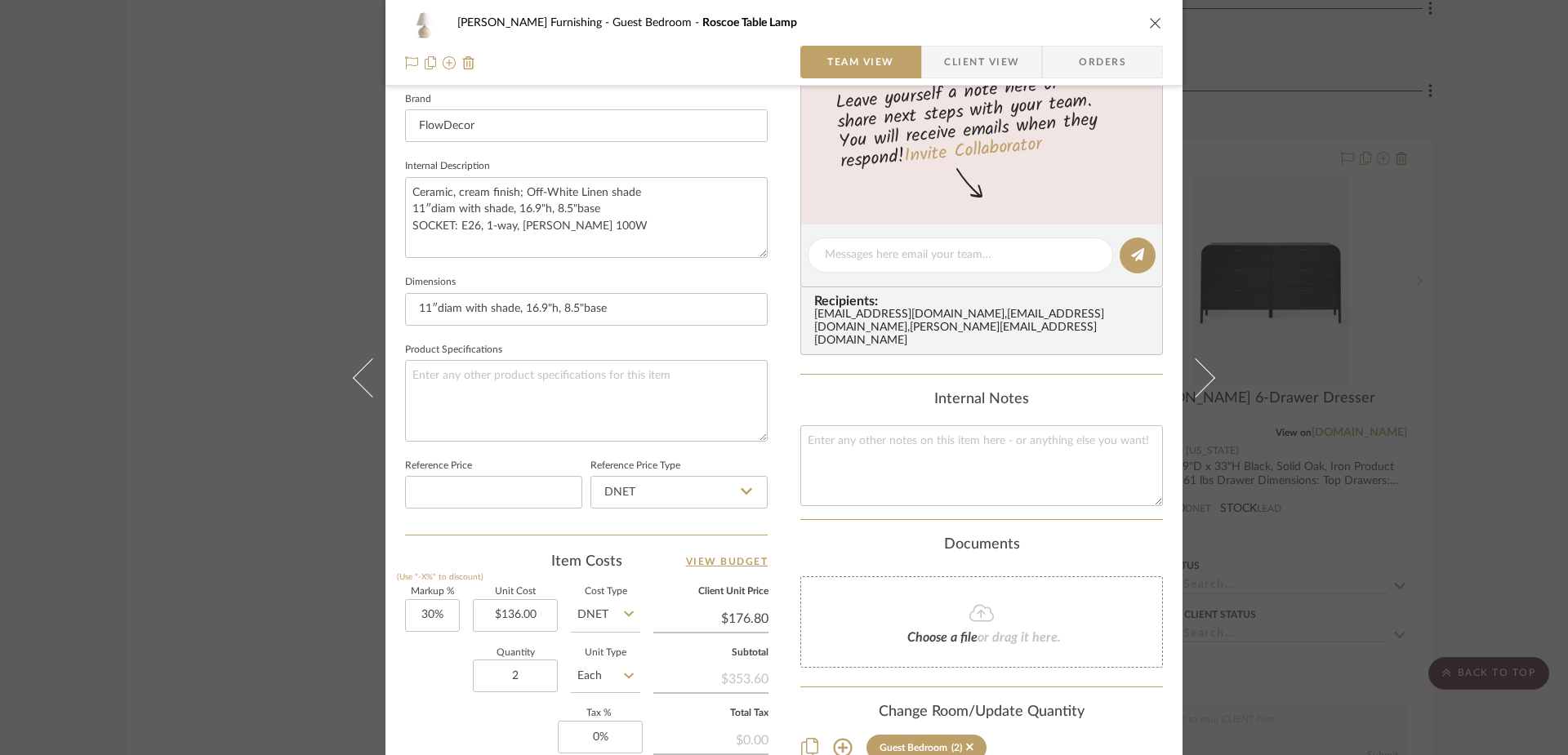
scroll to position [525, 0]
click at [913, 461] on textarea at bounding box center [981, 462] width 362 height 81
drag, startPoint x: 938, startPoint y: 463, endPoint x: 699, endPoint y: 410, distance: 244.8
click at [699, 410] on div "[PERSON_NAME] Furnishing Guest Bedroom Roscoe Table Lamp Team View Client View …" at bounding box center [784, 240] width 797 height 1507
click at [487, 240] on textarea "Ceramic, cream finish; Off-White Linen shade 11″diam with shade, 16.9"h, 8.5"ba…" at bounding box center [586, 214] width 362 height 81
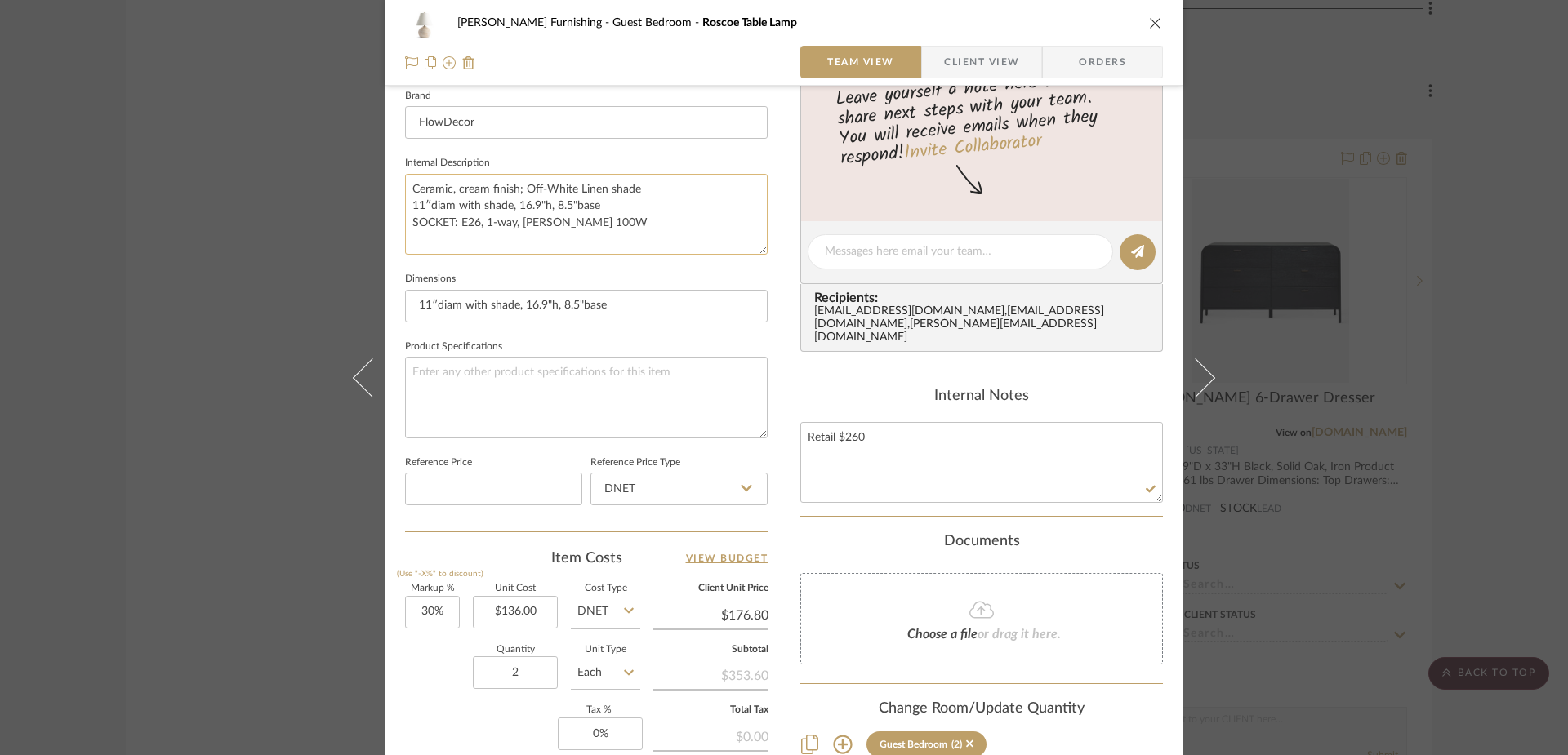
paste textarea "Retail $260"
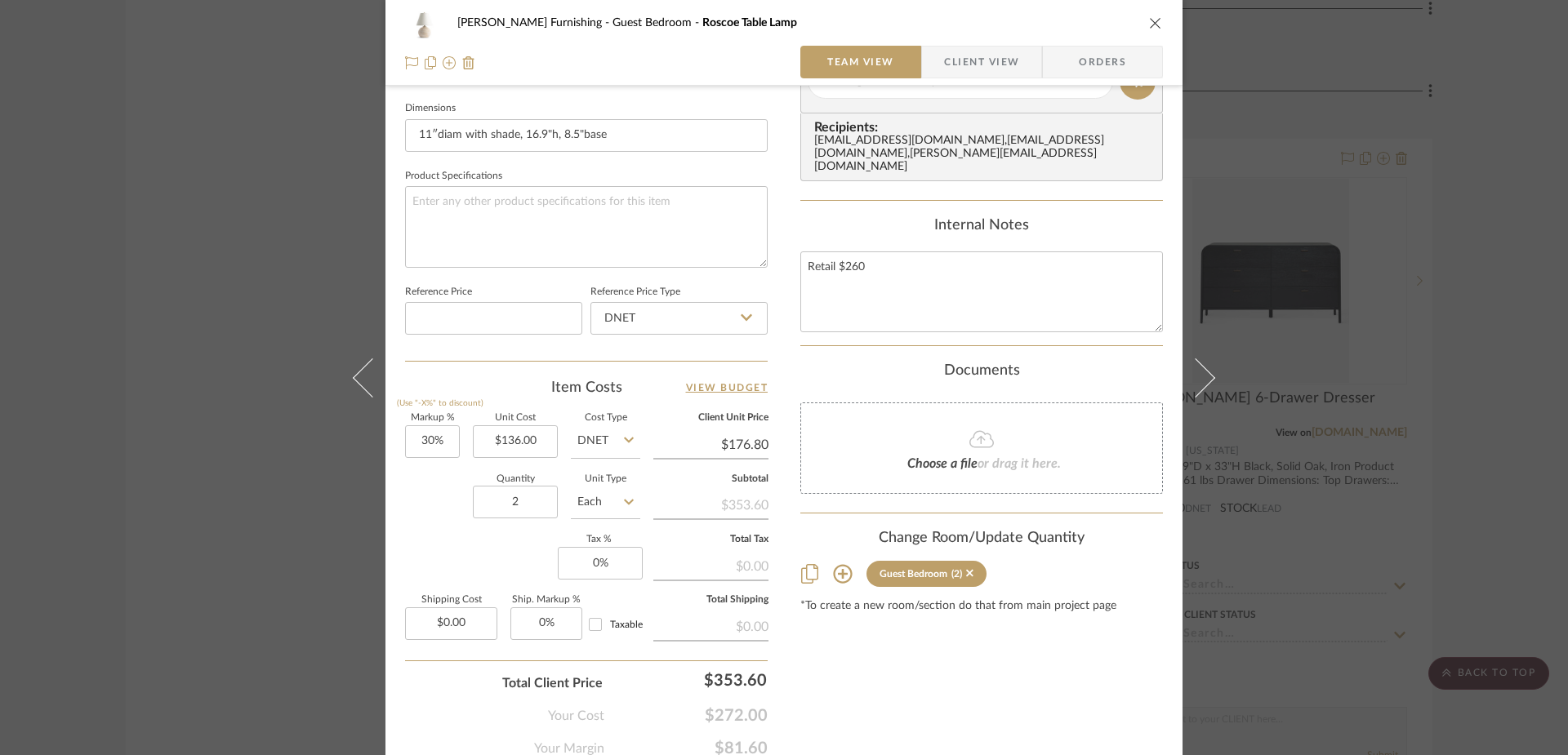
click at [730, 453] on input "$176.80" at bounding box center [711, 445] width 115 height 25
click at [992, 714] on div "Content here copies to Client View - confirm visibility there. Show in Client D…" at bounding box center [981, 87] width 362 height 1343
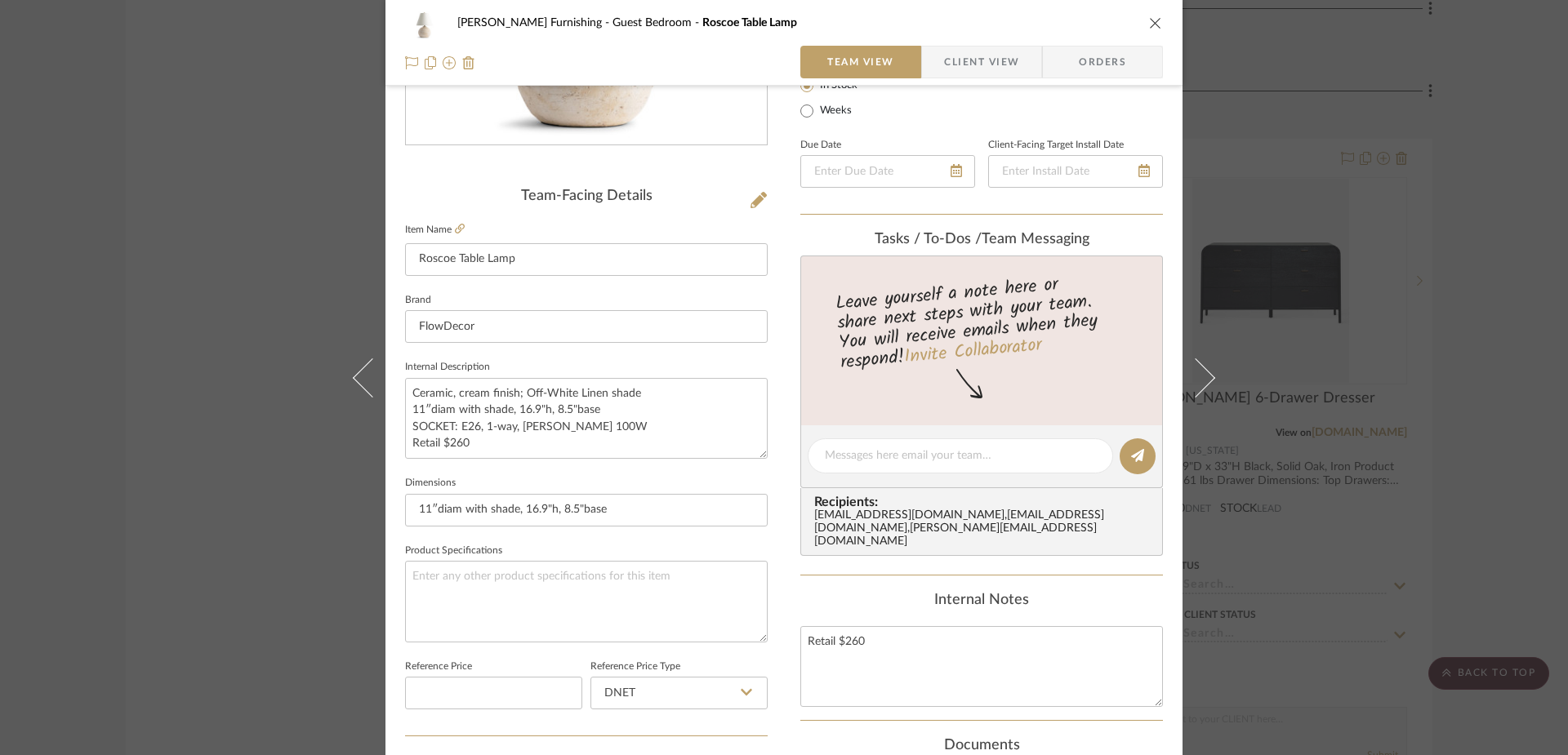
scroll to position [76, 0]
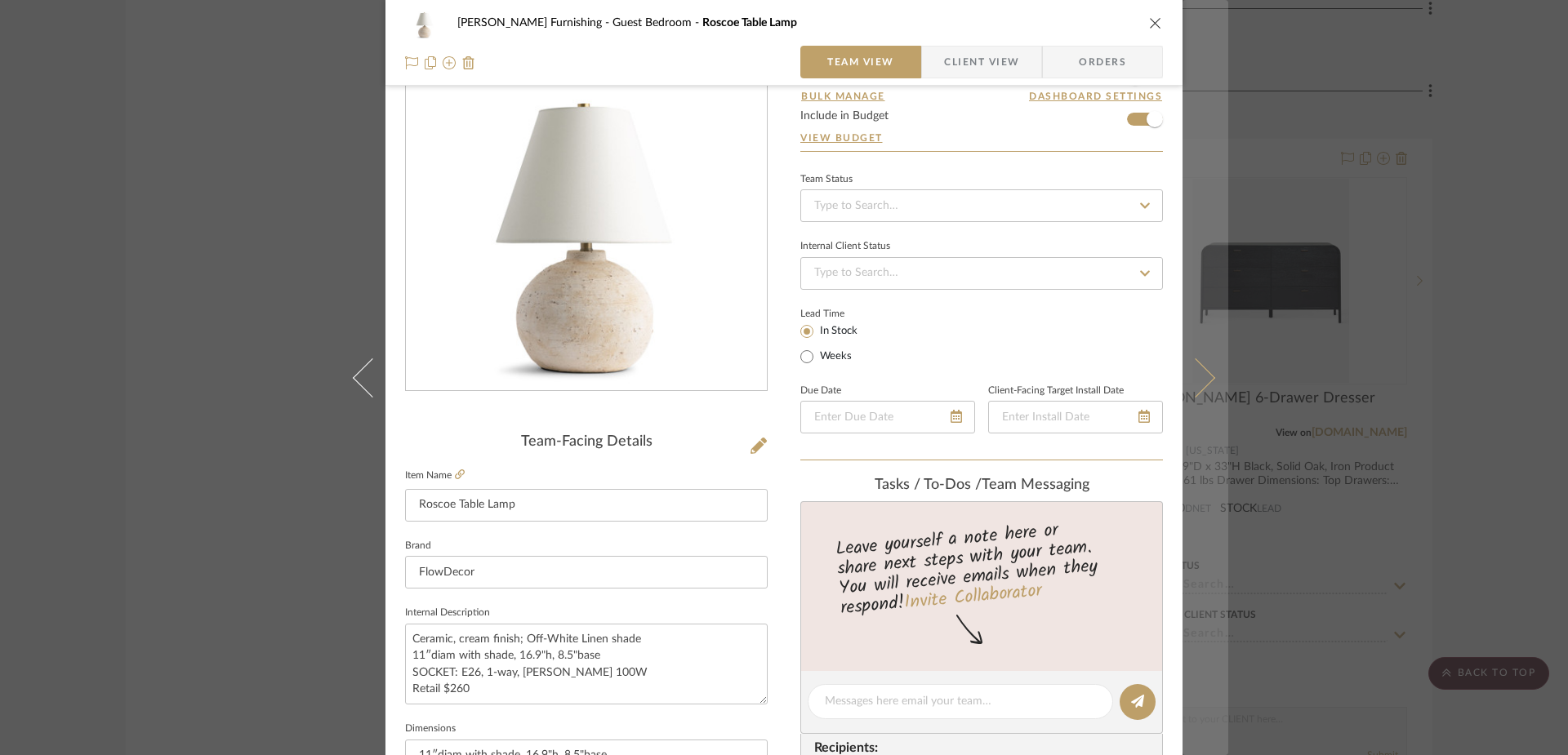
click at [1202, 381] on icon at bounding box center [1195, 377] width 39 height 39
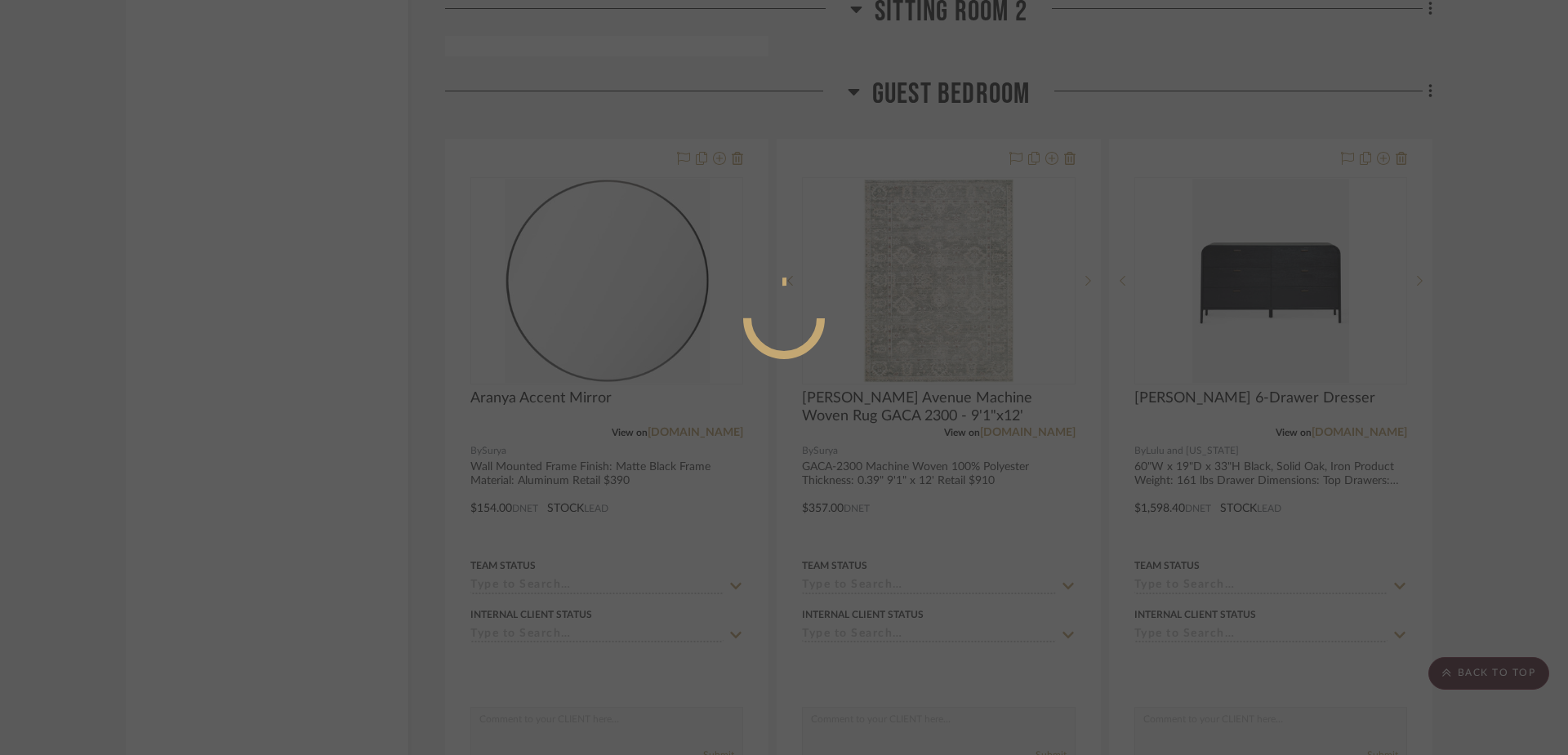
scroll to position [0, 0]
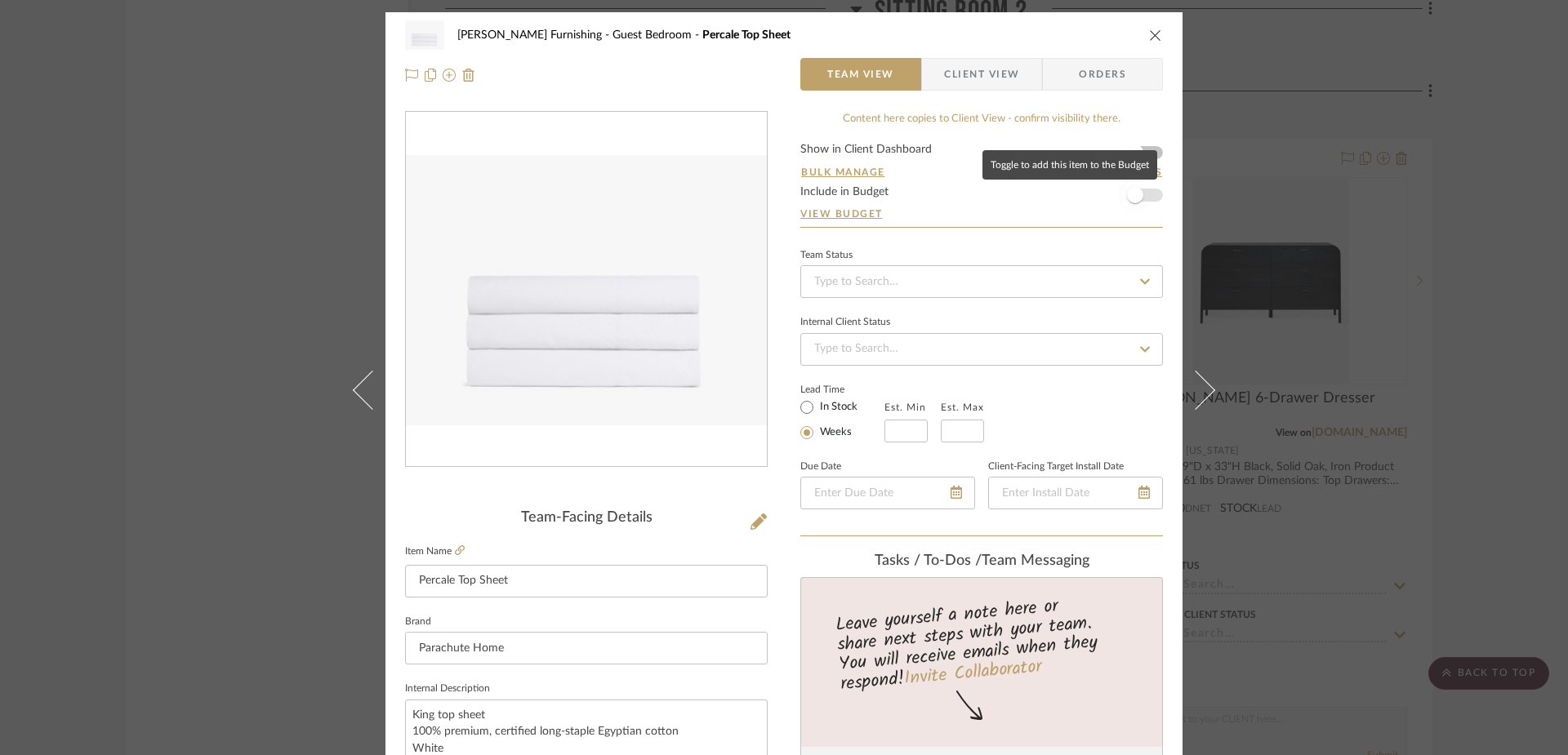
click at [1132, 200] on span "button" at bounding box center [1135, 195] width 17 height 17
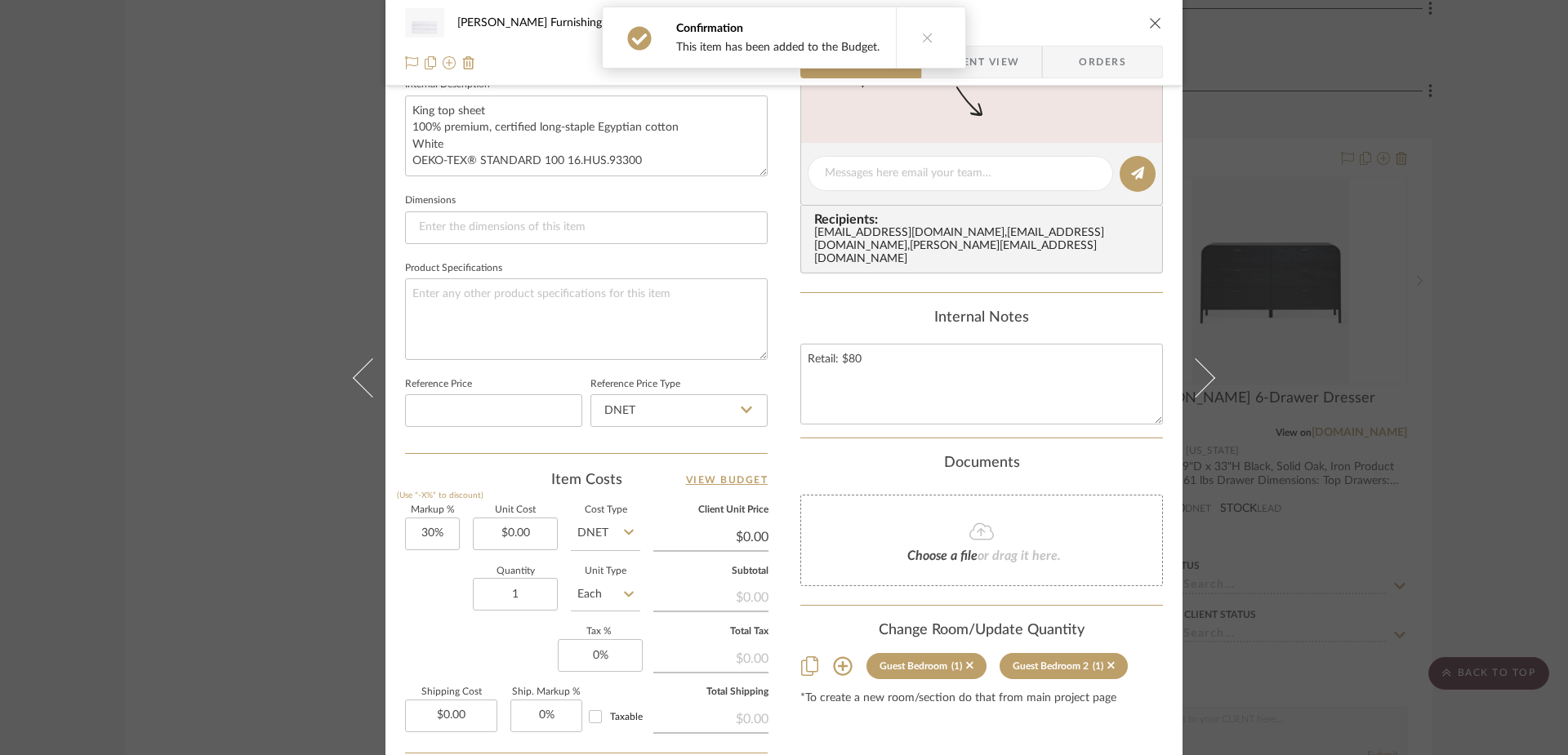
scroll to position [765, 0]
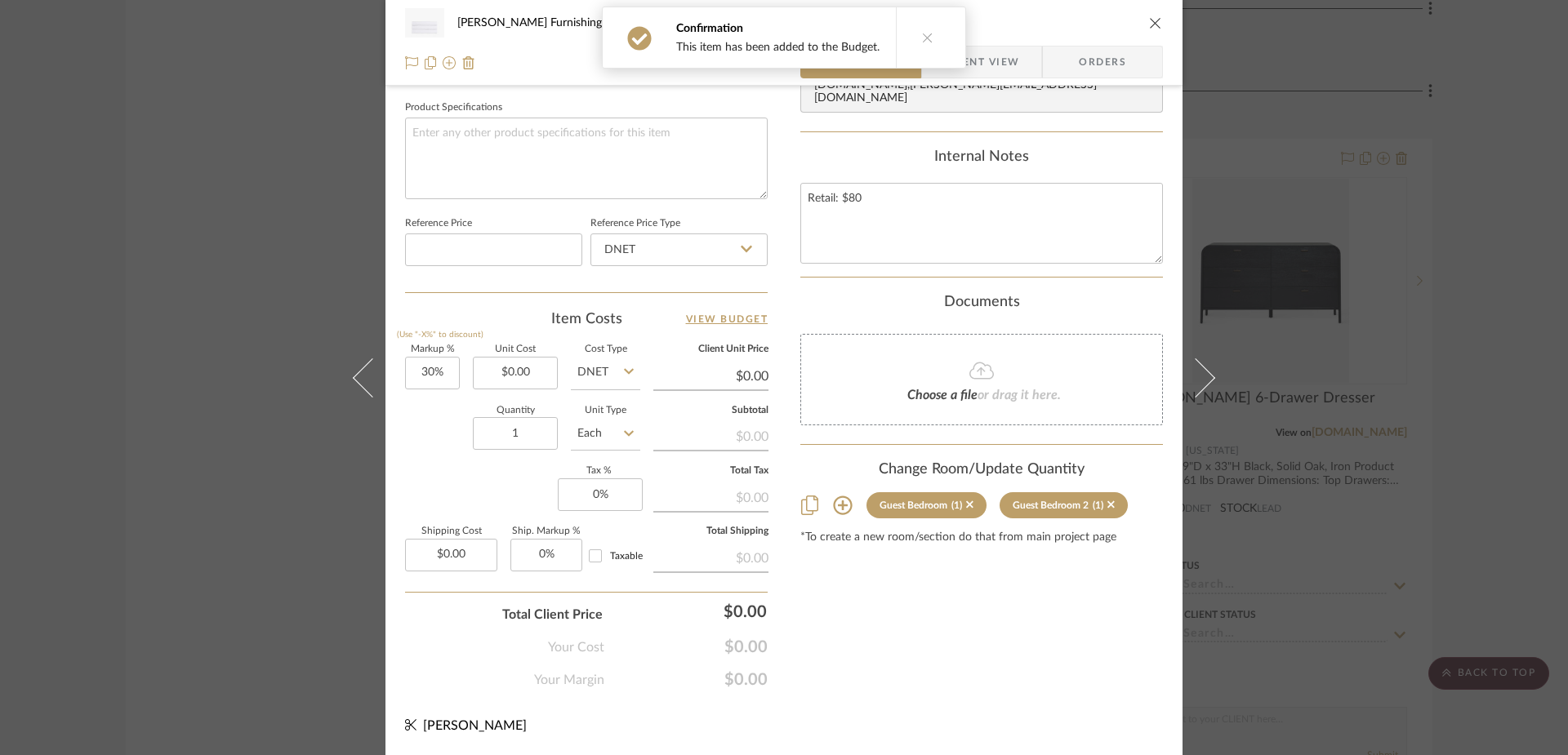
click at [1006, 352] on div "Choose a file or drag it here." at bounding box center [981, 380] width 362 height 91
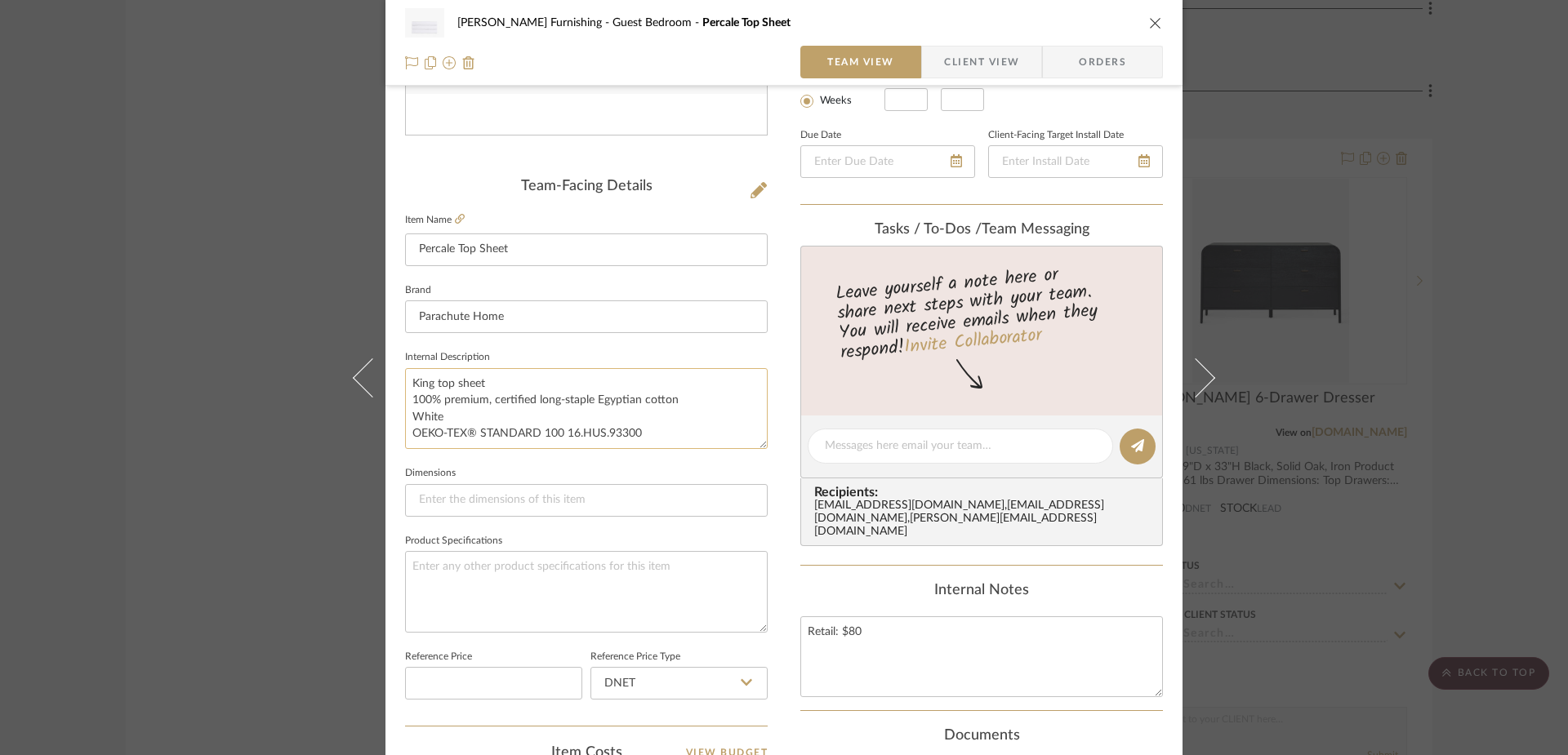
scroll to position [348, 0]
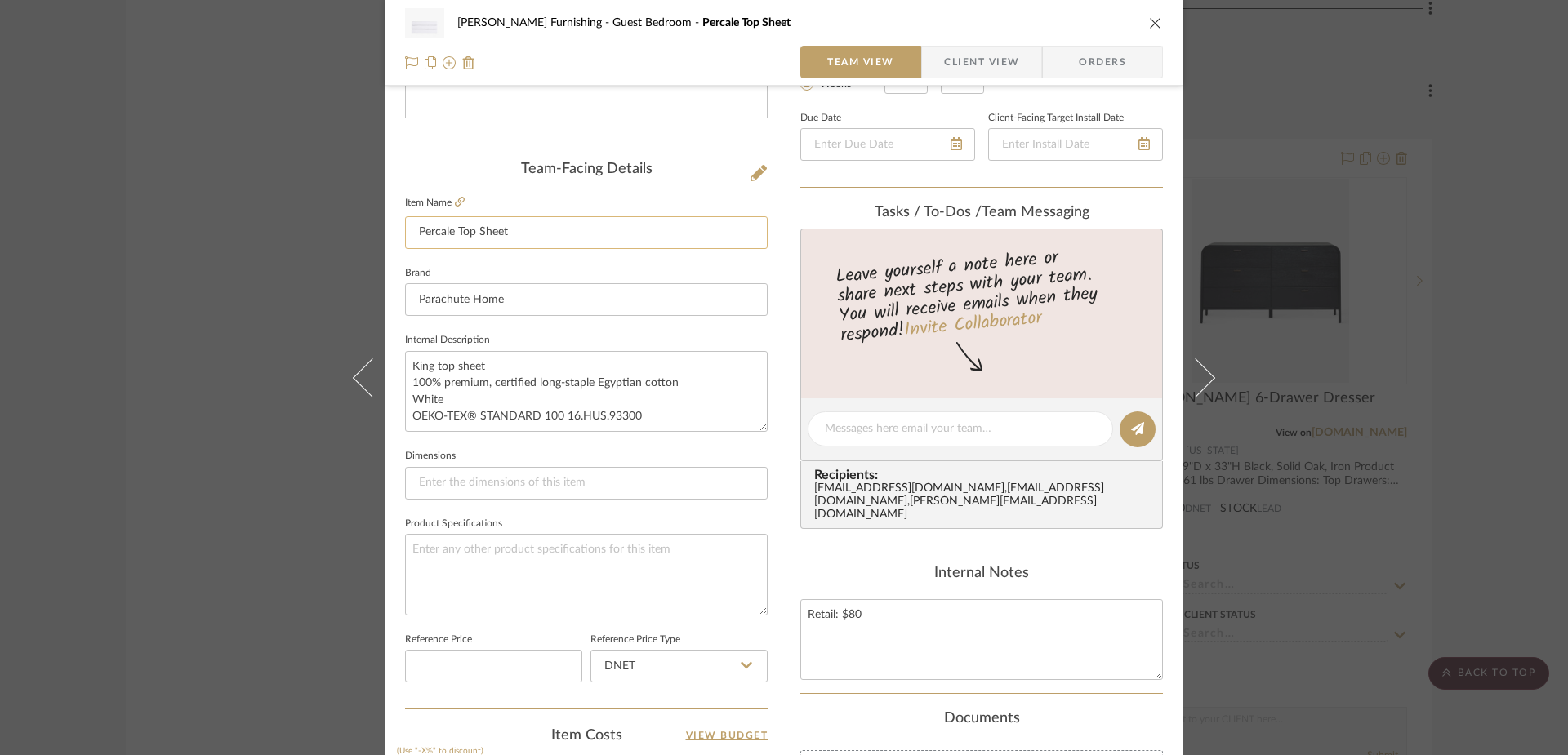
click at [410, 230] on input "Percale Top Sheet" at bounding box center [586, 232] width 362 height 32
click at [560, 241] on input "King Percale Top Sheet" at bounding box center [586, 232] width 362 height 32
click at [455, 196] on icon at bounding box center [459, 201] width 10 height 10
drag, startPoint x: 866, startPoint y: 619, endPoint x: 840, endPoint y: 621, distance: 26.1
click at [840, 621] on textarea "Retail: $80" at bounding box center [981, 639] width 362 height 81
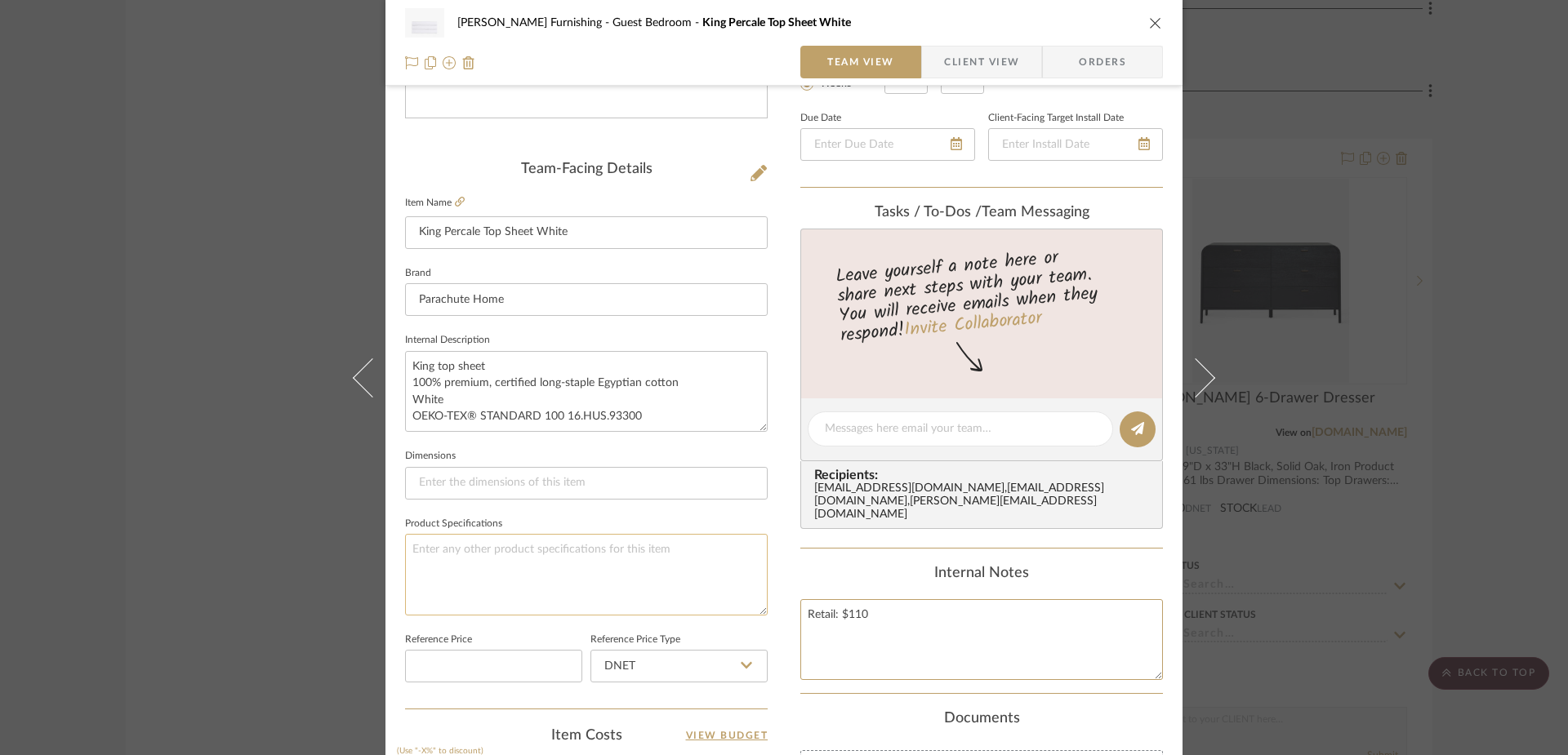
drag, startPoint x: 938, startPoint y: 627, endPoint x: 735, endPoint y: 613, distance: 203.5
click at [735, 613] on div "[PERSON_NAME] Furnishing Guest Bedroom King Percale Top Sheet White Team View C…" at bounding box center [784, 417] width 797 height 1507
click at [680, 417] on textarea "King top sheet 100% premium, certified long-staple Egyptian cotton White OEKO-T…" at bounding box center [586, 391] width 362 height 81
paste textarea "Retail: $110"
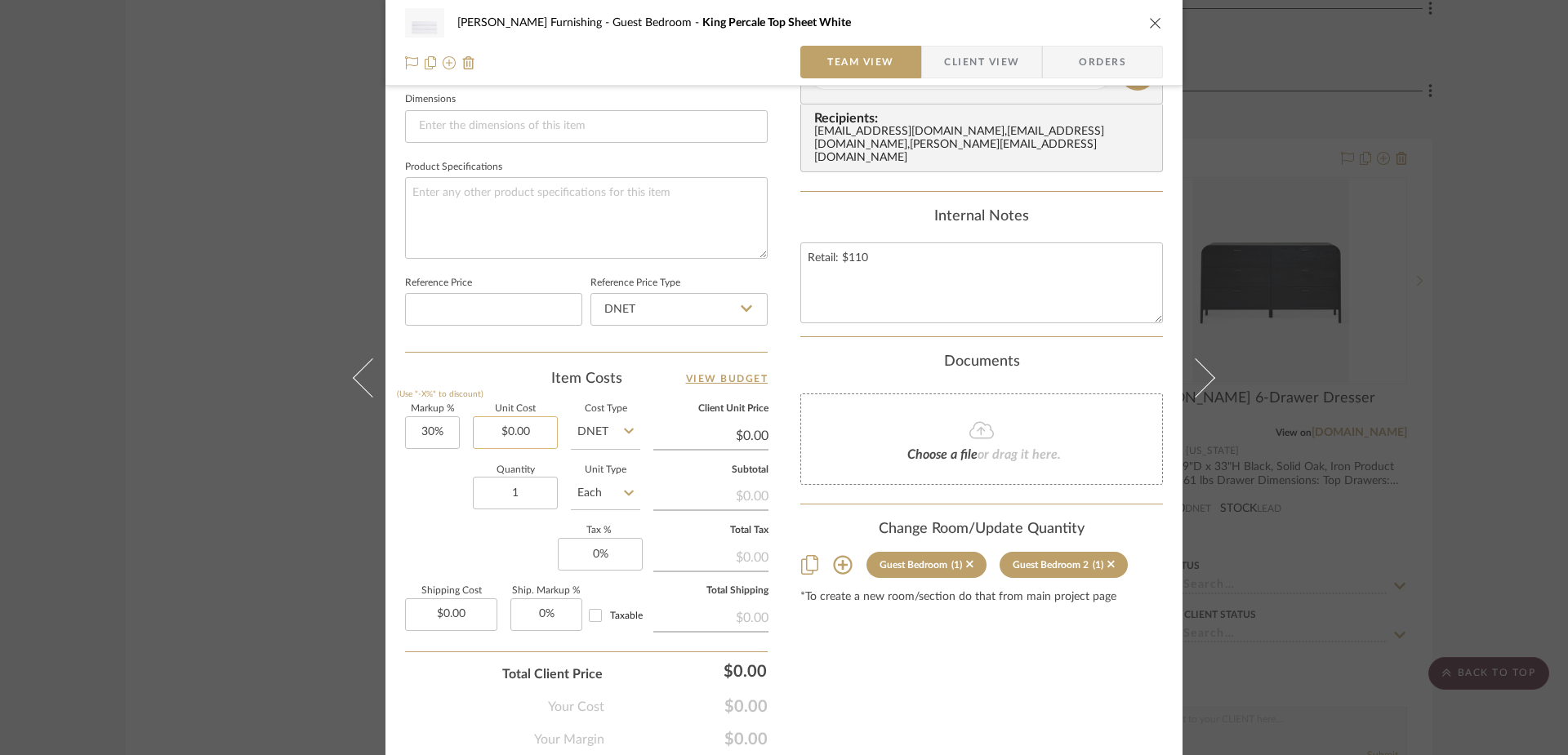
click at [526, 440] on input "$0.00" at bounding box center [515, 432] width 85 height 32
click at [907, 671] on div "Content here copies to Client View - confirm visibility there. Show in Client D…" at bounding box center [981, 77] width 362 height 1343
click at [718, 673] on div "$107.25" at bounding box center [692, 670] width 163 height 32
click at [898, 680] on div "Content here copies to Client View - confirm visibility there. Show in Client D…" at bounding box center [981, 77] width 362 height 1343
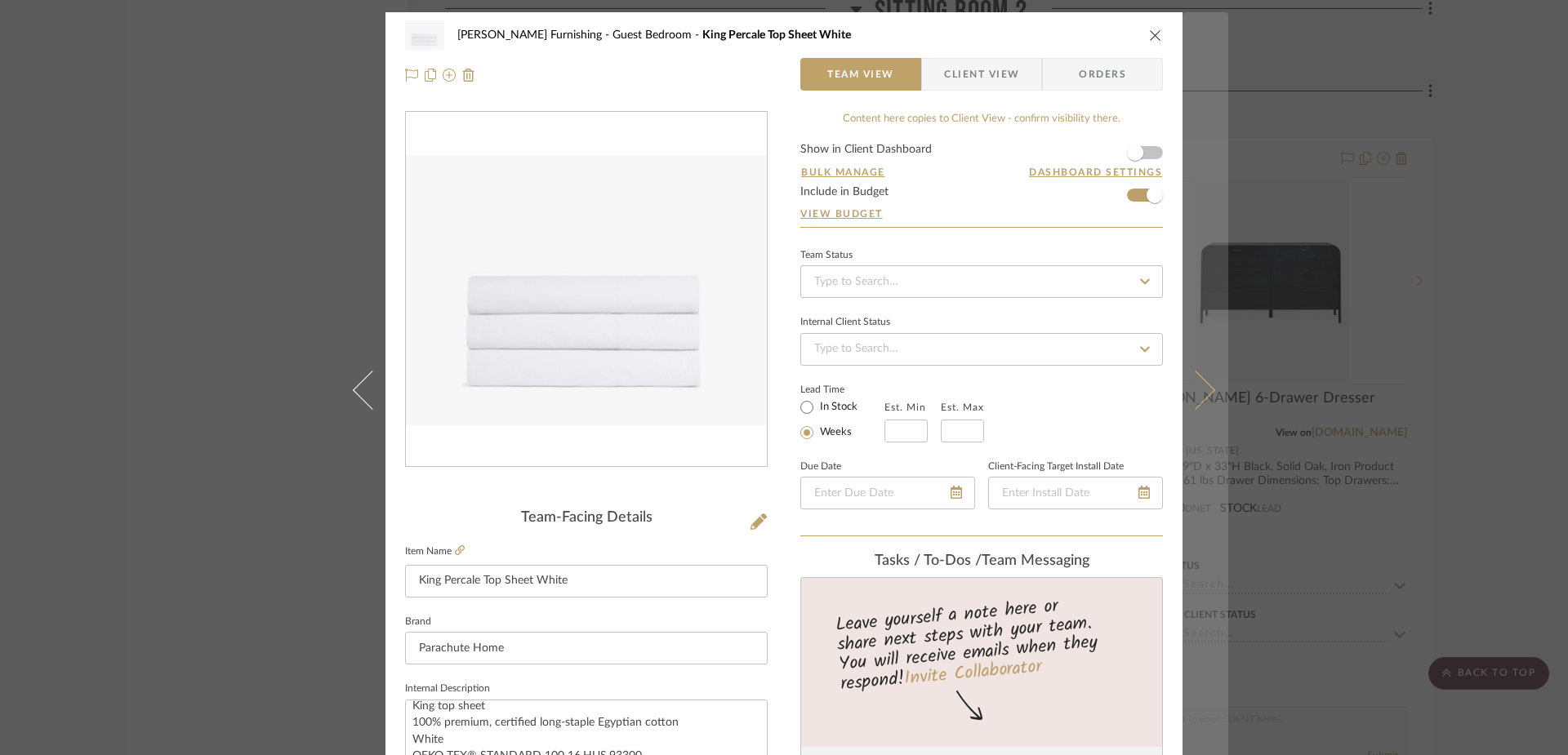
click at [1195, 385] on icon at bounding box center [1195, 389] width 39 height 39
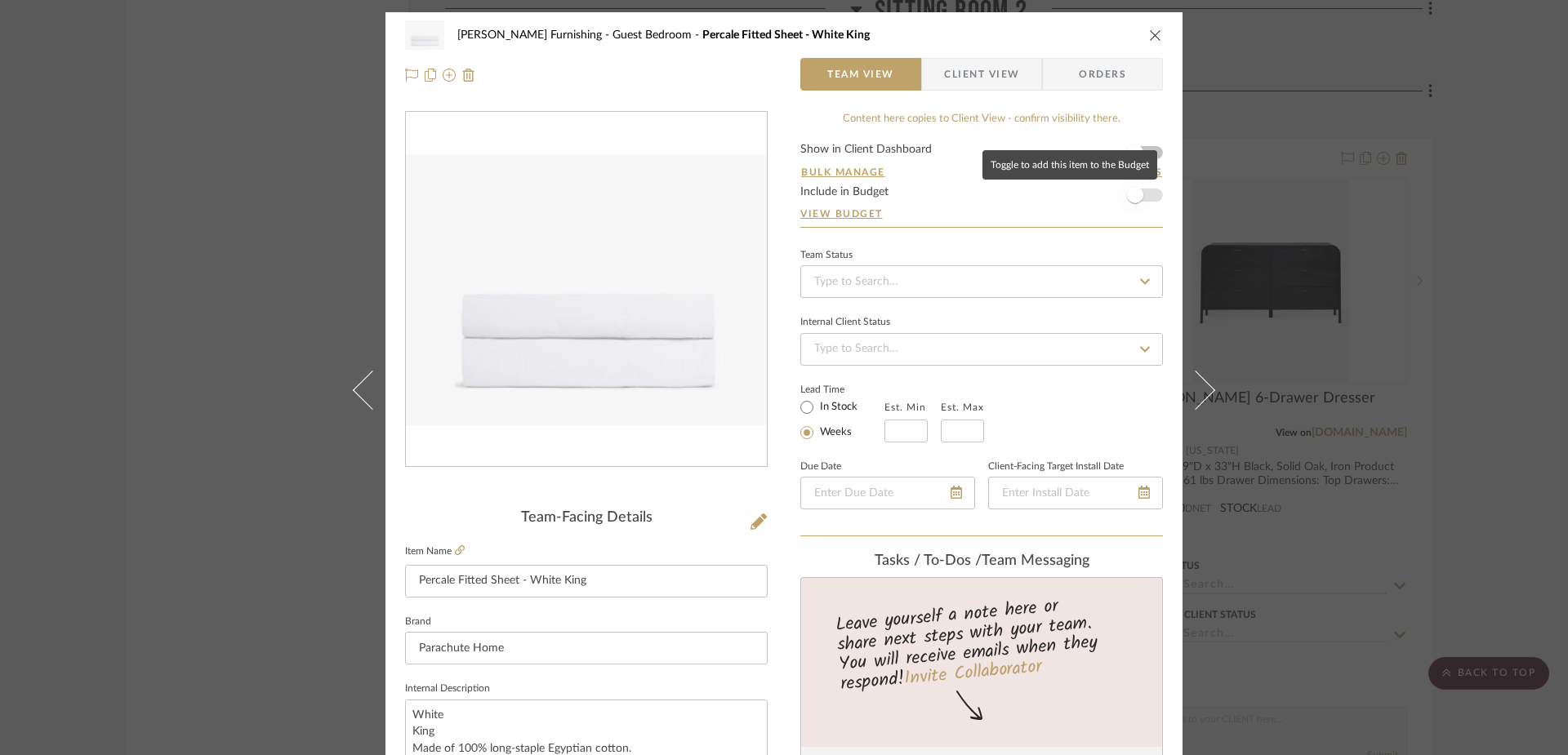
click at [1138, 196] on span "button" at bounding box center [1135, 195] width 36 height 36
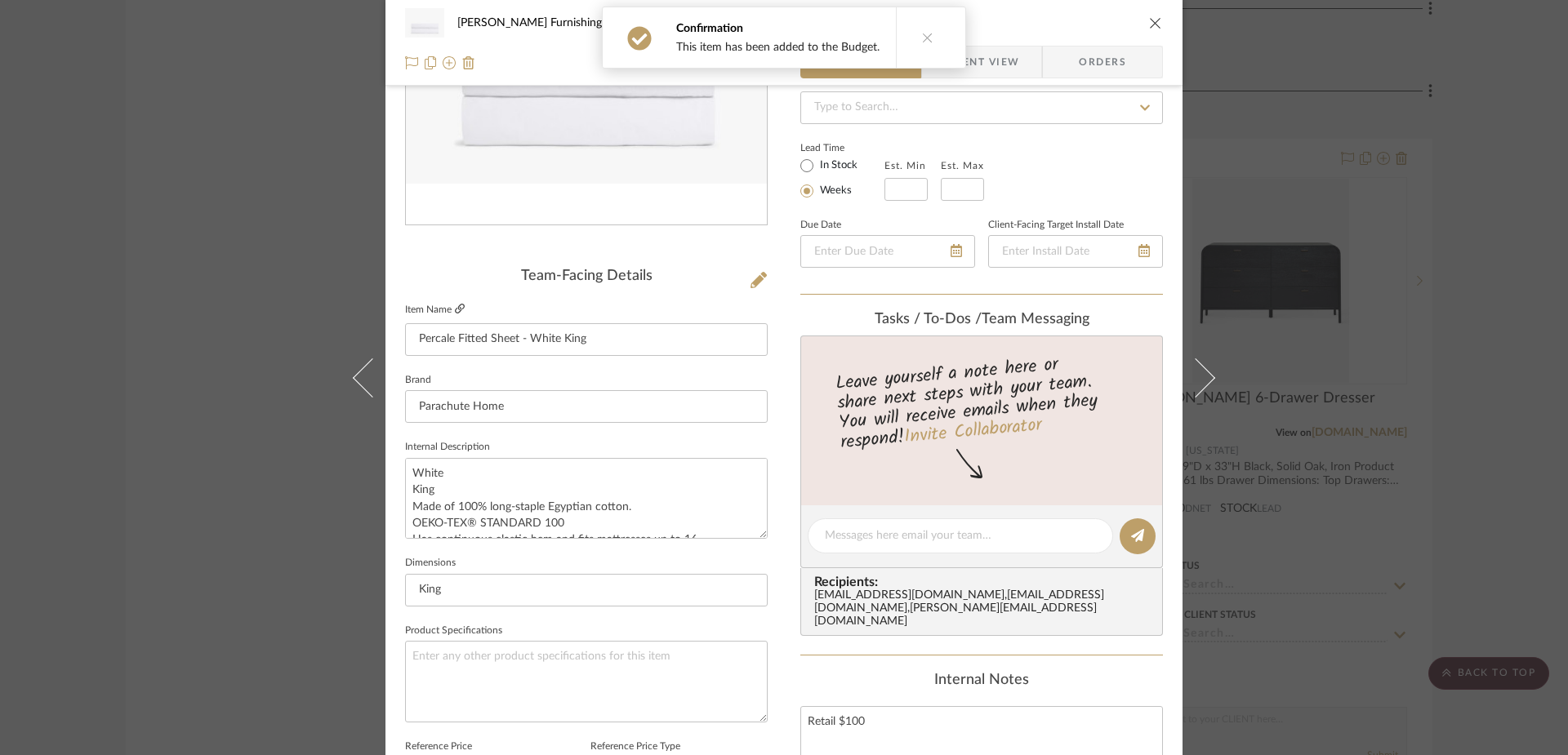
scroll to position [50, 0]
click at [455, 305] on icon at bounding box center [459, 308] width 10 height 10
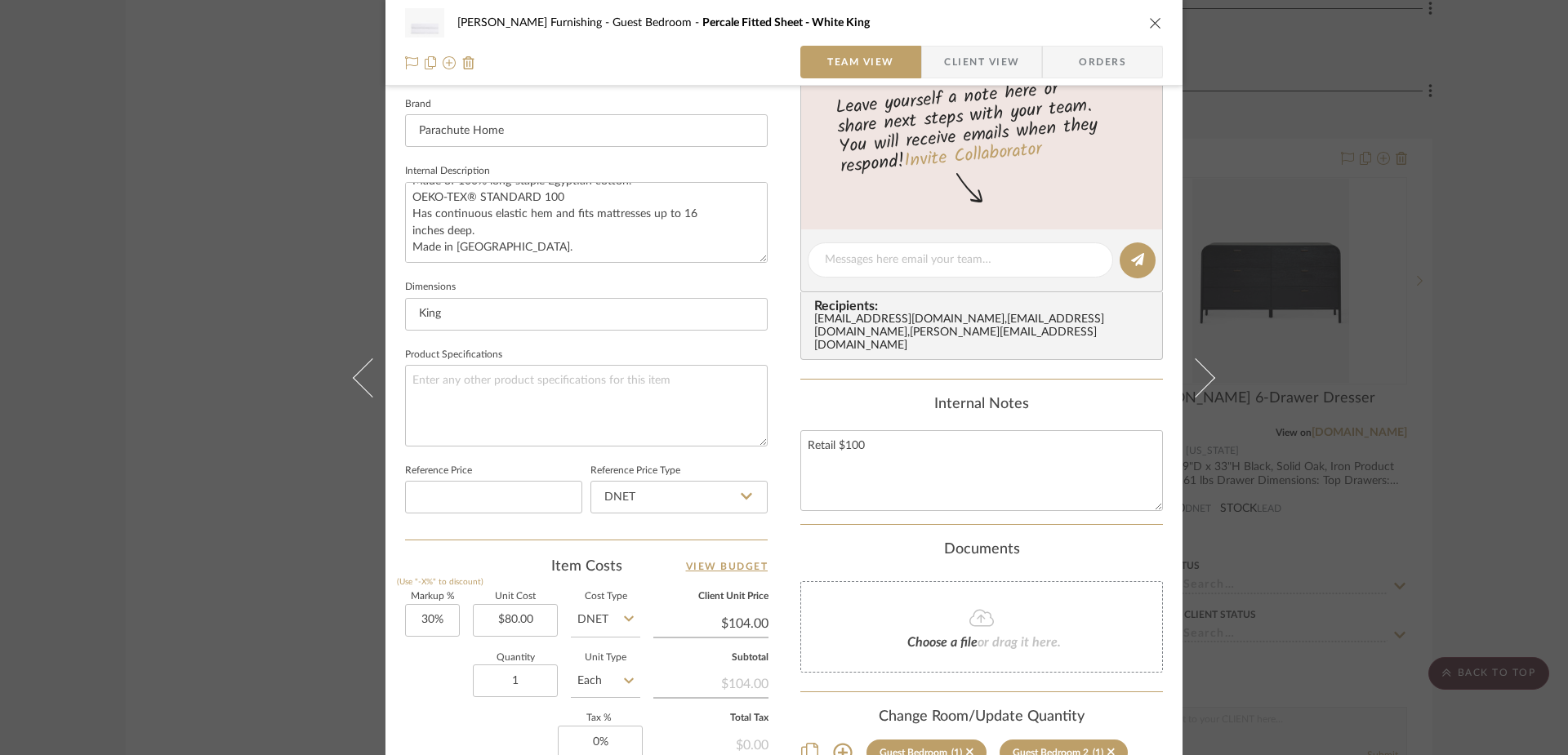
scroll to position [765, 0]
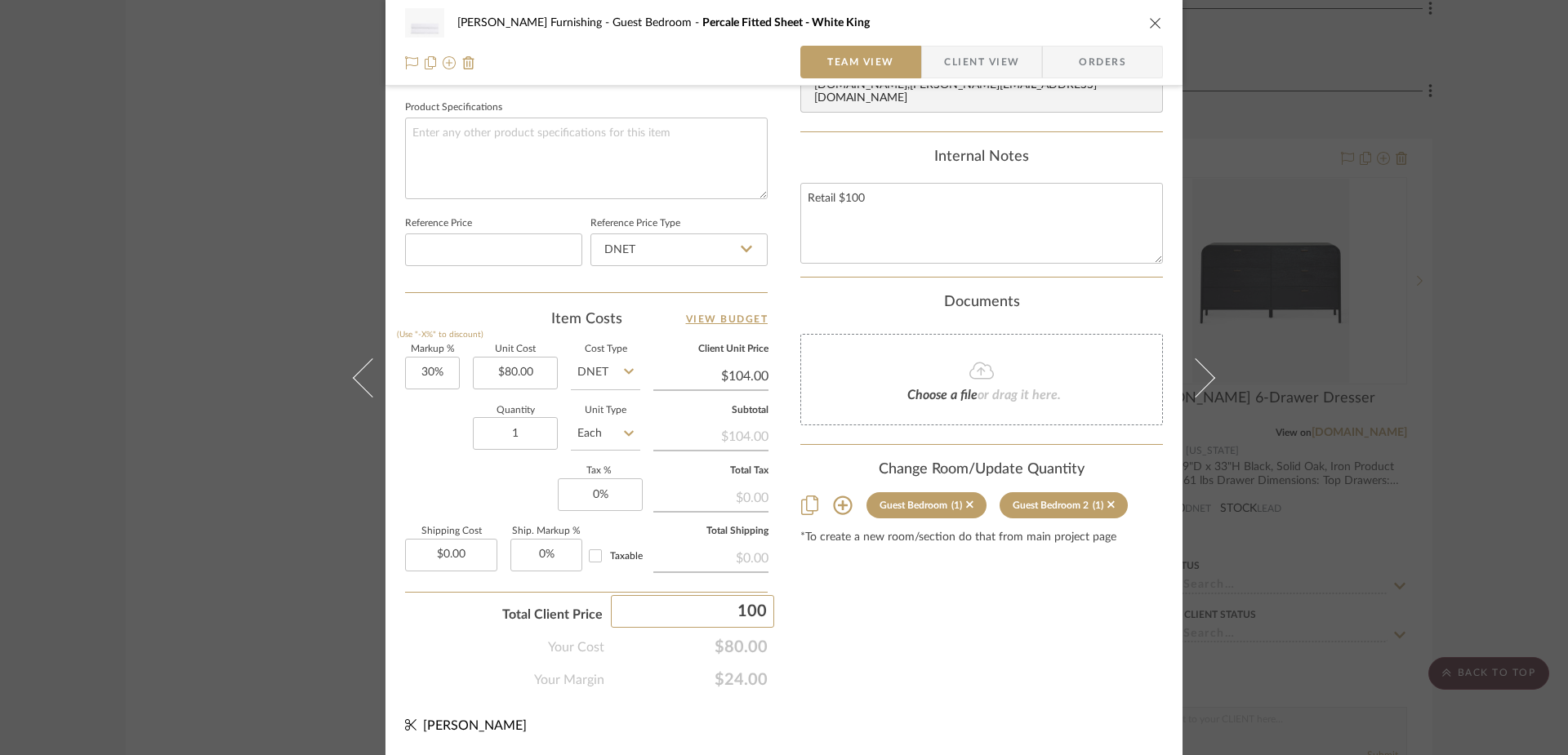
click at [1063, 706] on div "[PERSON_NAME] Furnishing Guest Bedroom Percale Fitted Sheet - White King Team V…" at bounding box center [784, 1] width 797 height 1507
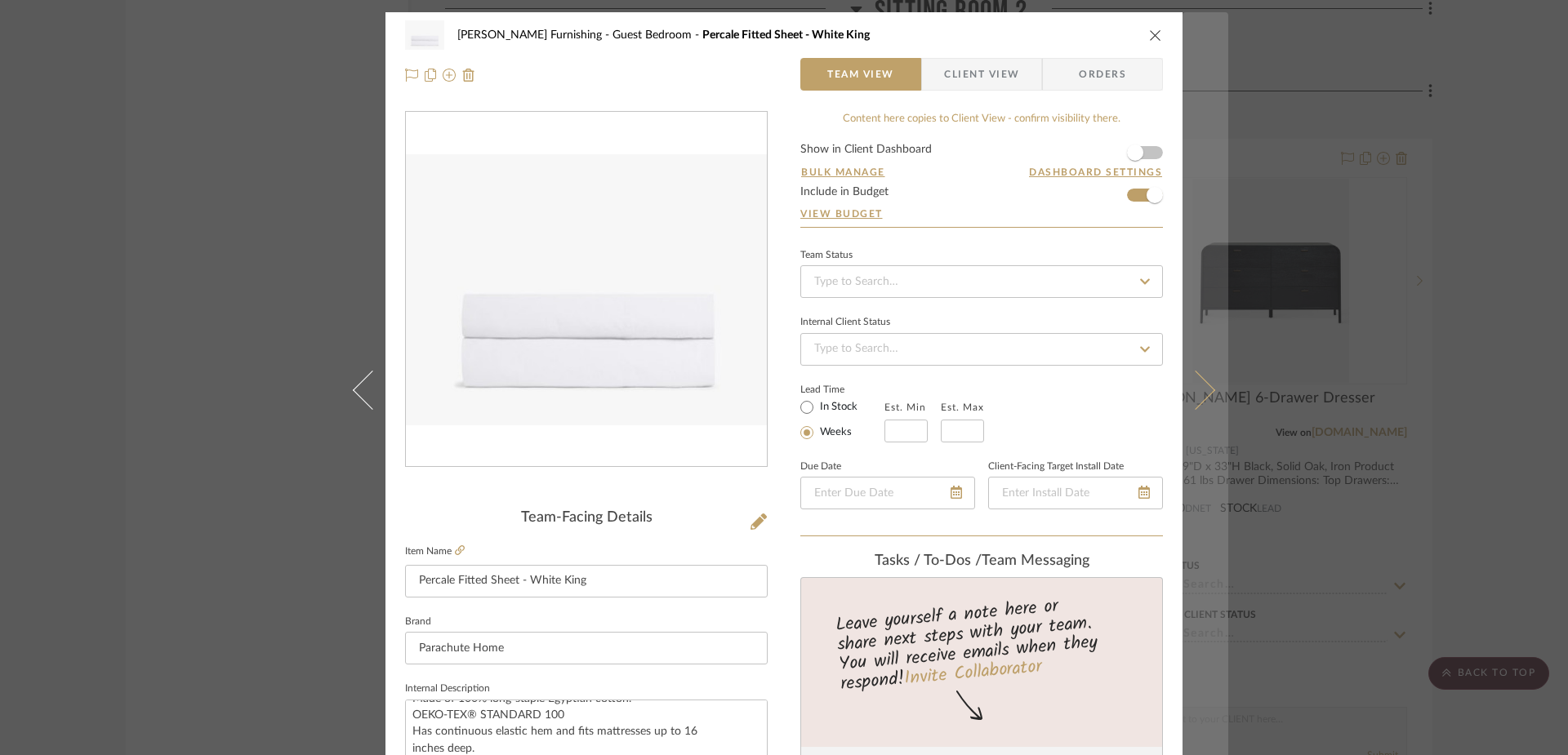
click at [1198, 375] on button at bounding box center [1206, 389] width 46 height 755
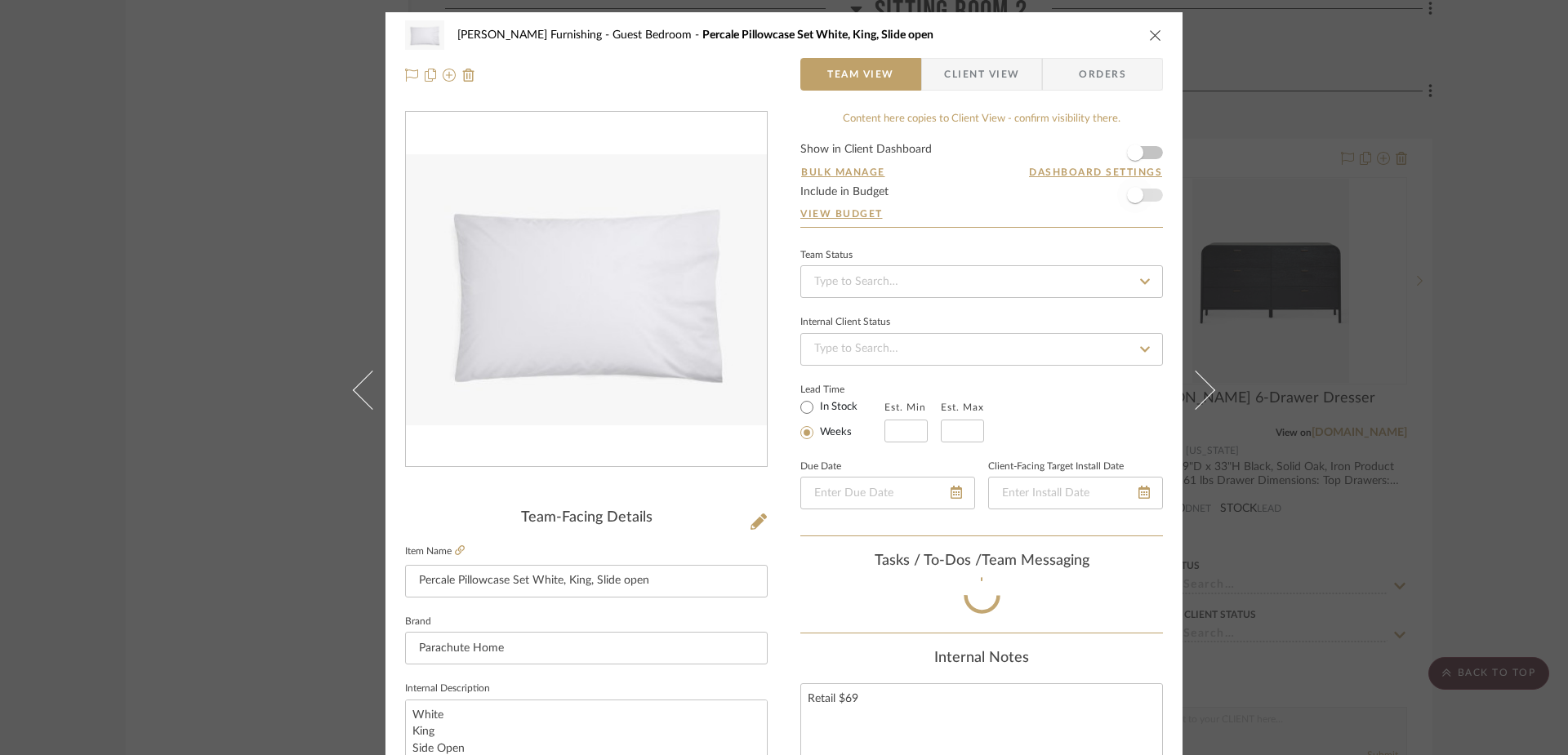
click at [1135, 195] on span "button" at bounding box center [1135, 195] width 17 height 17
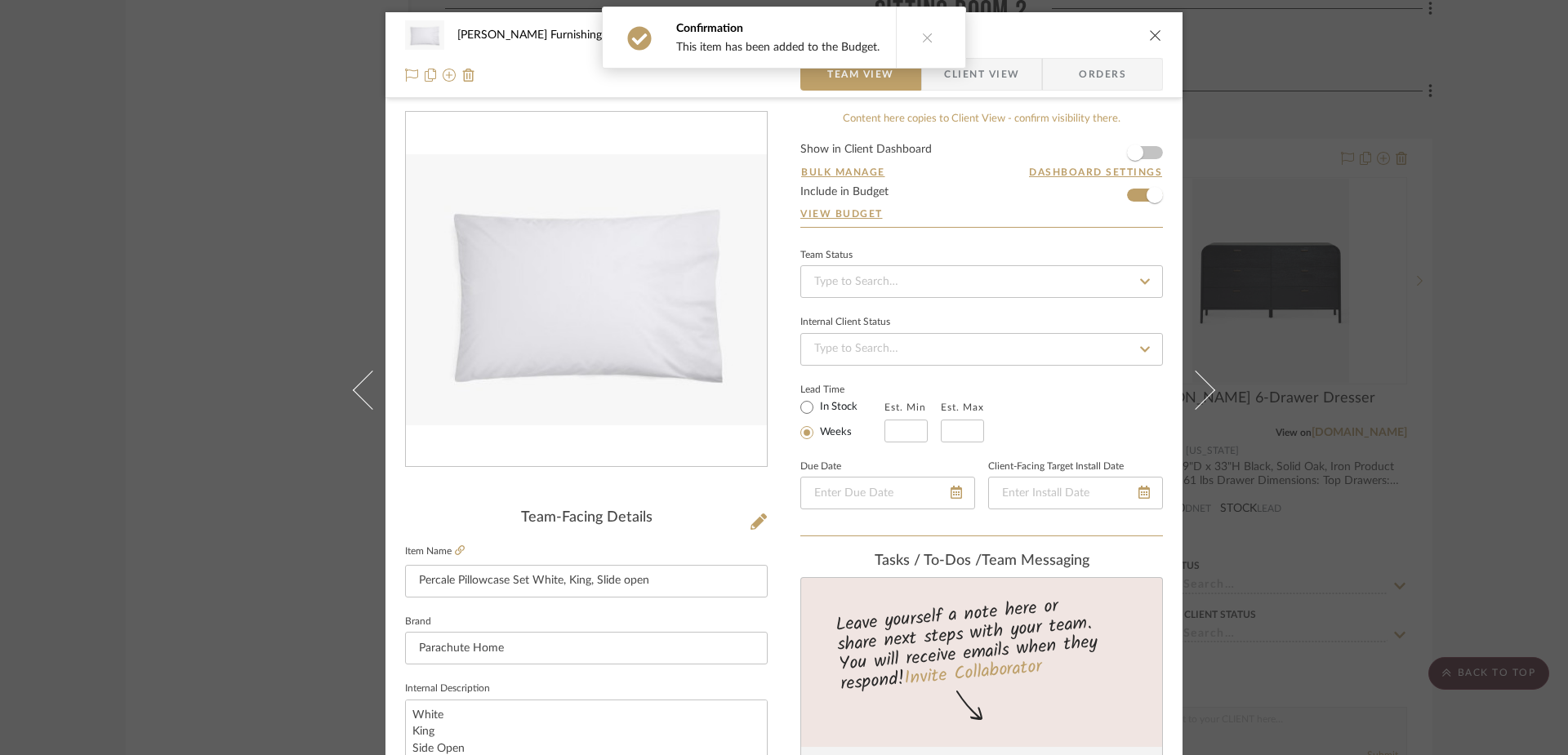
scroll to position [473, 0]
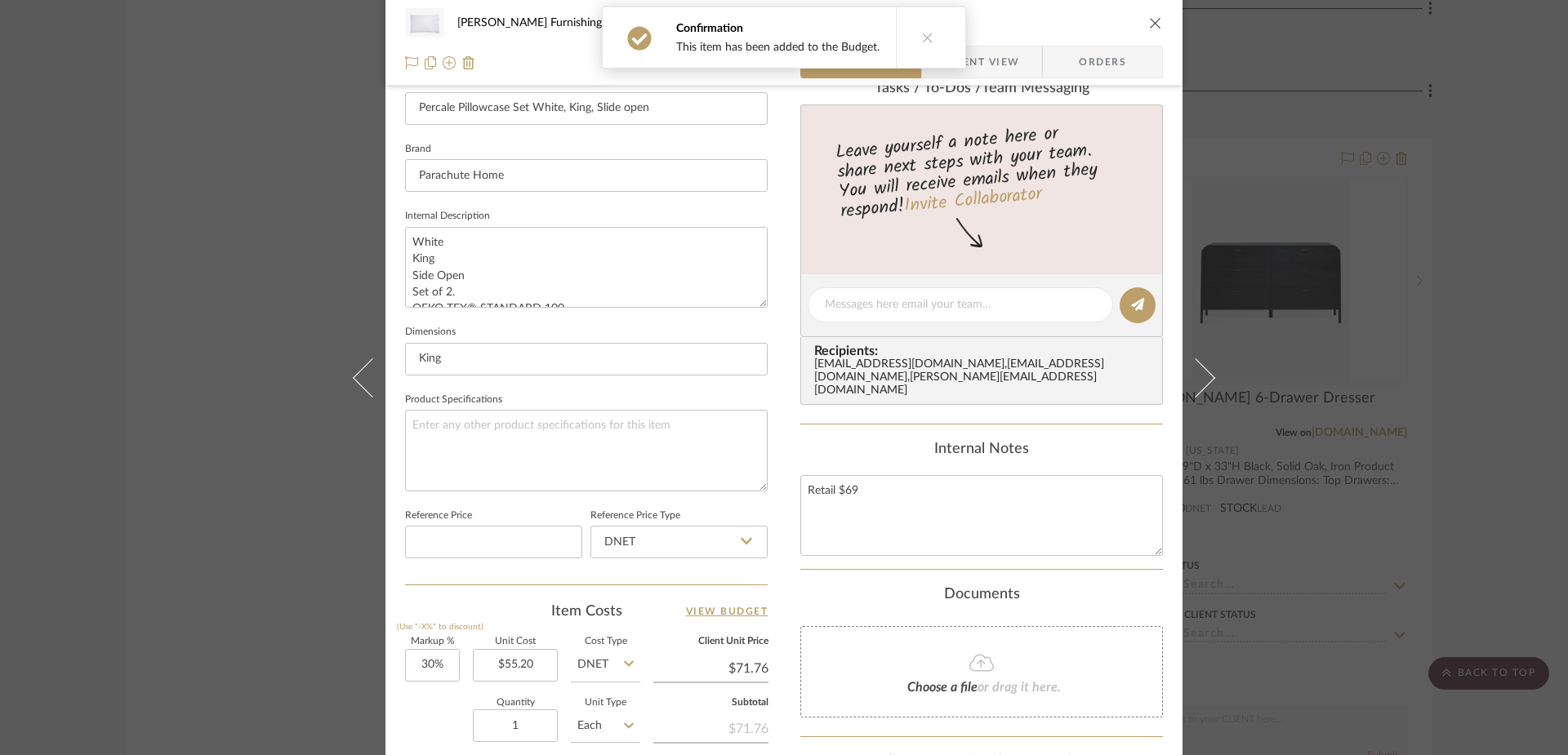
click at [922, 37] on icon at bounding box center [927, 37] width 11 height 11
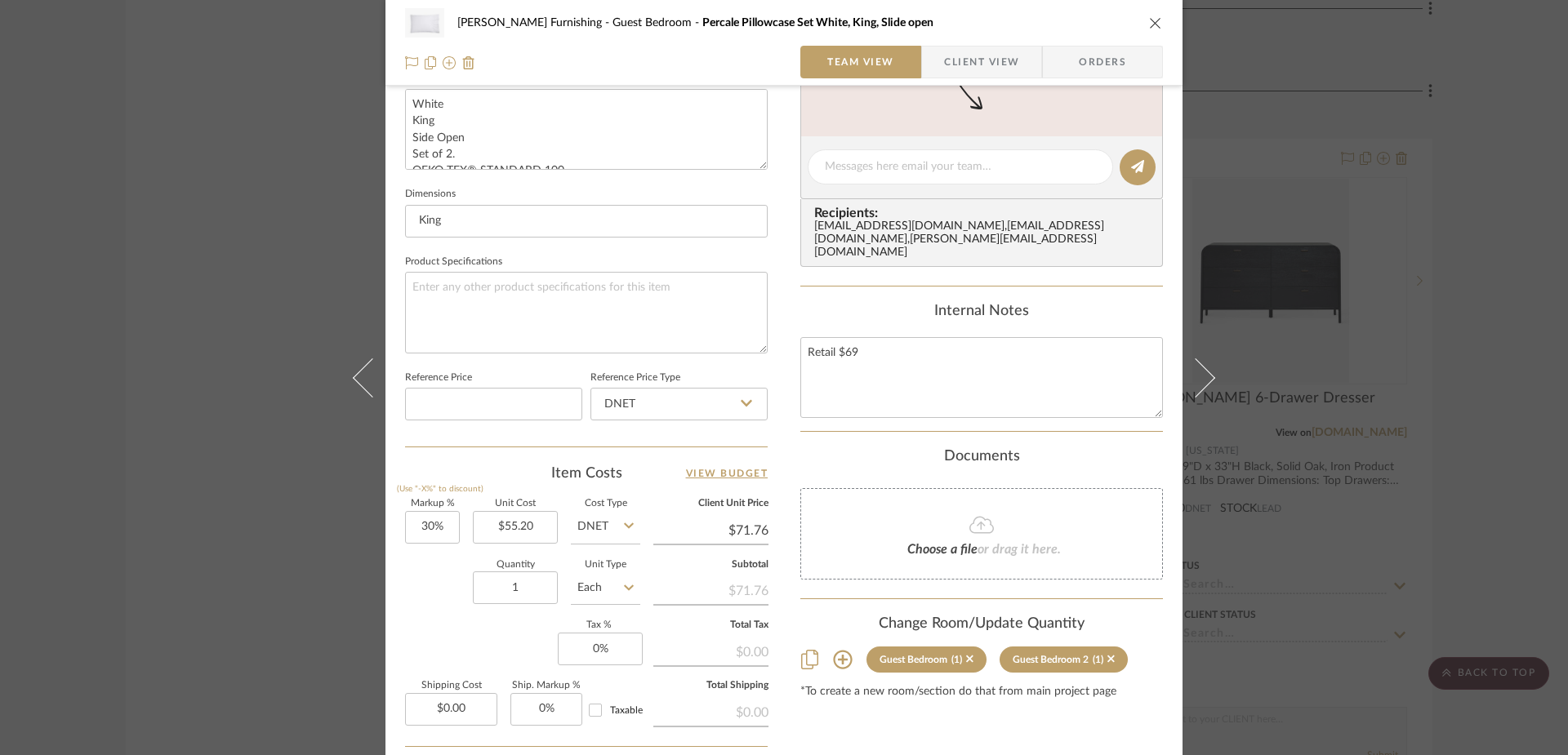
scroll to position [398, 0]
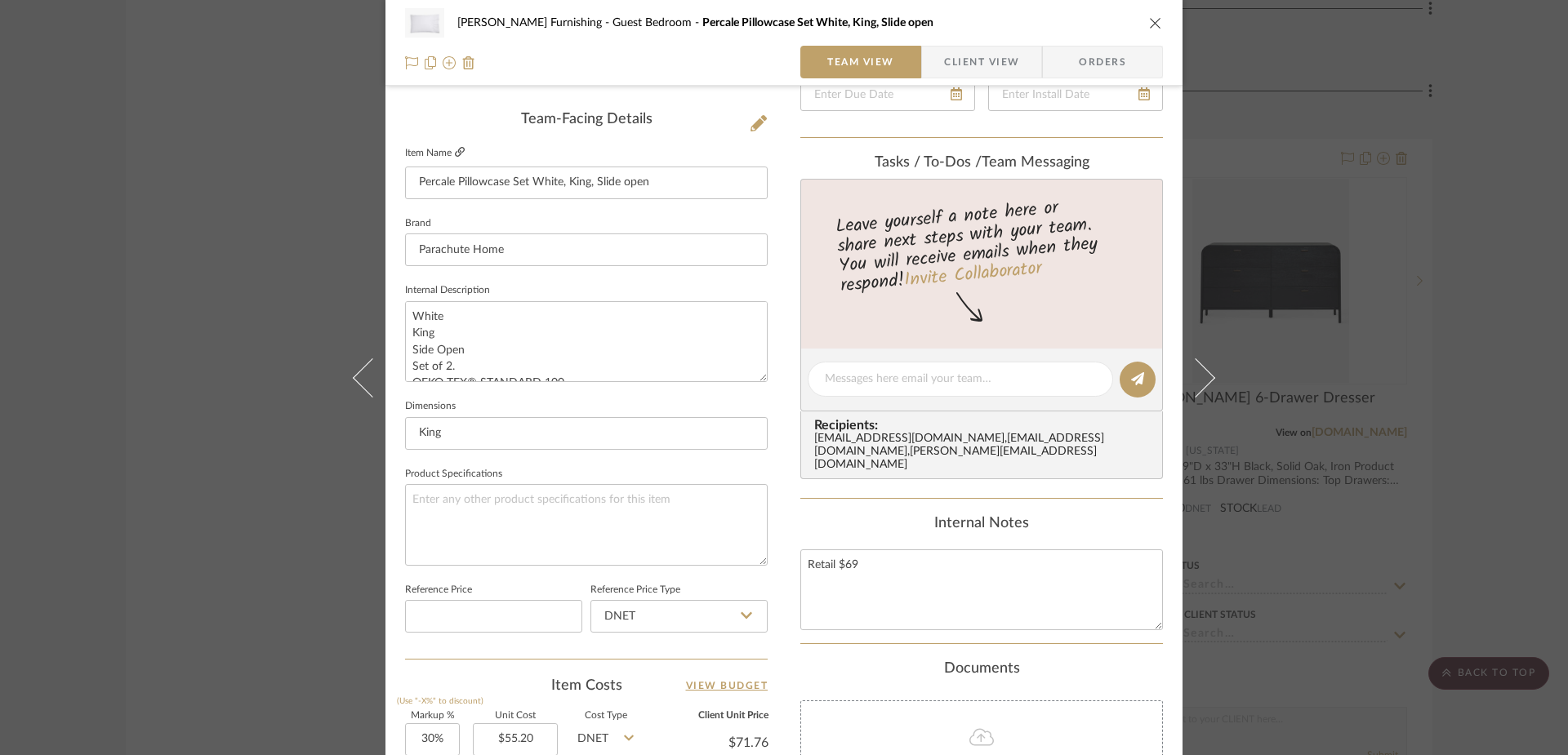
click at [457, 151] on icon at bounding box center [459, 152] width 10 height 10
click at [455, 157] on icon at bounding box center [459, 152] width 10 height 10
drag, startPoint x: 677, startPoint y: 186, endPoint x: 384, endPoint y: 171, distance: 293.4
click at [385, 171] on div "[PERSON_NAME] Furnishing Guest Bedroom Percale Pillowcase Set White, King, Slid…" at bounding box center [784, 367] width 797 height 1507
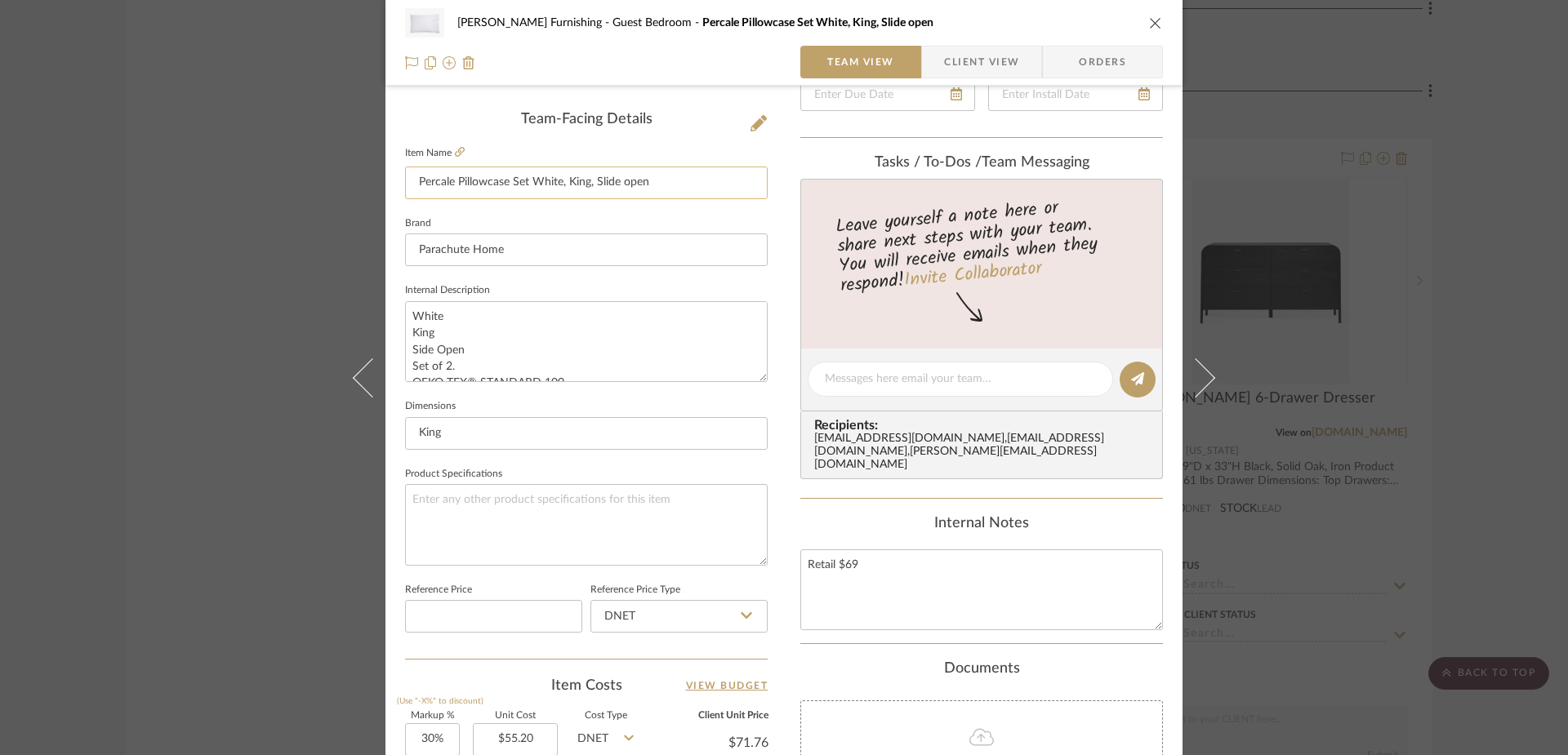
click at [602, 180] on input "Percale Pillowcase Set White, King, Slide open" at bounding box center [586, 182] width 362 height 32
click at [455, 153] on icon at bounding box center [459, 152] width 10 height 10
click at [758, 118] on icon at bounding box center [758, 123] width 17 height 17
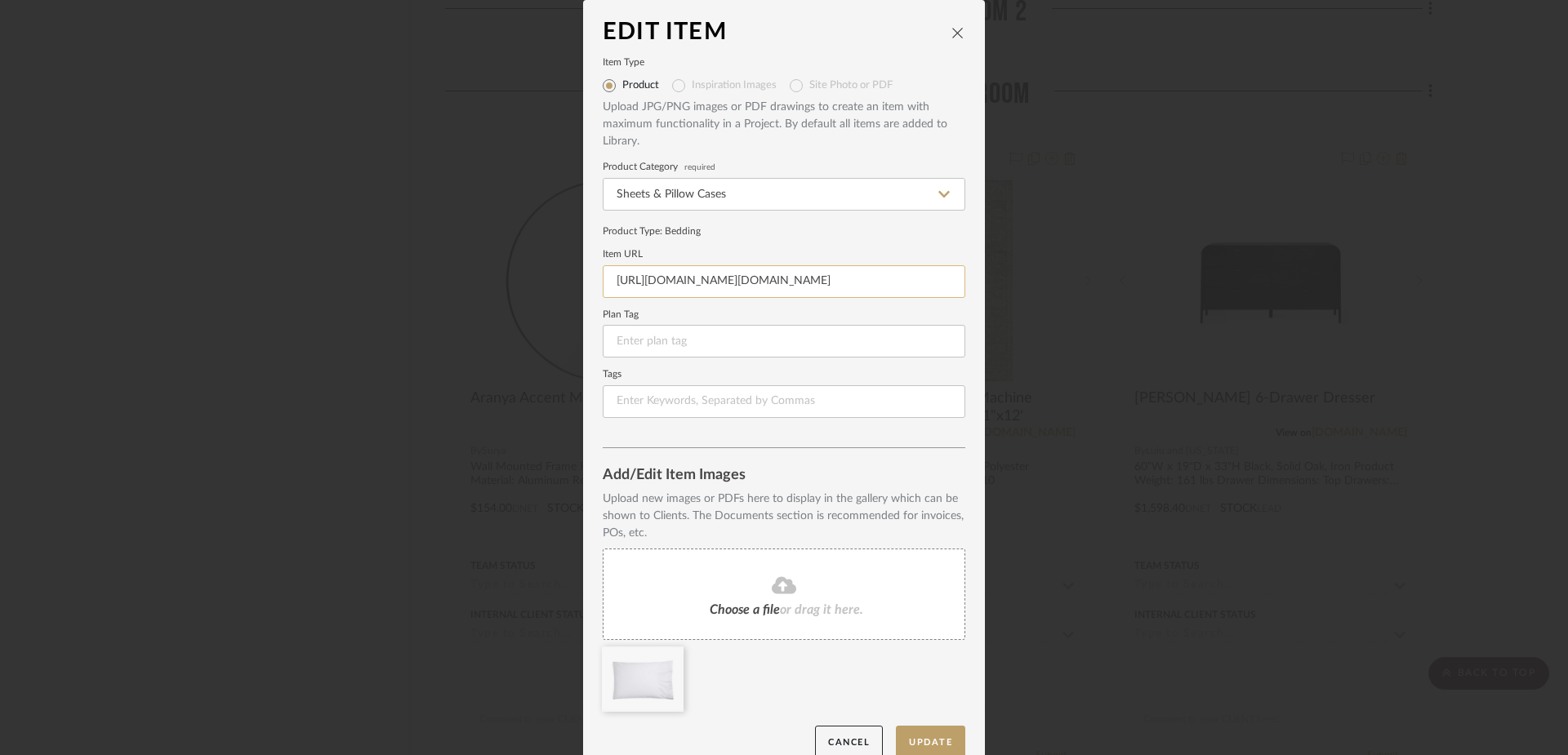
click at [777, 284] on input "[URL][DOMAIN_NAME][DOMAIN_NAME]" at bounding box center [784, 281] width 362 height 32
paste input "[DOMAIN_NAME][URL]"
click at [916, 738] on button "Update" at bounding box center [930, 742] width 69 height 33
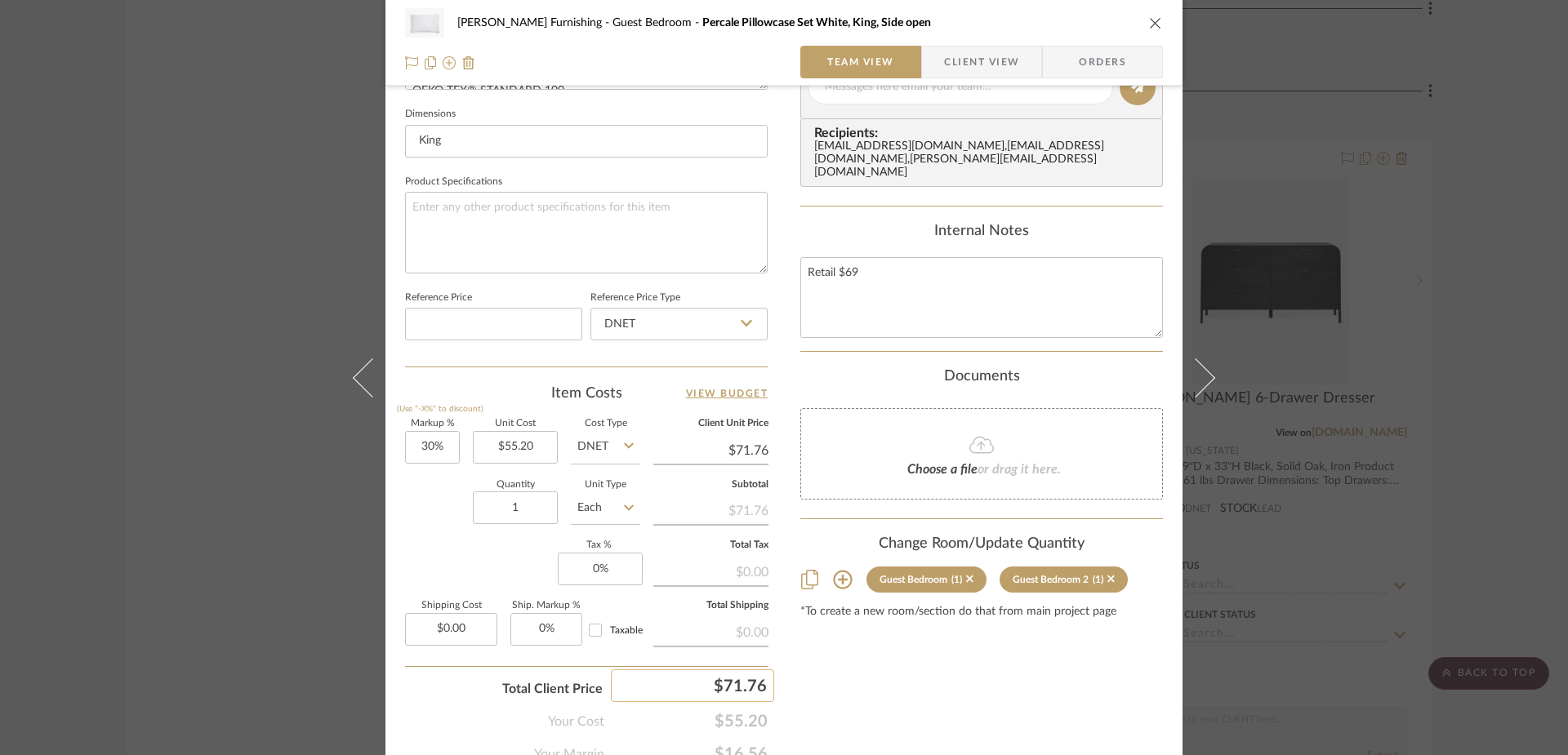
scroll to position [709, 0]
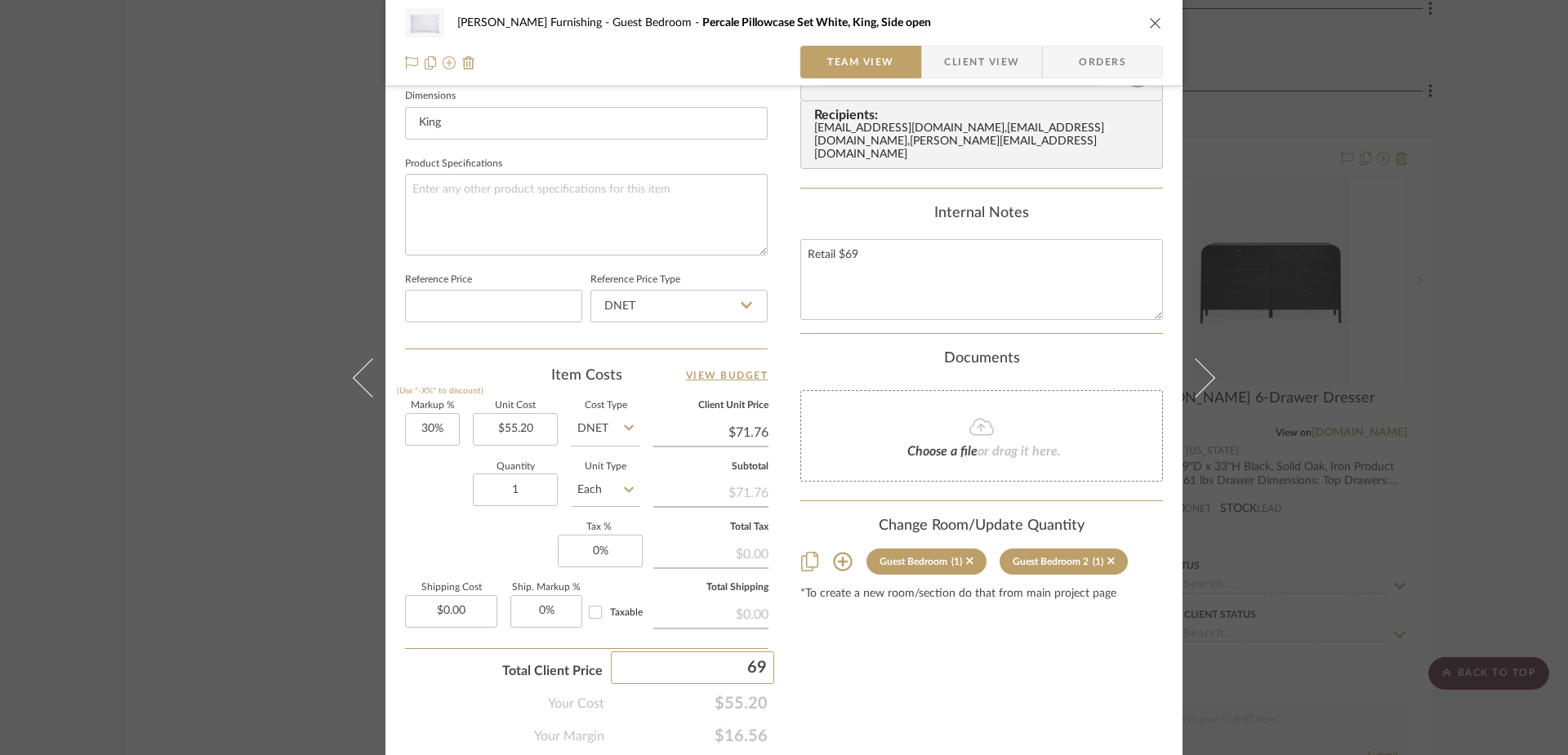
click at [895, 725] on div "Content here copies to Client View - confirm visibility there. Show in Client D…" at bounding box center [981, 75] width 362 height 1343
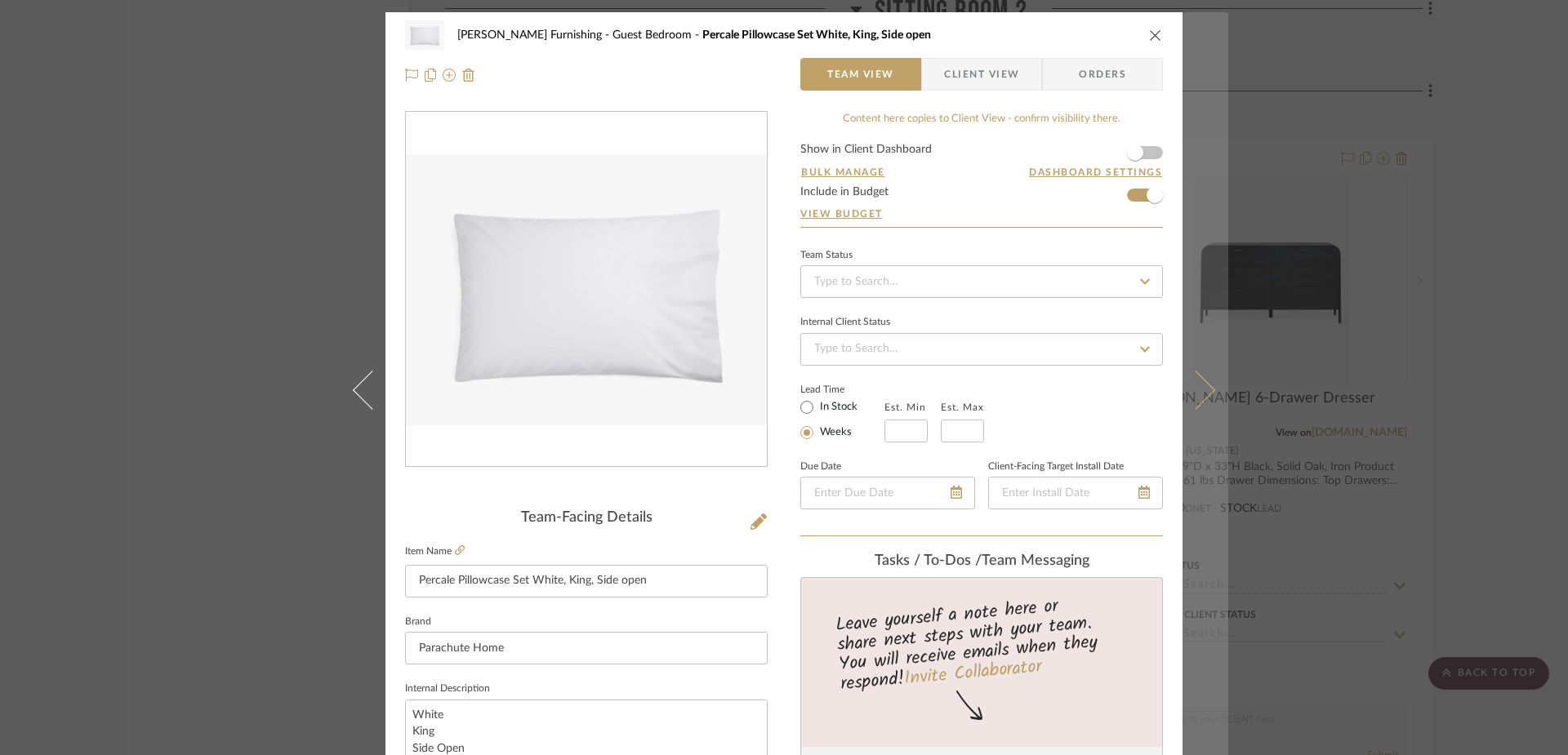
click at [1197, 387] on icon at bounding box center [1195, 389] width 39 height 39
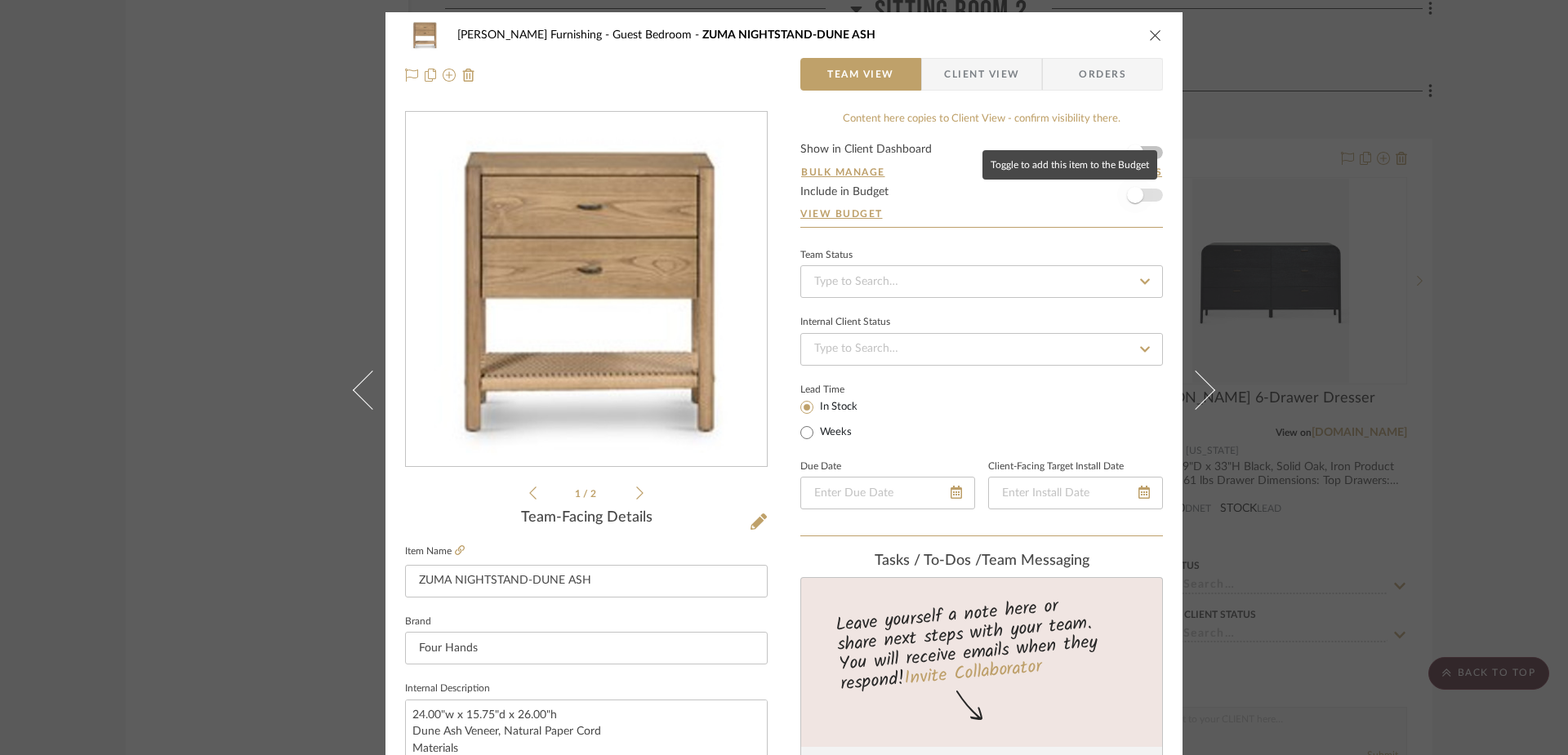
click at [1135, 201] on span "button" at bounding box center [1135, 195] width 17 height 17
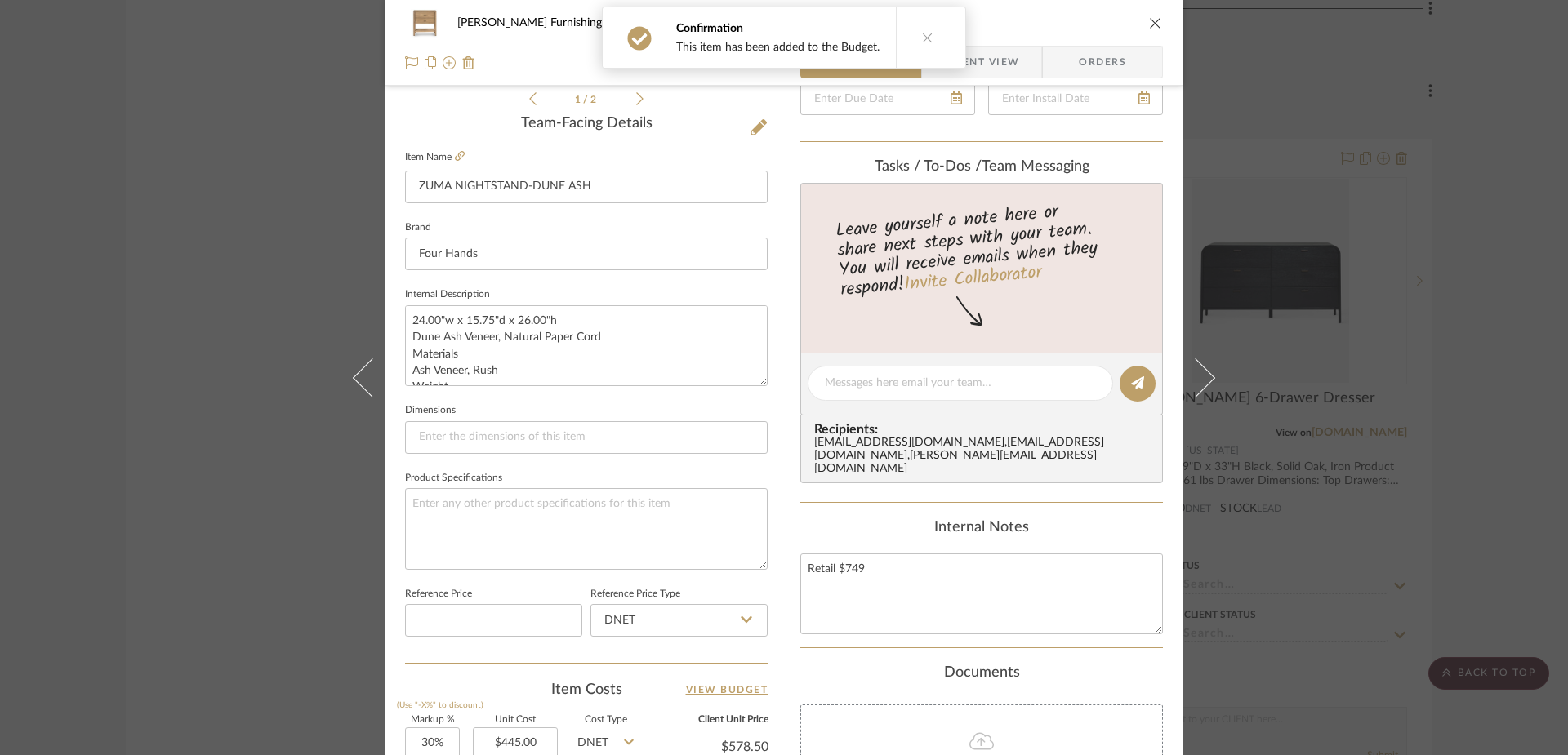
scroll to position [317, 0]
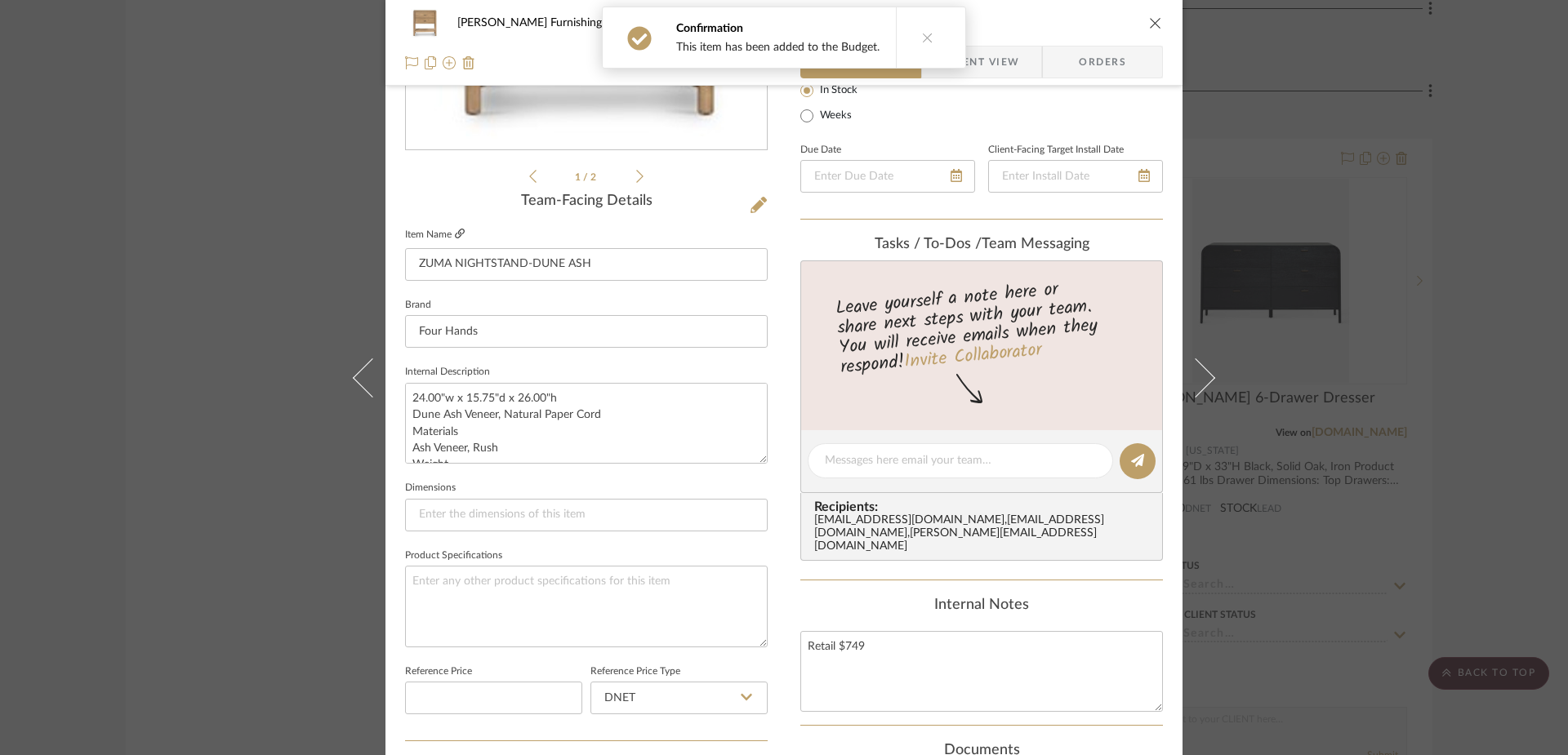
click at [455, 235] on icon at bounding box center [459, 233] width 10 height 10
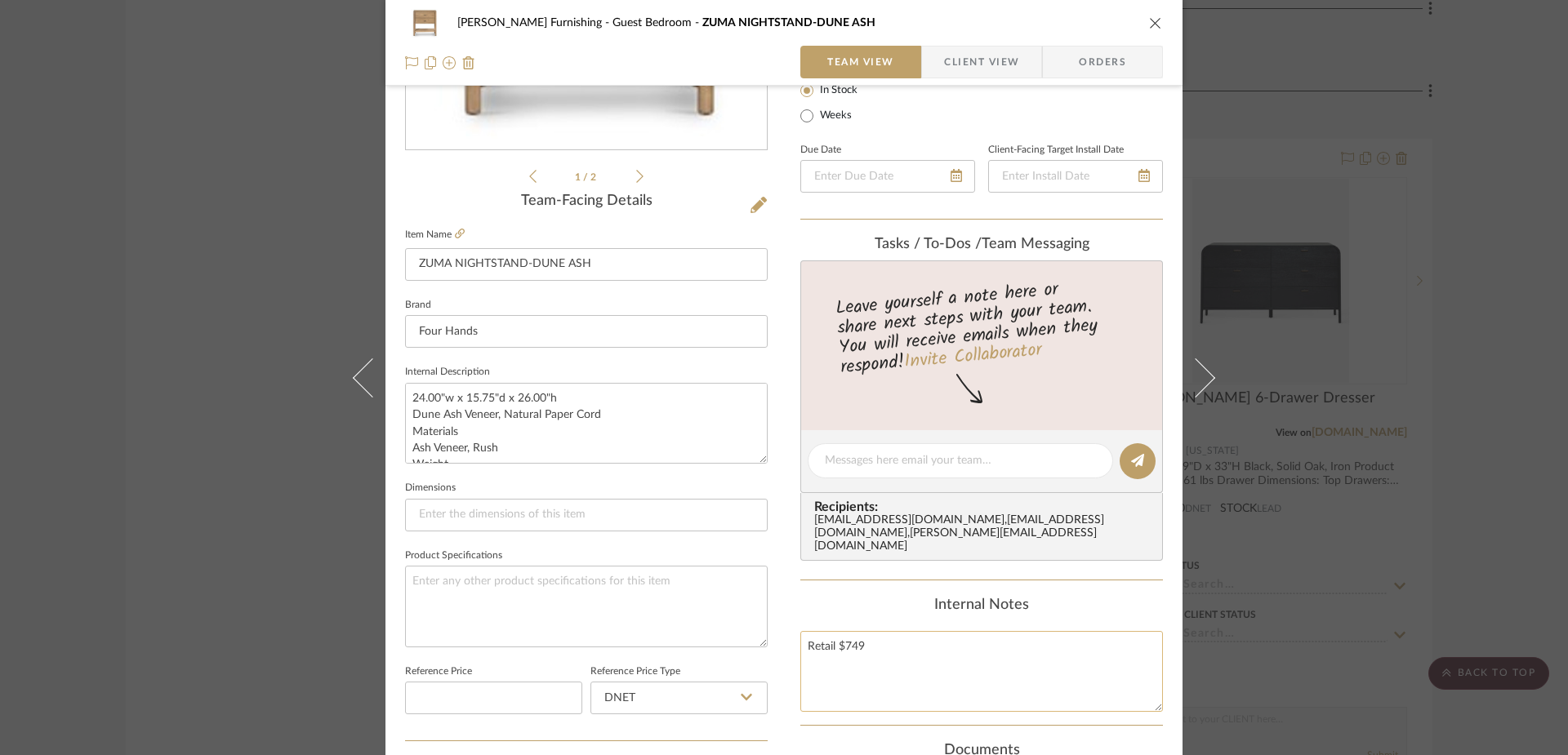
click at [854, 655] on textarea "Retail $749" at bounding box center [981, 671] width 362 height 81
click at [852, 645] on textarea "Retail $749" at bounding box center [981, 671] width 362 height 81
drag, startPoint x: 881, startPoint y: 645, endPoint x: 700, endPoint y: 643, distance: 181.0
click at [700, 643] on div "[PERSON_NAME] Furnishing Guest Bedroom ZUMA NIGHTSTAND-DUNE ASH Team View Clien…" at bounding box center [784, 449] width 797 height 1507
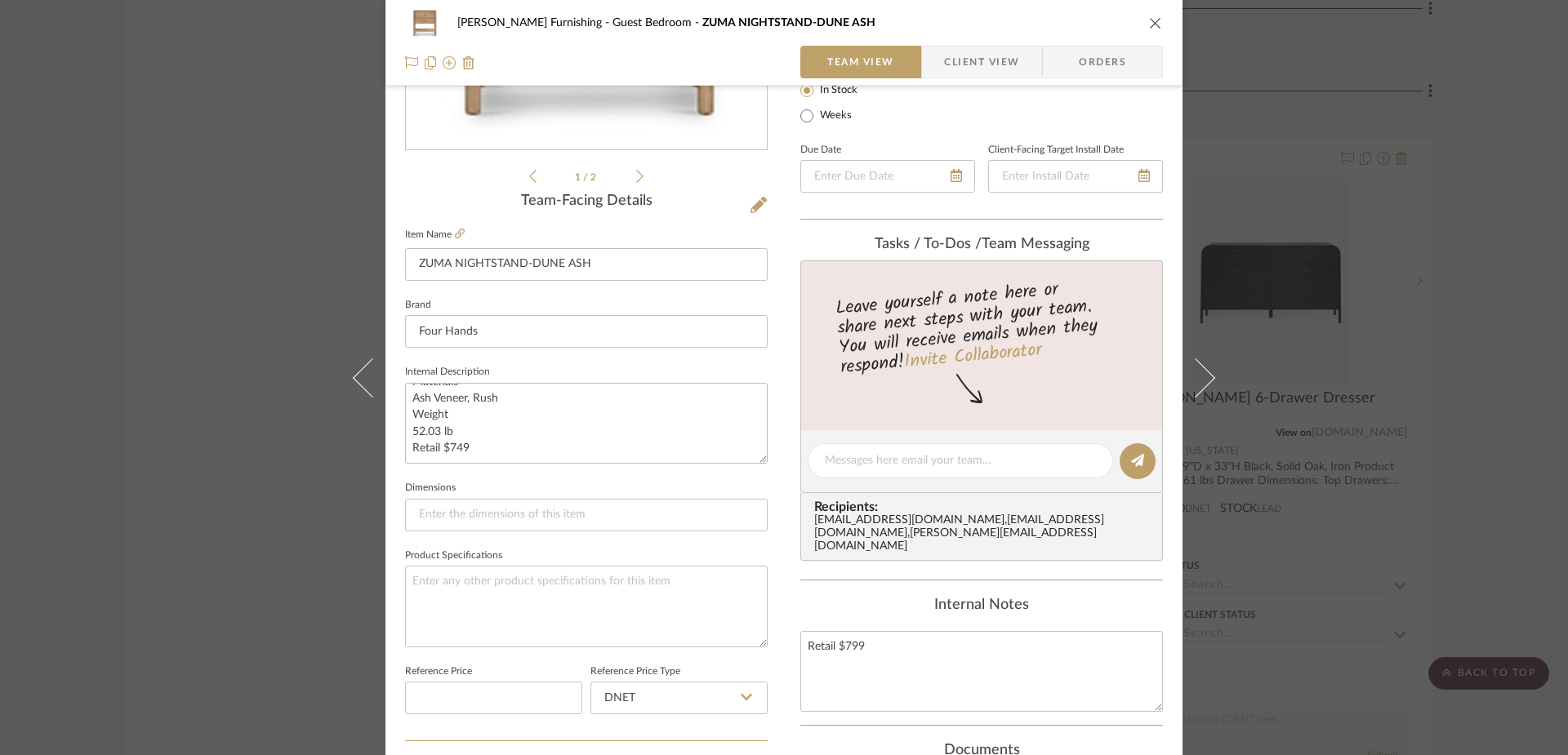
click at [456, 452] on textarea "24.00"w x 15.75"d x 26.00"h Dune Ash Veneer, Natural Paper Cord Materials Ash V…" at bounding box center [586, 423] width 362 height 81
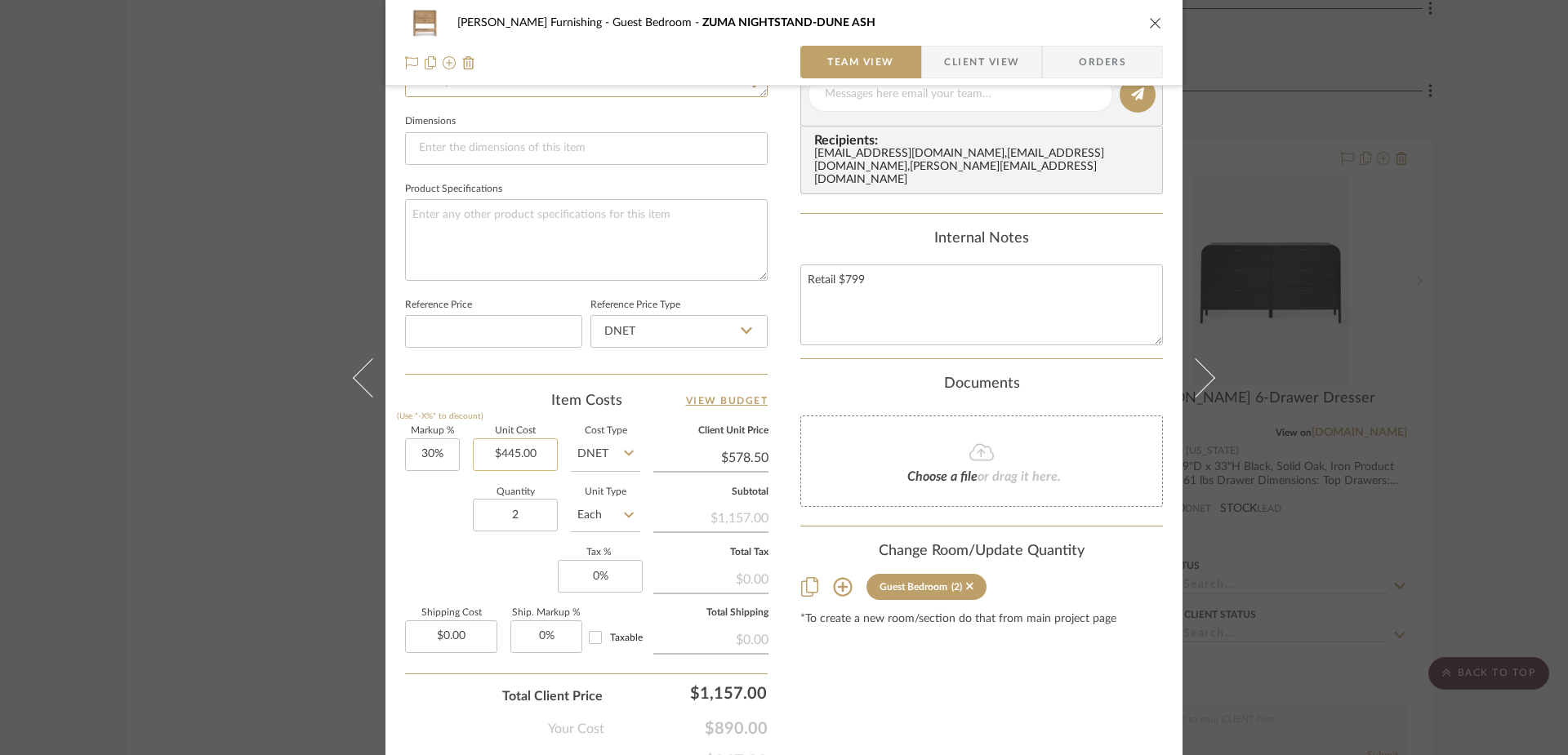
scroll to position [689, 0]
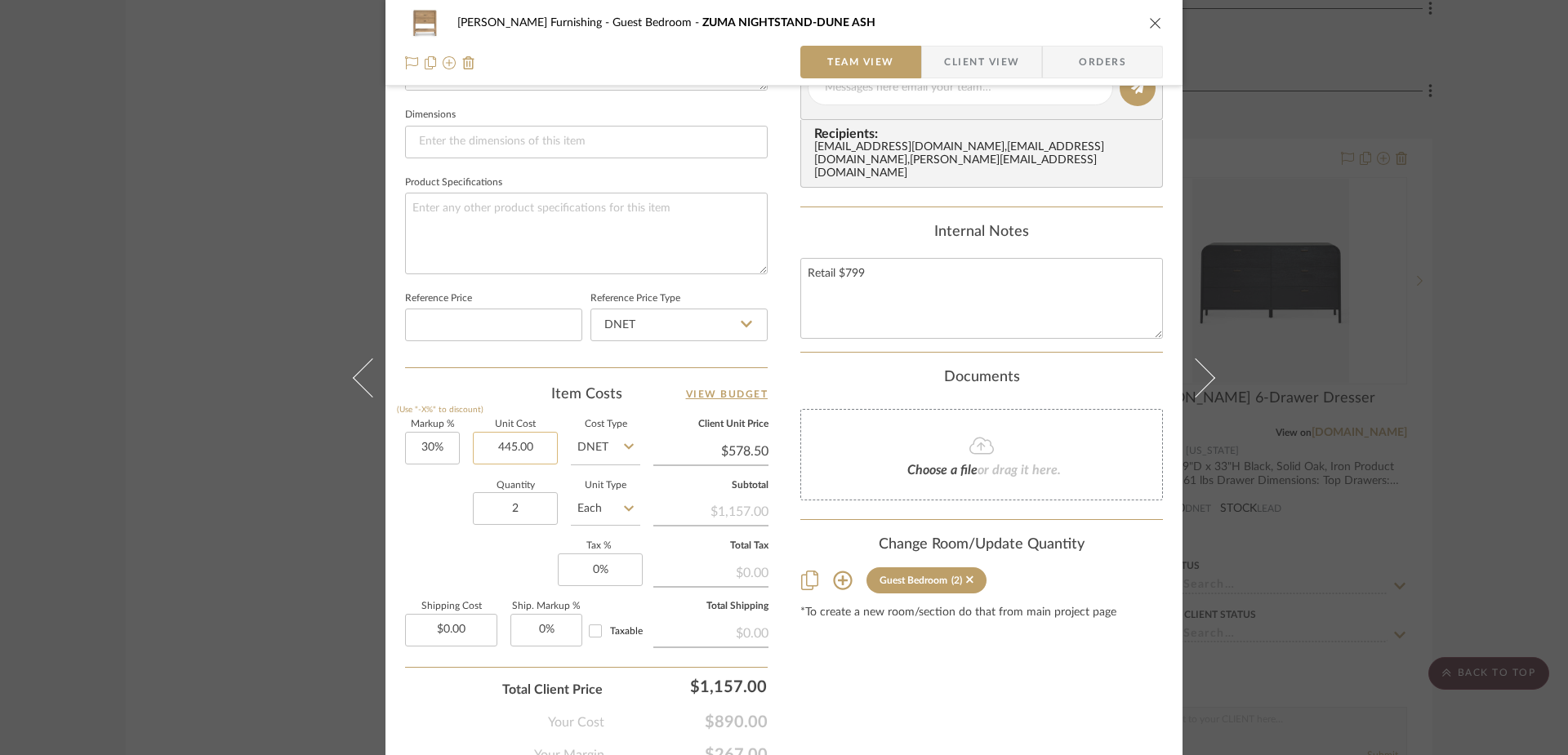
click at [533, 448] on input "445.00" at bounding box center [515, 447] width 85 height 32
click at [727, 446] on input "$578.50" at bounding box center [711, 452] width 115 height 25
click at [992, 709] on div "Content here copies to Client View - confirm visibility there. Show in Client D…" at bounding box center [981, 93] width 362 height 1343
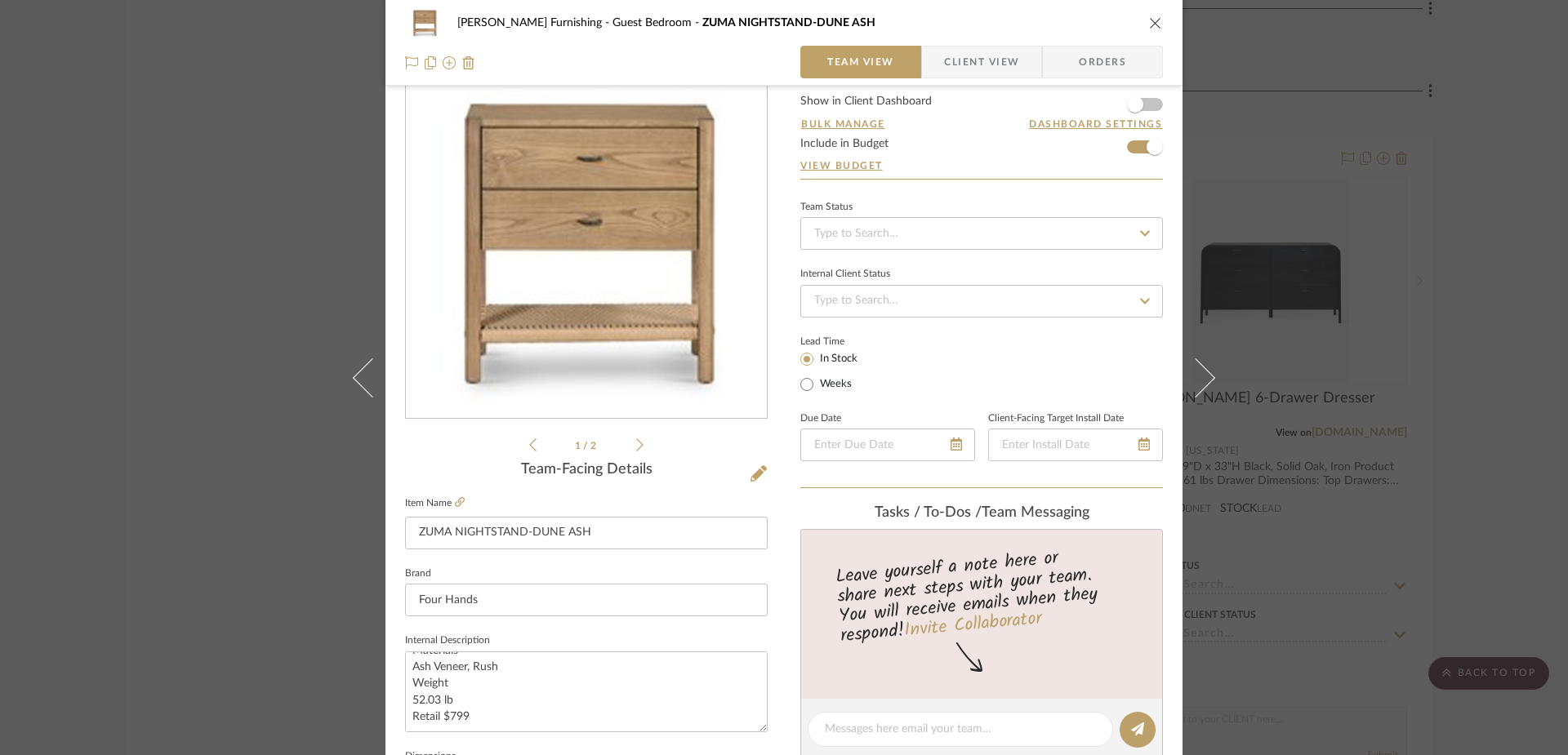
scroll to position [0, 0]
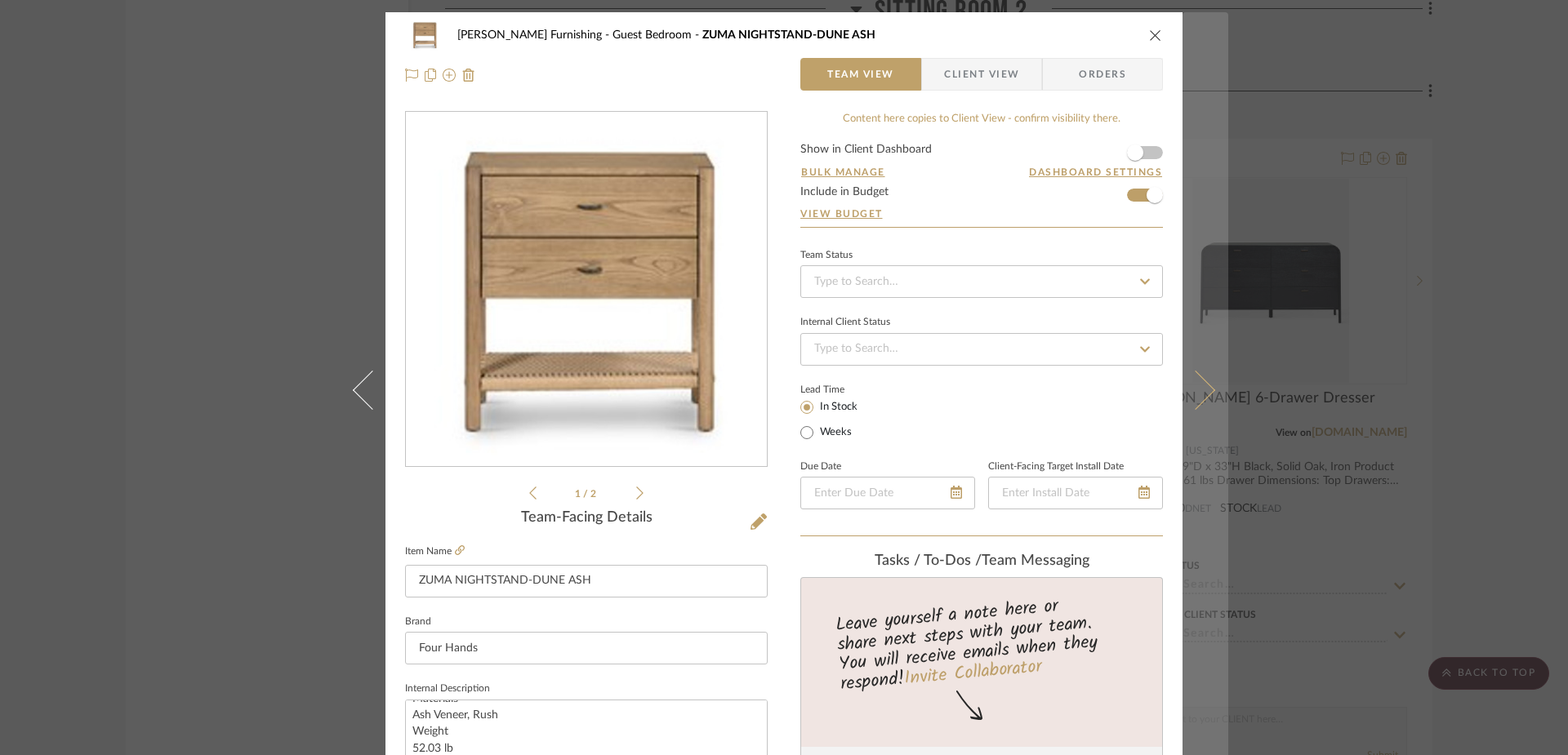
click at [1184, 358] on button at bounding box center [1206, 389] width 46 height 755
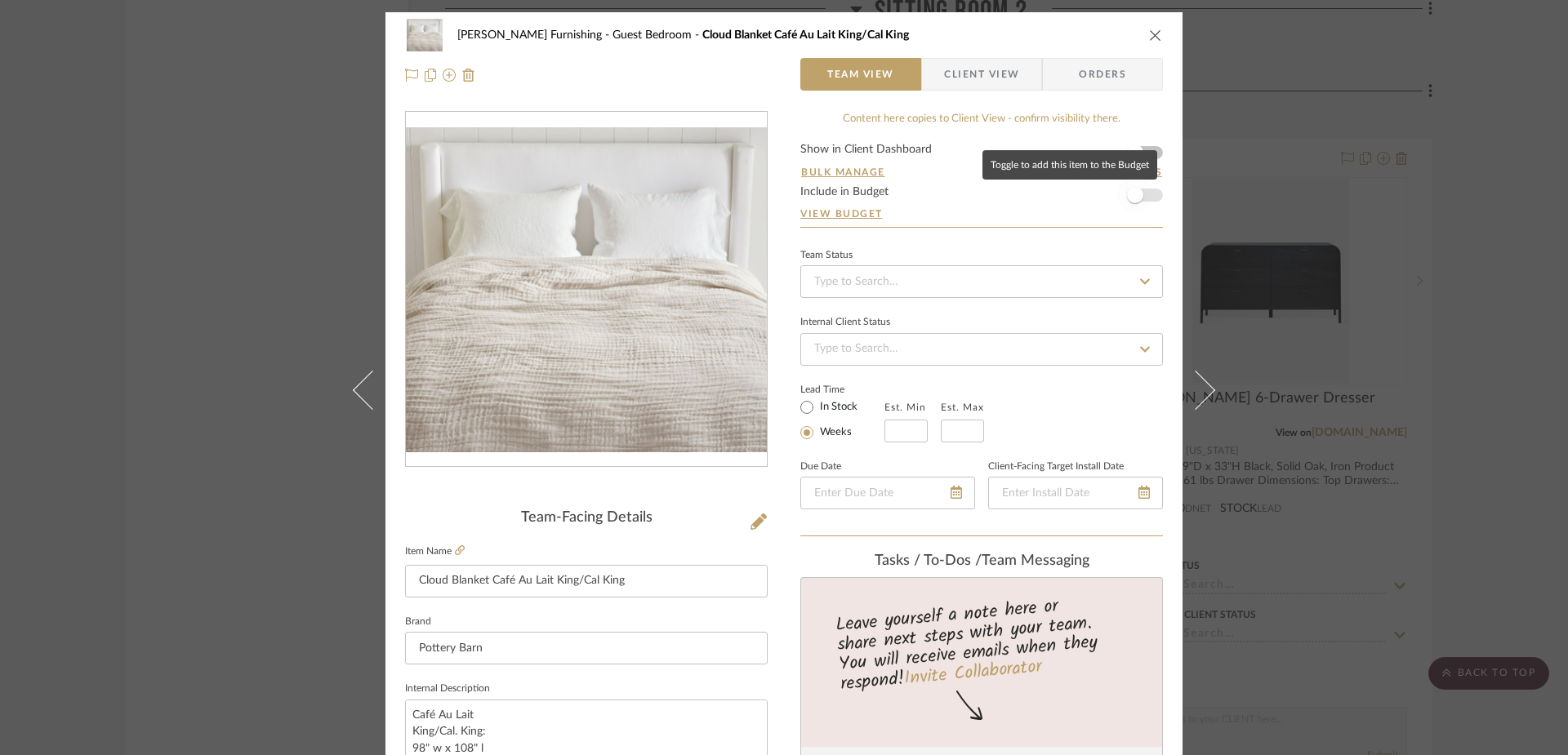
click at [1145, 194] on span "button" at bounding box center [1135, 195] width 36 height 36
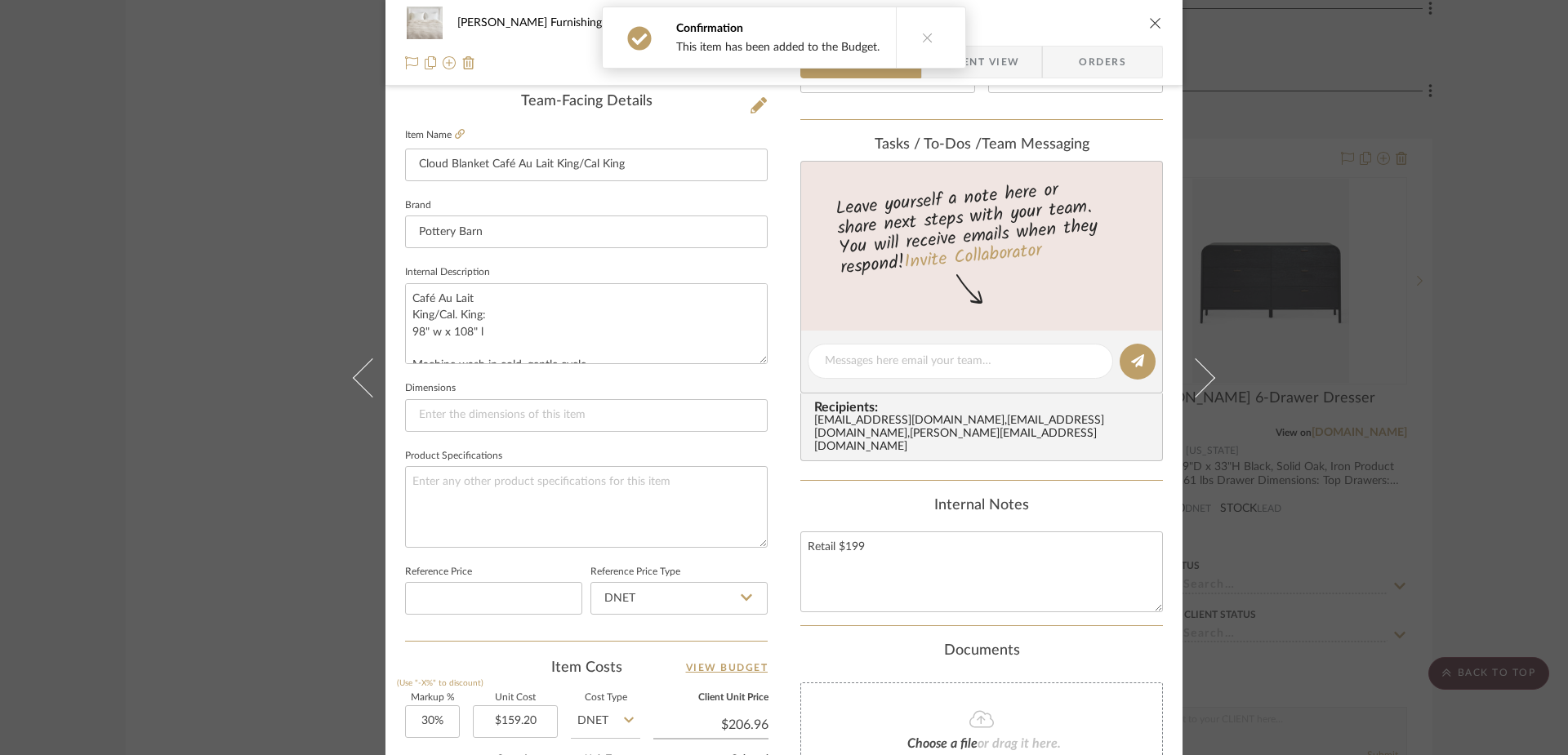
scroll to position [358, 0]
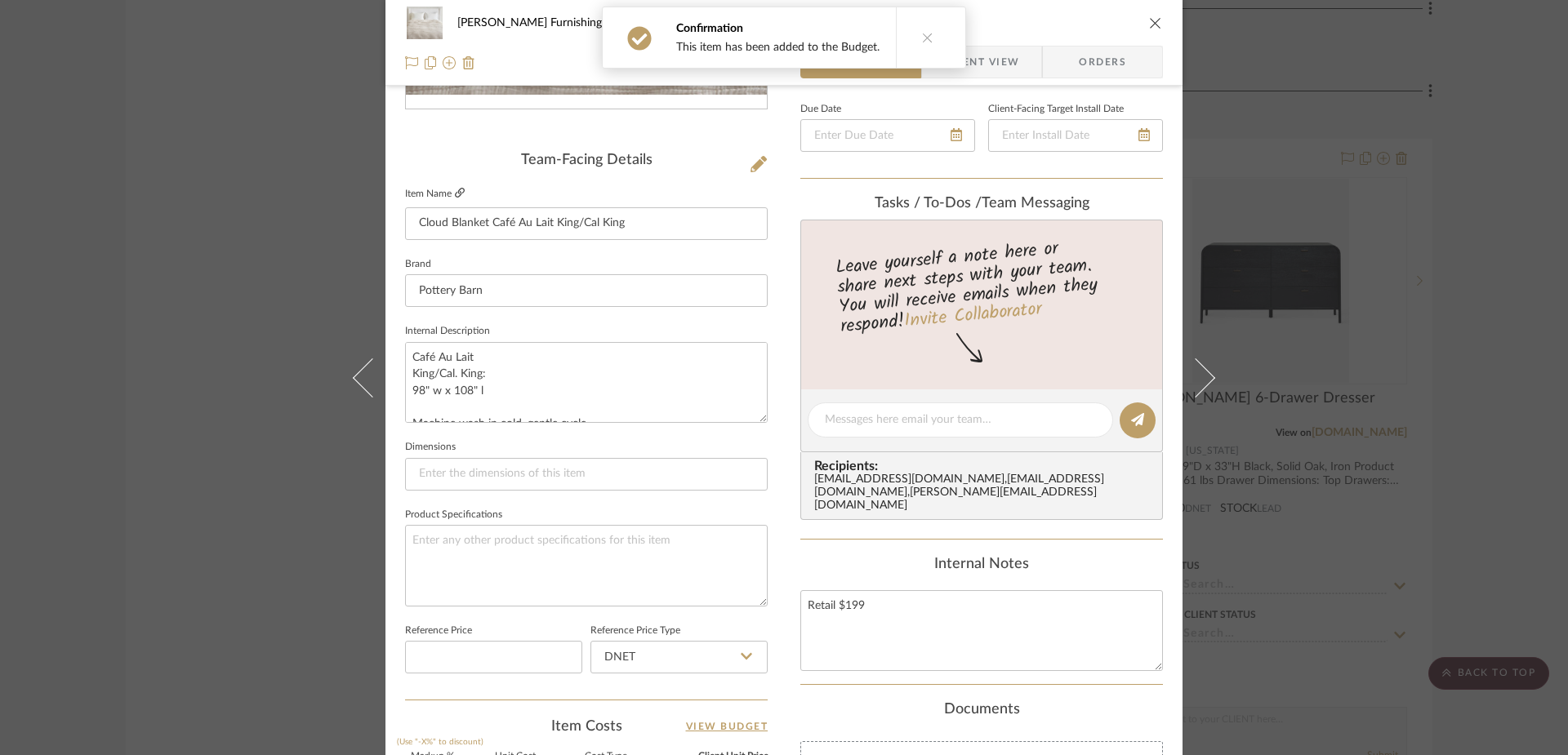
click at [455, 198] on fa-icon at bounding box center [459, 193] width 10 height 10
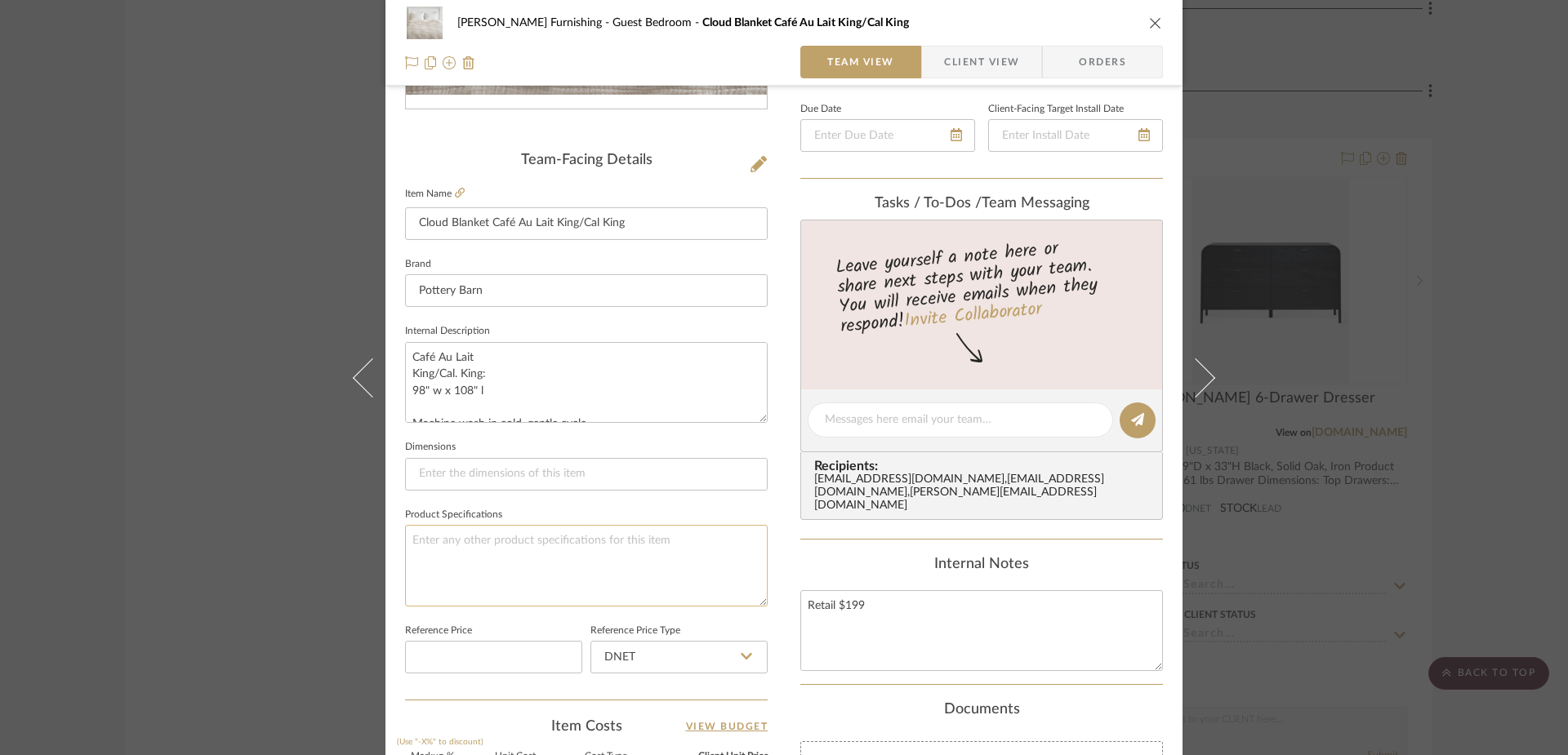
scroll to position [765, 0]
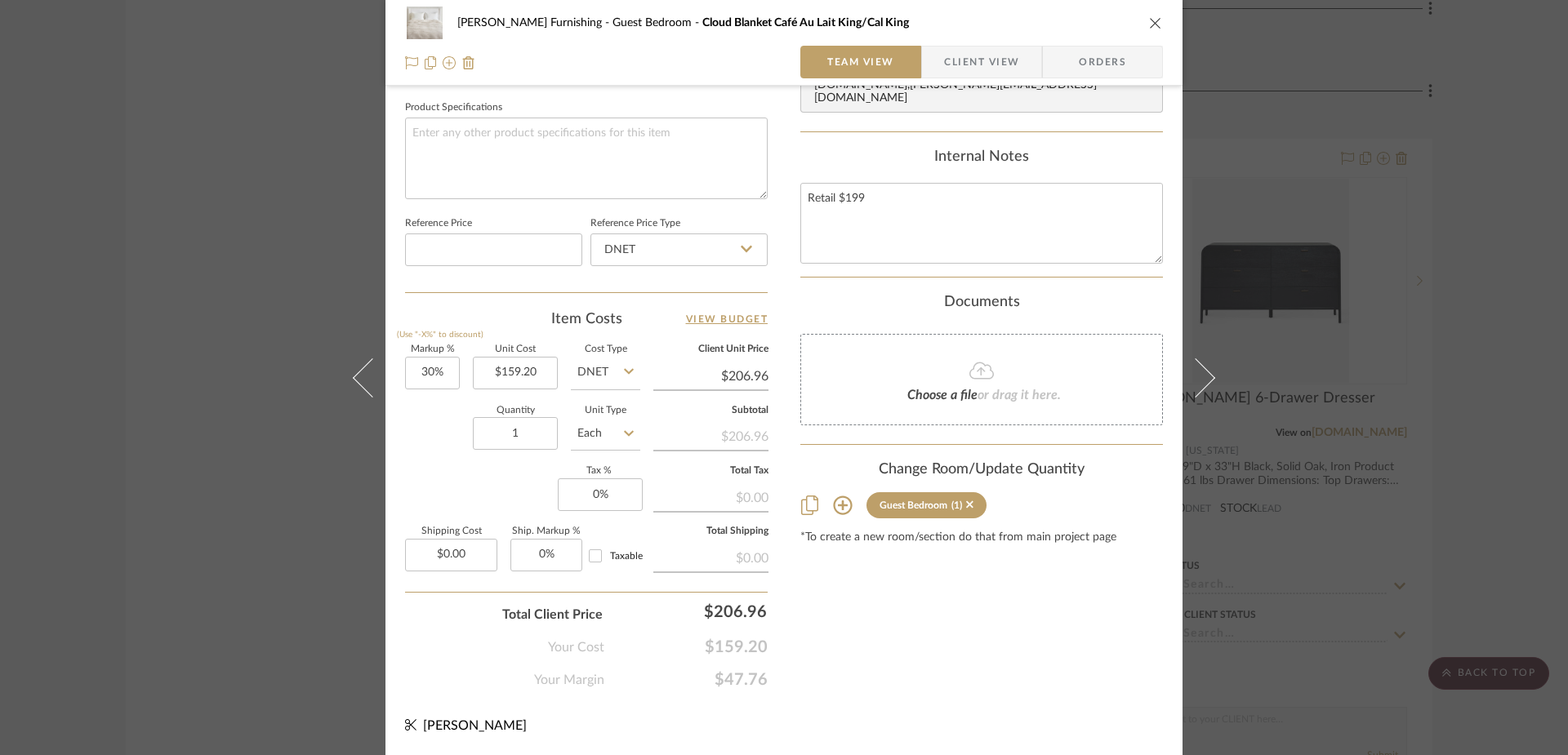
click at [732, 382] on input "$206.96" at bounding box center [711, 376] width 115 height 25
click at [923, 720] on div "[PERSON_NAME] Furnishing Guest Bedroom Cloud Blanket Café Au Lait King/Cal King…" at bounding box center [784, 1] width 797 height 1507
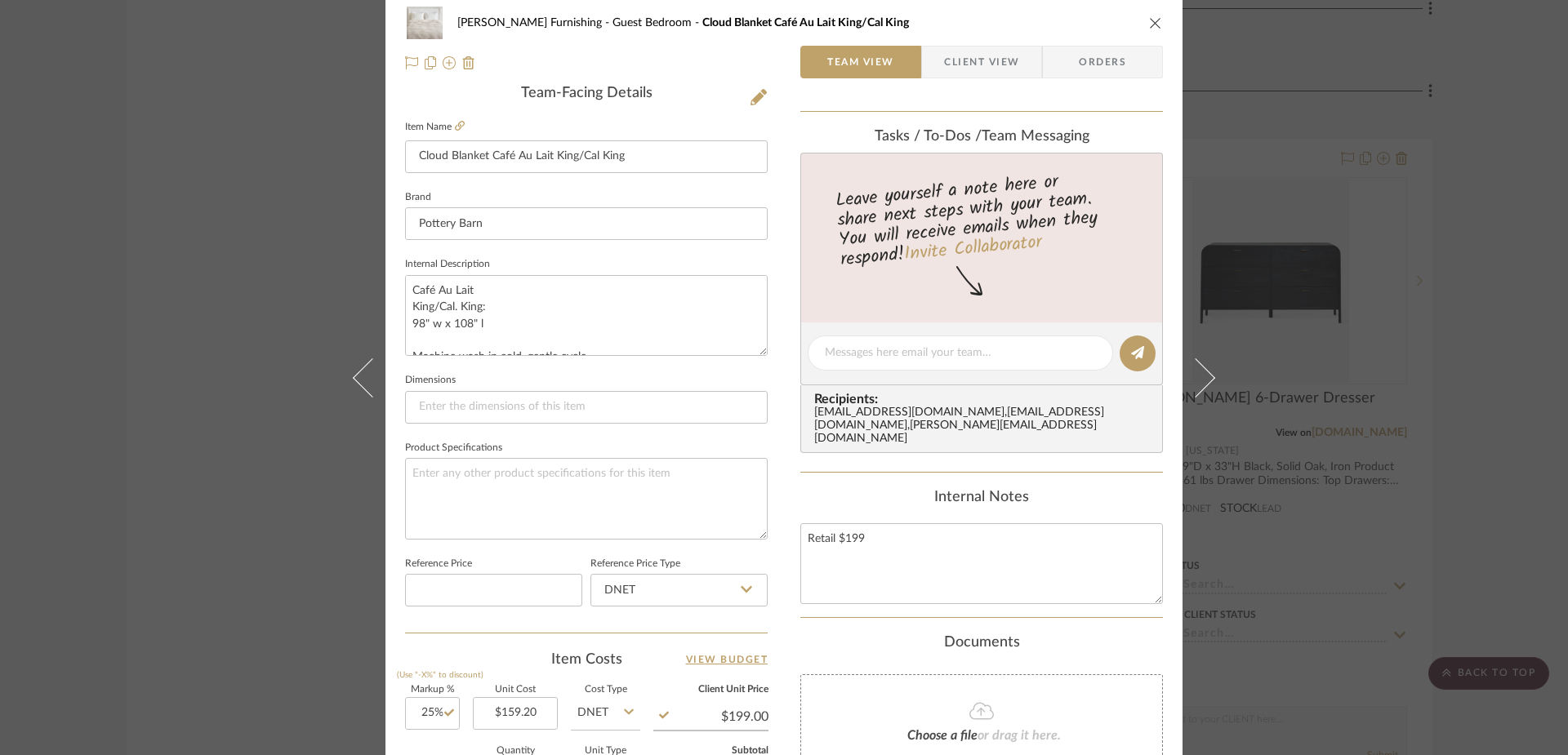
scroll to position [0, 0]
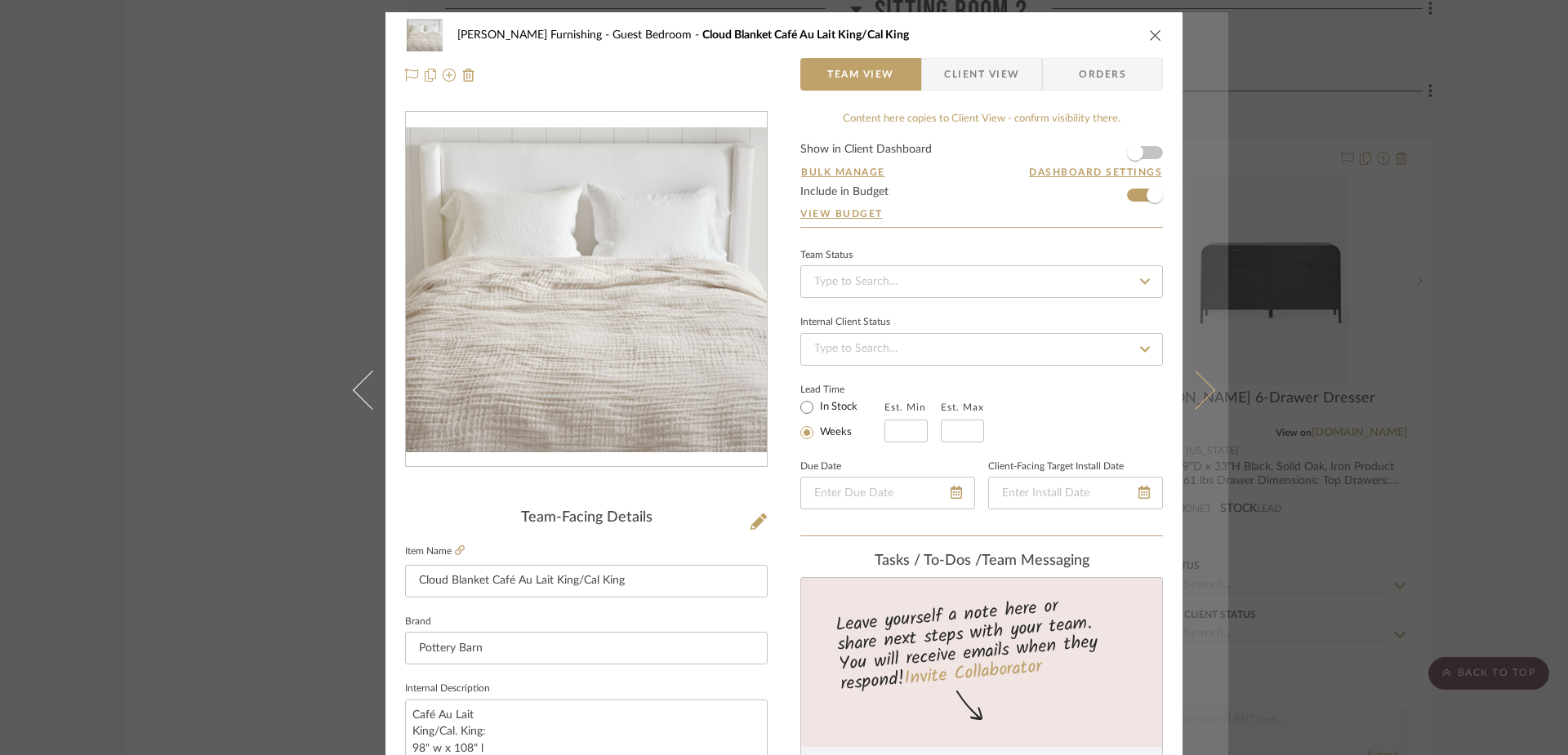
click at [1202, 395] on icon at bounding box center [1195, 389] width 39 height 39
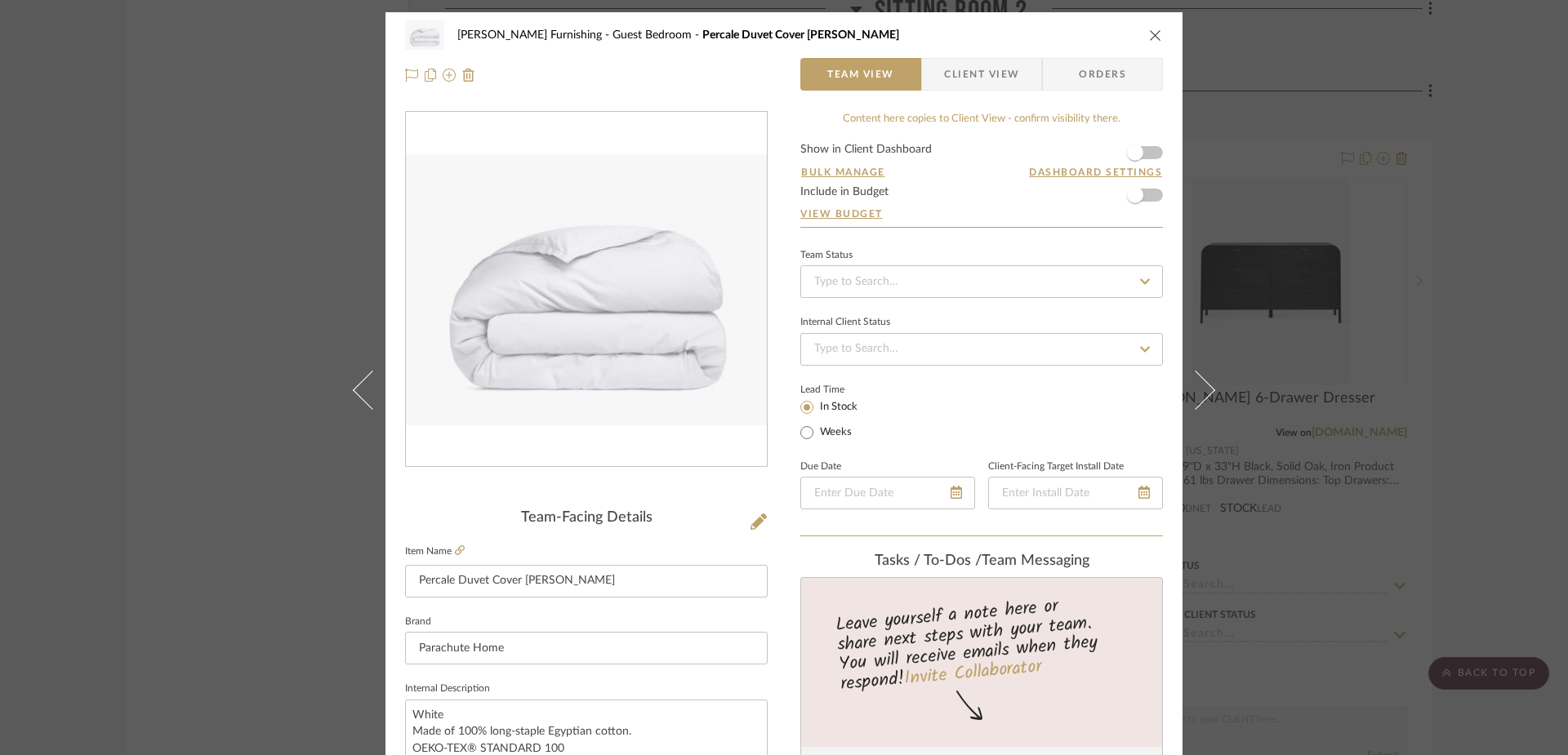
click at [1148, 199] on form "Show in Client Dashboard Bulk Manage Dashboard Settings Include in Budget View …" at bounding box center [981, 185] width 362 height 83
click at [1131, 199] on span "button" at bounding box center [1135, 195] width 17 height 17
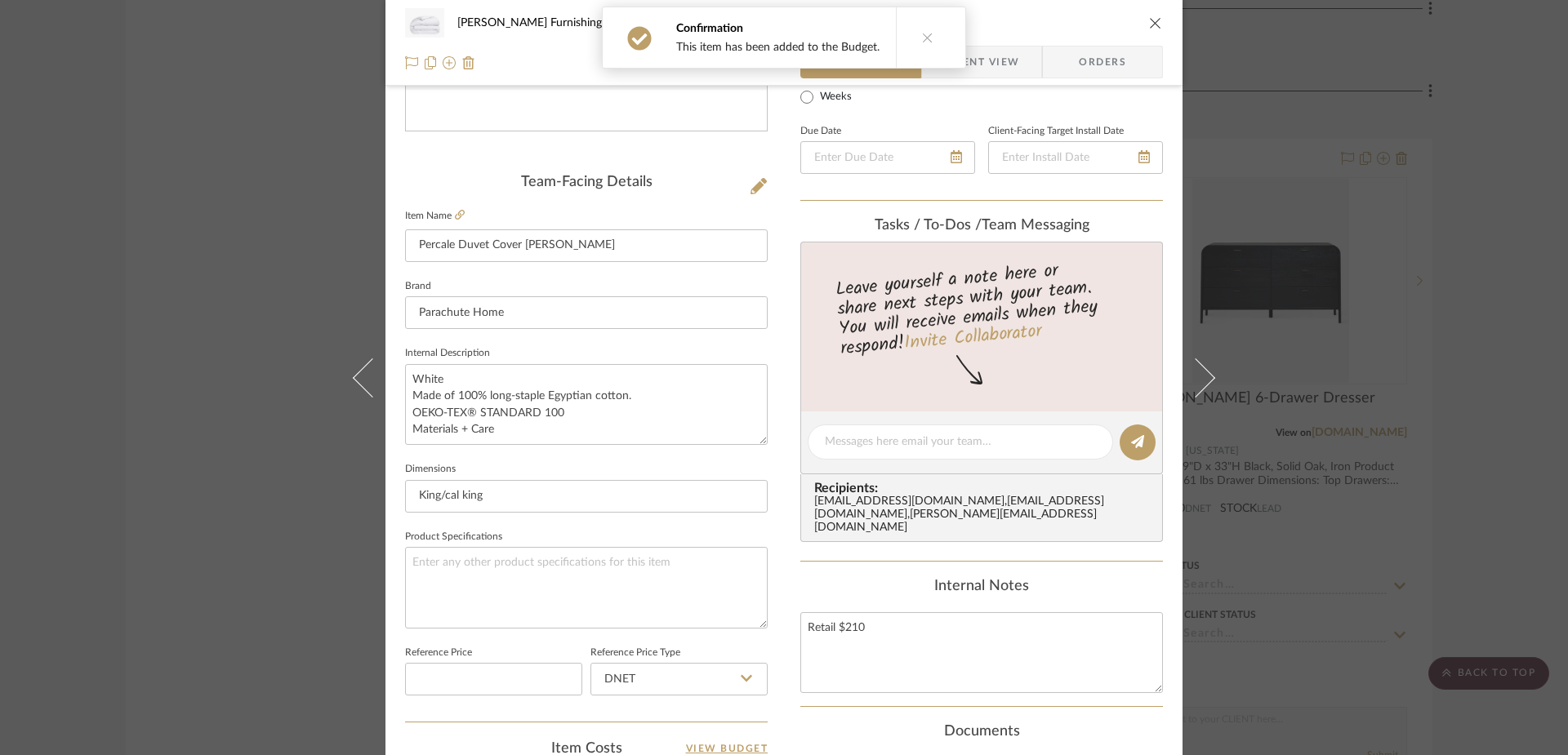
scroll to position [348, 0]
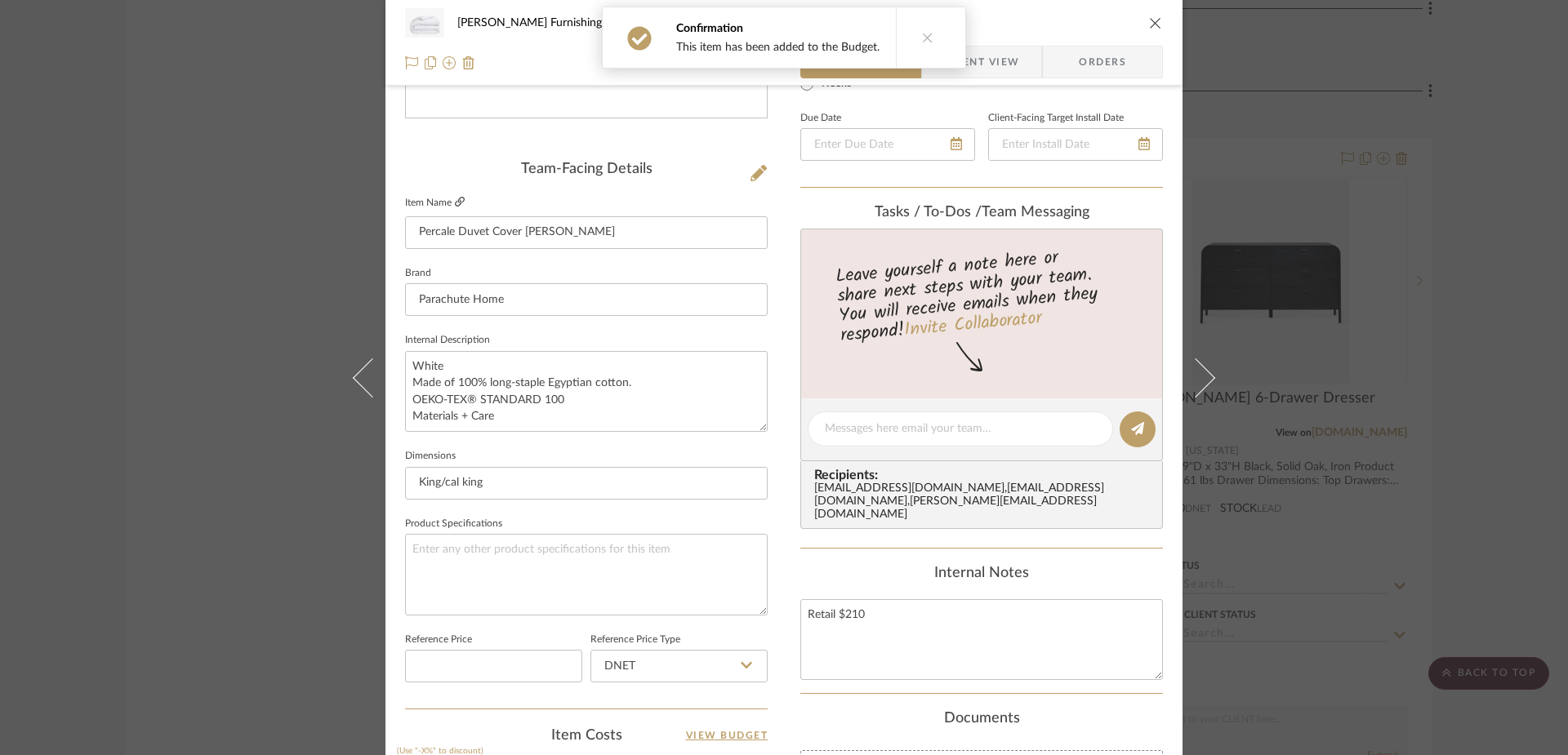
click at [455, 201] on icon at bounding box center [459, 201] width 10 height 10
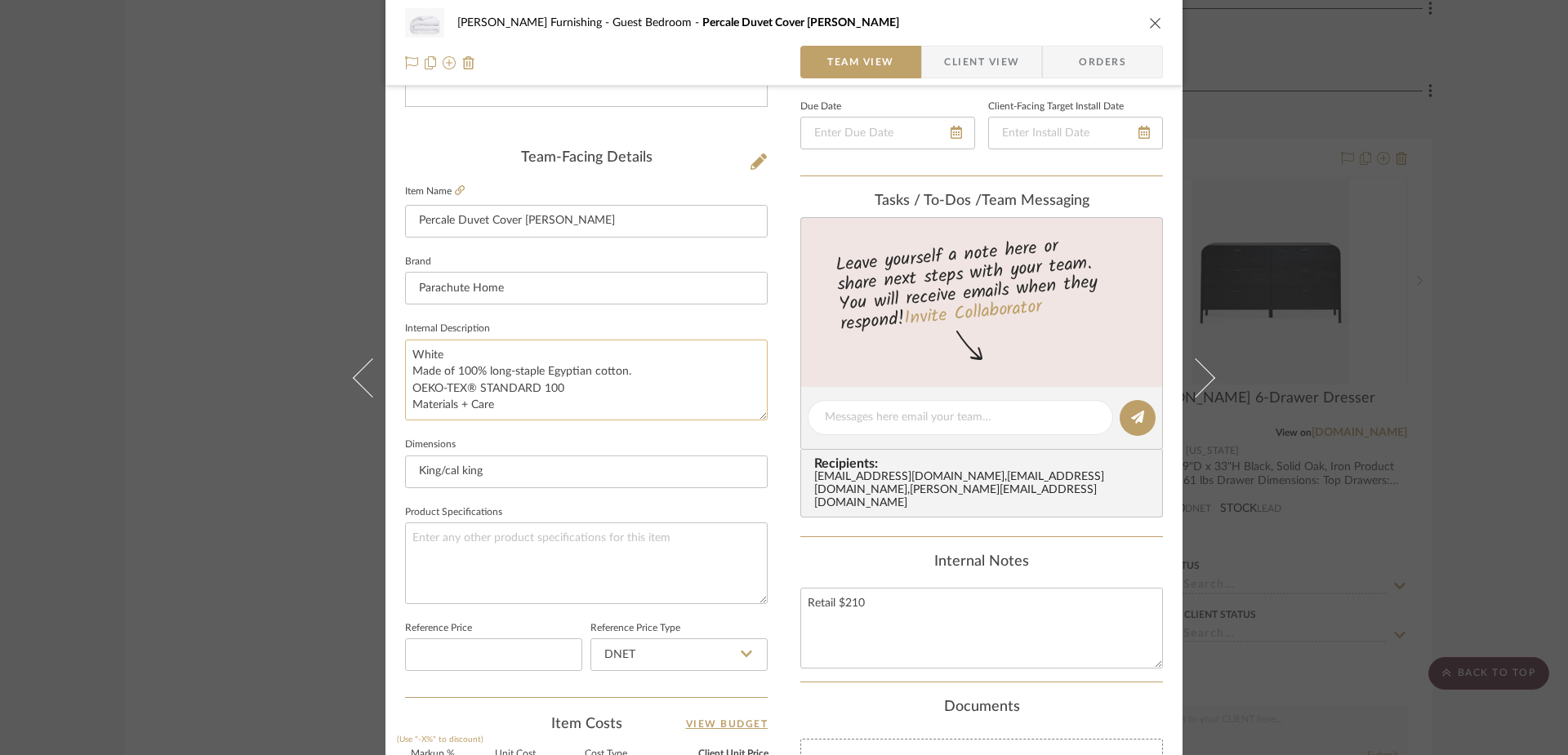
scroll to position [366, 0]
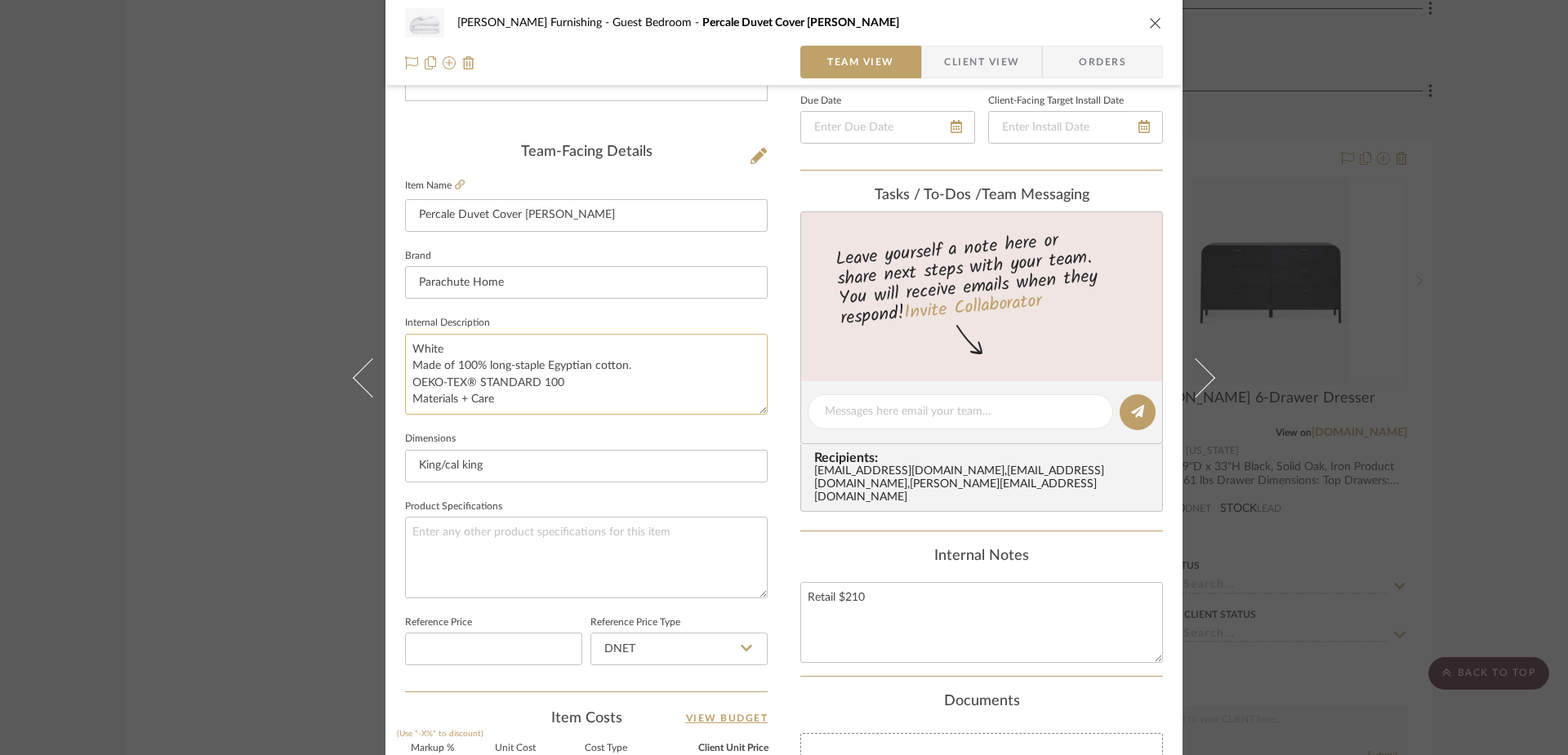
click at [582, 404] on textarea "White Made of 100% long-staple Egyptian cotton. OEKO-TEX® STANDARD 100 Material…" at bounding box center [586, 374] width 362 height 81
drag, startPoint x: 587, startPoint y: 404, endPoint x: 386, endPoint y: 397, distance: 201.1
click at [386, 397] on div "[PERSON_NAME] Furnishing Guest Bedroom Percale Duvet Cover [PERSON_NAME] Team V…" at bounding box center [784, 400] width 797 height 1507
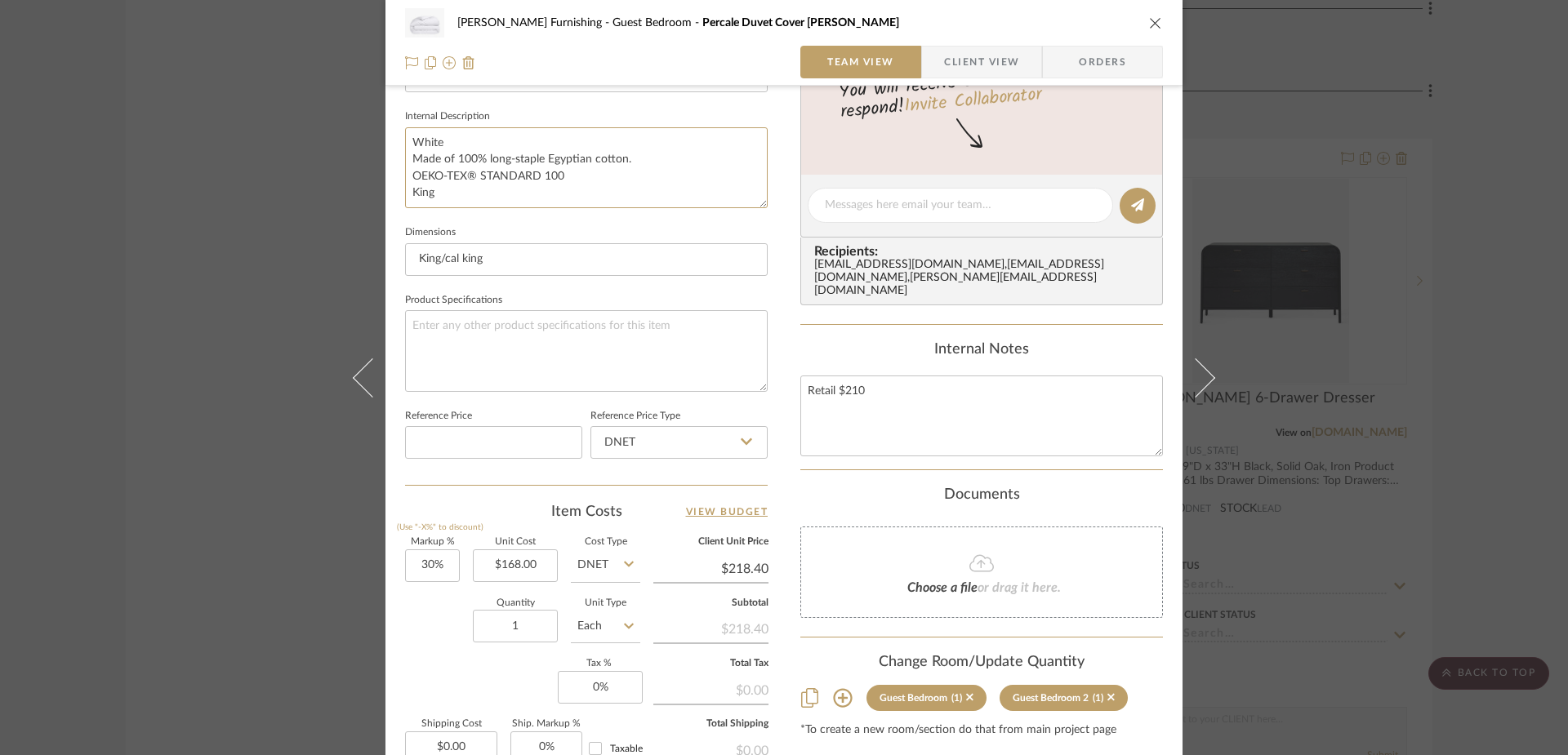
scroll to position [717, 0]
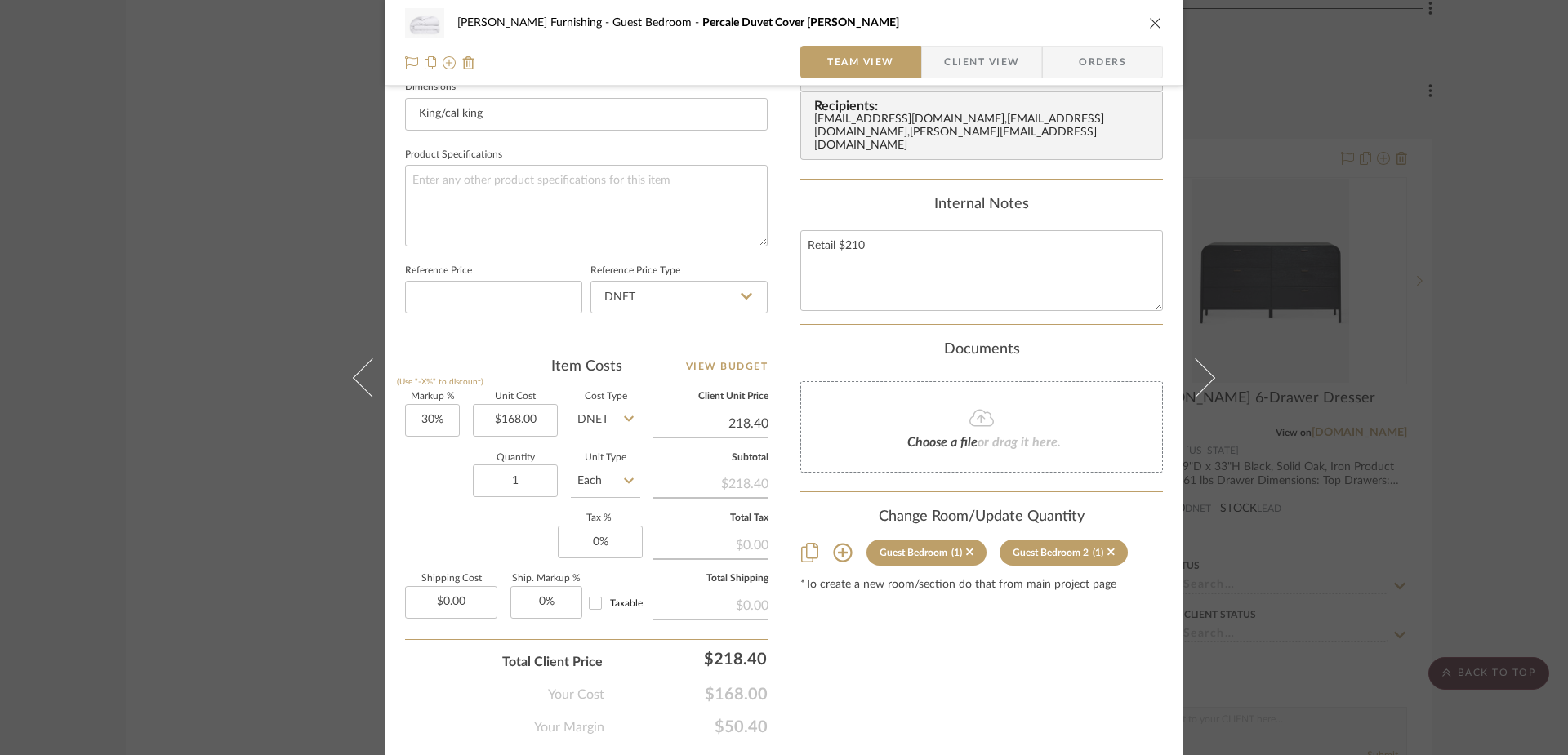
click at [725, 424] on input "218.40" at bounding box center [711, 424] width 115 height 25
click at [899, 697] on div "Content here copies to Client View - confirm visibility there. Show in Client D…" at bounding box center [981, 66] width 362 height 1343
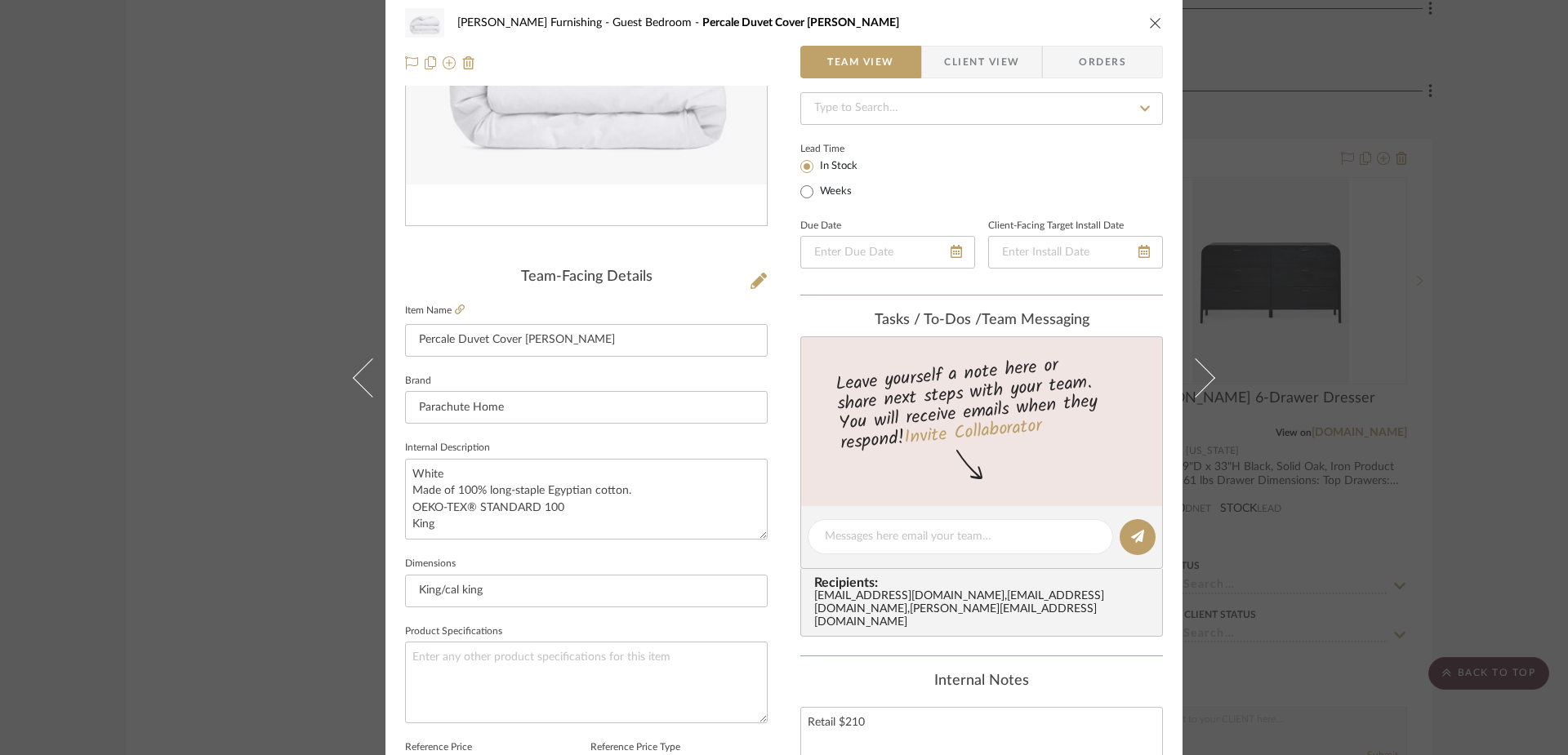
scroll to position [0, 0]
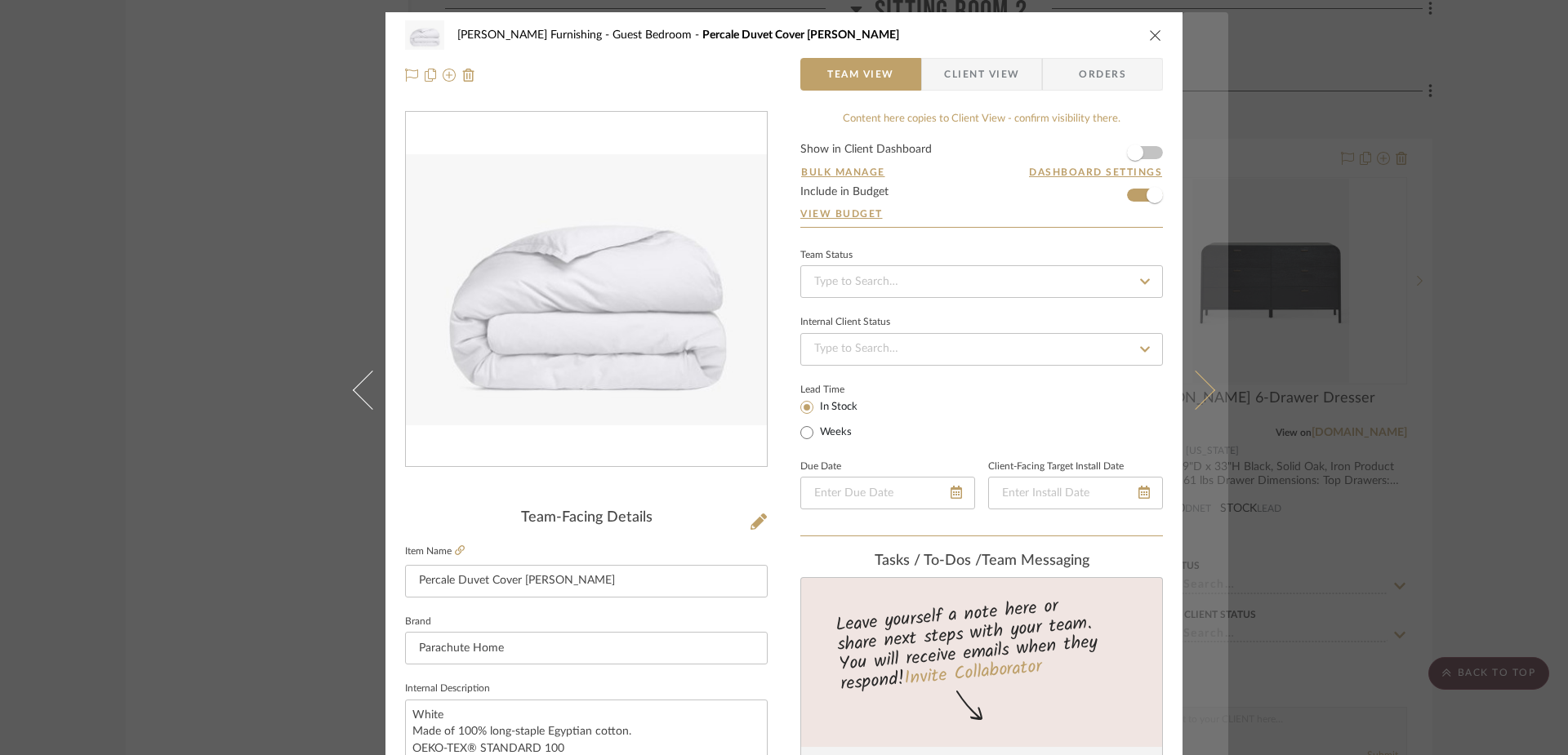
click at [1199, 402] on button at bounding box center [1206, 389] width 46 height 755
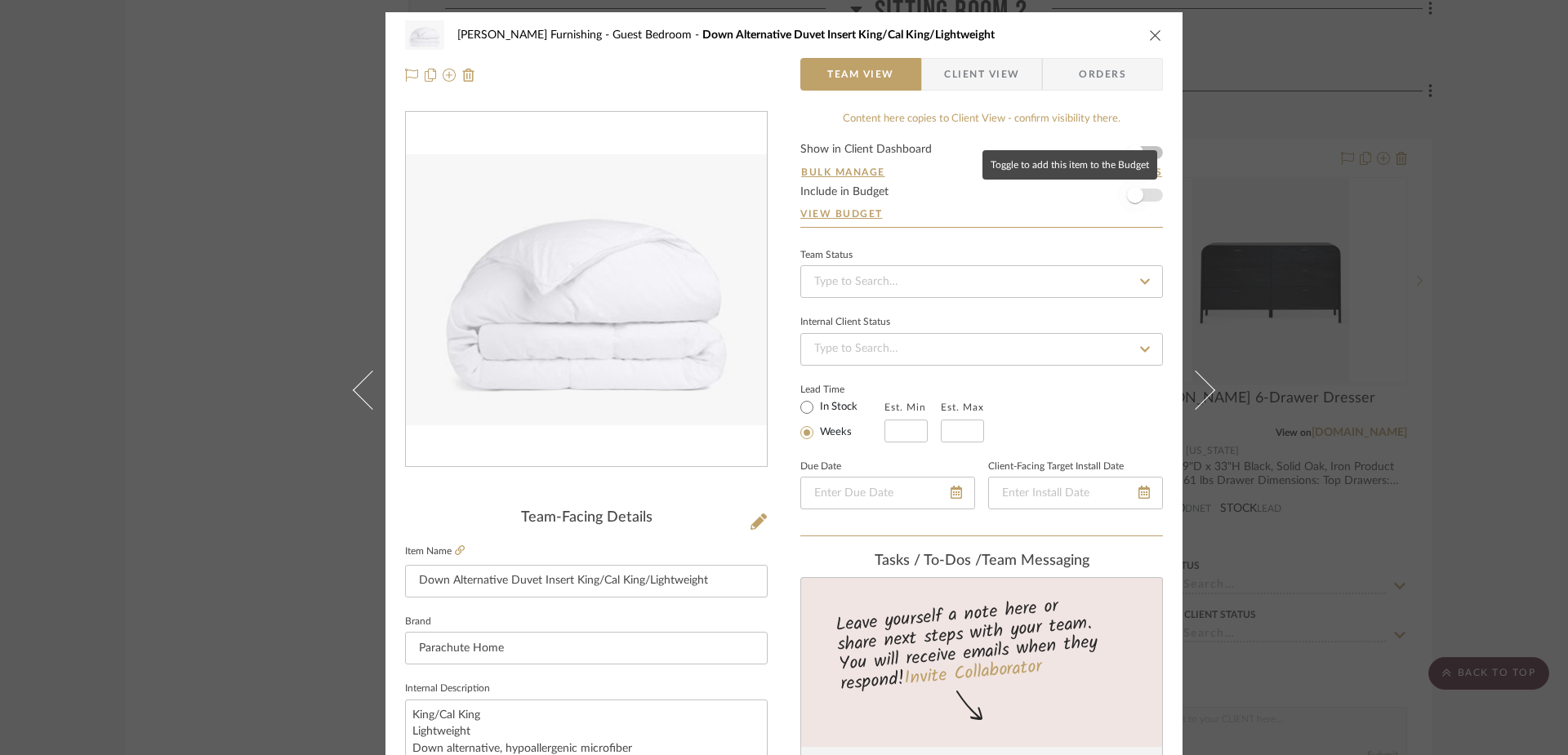
click at [1137, 193] on span "button" at bounding box center [1135, 195] width 36 height 36
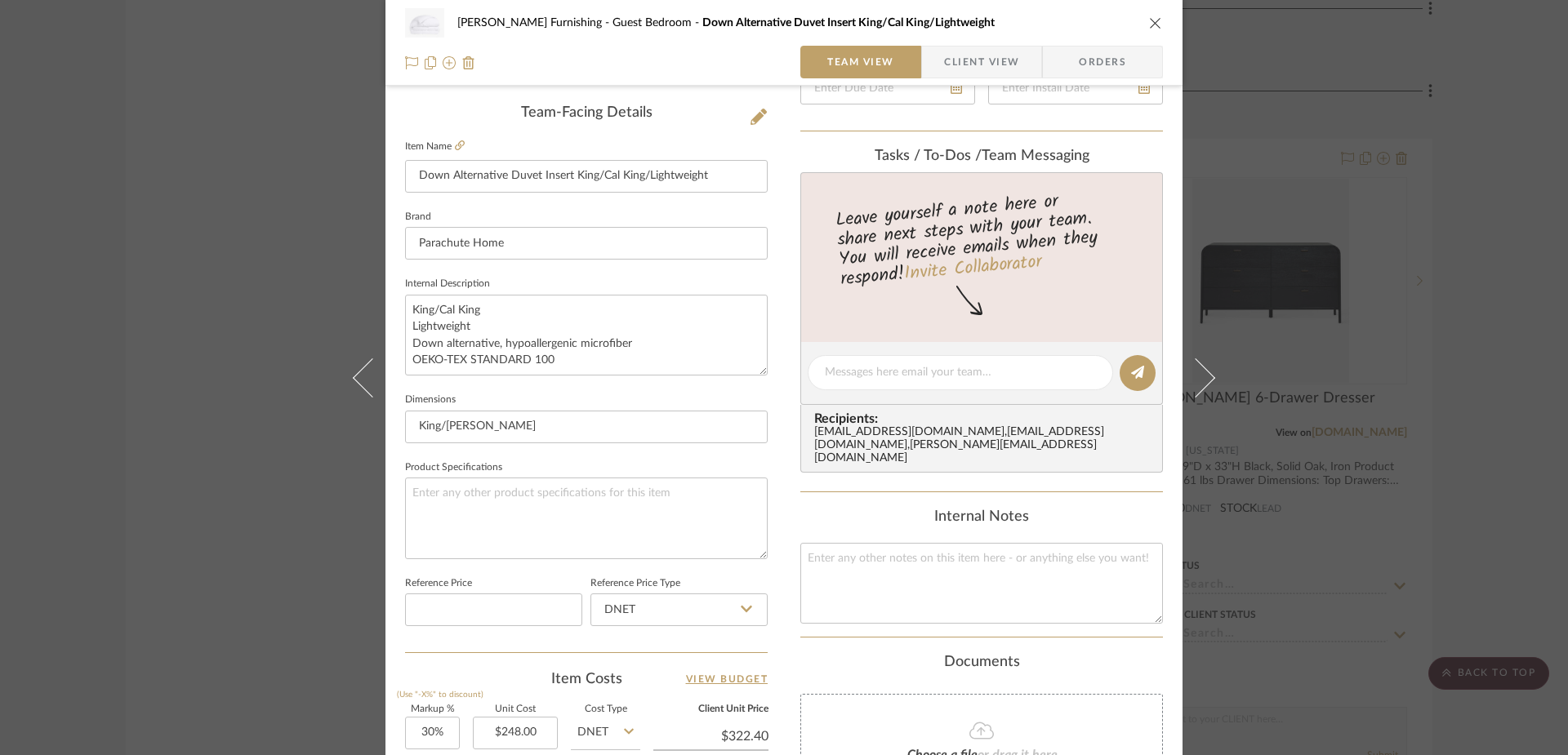
scroll to position [203, 0]
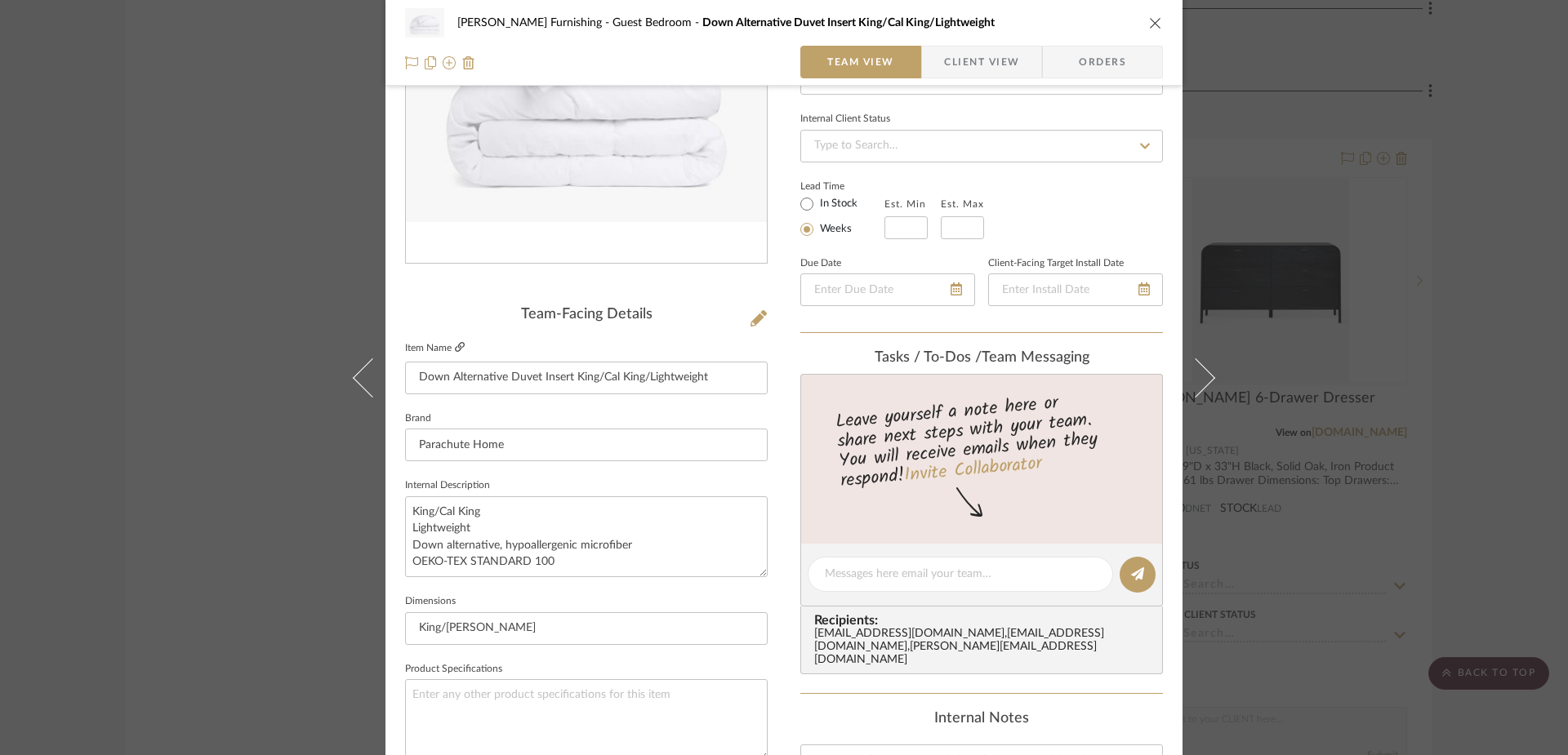
click at [455, 345] on icon at bounding box center [459, 346] width 10 height 10
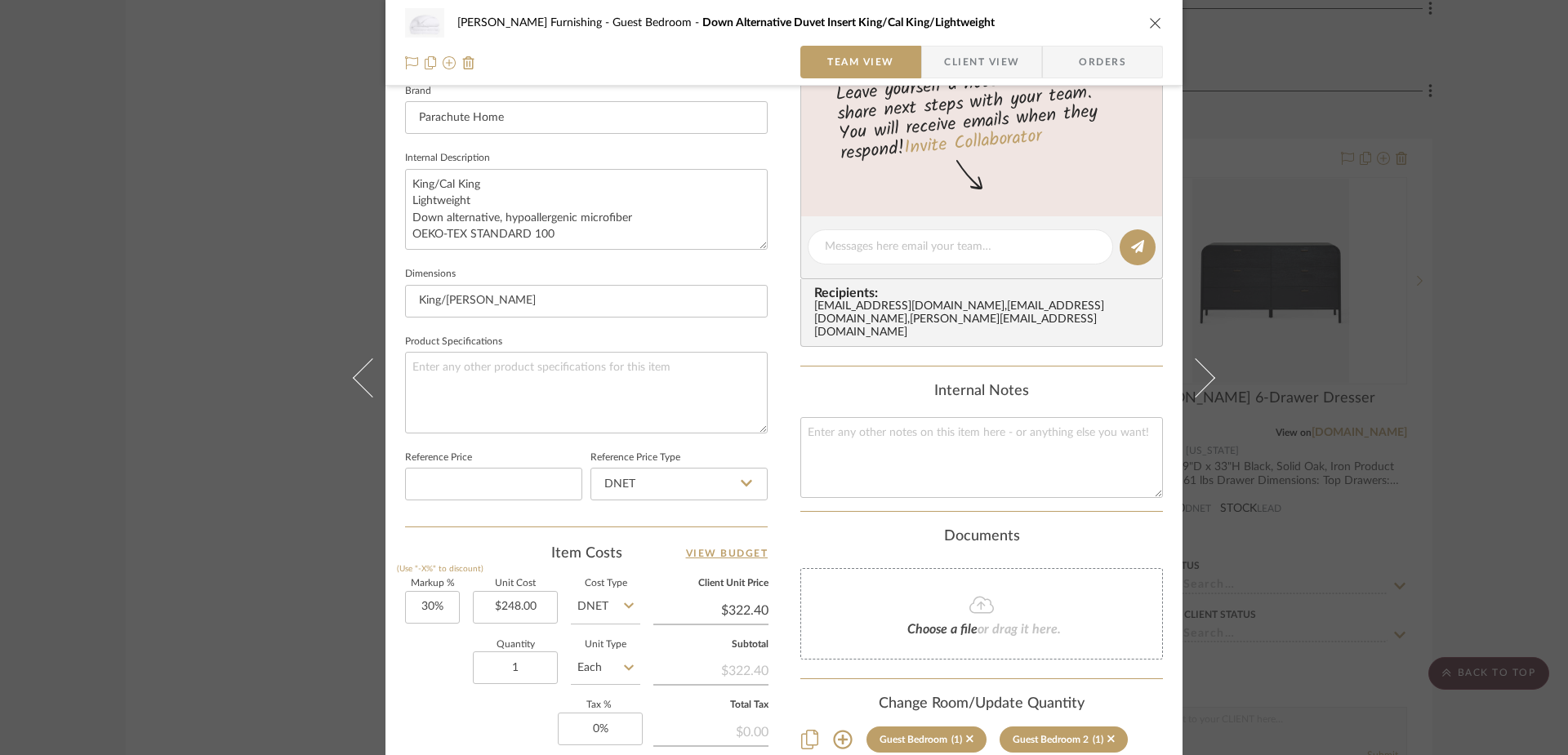
click at [863, 405] on div "Internal Notes" at bounding box center [981, 439] width 362 height 115
click at [866, 450] on textarea at bounding box center [981, 458] width 362 height 81
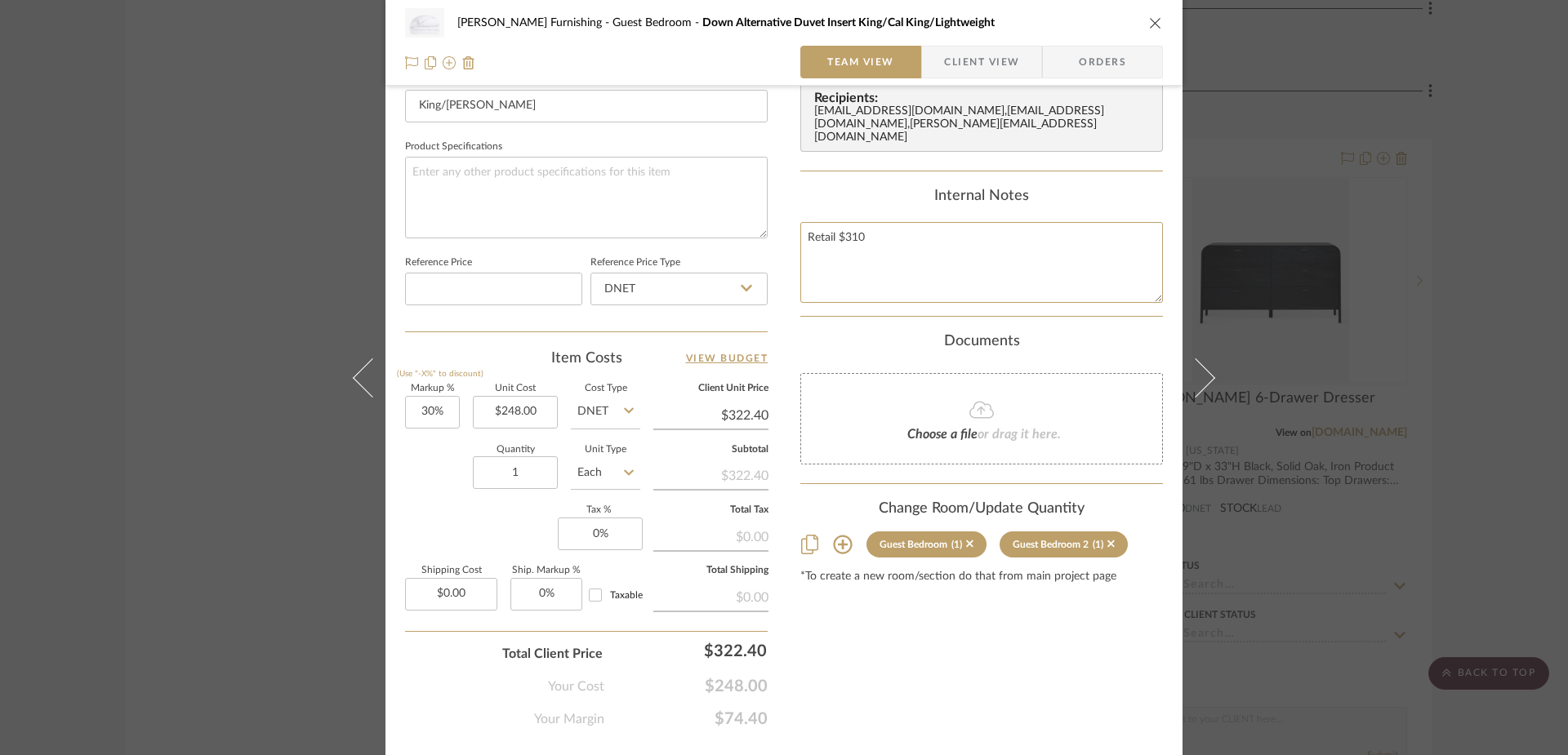
scroll to position [734, 0]
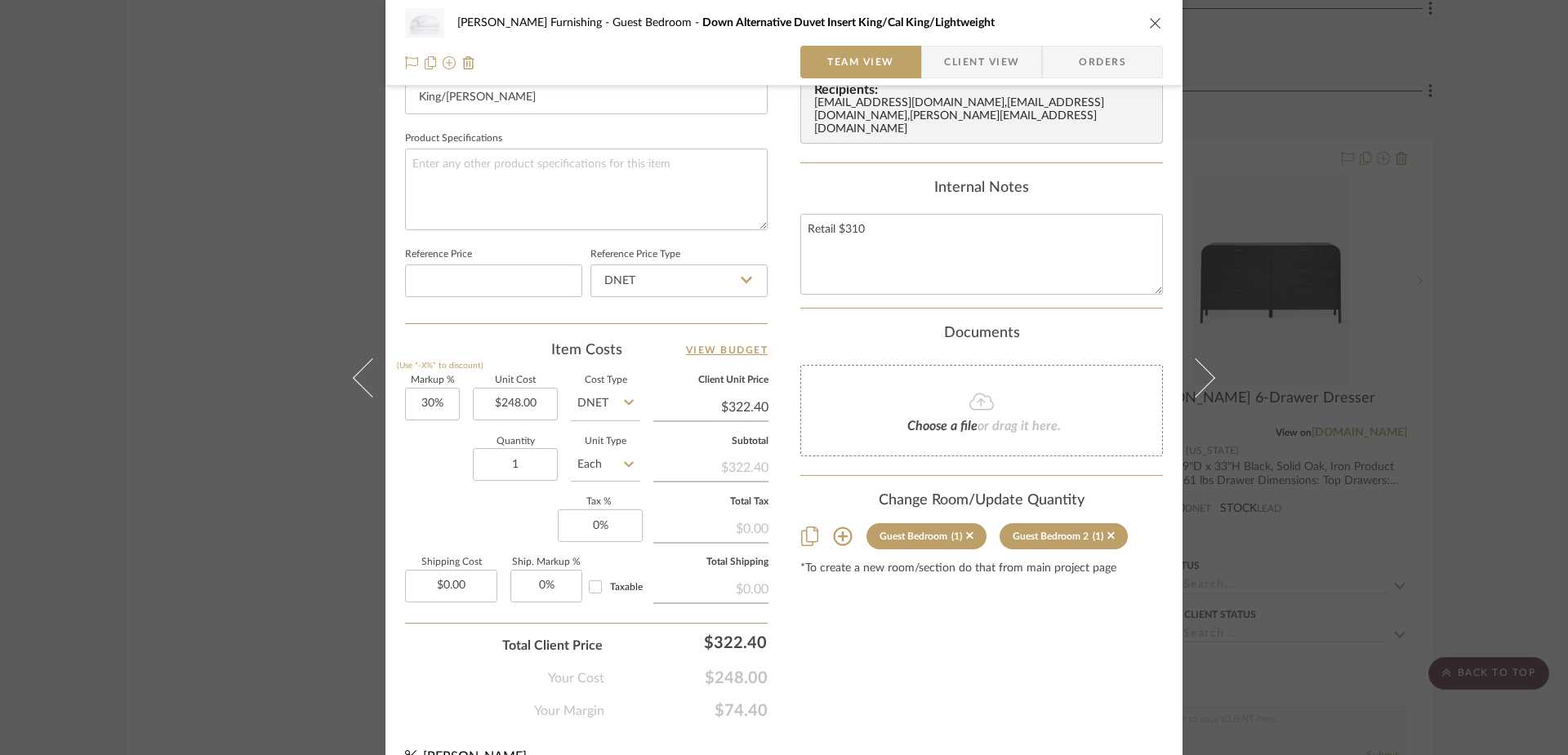
click at [725, 410] on input "$322.40" at bounding box center [711, 407] width 115 height 25
click at [977, 659] on div "Content here copies to Client View - confirm visibility there. Show in Client D…" at bounding box center [981, 49] width 362 height 1343
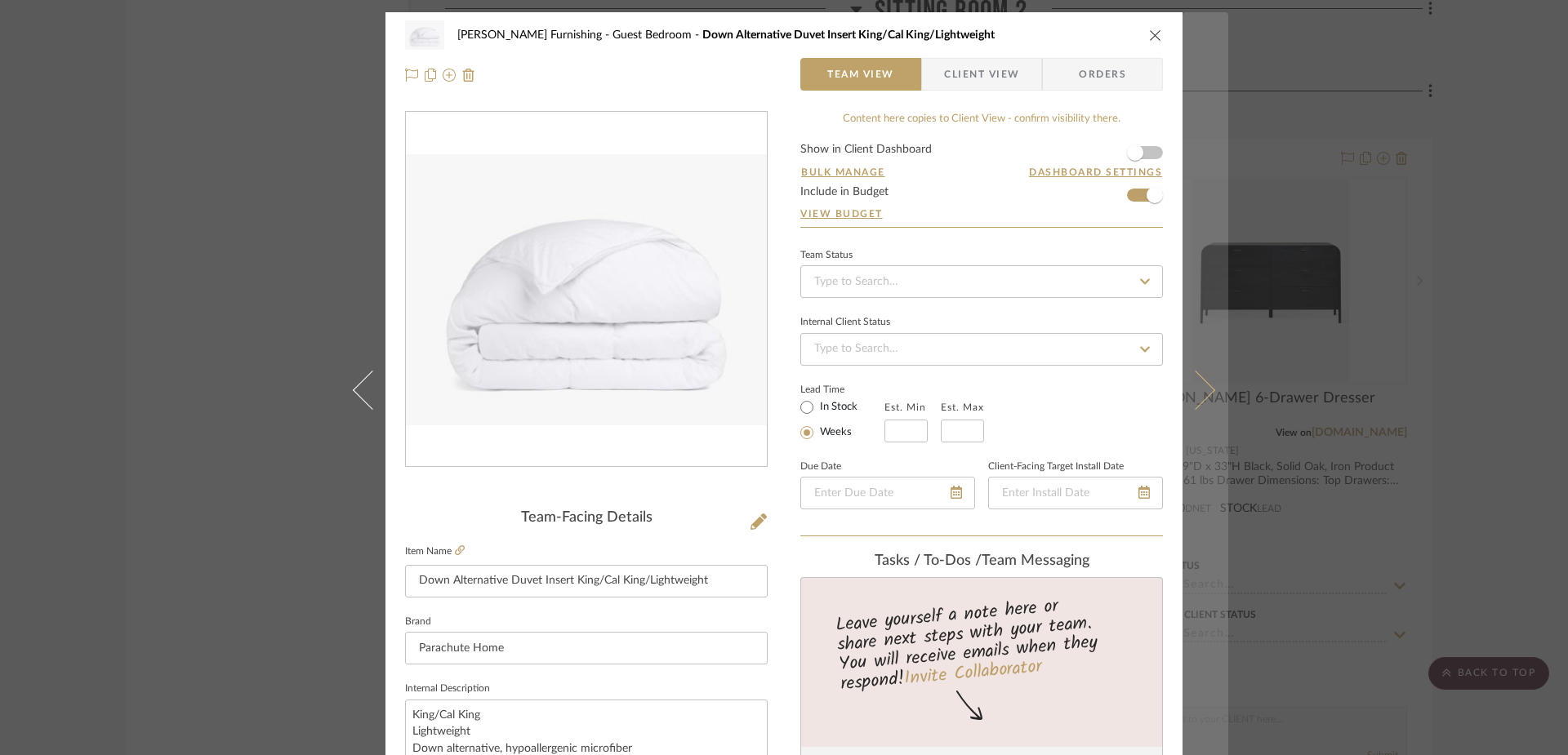
click at [1192, 392] on icon at bounding box center [1195, 389] width 39 height 39
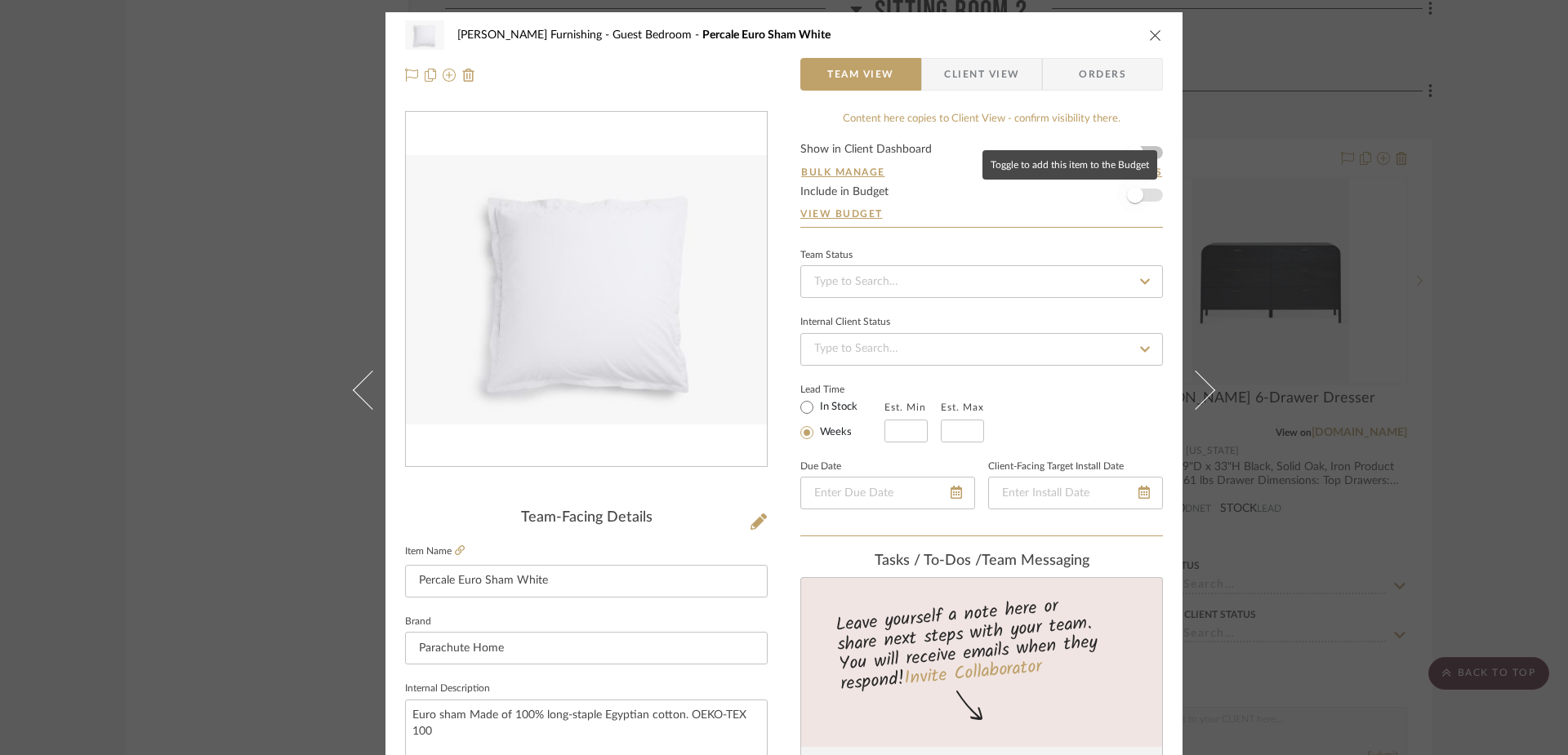
click at [1136, 194] on span "button" at bounding box center [1135, 195] width 17 height 17
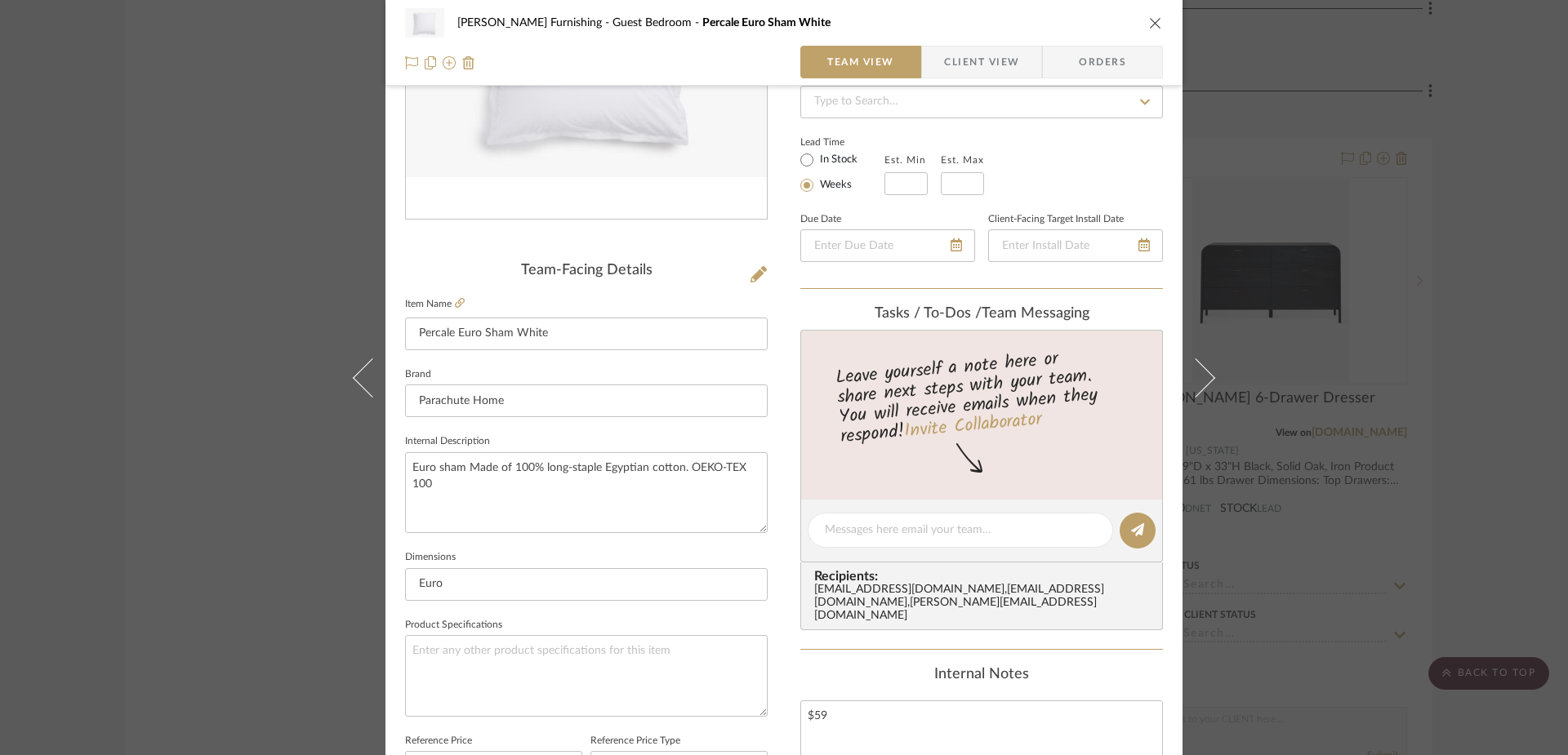
scroll to position [246, 0]
click at [455, 301] on icon at bounding box center [459, 303] width 10 height 10
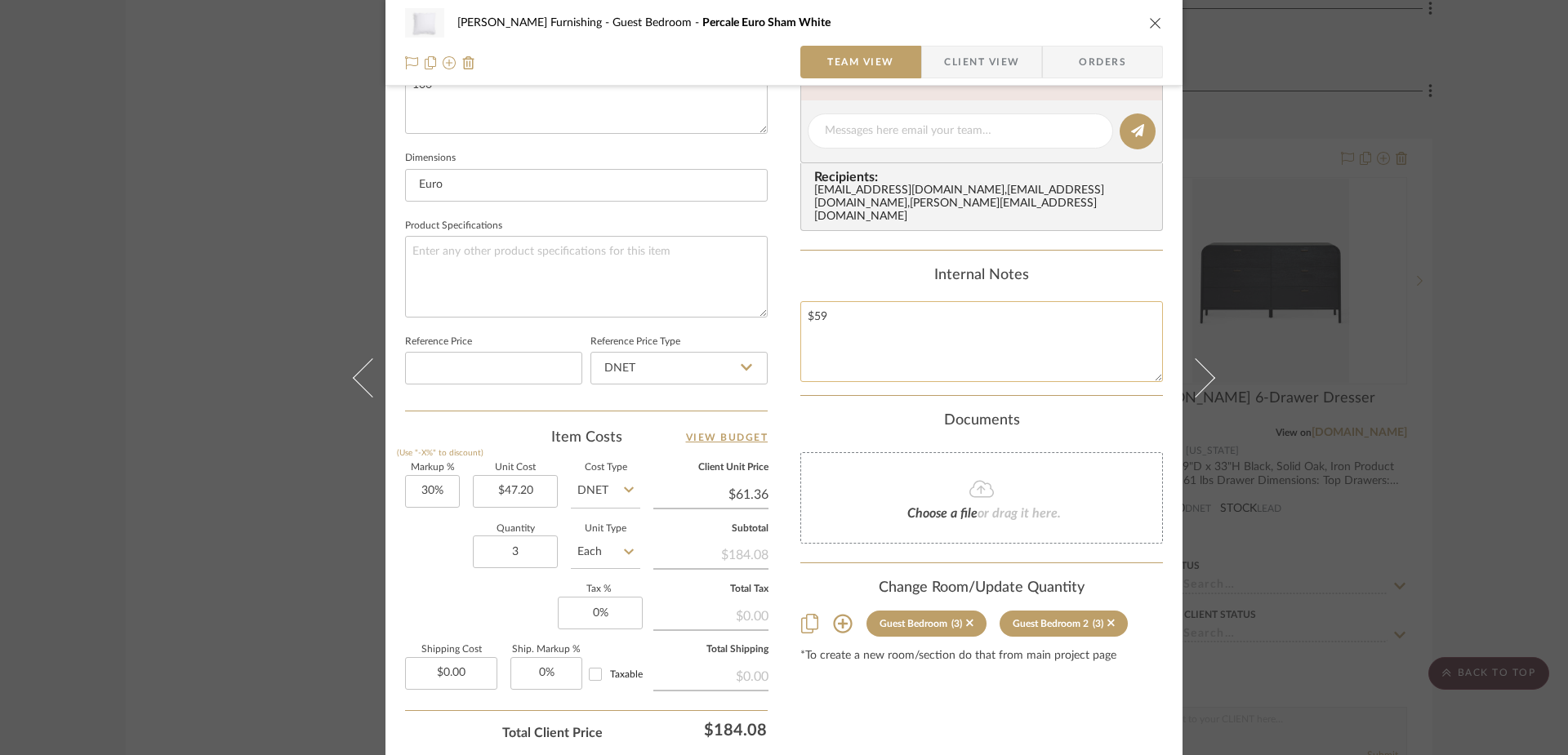
scroll to position [650, 0]
click at [738, 495] on input "61.36" at bounding box center [711, 491] width 115 height 25
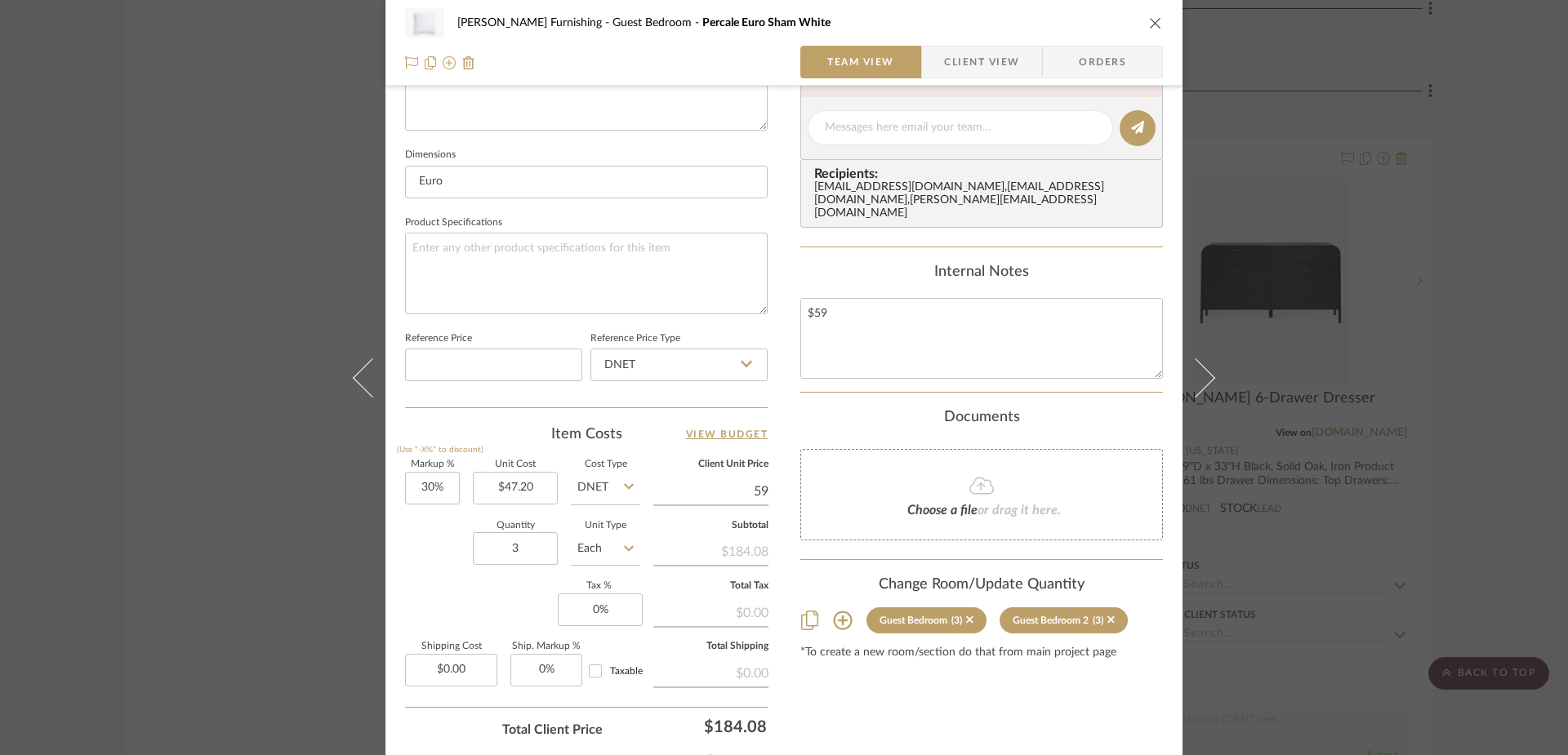
click at [784, 417] on div "[PERSON_NAME] Furnishing Guest Bedroom Percale Euro Sham White Team View Client…" at bounding box center [784, 116] width 797 height 1507
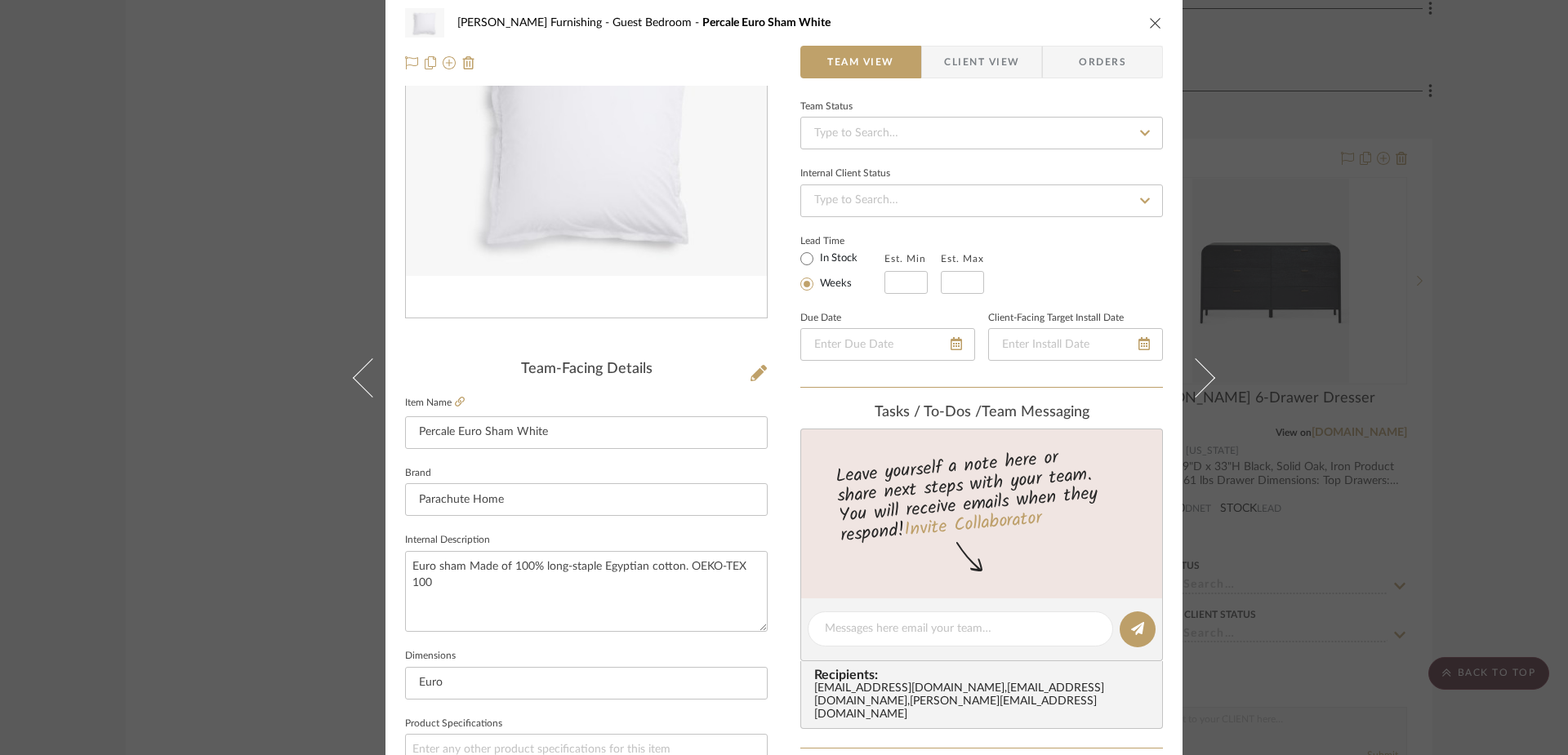
scroll to position [0, 0]
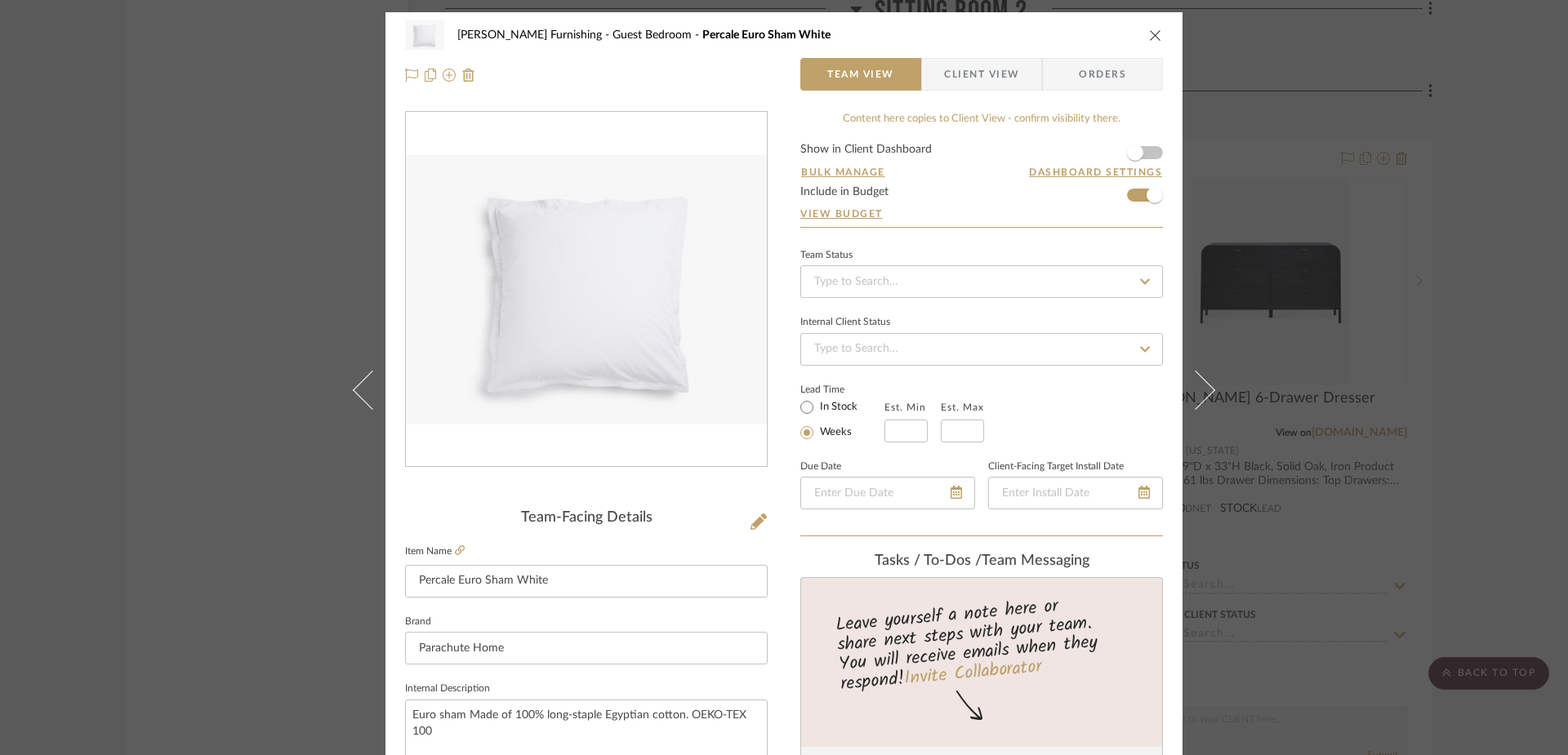
click at [1201, 392] on icon at bounding box center [1195, 389] width 39 height 39
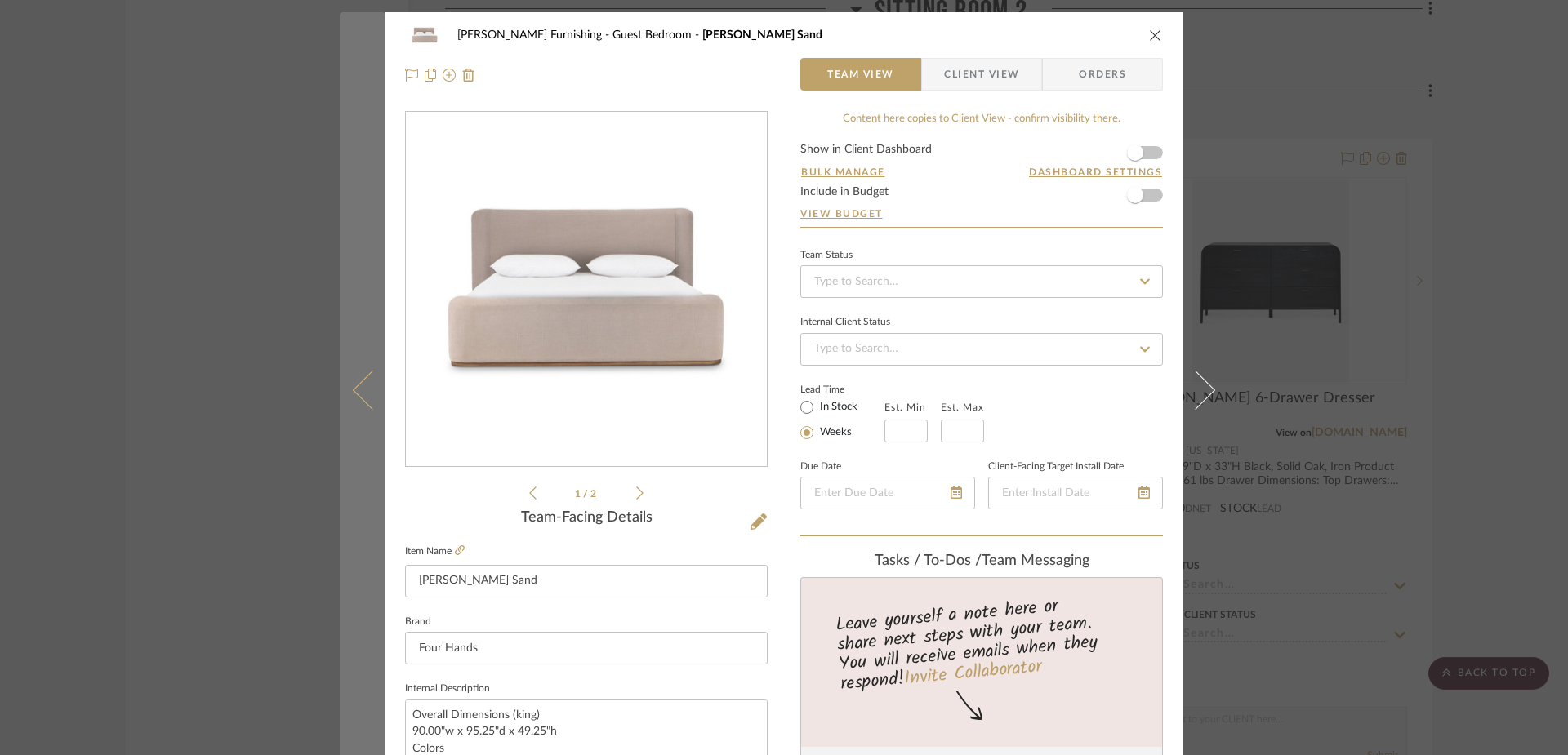
click at [350, 399] on button at bounding box center [362, 389] width 46 height 755
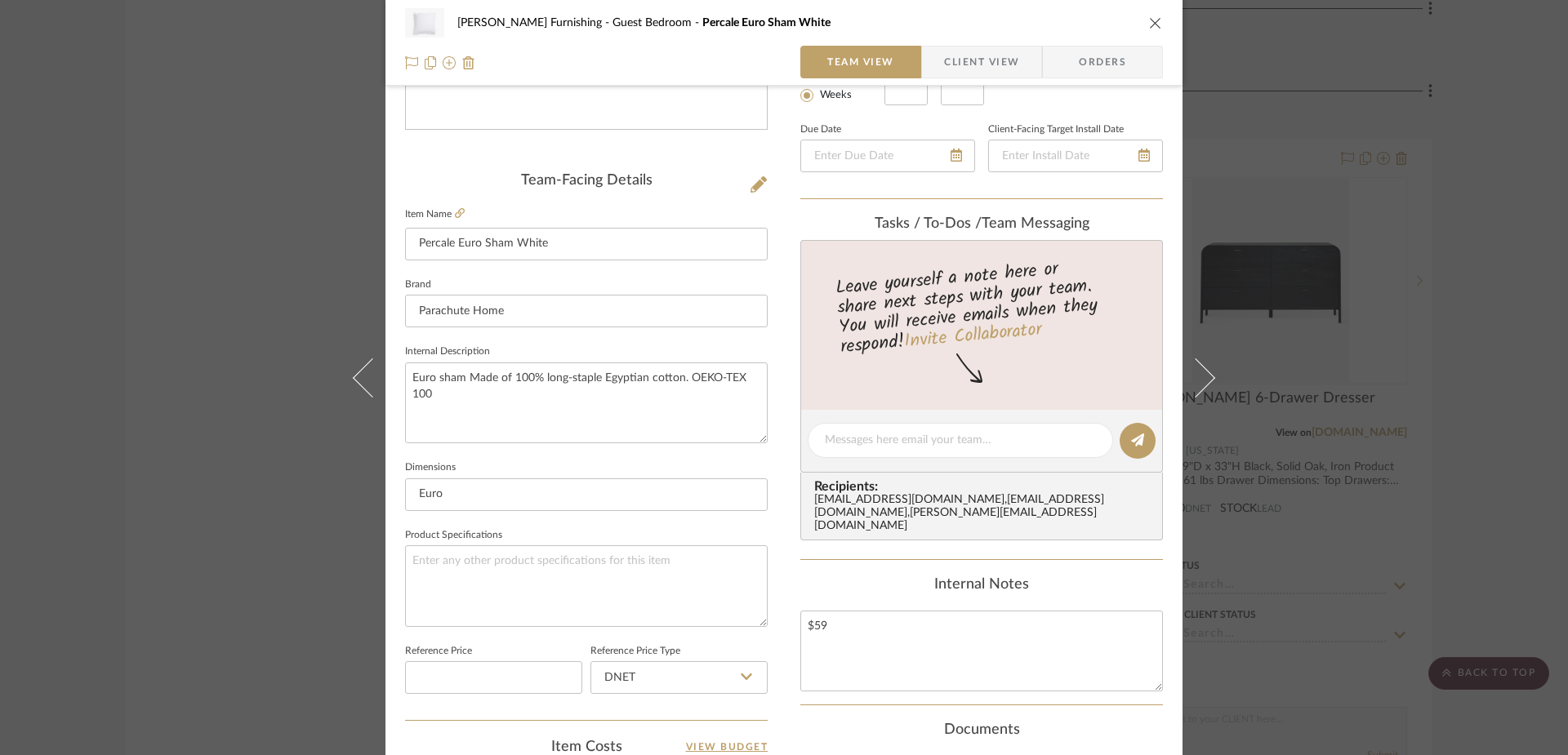
scroll to position [380, 0]
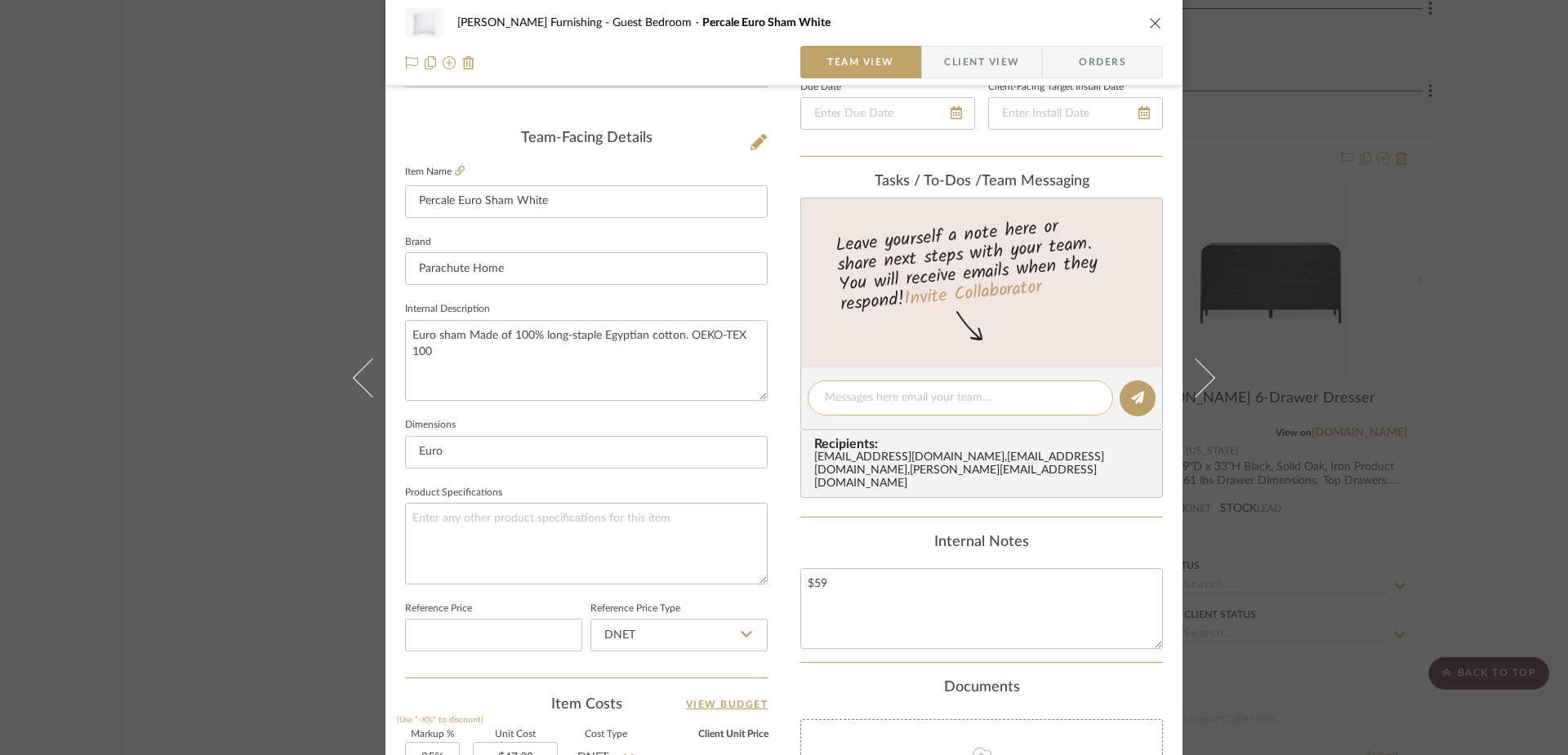
click at [889, 406] on textarea at bounding box center [960, 398] width 271 height 18
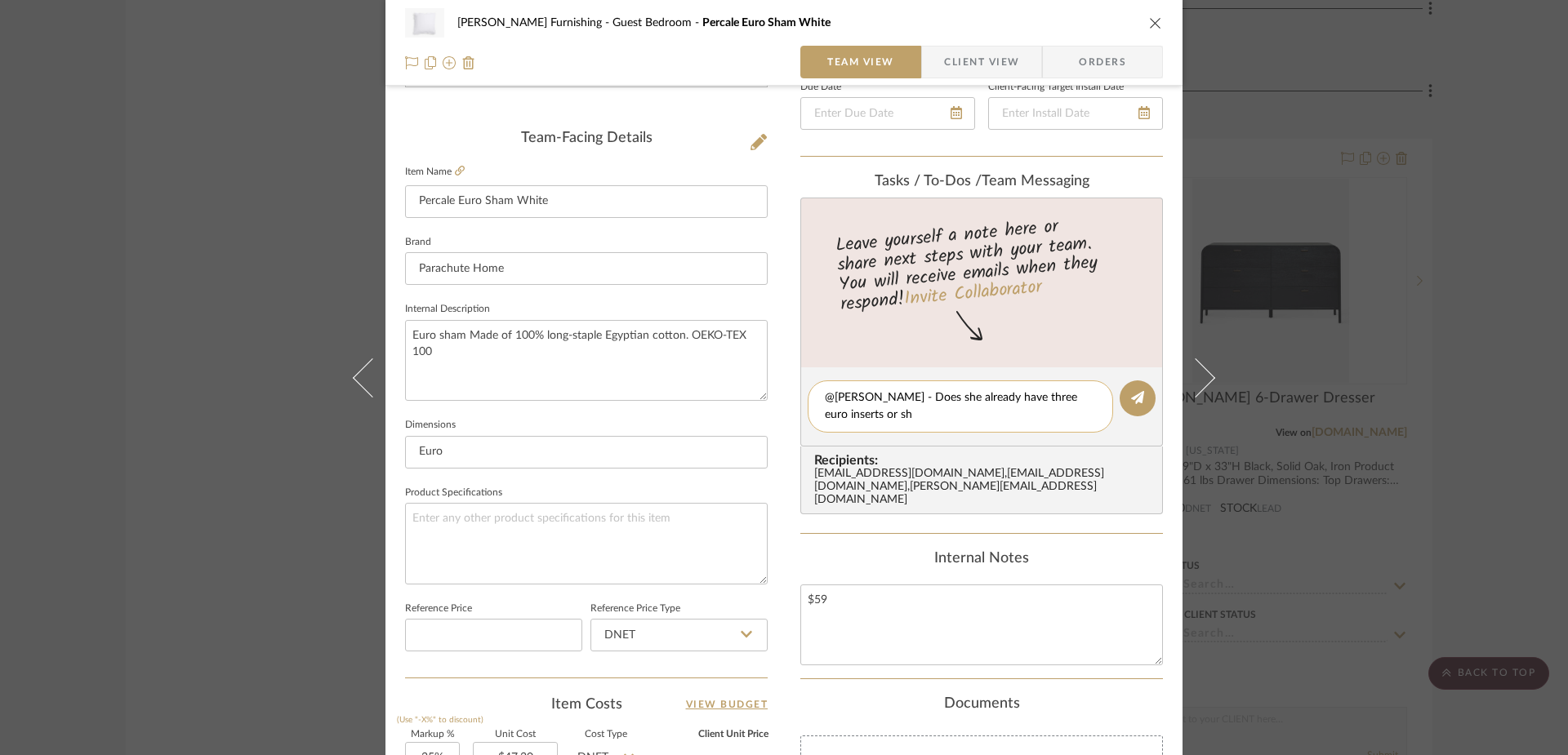
scroll to position [0, 0]
click at [1121, 391] on button at bounding box center [1137, 398] width 36 height 36
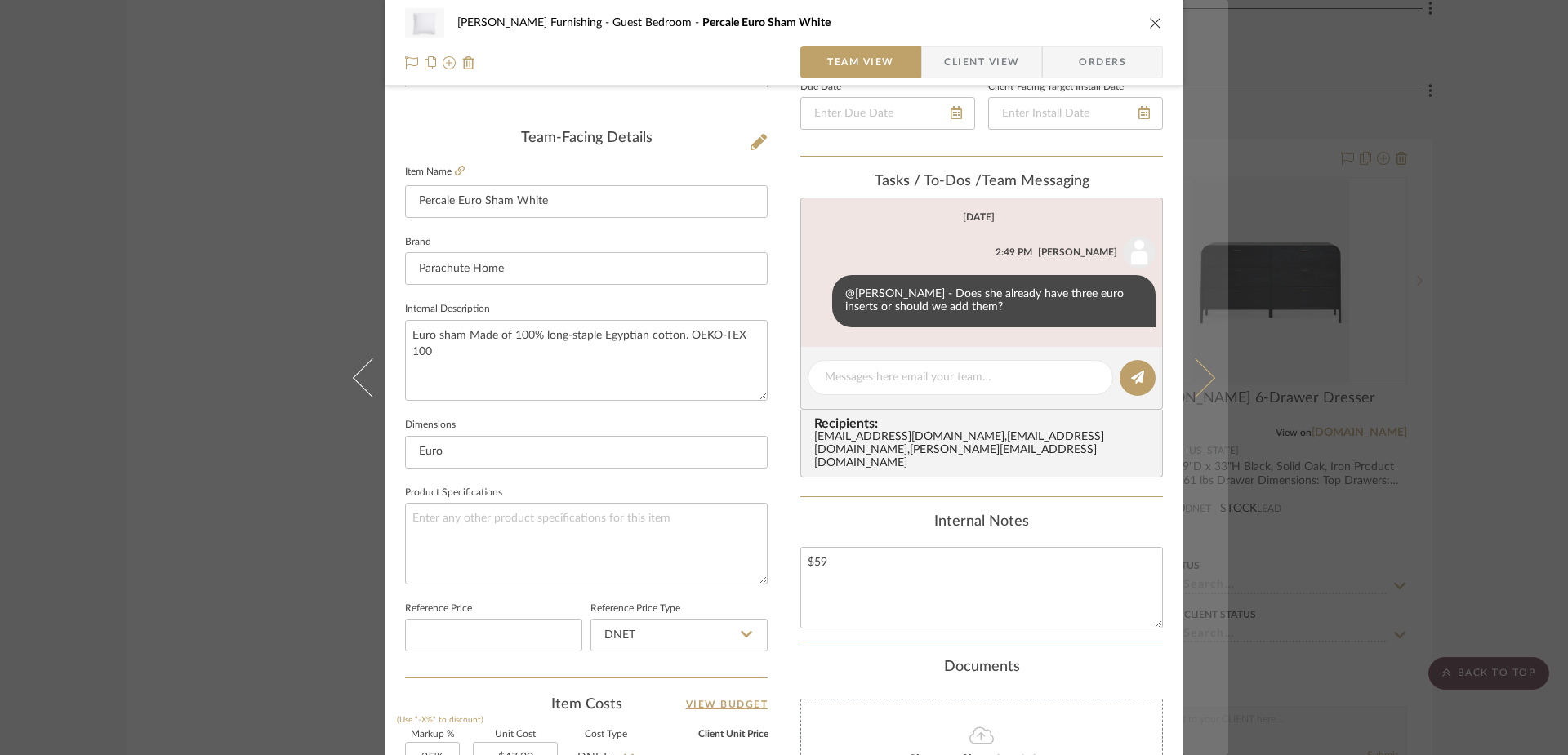
click at [1192, 369] on icon at bounding box center [1195, 377] width 39 height 39
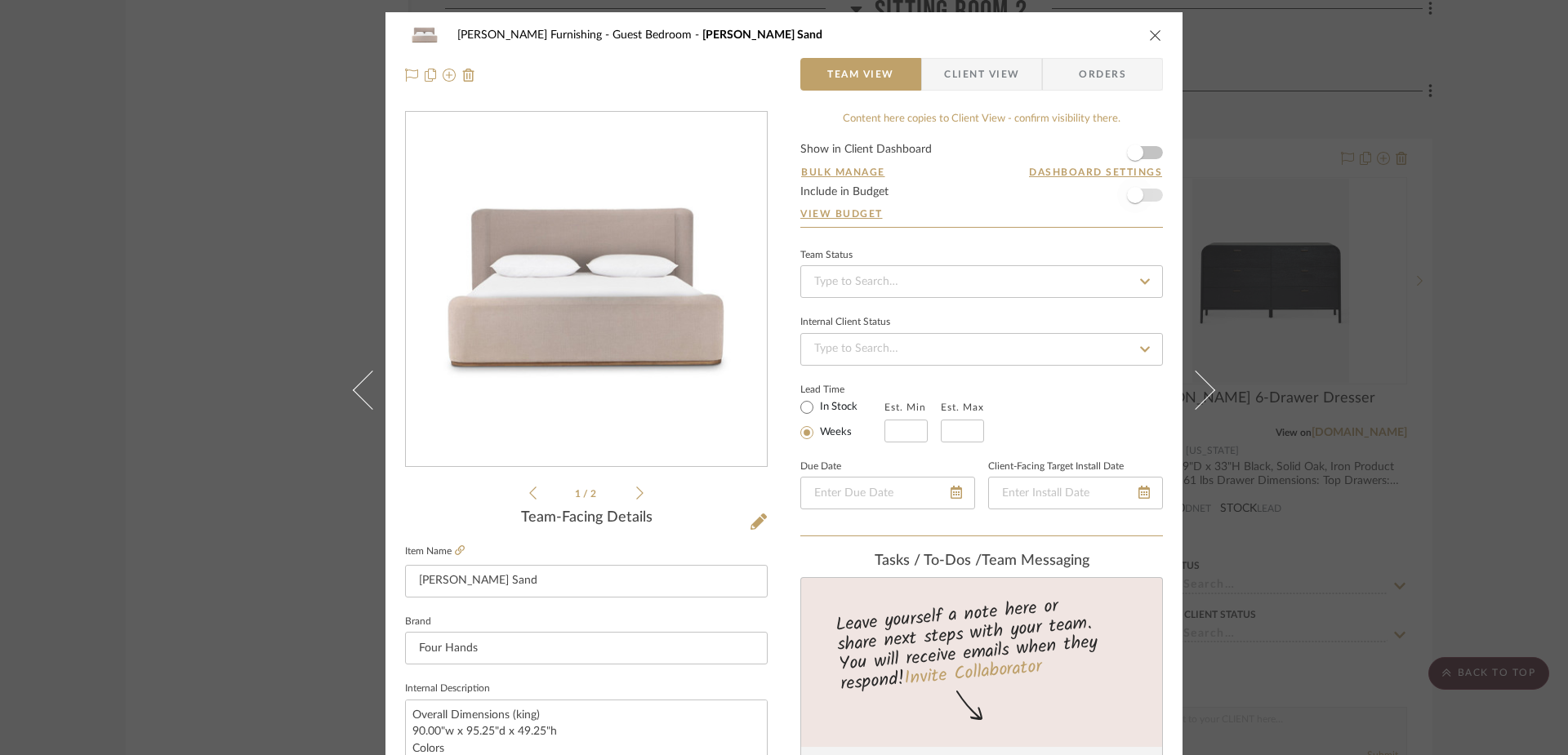
click at [1130, 197] on span "button" at bounding box center [1135, 195] width 17 height 17
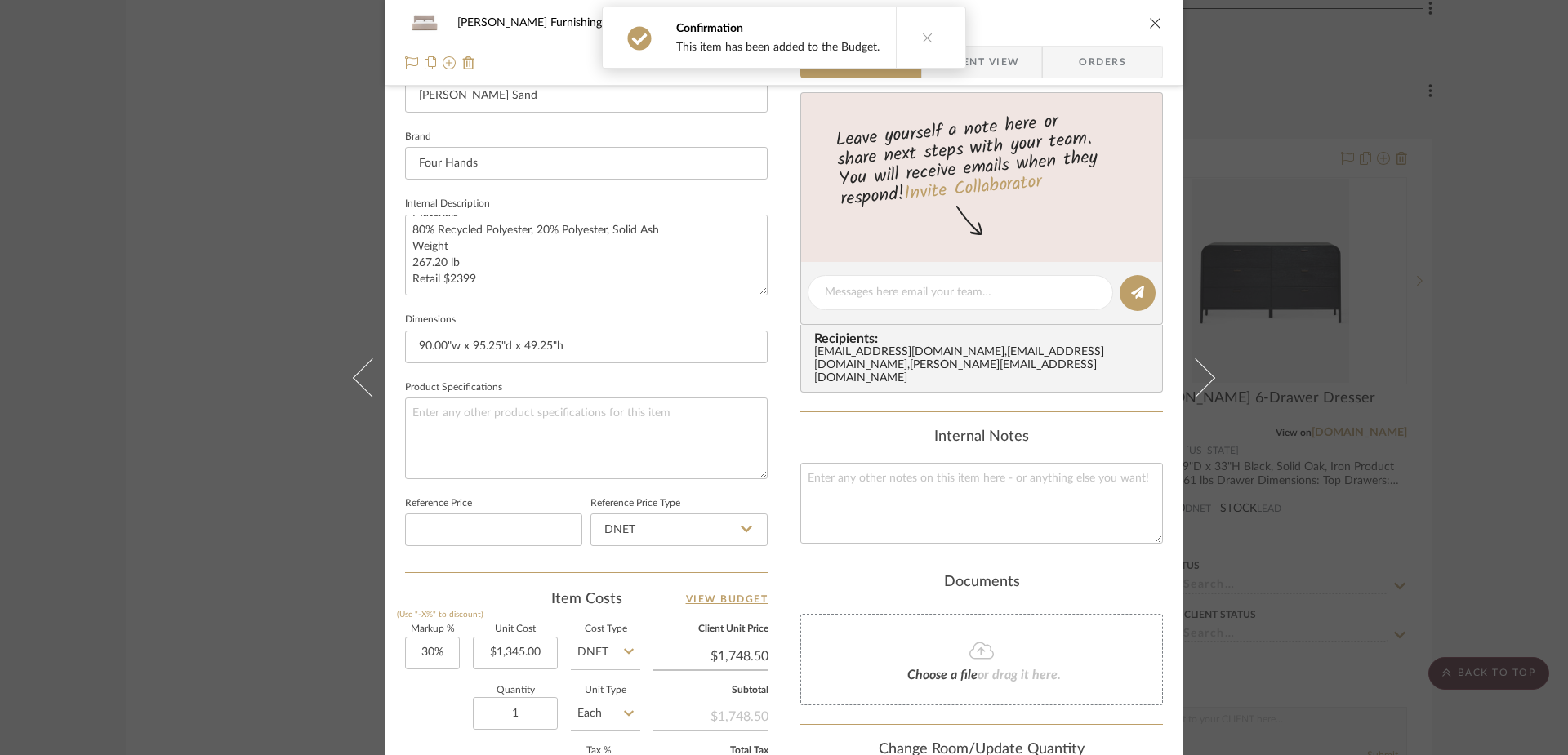
scroll to position [68, 0]
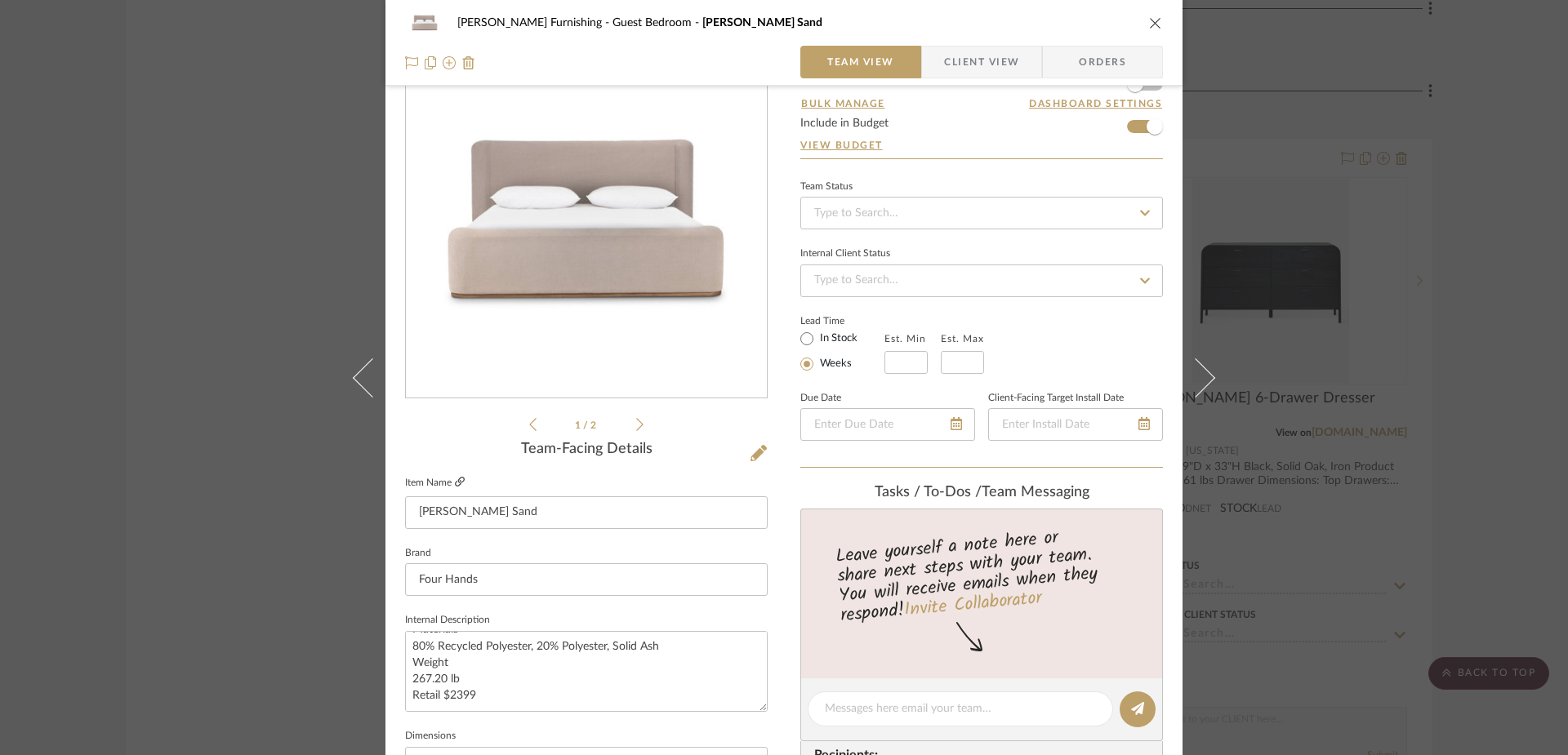
click at [456, 477] on icon at bounding box center [459, 481] width 10 height 10
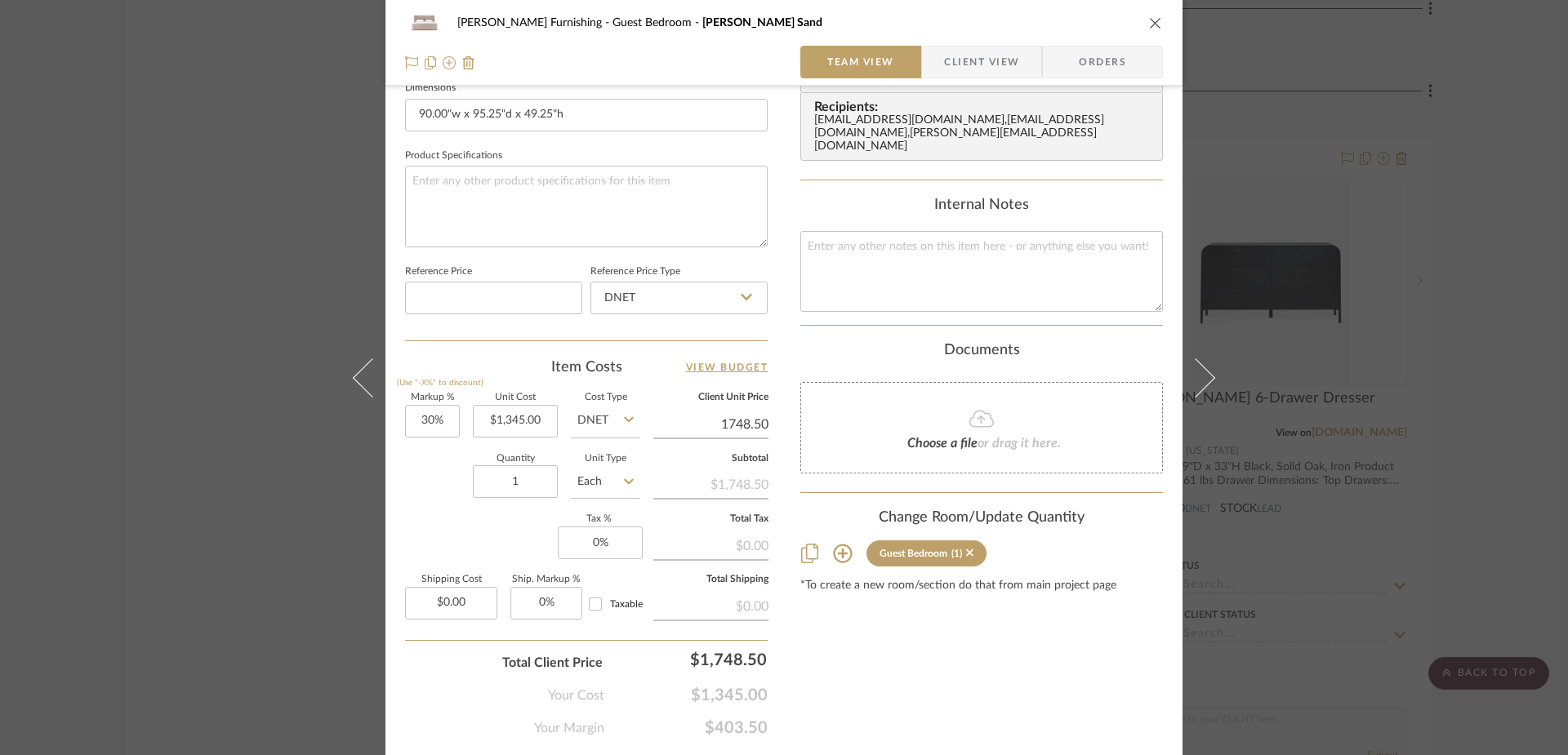
click at [731, 424] on input "1748.50" at bounding box center [711, 424] width 115 height 25
click at [884, 734] on div "Content here copies to Client View - confirm visibility there. Show in Client D…" at bounding box center [981, 66] width 362 height 1343
click at [891, 694] on div "Content here copies to Client View - confirm visibility there. Show in Client D…" at bounding box center [981, 66] width 362 height 1343
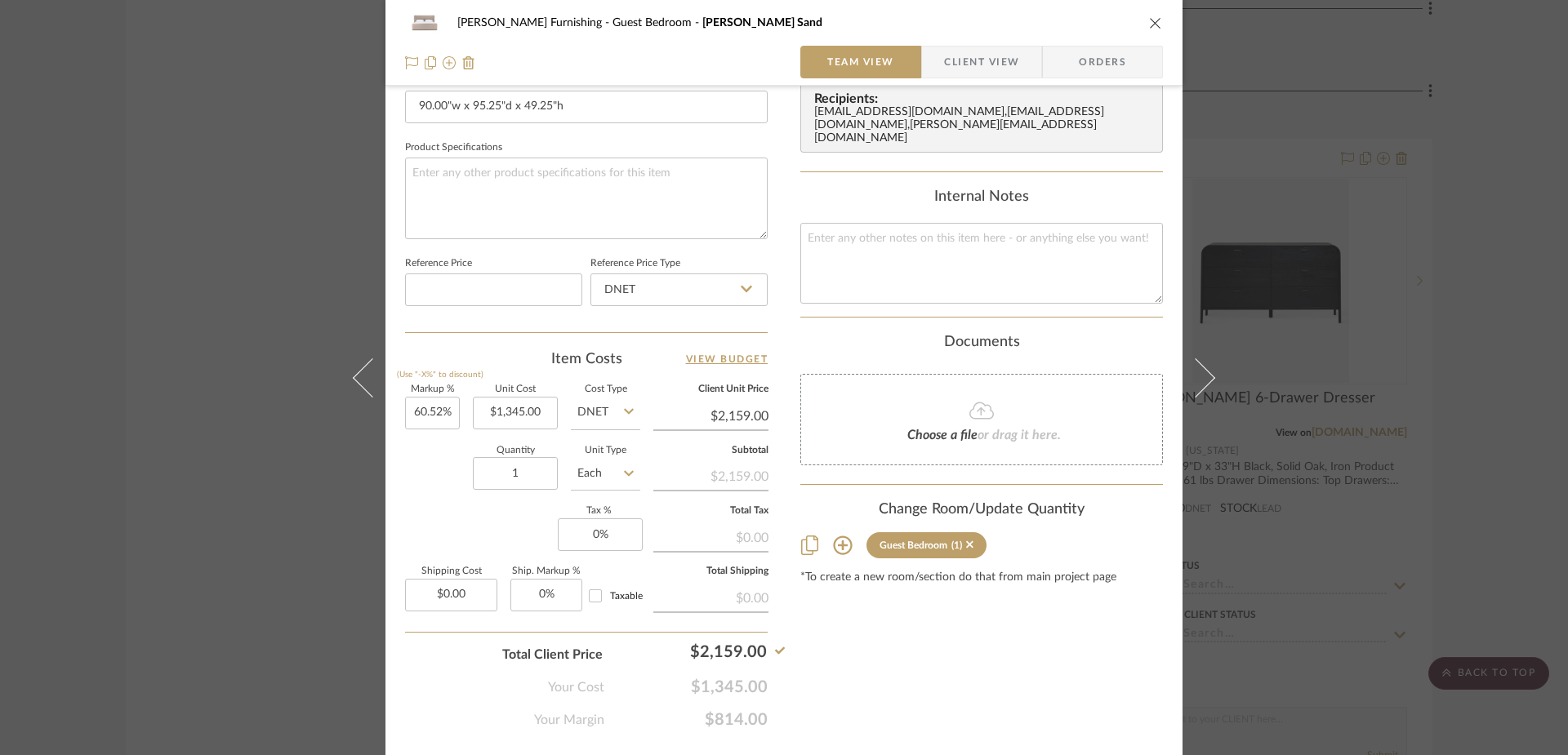
scroll to position [0, 0]
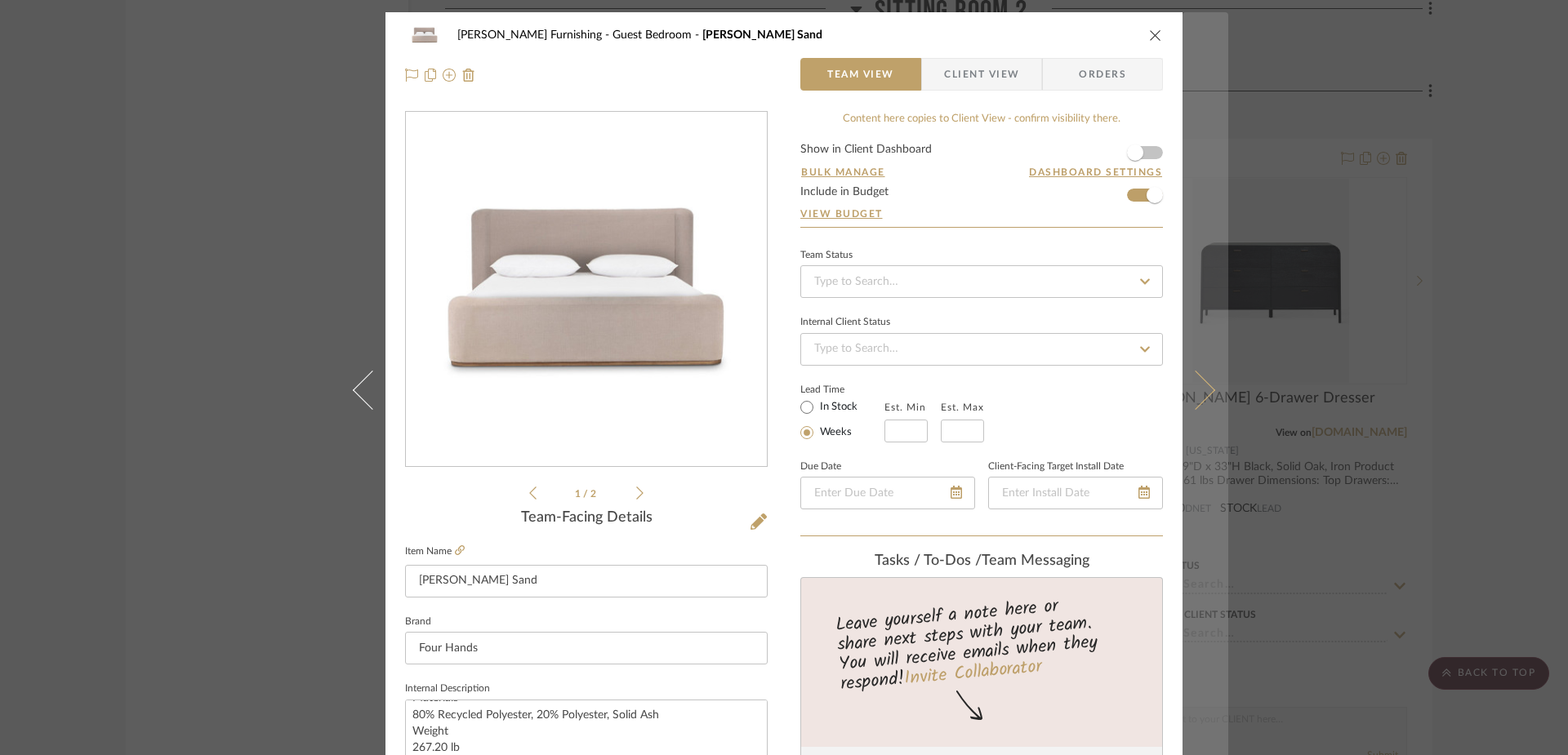
click at [1206, 395] on button at bounding box center [1206, 389] width 46 height 755
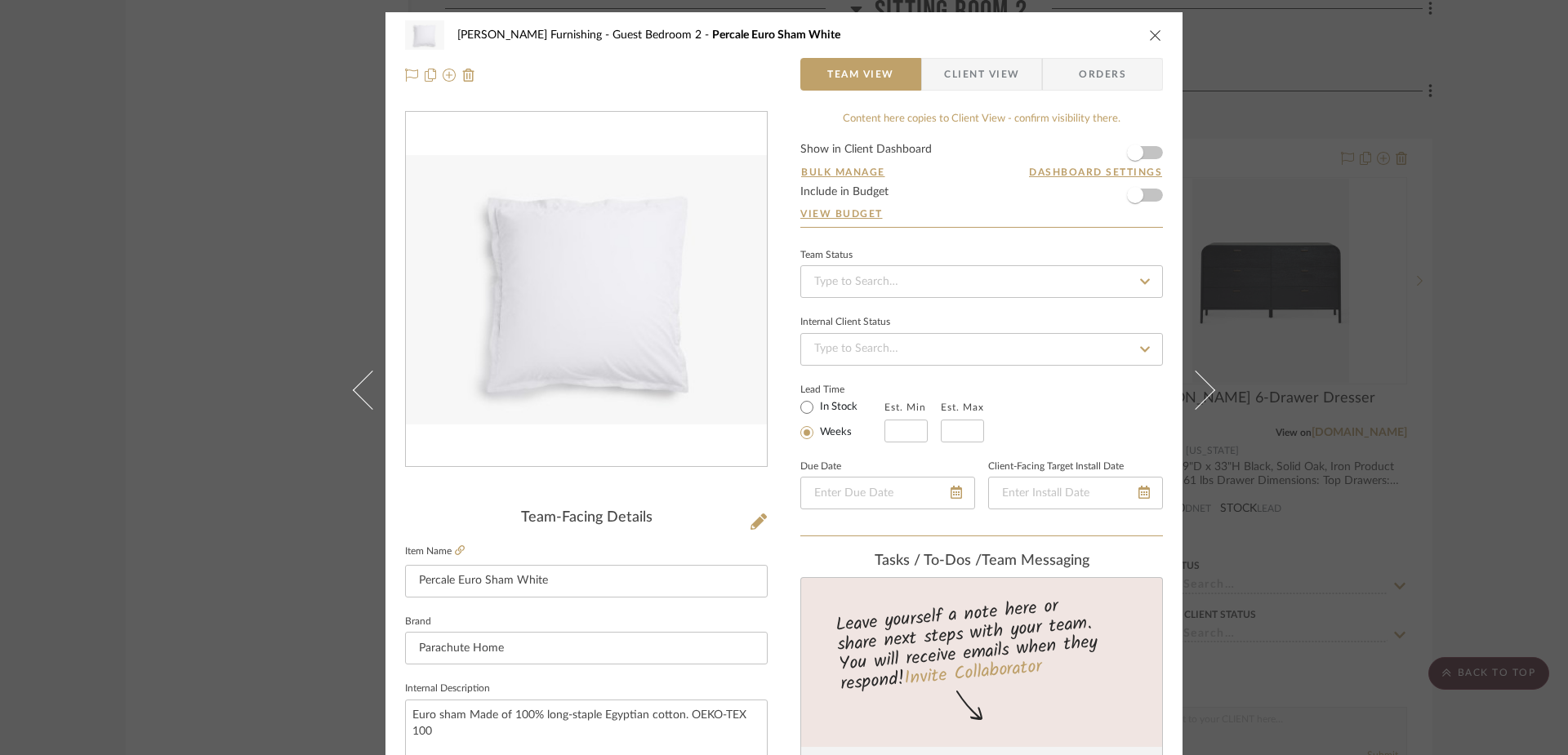
click at [1149, 35] on icon "close" at bounding box center [1155, 35] width 13 height 13
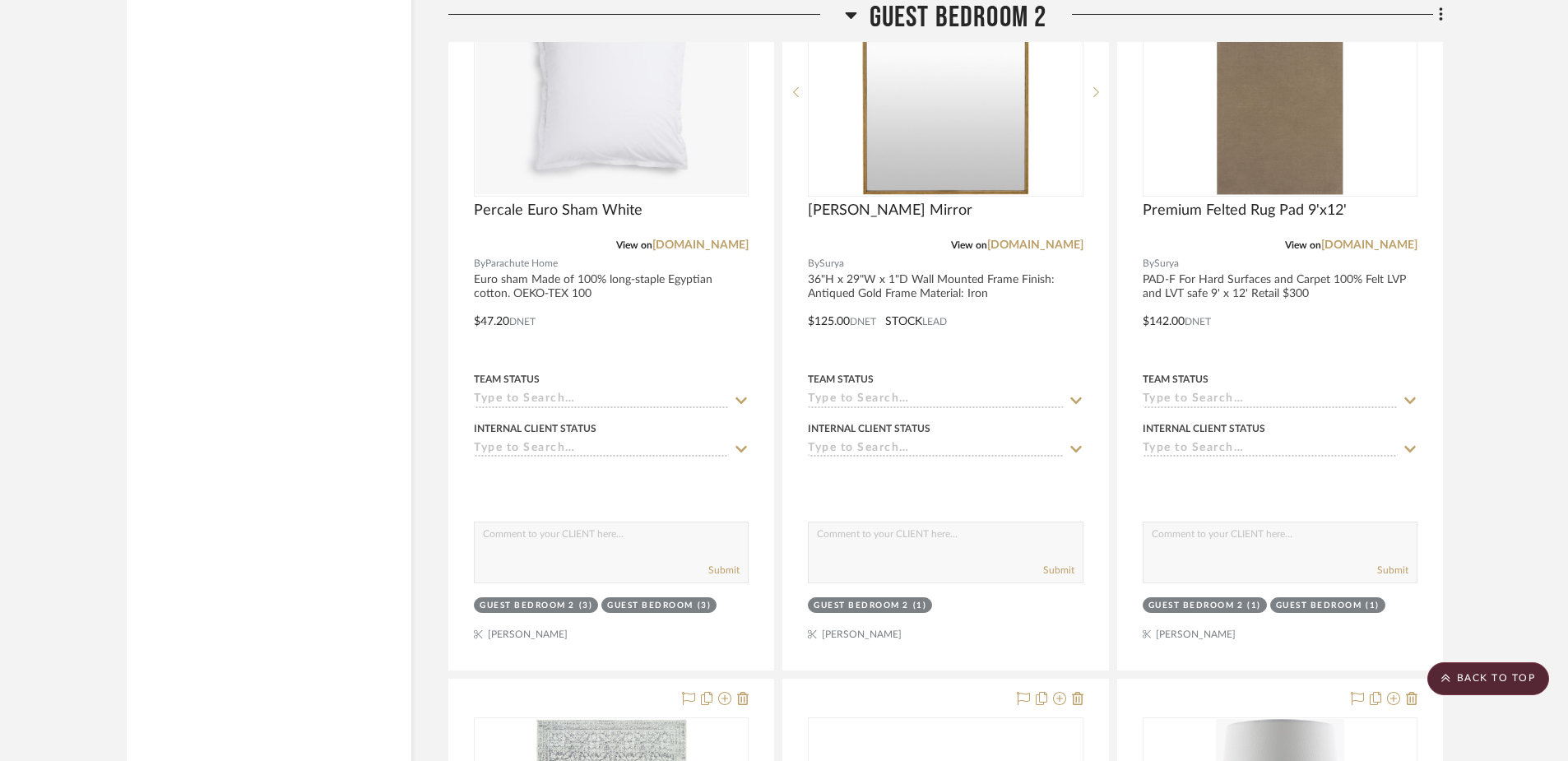
scroll to position [18869, 0]
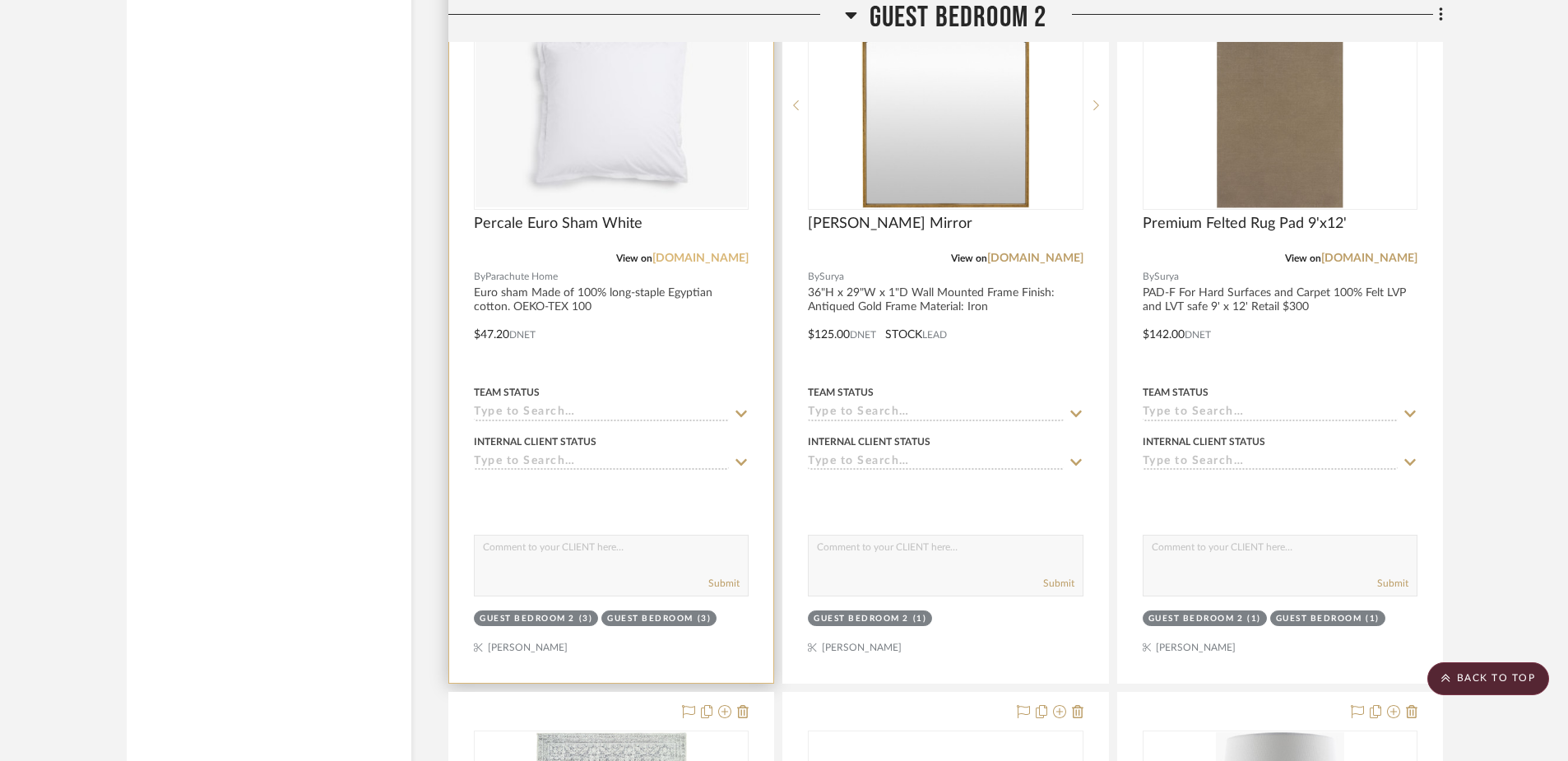
click at [661, 254] on link "[DOMAIN_NAME]" at bounding box center [700, 258] width 96 height 11
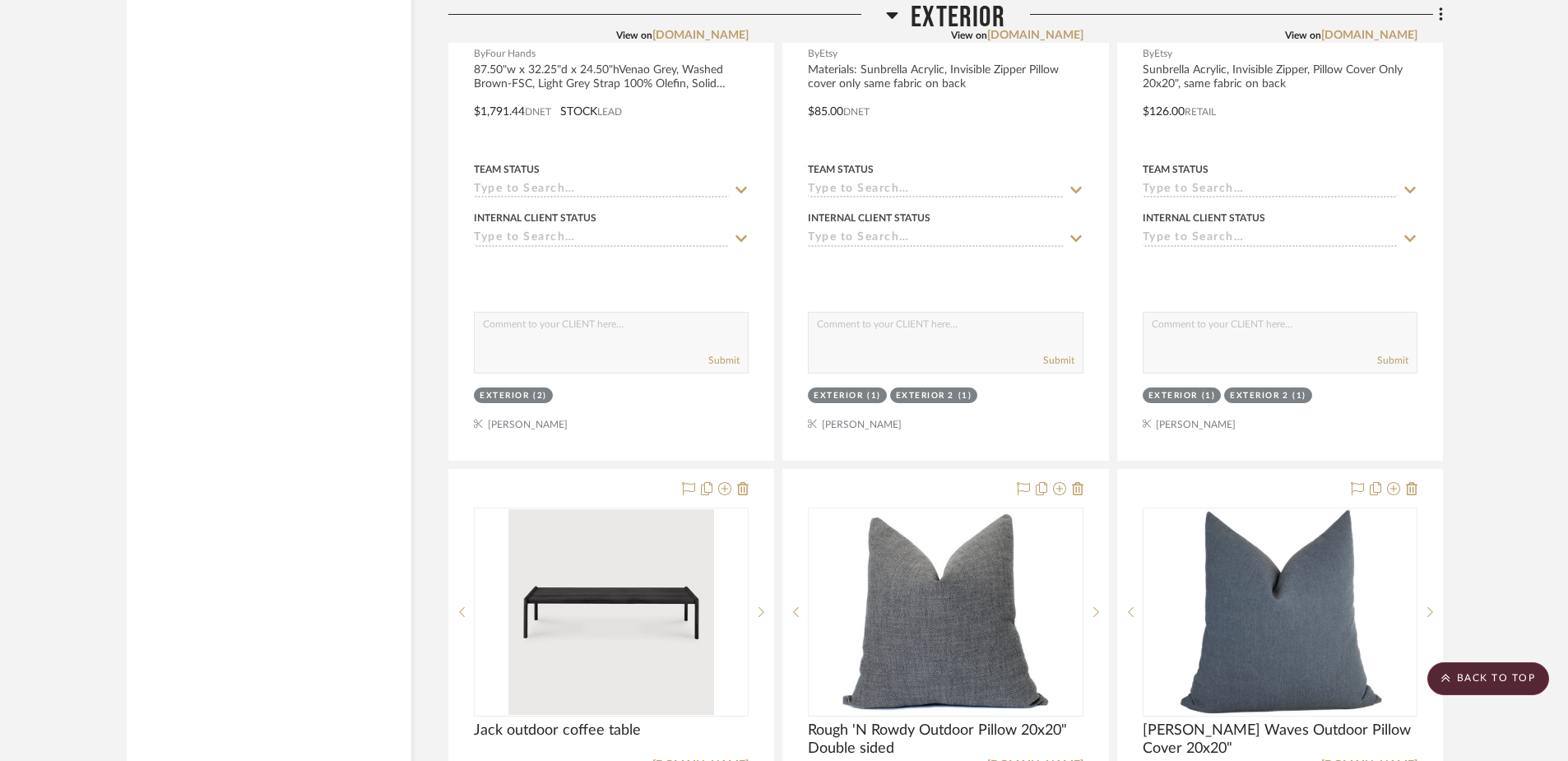
scroll to position [21630, 0]
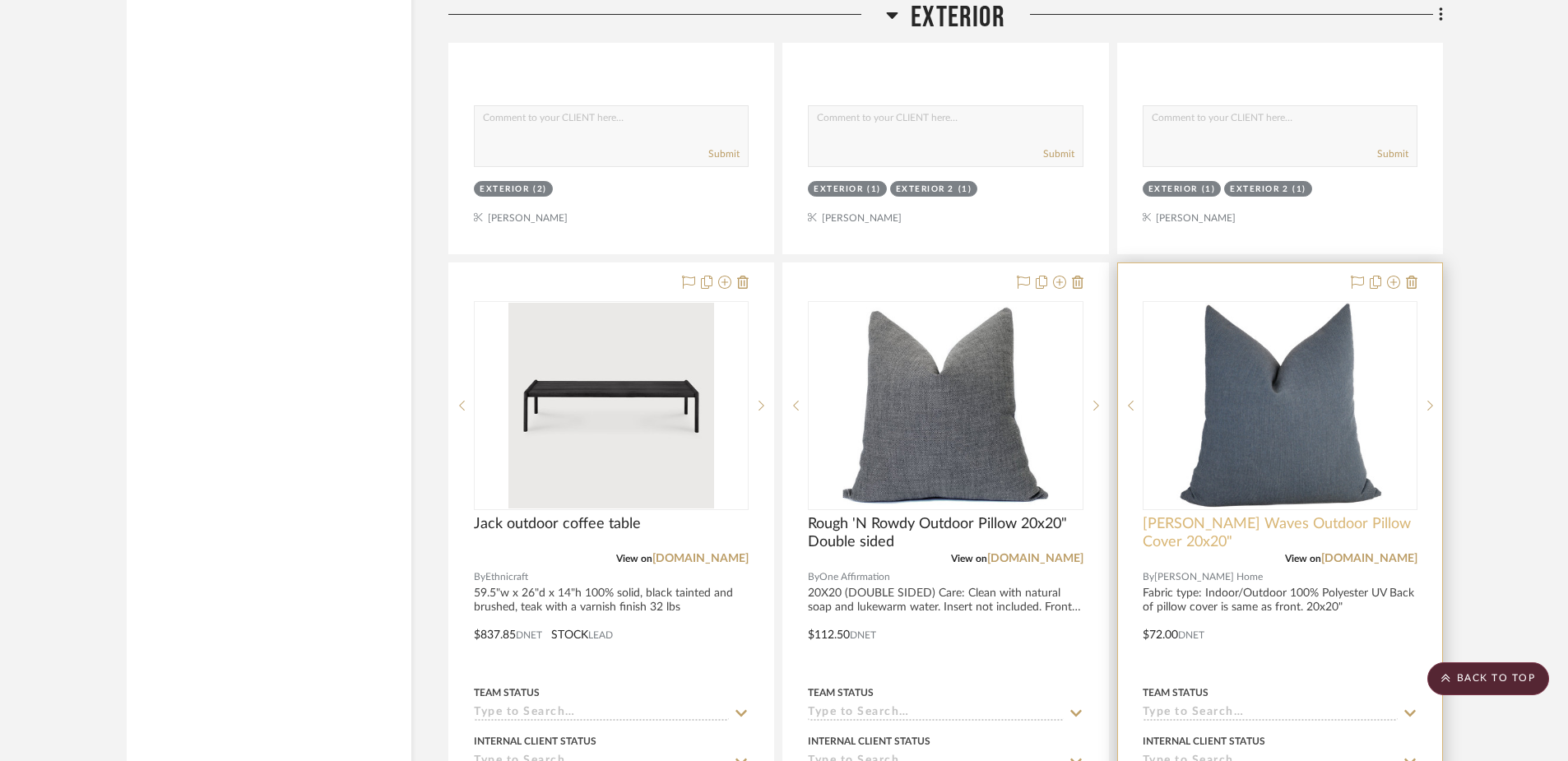
click at [1304, 521] on span "[PERSON_NAME] Waves Outdoor Pillow Cover 20x20"" at bounding box center [1280, 533] width 275 height 36
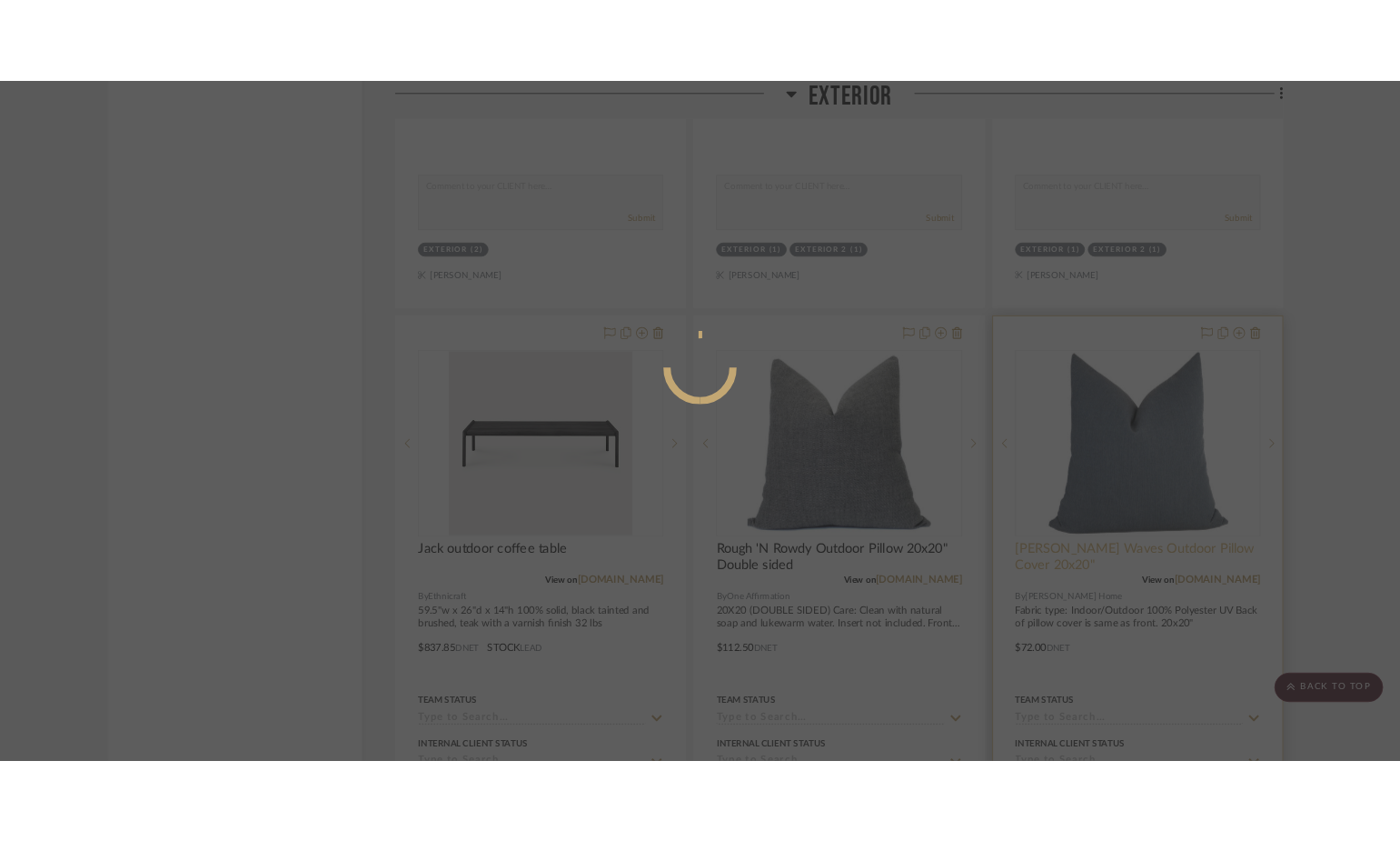
scroll to position [0, 0]
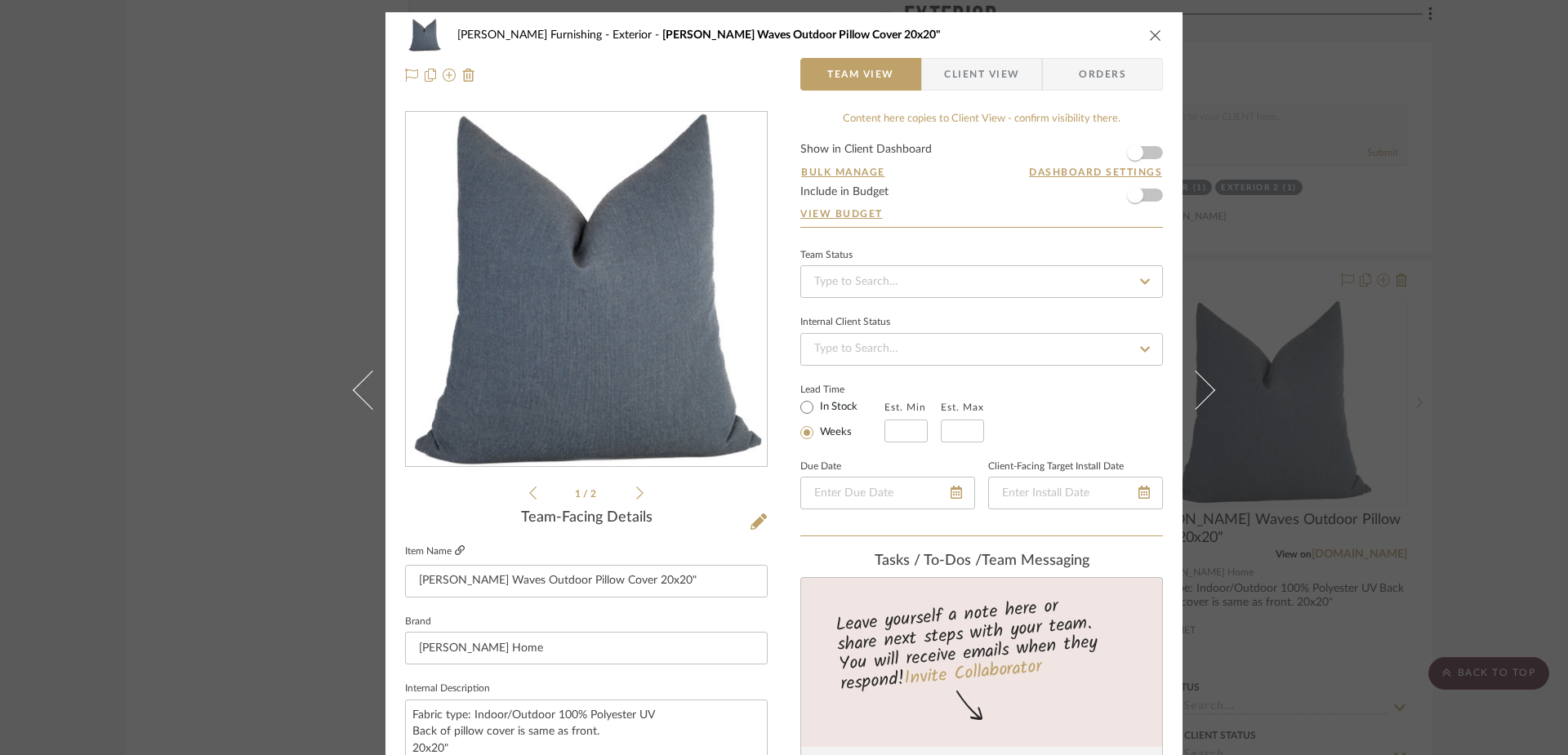
click at [455, 547] on icon at bounding box center [459, 550] width 10 height 10
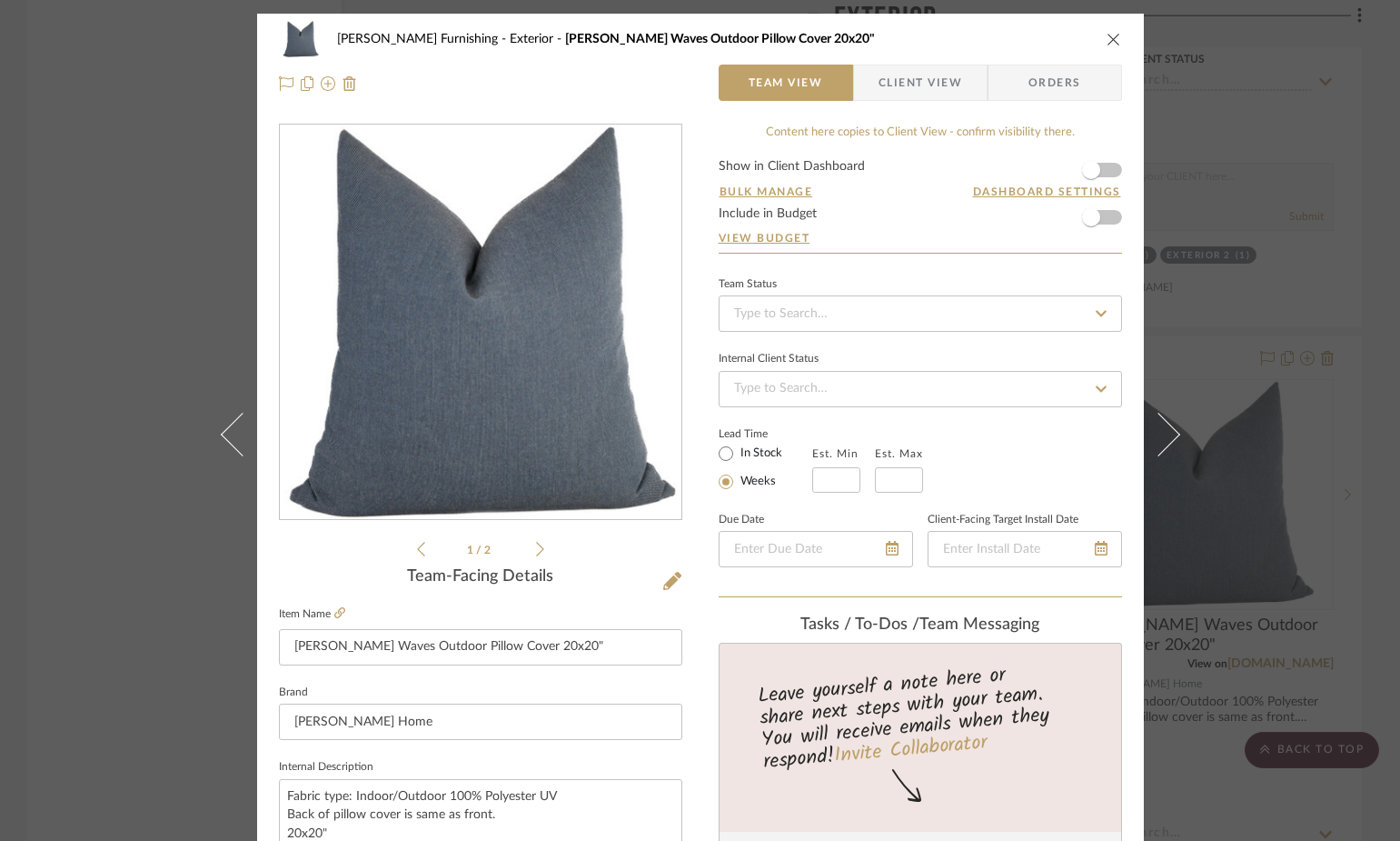
click at [1107, 38] on icon "close" at bounding box center [1114, 39] width 15 height 15
